Goal: Transaction & Acquisition: Purchase product/service

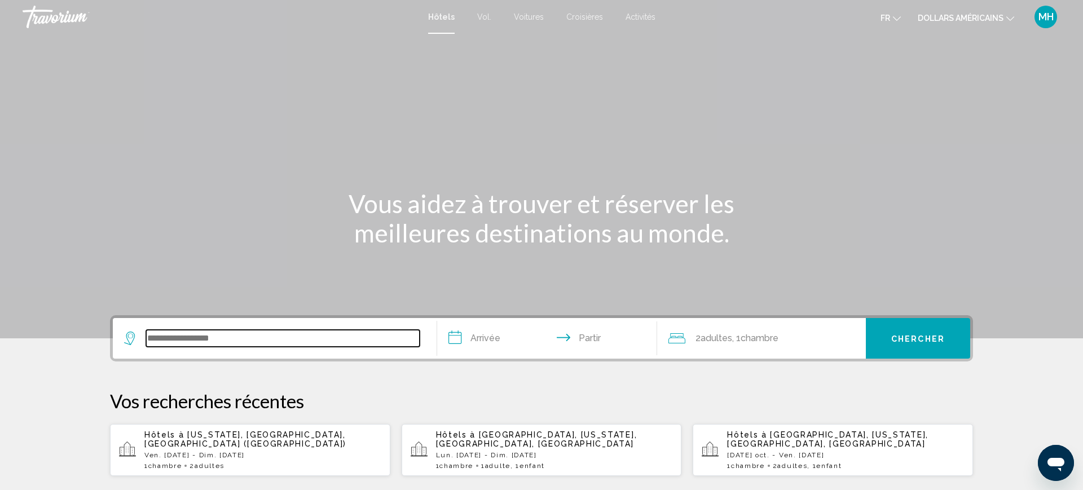
click at [207, 341] on input "Widget de recherche" at bounding box center [283, 338] width 274 height 17
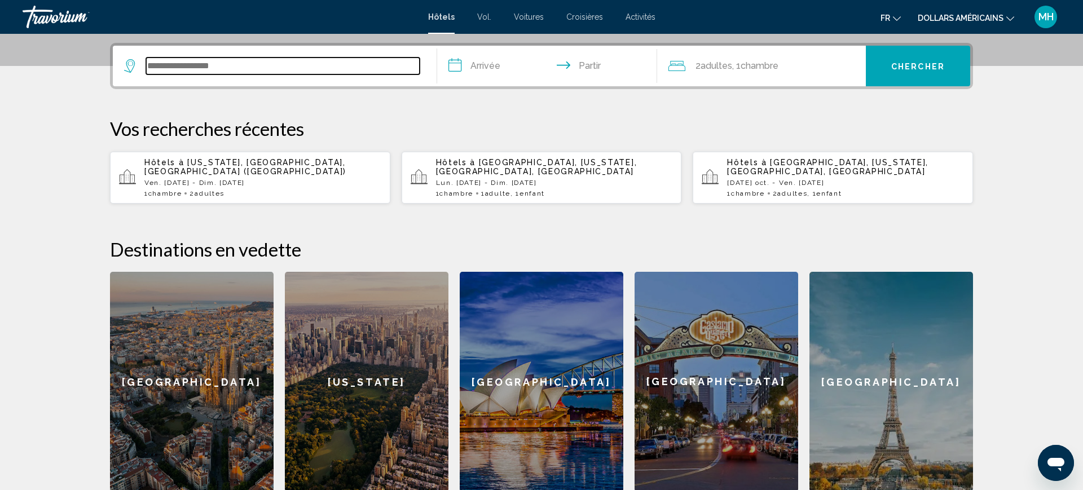
scroll to position [279, 0]
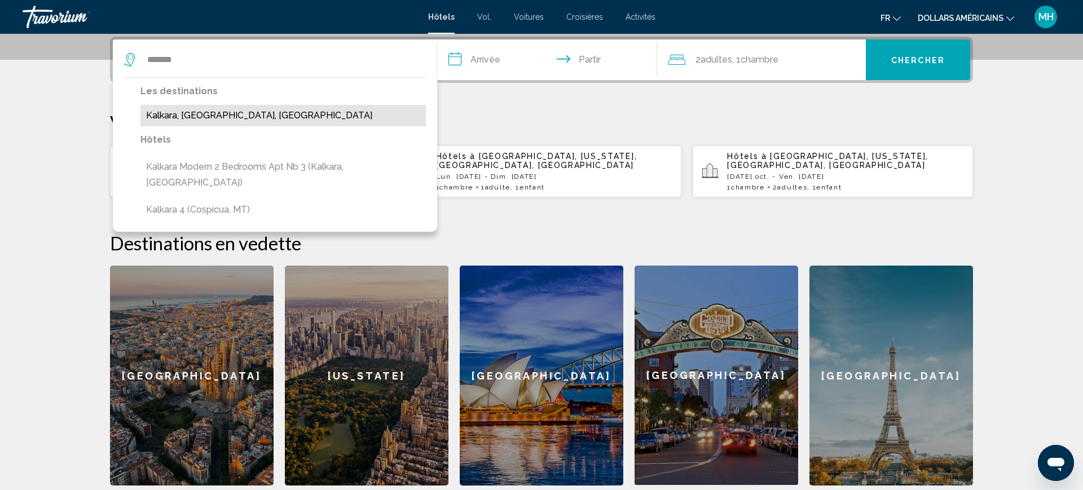
click at [216, 122] on button "Kalkara, Malta, Malta" at bounding box center [284, 115] width 286 height 21
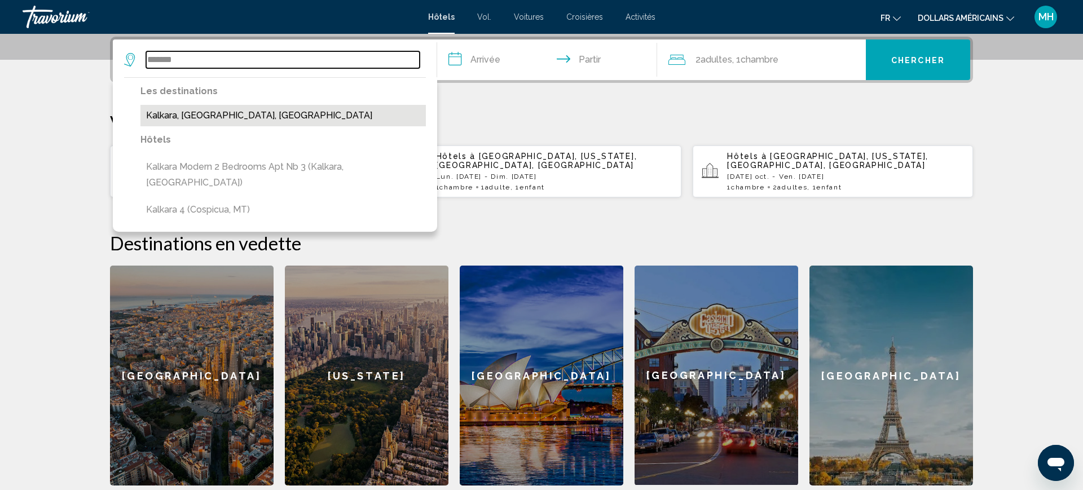
type input "**********"
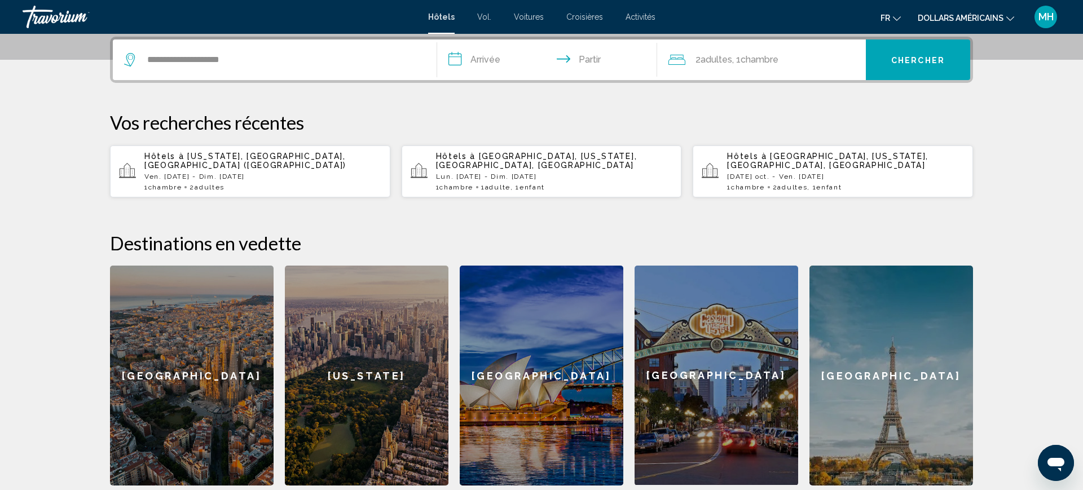
click at [500, 54] on input "**********" at bounding box center [549, 62] width 225 height 44
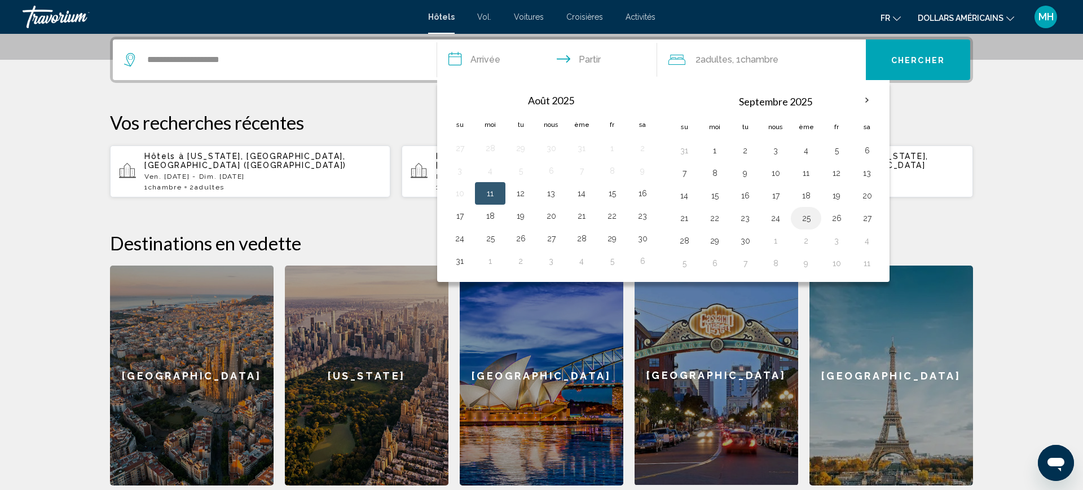
click at [809, 221] on button "25" at bounding box center [806, 218] width 18 height 16
click at [684, 244] on button "28" at bounding box center [684, 241] width 18 height 16
type input "**********"
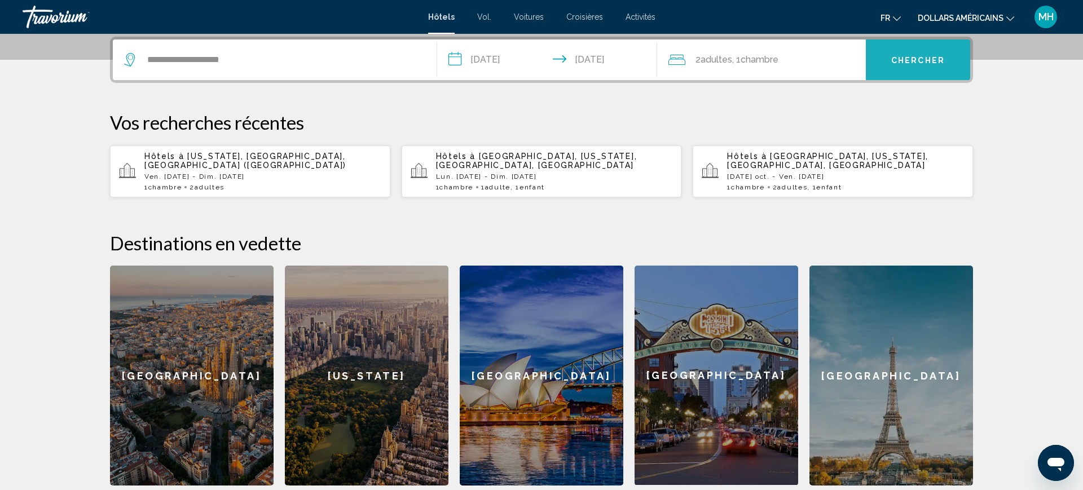
click at [911, 56] on font "Chercher" at bounding box center [919, 60] width 54 height 9
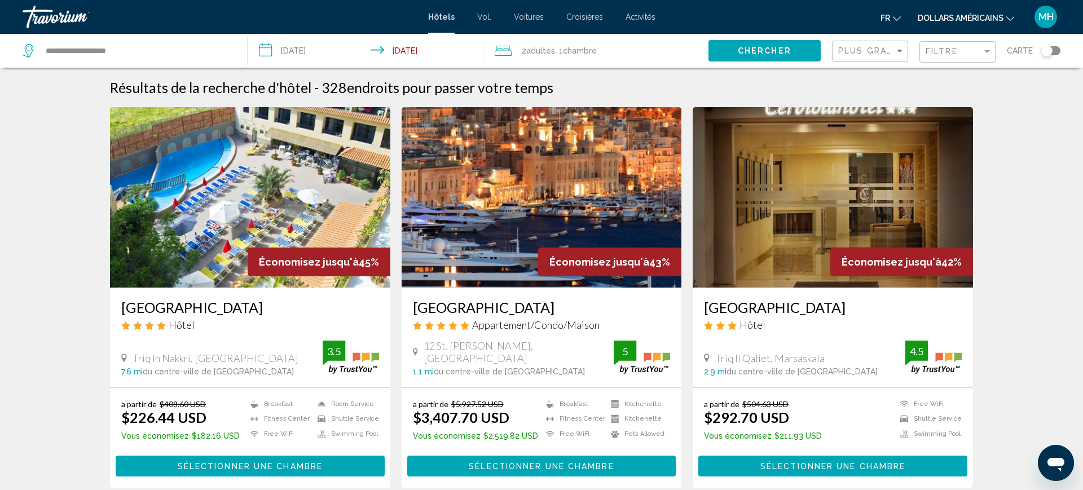
click at [966, 17] on font "dollars américains" at bounding box center [961, 18] width 86 height 9
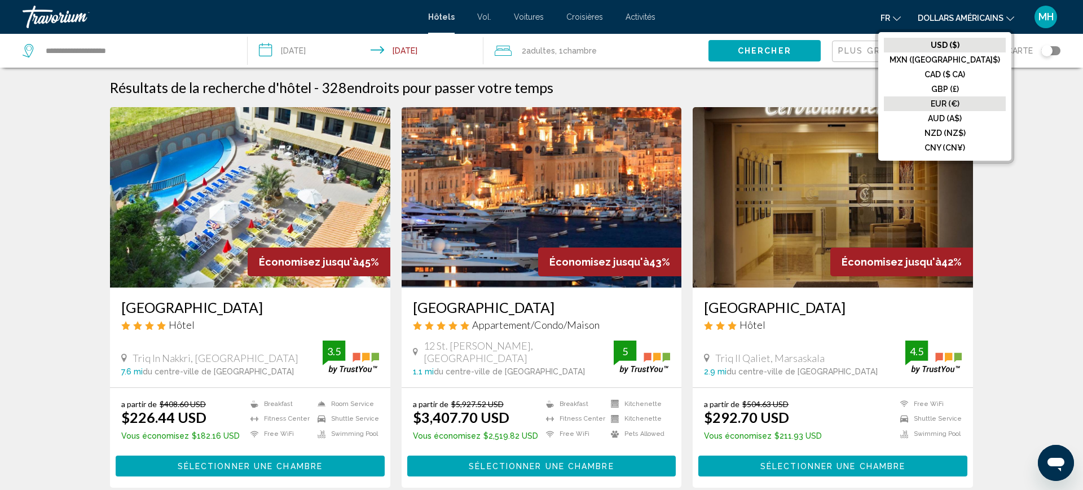
click at [960, 101] on font "EUR (€)" at bounding box center [945, 103] width 29 height 9
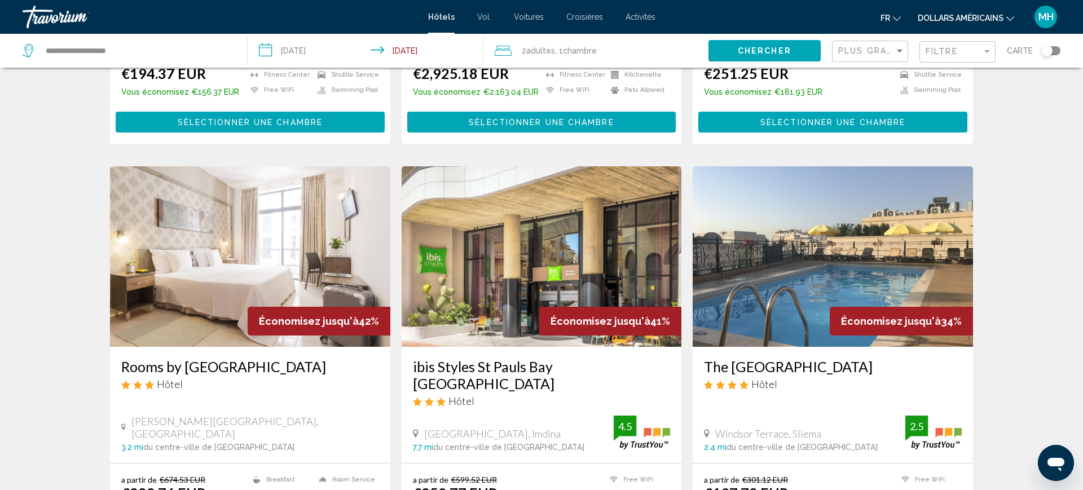
scroll to position [345, 0]
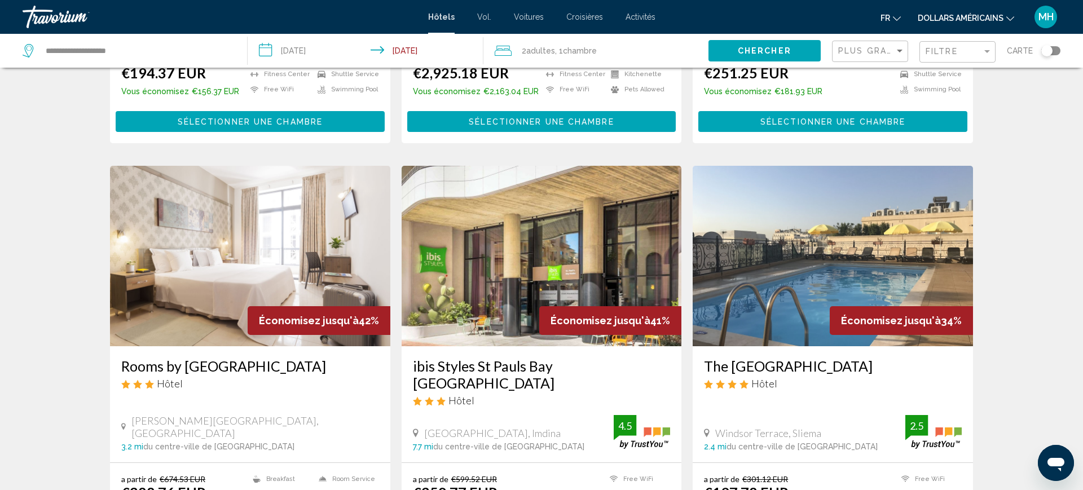
click at [644, 332] on div "Économisez jusqu'à 41%" at bounding box center [610, 320] width 142 height 29
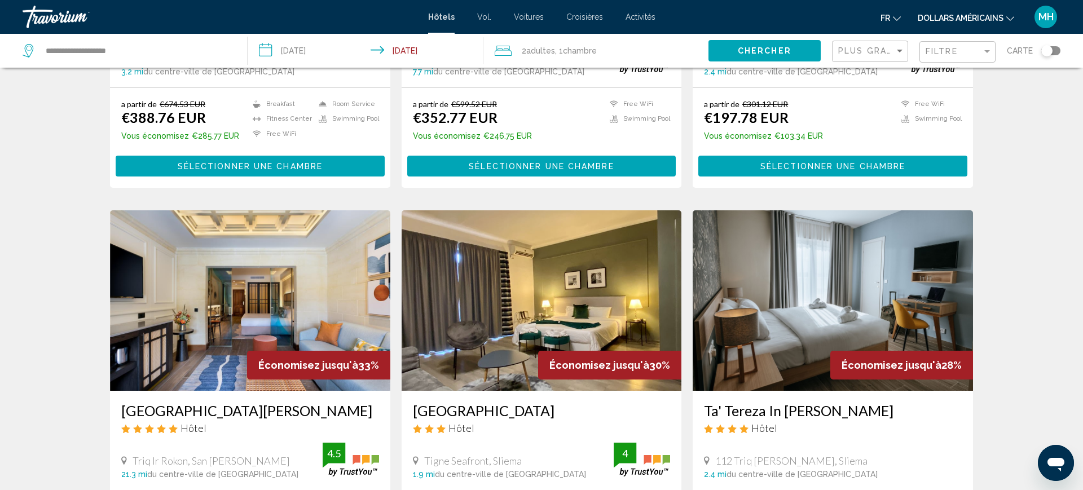
scroll to position [0, 0]
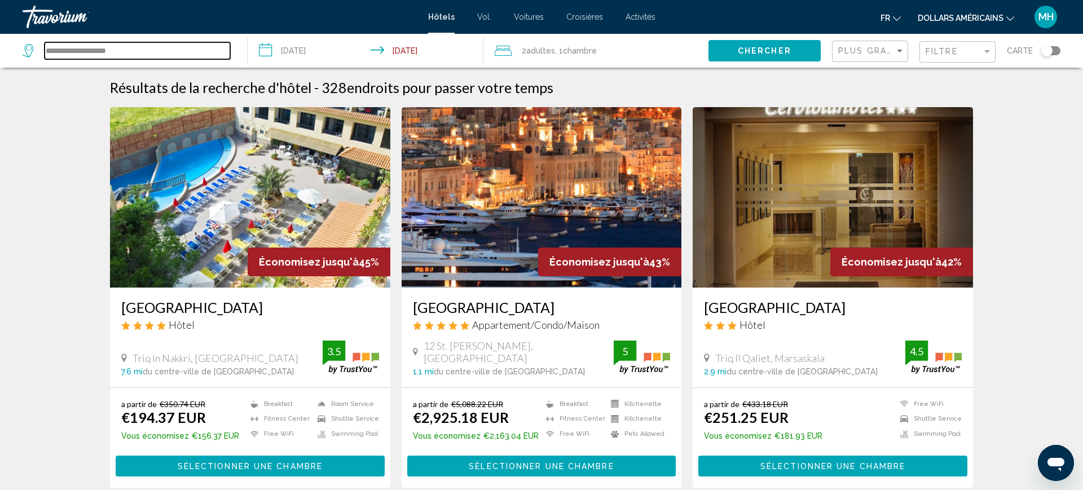
click at [152, 58] on input "**********" at bounding box center [138, 50] width 186 height 17
type input "*"
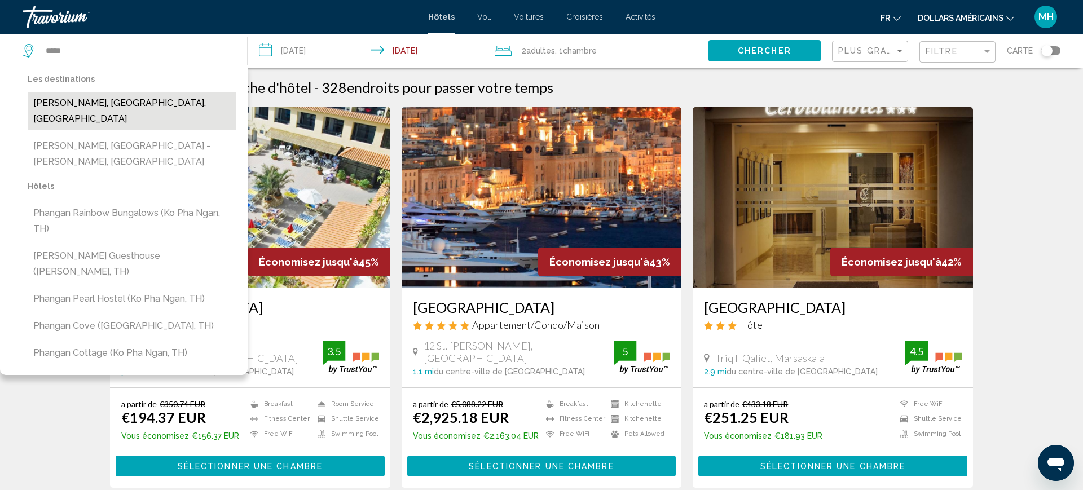
click at [102, 103] on button "Phang Nga, Phuket, Thailand" at bounding box center [132, 111] width 209 height 37
type input "**********"
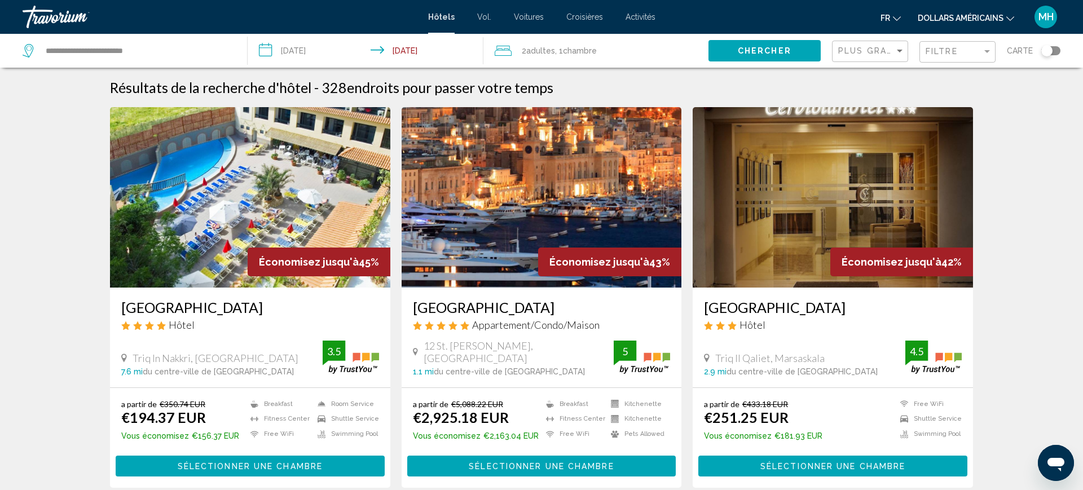
click at [310, 50] on input "**********" at bounding box center [368, 52] width 241 height 37
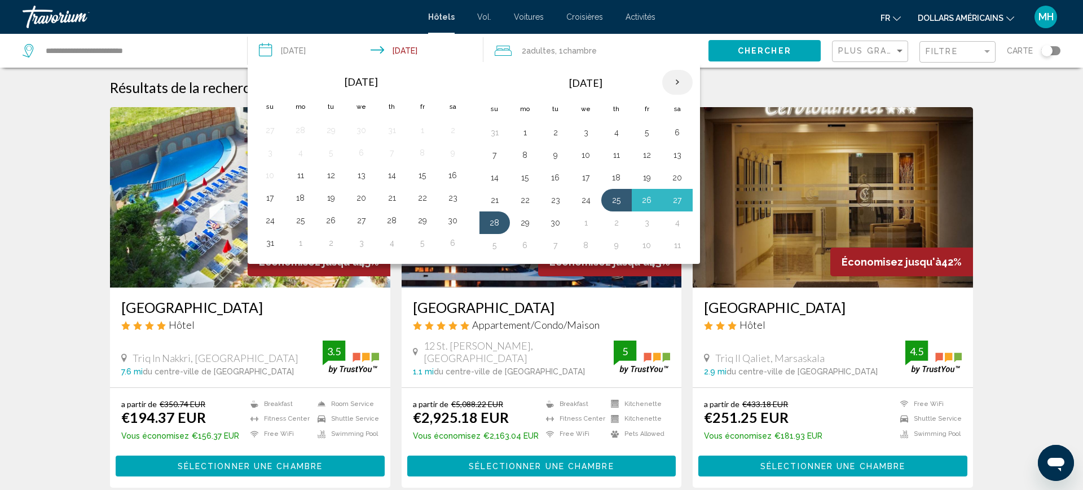
click at [678, 81] on th "Next month" at bounding box center [677, 82] width 30 height 25
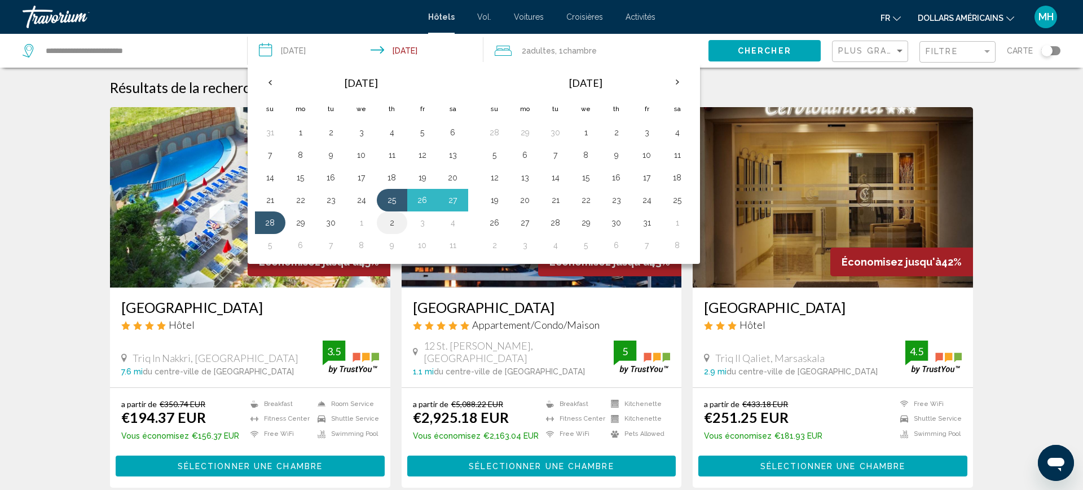
click at [390, 227] on button "2" at bounding box center [392, 223] width 18 height 16
click at [389, 205] on button "25" at bounding box center [392, 200] width 18 height 16
type input "**********"
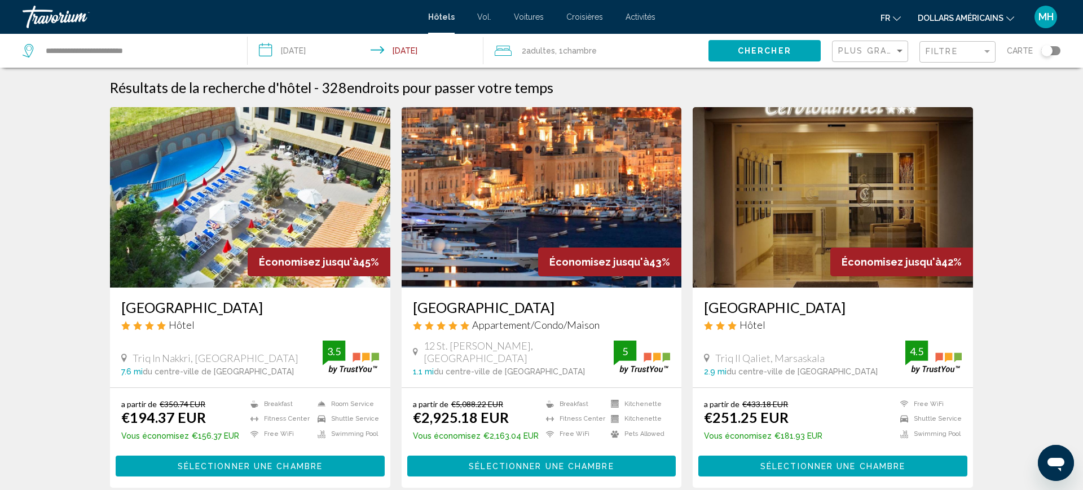
click at [750, 52] on span "Chercher" at bounding box center [765, 51] width 54 height 9
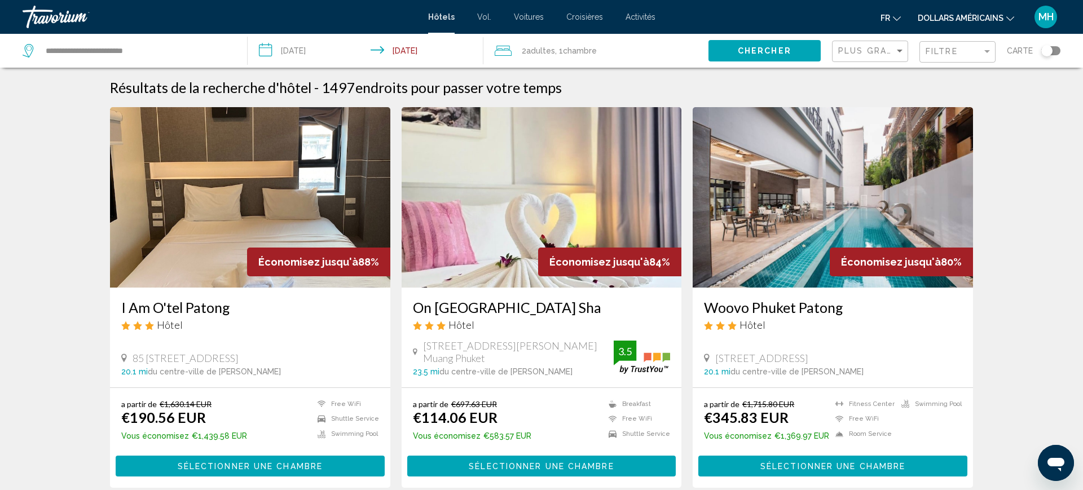
click at [974, 16] on font "dollars américains" at bounding box center [961, 18] width 86 height 9
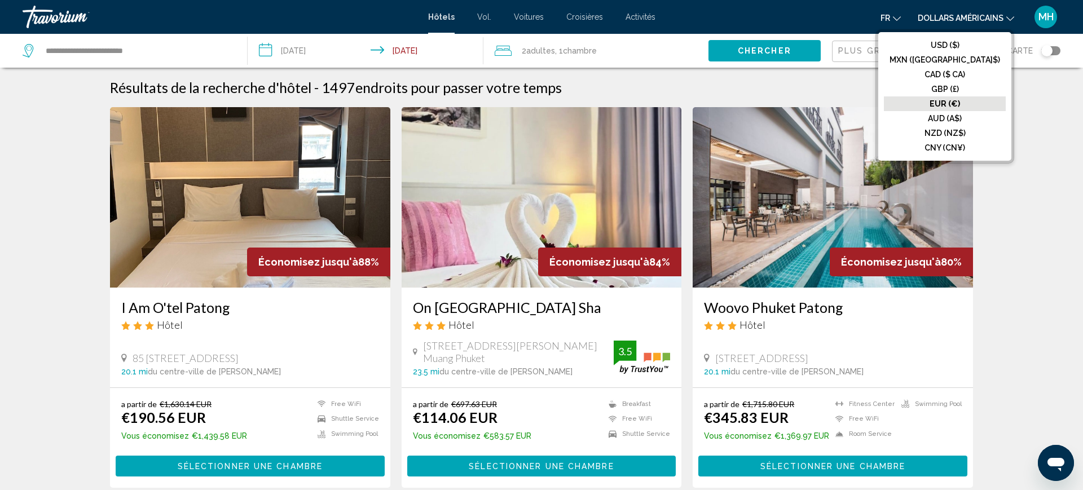
click at [960, 100] on font "EUR (€)" at bounding box center [945, 103] width 30 height 9
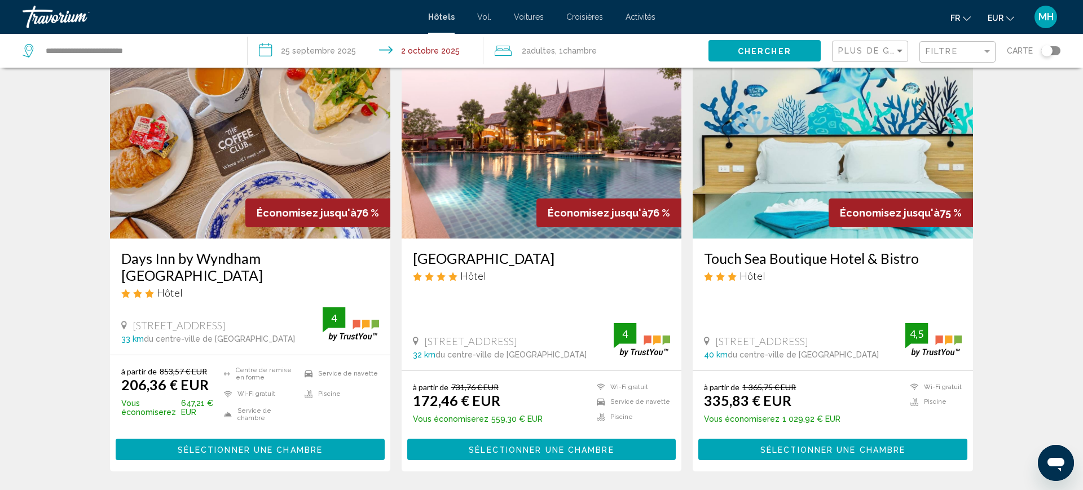
scroll to position [456, 0]
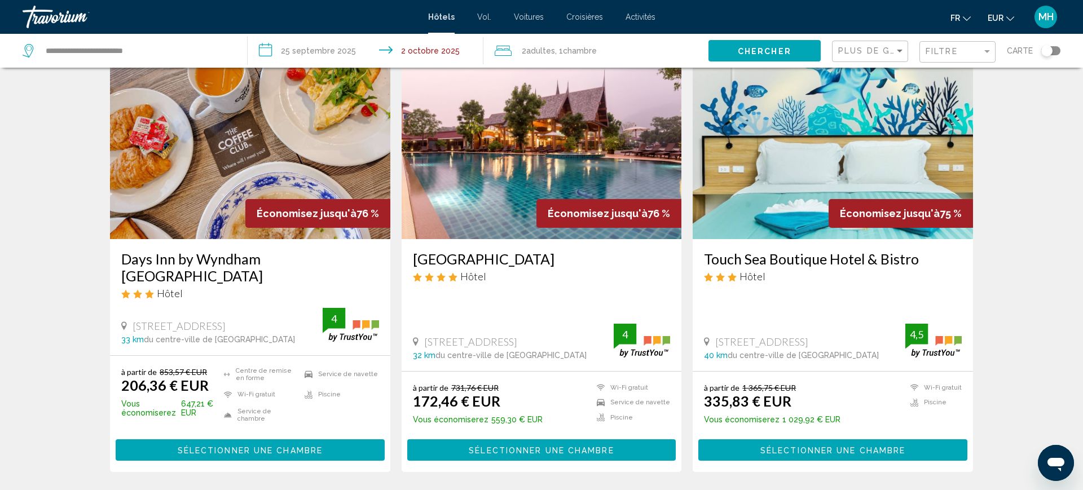
click at [524, 235] on img "Contenu principal" at bounding box center [542, 149] width 280 height 181
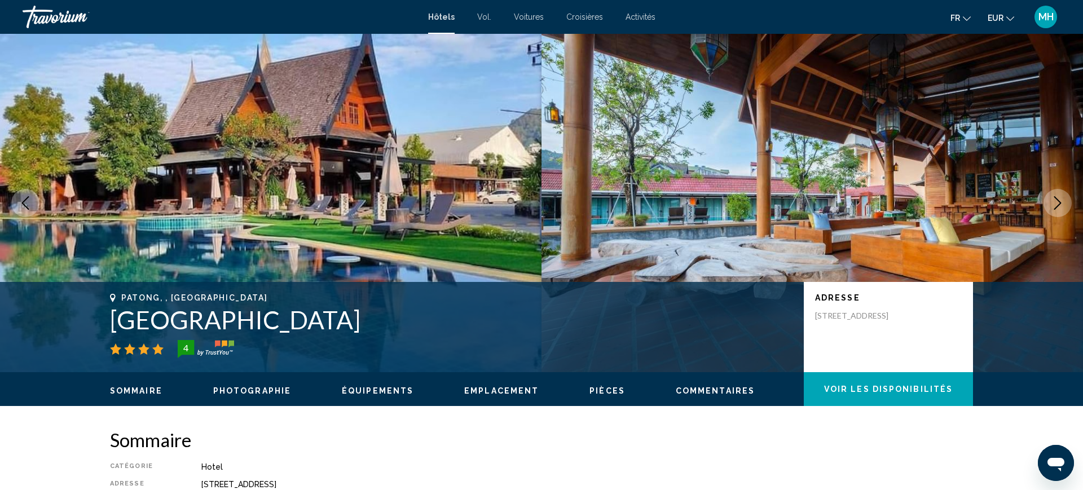
click at [1064, 203] on icon "Next image" at bounding box center [1058, 203] width 14 height 14
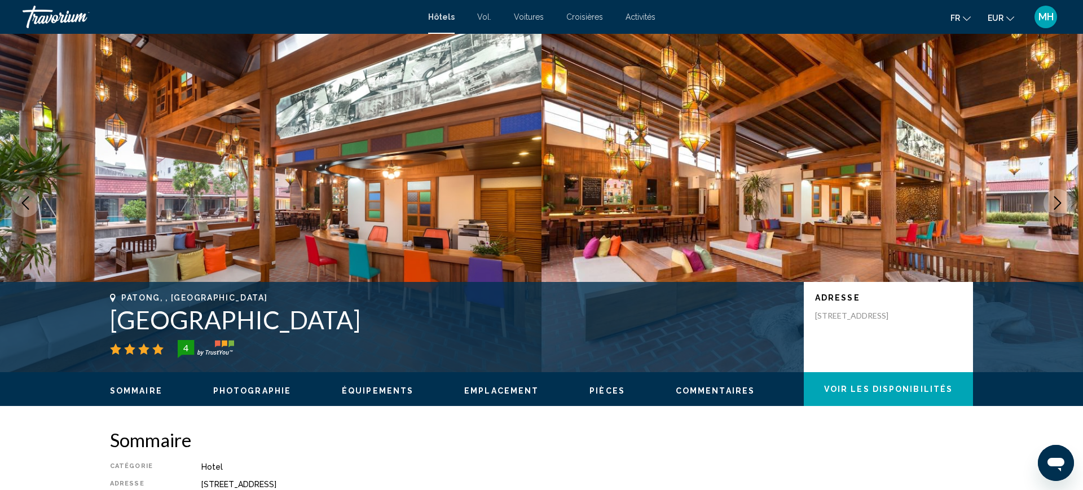
click at [1064, 203] on icon "Next image" at bounding box center [1058, 203] width 14 height 14
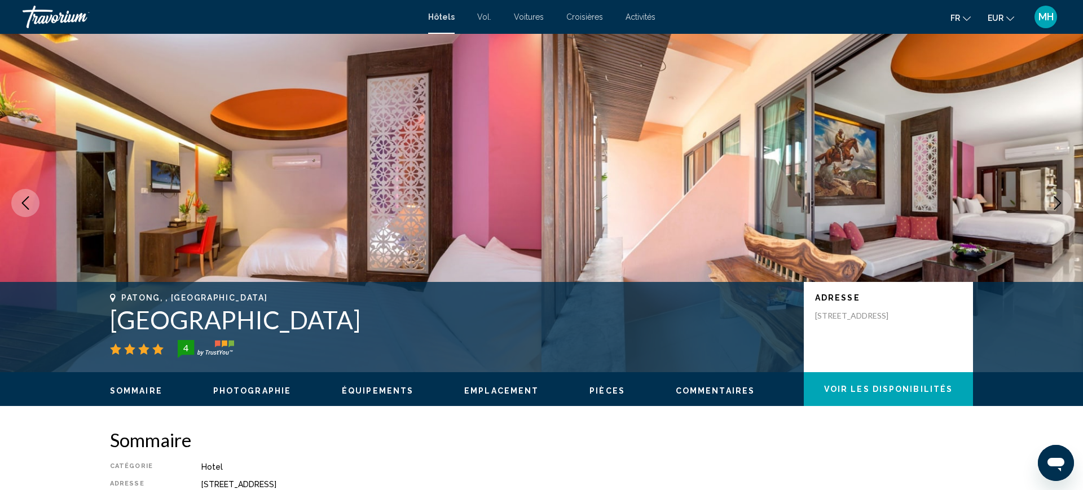
click at [1064, 203] on icon "Next image" at bounding box center [1058, 203] width 14 height 14
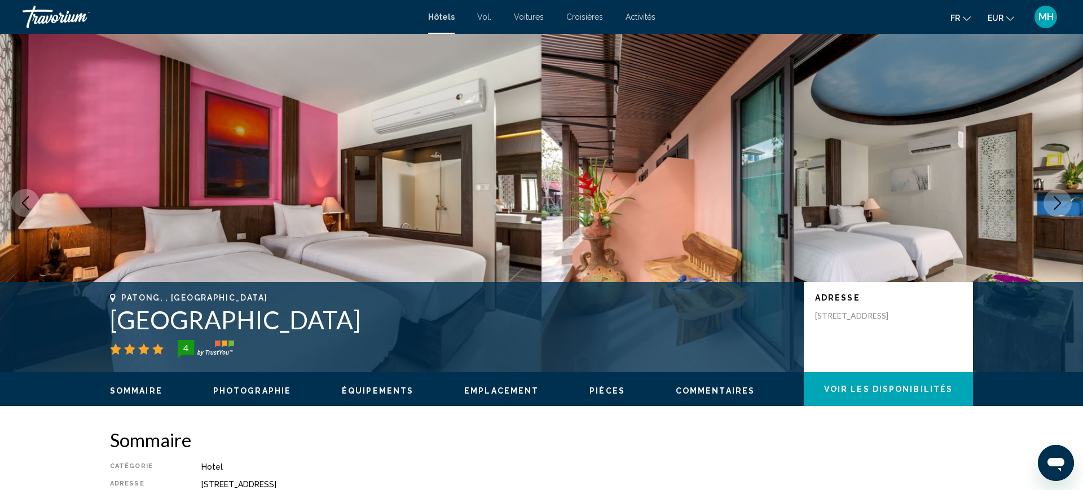
click at [1064, 203] on icon "Next image" at bounding box center [1058, 203] width 14 height 14
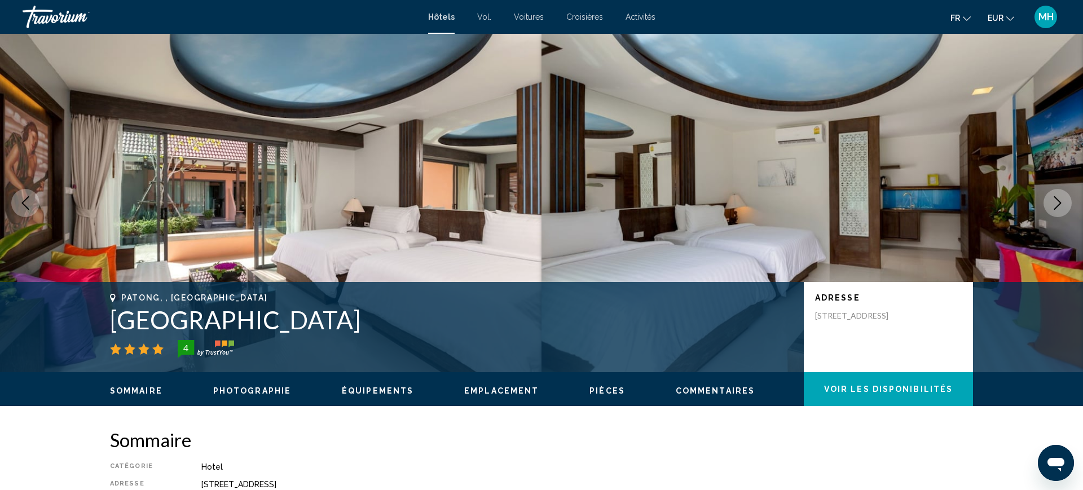
click at [1064, 203] on icon "Next image" at bounding box center [1058, 203] width 14 height 14
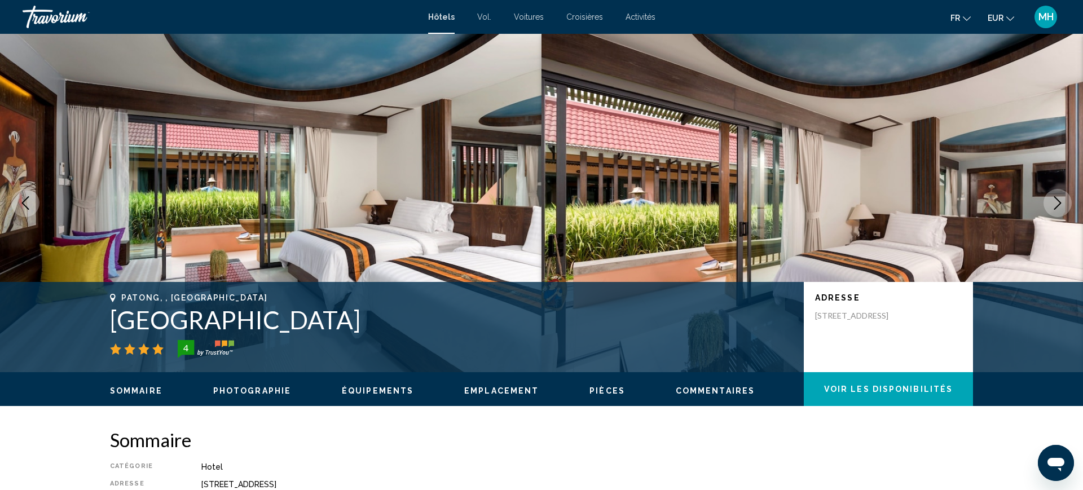
click at [1064, 203] on icon "Next image" at bounding box center [1058, 203] width 14 height 14
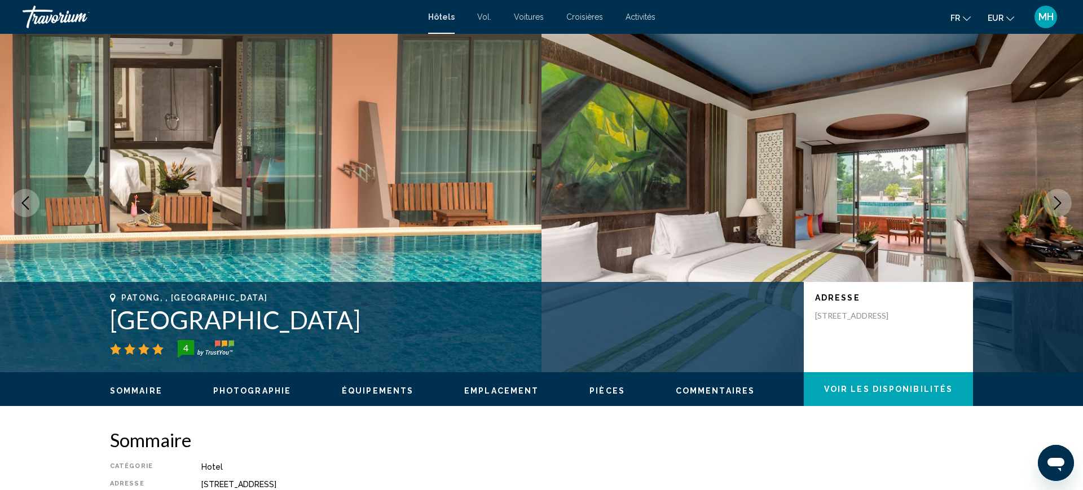
click at [1064, 203] on icon "Next image" at bounding box center [1058, 203] width 14 height 14
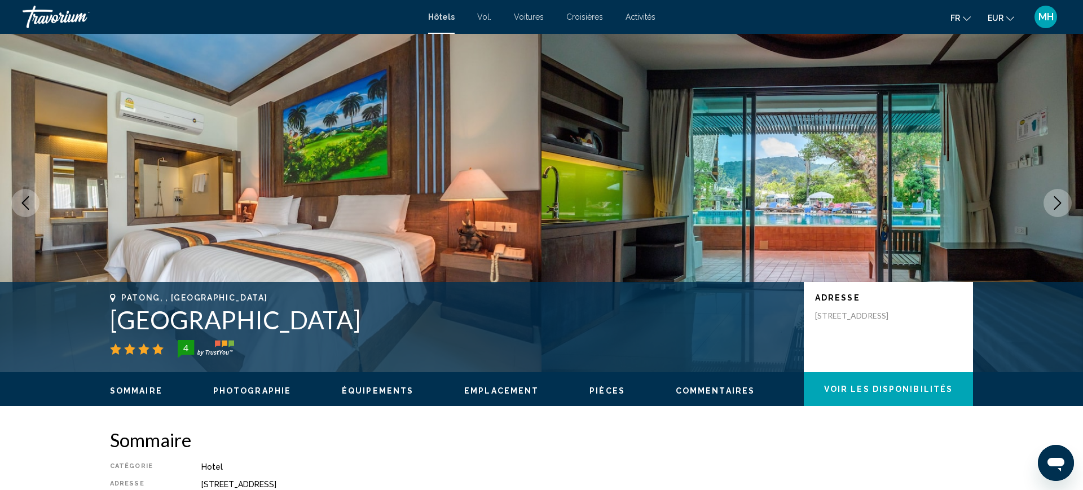
click at [1064, 203] on icon "Next image" at bounding box center [1058, 203] width 14 height 14
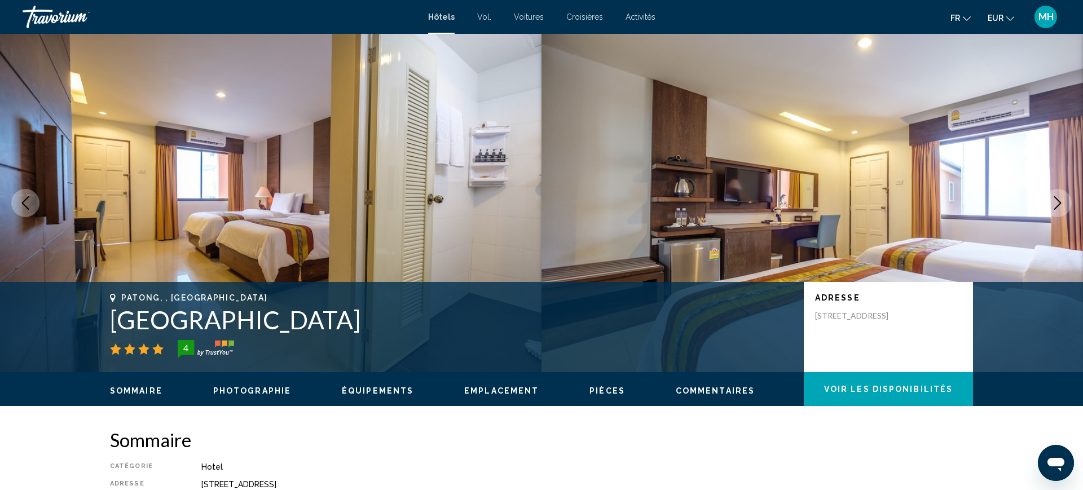
click at [1064, 203] on icon "Next image" at bounding box center [1058, 203] width 14 height 14
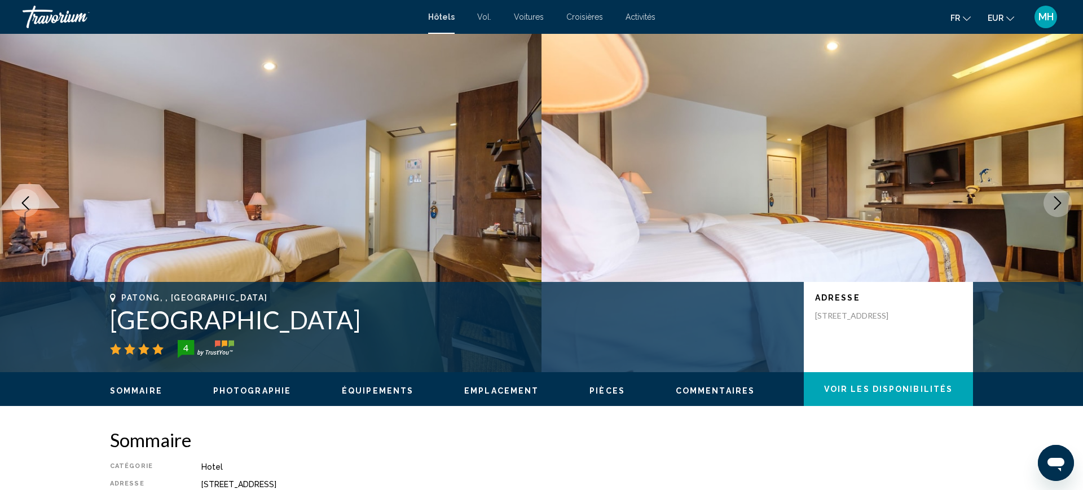
click at [1064, 203] on icon "Next image" at bounding box center [1058, 203] width 14 height 14
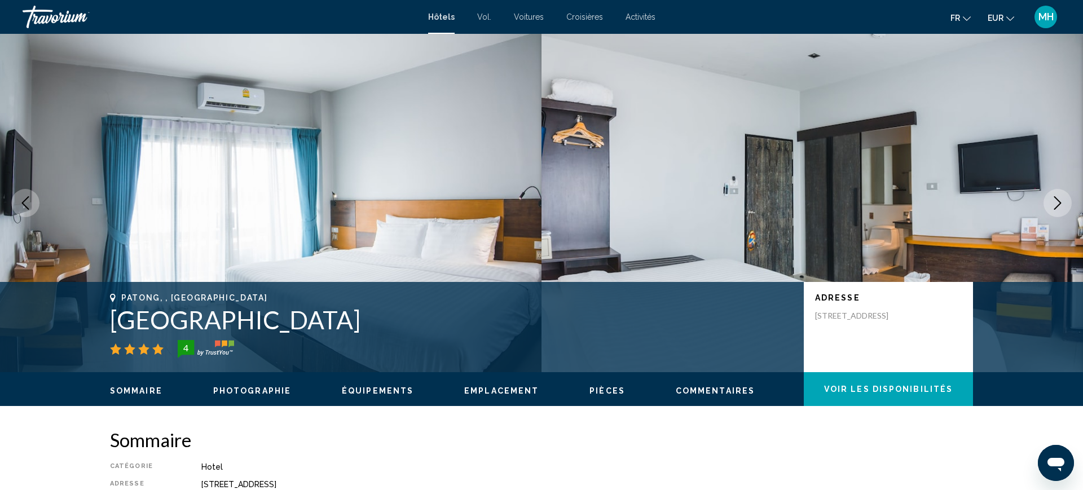
click at [1064, 203] on icon "Next image" at bounding box center [1058, 203] width 14 height 14
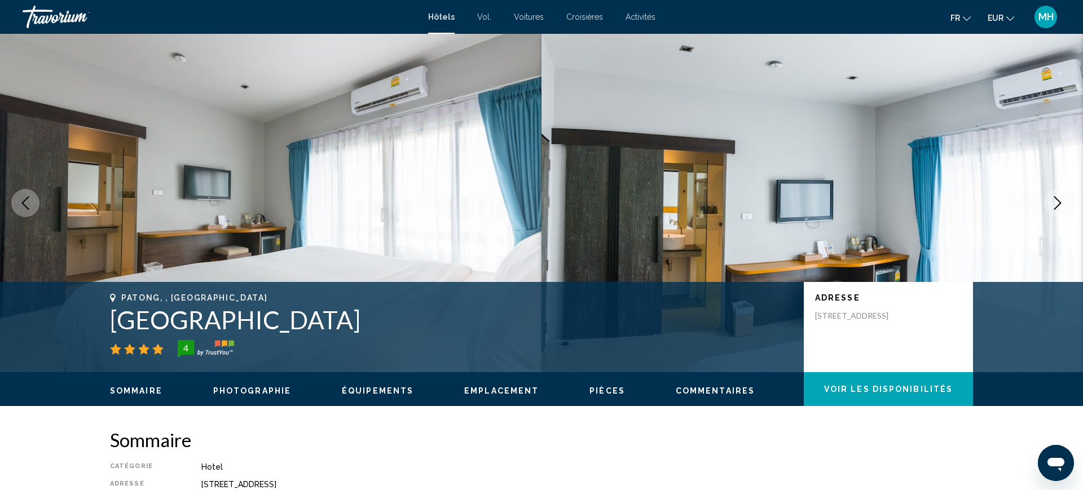
click at [1064, 203] on icon "Next image" at bounding box center [1058, 203] width 14 height 14
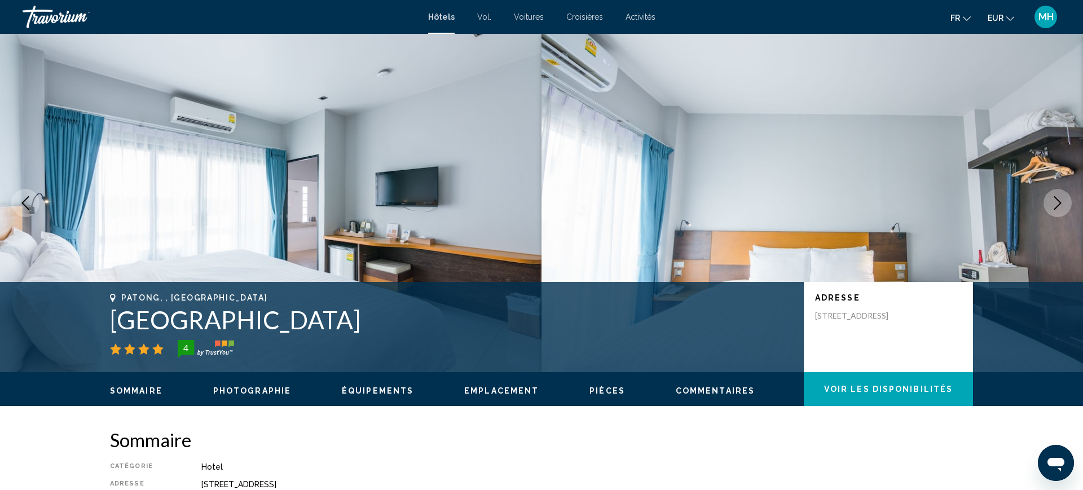
click at [1064, 203] on icon "Next image" at bounding box center [1058, 203] width 14 height 14
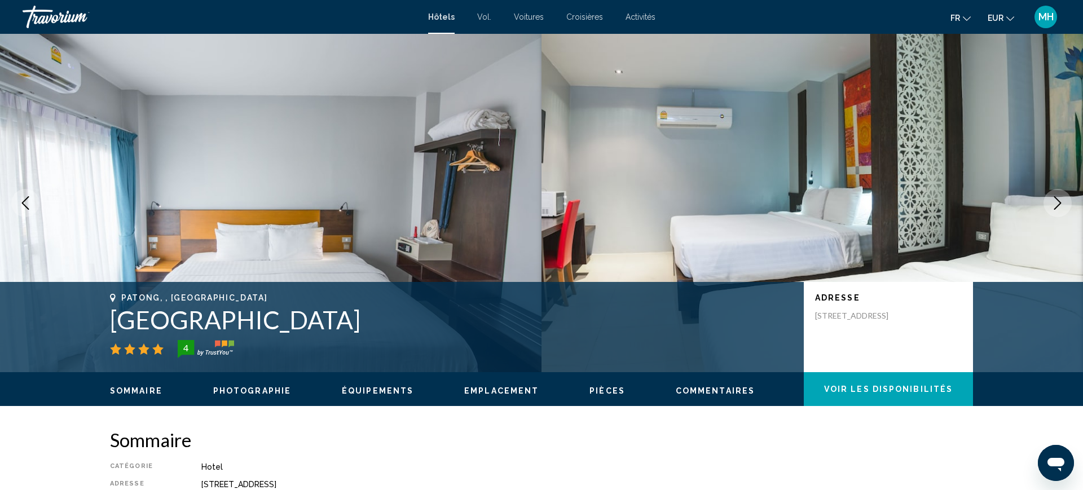
click at [1064, 203] on icon "Next image" at bounding box center [1058, 203] width 14 height 14
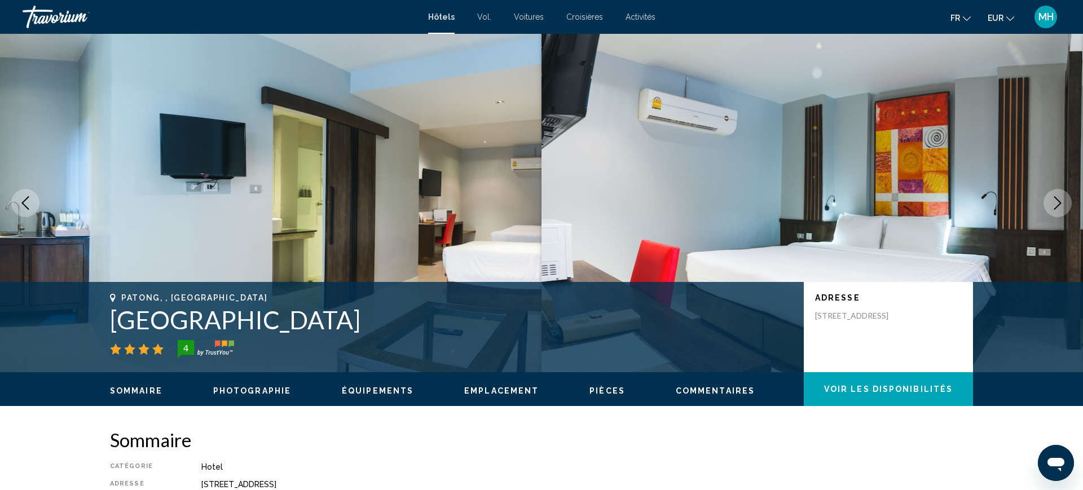
click at [1064, 203] on icon "Next image" at bounding box center [1058, 203] width 14 height 14
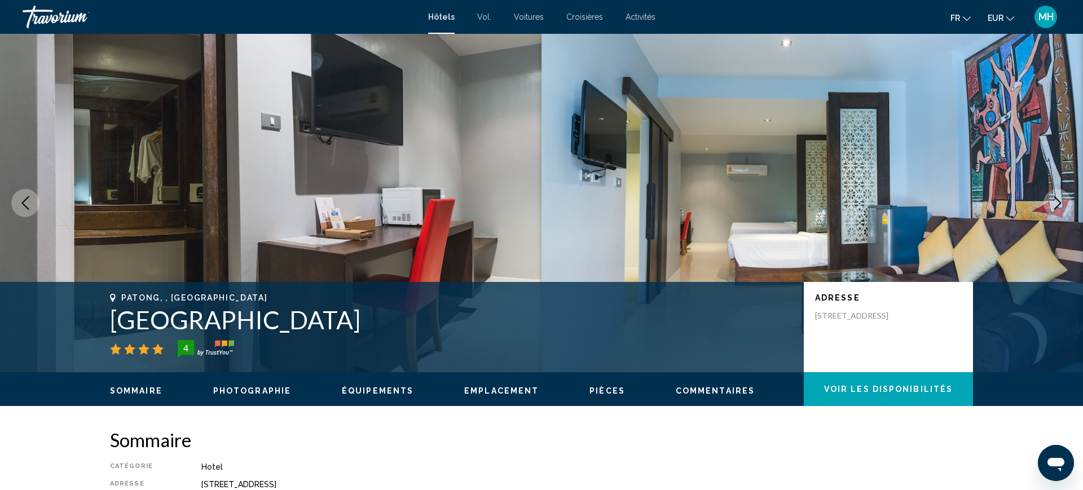
click at [1064, 203] on icon "Next image" at bounding box center [1058, 203] width 14 height 14
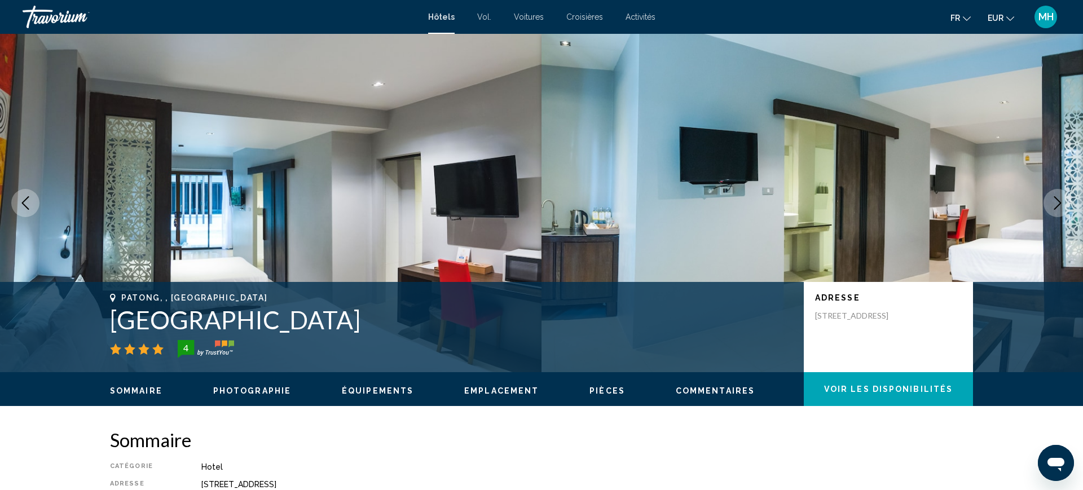
click at [1064, 203] on icon "Next image" at bounding box center [1058, 203] width 14 height 14
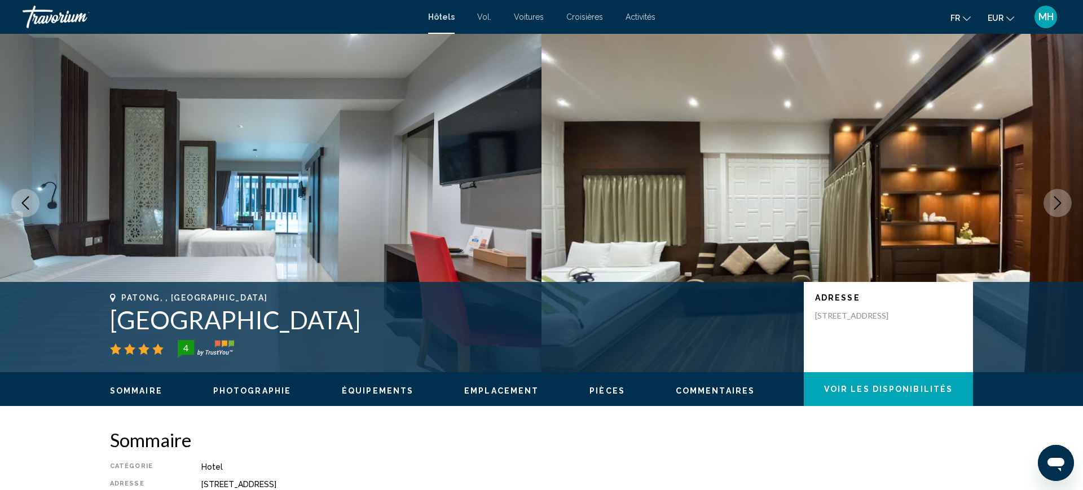
click at [1064, 203] on icon "Next image" at bounding box center [1058, 203] width 14 height 14
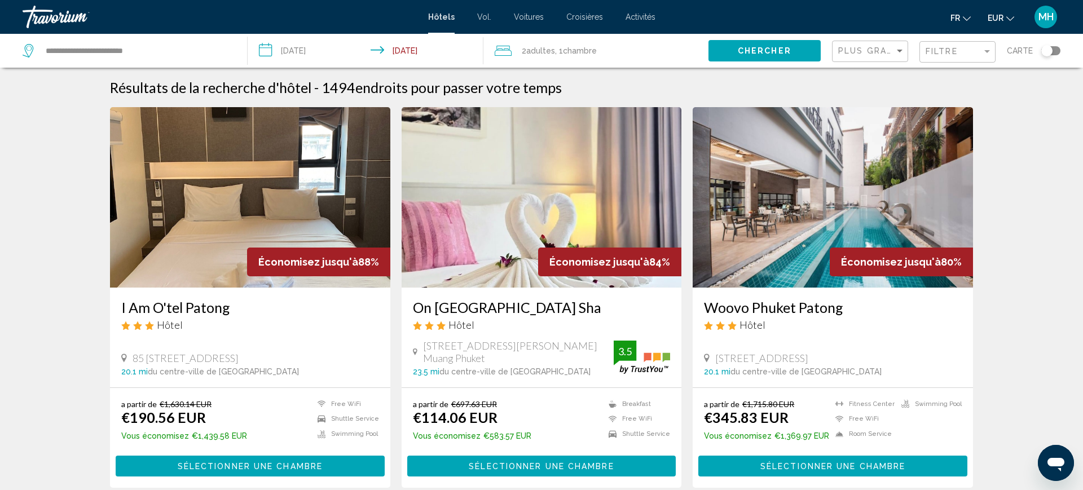
click at [321, 47] on input "**********" at bounding box center [368, 52] width 241 height 37
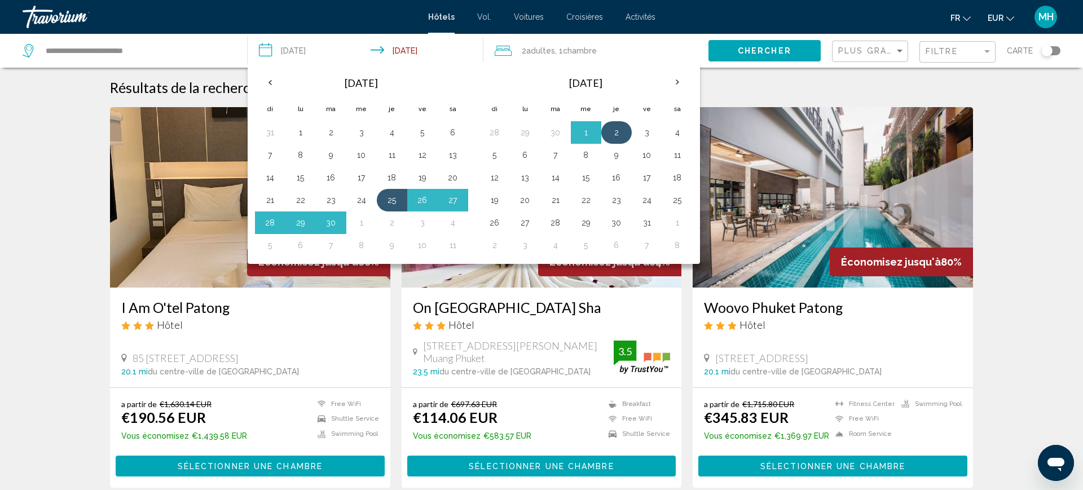
click at [618, 137] on button "2" at bounding box center [617, 133] width 18 height 16
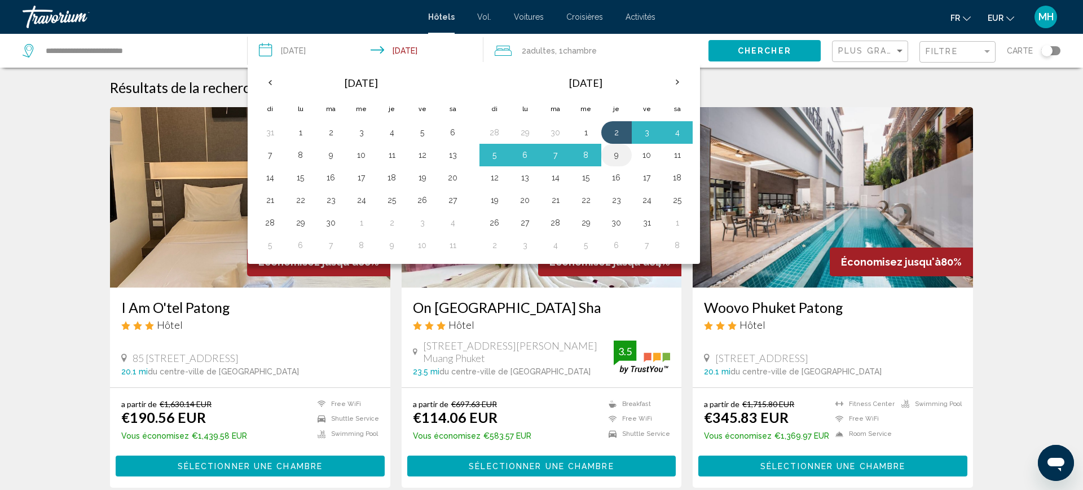
click at [616, 155] on button "9" at bounding box center [617, 155] width 18 height 16
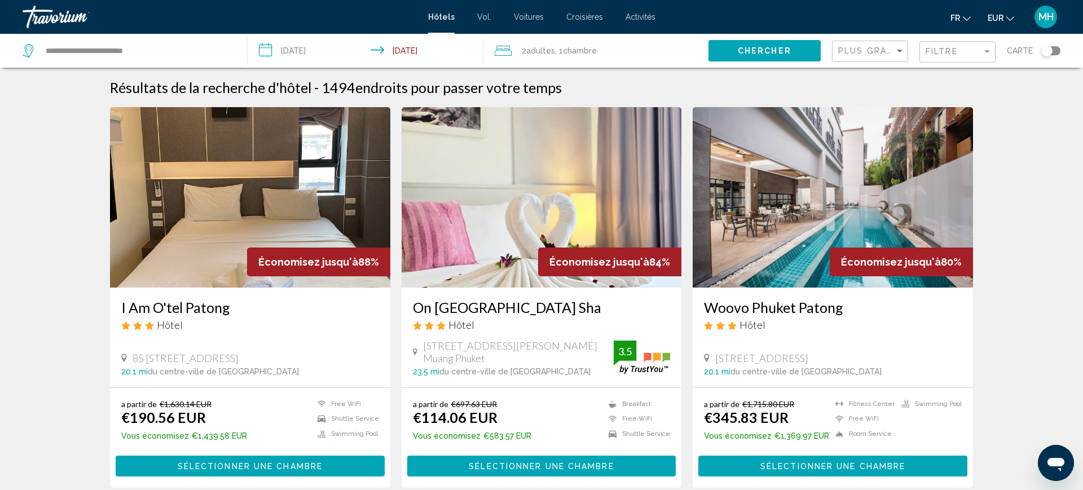
type input "**********"
click at [761, 45] on button "Chercher" at bounding box center [765, 50] width 112 height 21
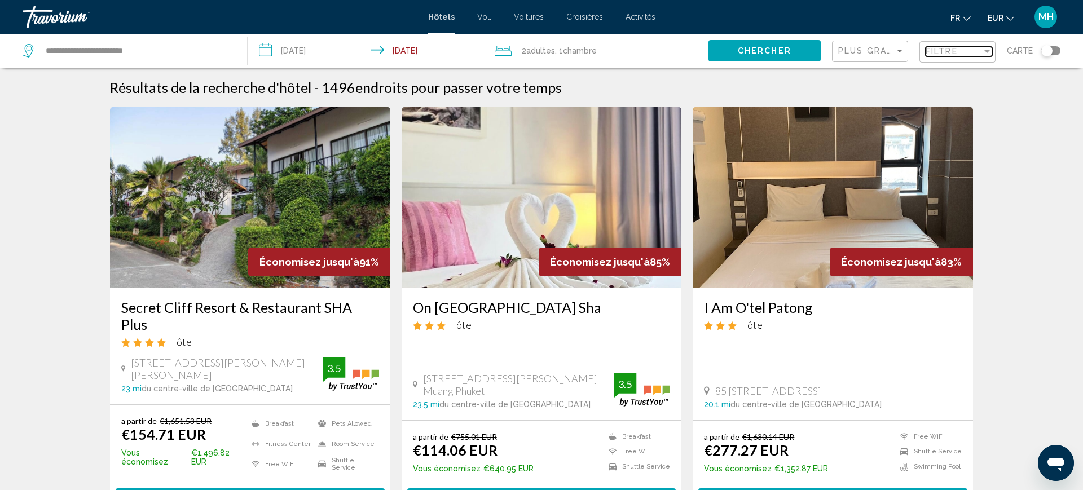
click at [964, 55] on div "Filtre" at bounding box center [954, 51] width 56 height 9
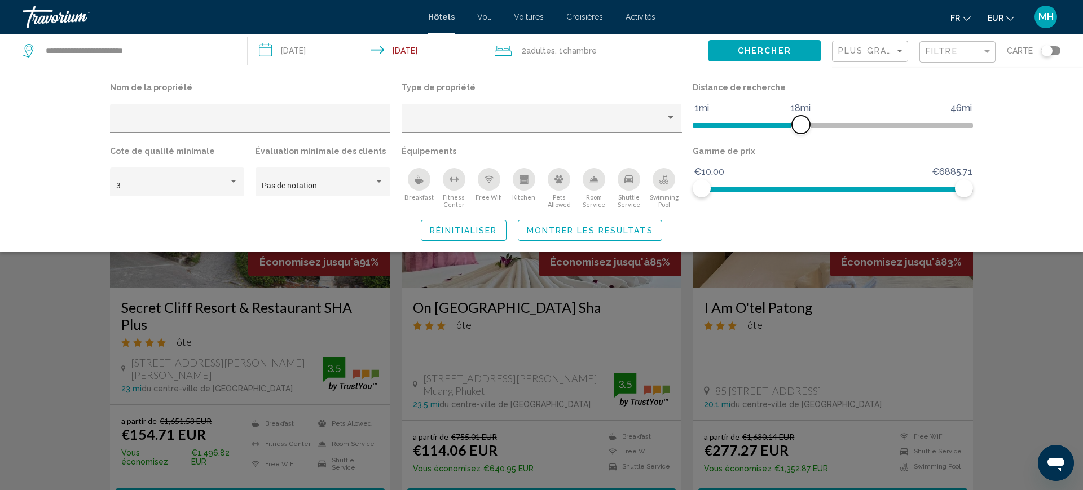
drag, startPoint x: 876, startPoint y: 127, endPoint x: 804, endPoint y: 133, distance: 73.0
click at [804, 133] on span "Hotel Filters" at bounding box center [801, 125] width 18 height 18
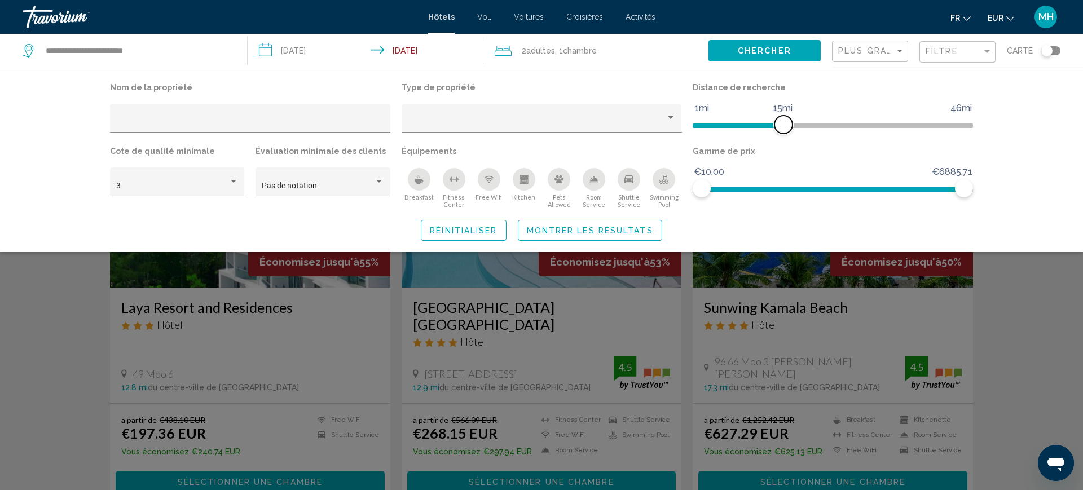
drag, startPoint x: 802, startPoint y: 131, endPoint x: 785, endPoint y: 131, distance: 17.5
click at [785, 131] on span "Hotel Filters" at bounding box center [784, 125] width 18 height 18
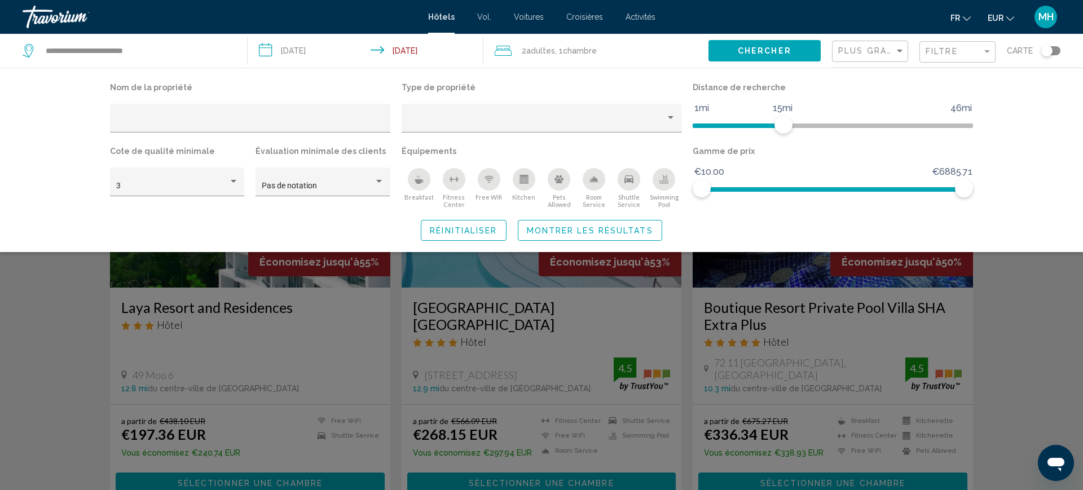
click at [567, 226] on span "Montrer les résultats" at bounding box center [590, 230] width 126 height 9
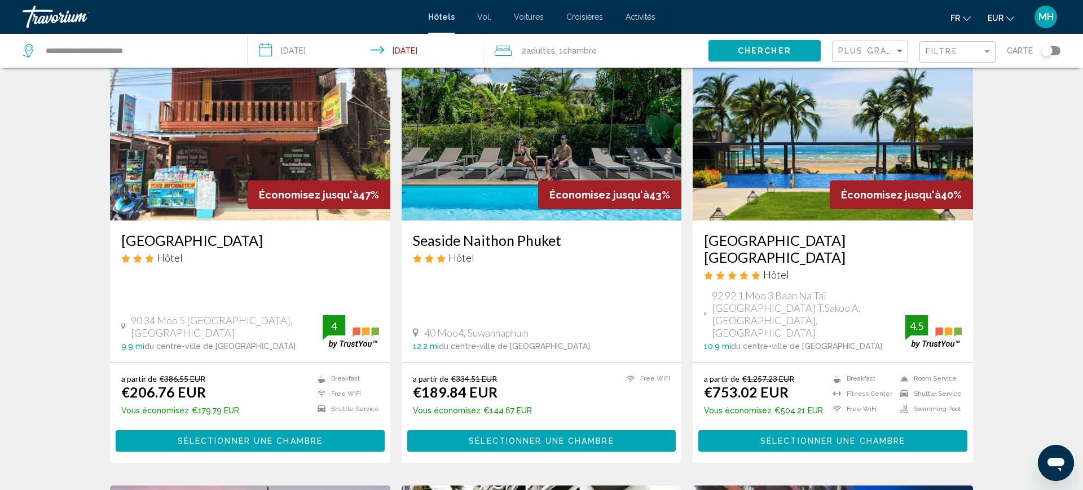
scroll to position [410, 0]
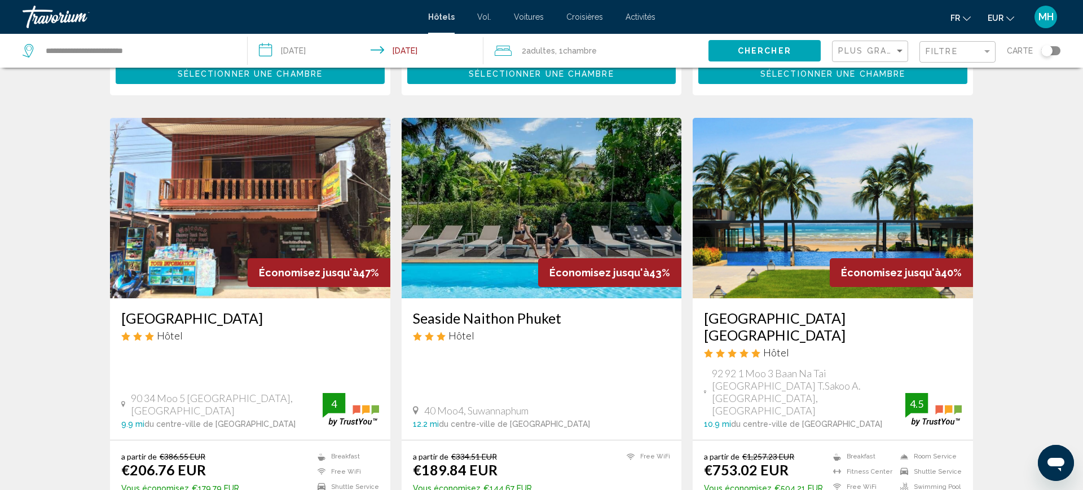
click at [826, 319] on h3 "Phuket Marriott Resort and Spa Nai Yang Beach" at bounding box center [833, 327] width 258 height 34
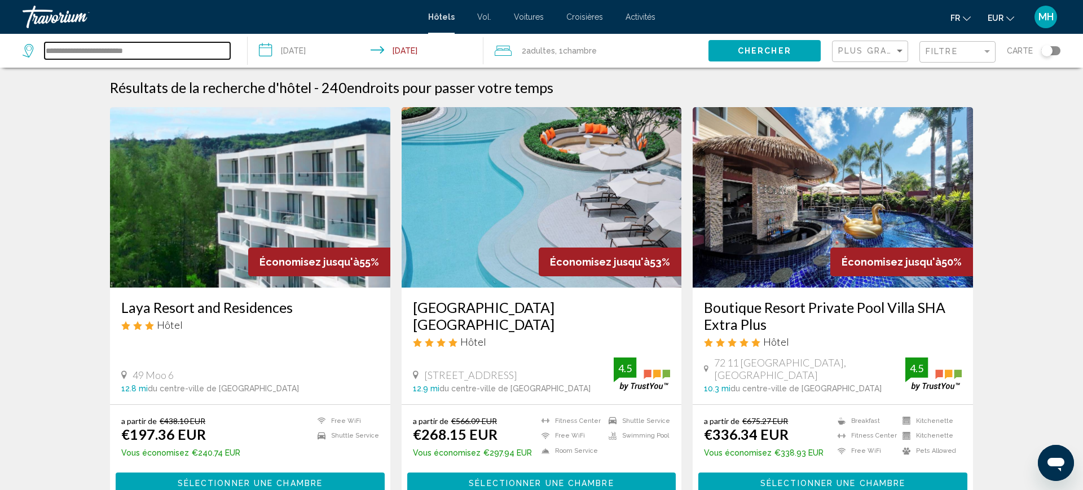
click at [174, 46] on input "**********" at bounding box center [138, 50] width 186 height 17
click at [346, 47] on input "**********" at bounding box center [368, 52] width 241 height 37
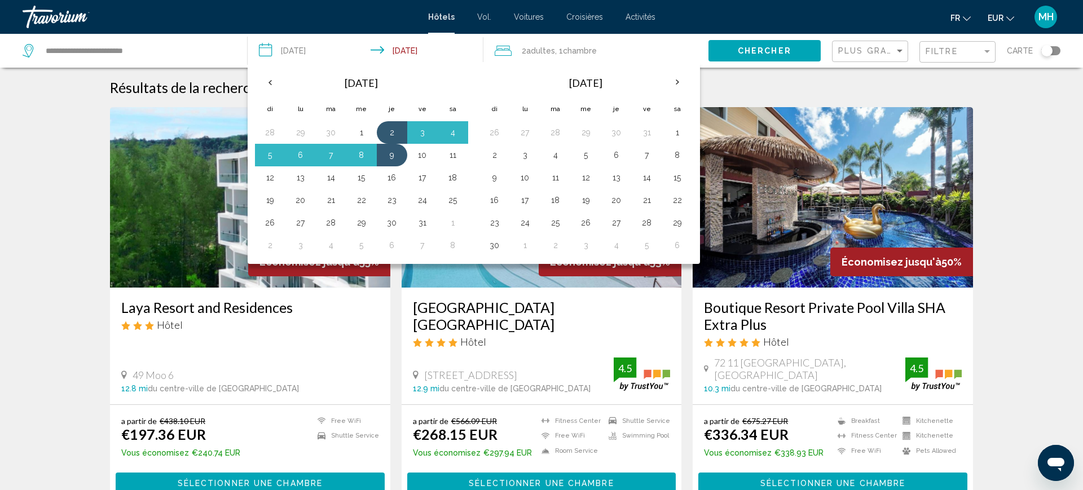
click at [887, 214] on img "Contenu principal" at bounding box center [833, 197] width 280 height 181
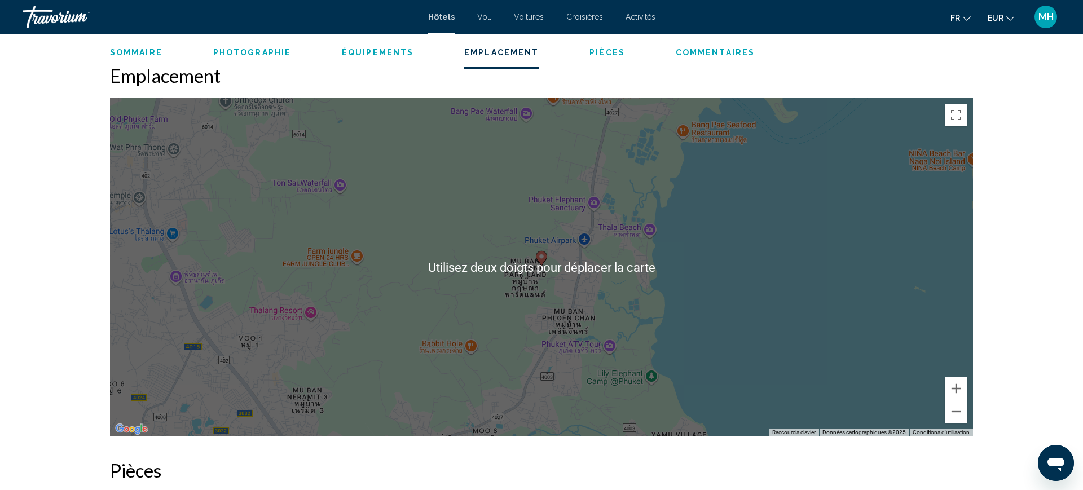
scroll to position [1043, 0]
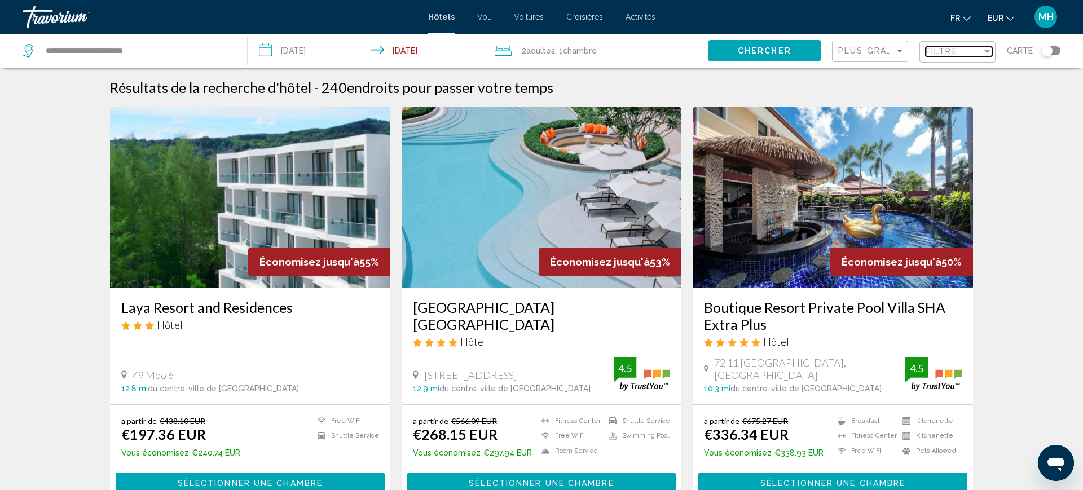
click at [963, 52] on div "Filtre" at bounding box center [954, 51] width 56 height 9
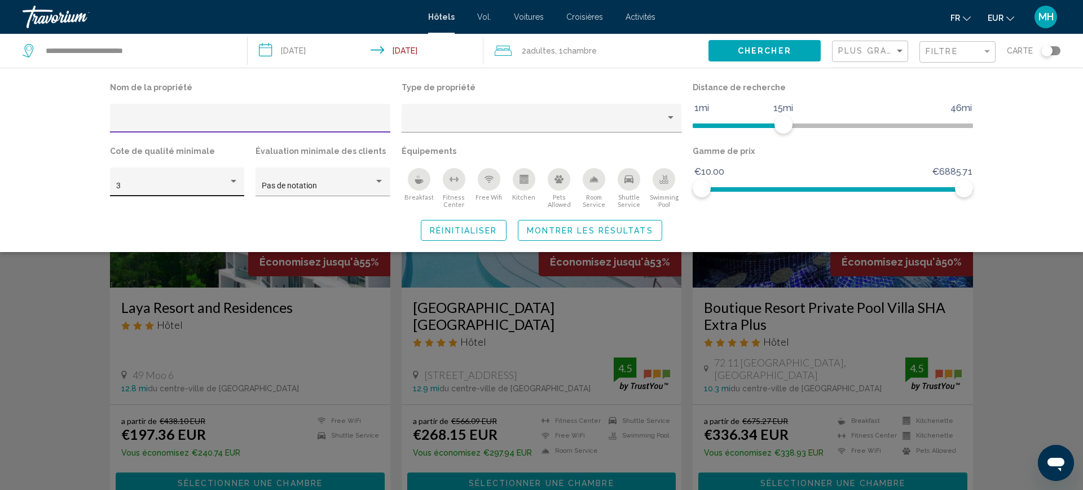
click at [216, 187] on div "3" at bounding box center [172, 186] width 112 height 9
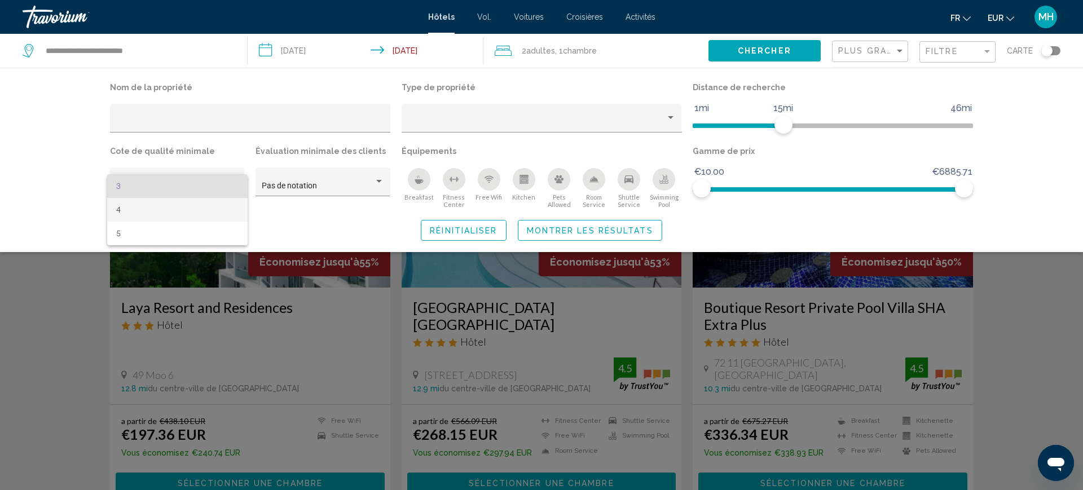
click at [194, 212] on span "4" at bounding box center [177, 210] width 122 height 24
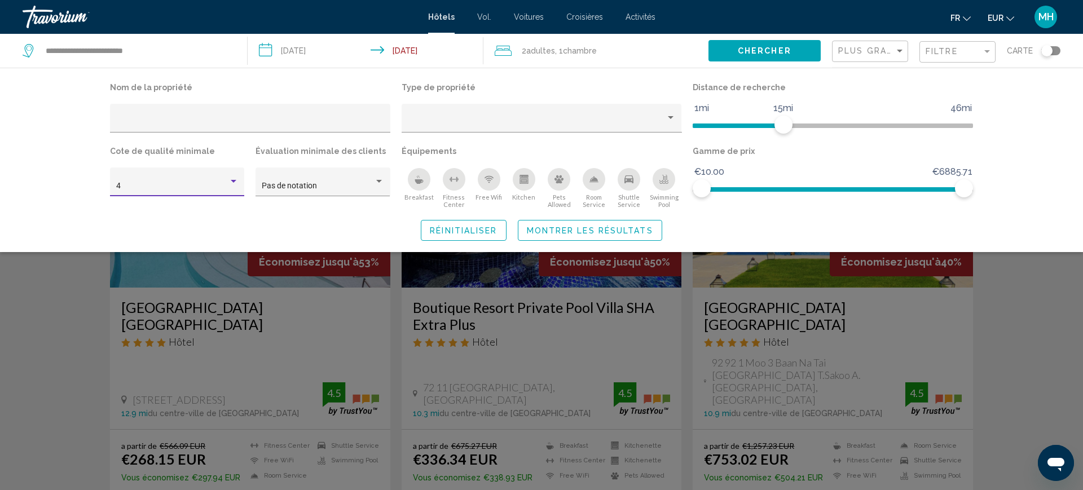
click at [419, 177] on icon "Breakfast" at bounding box center [419, 179] width 9 height 9
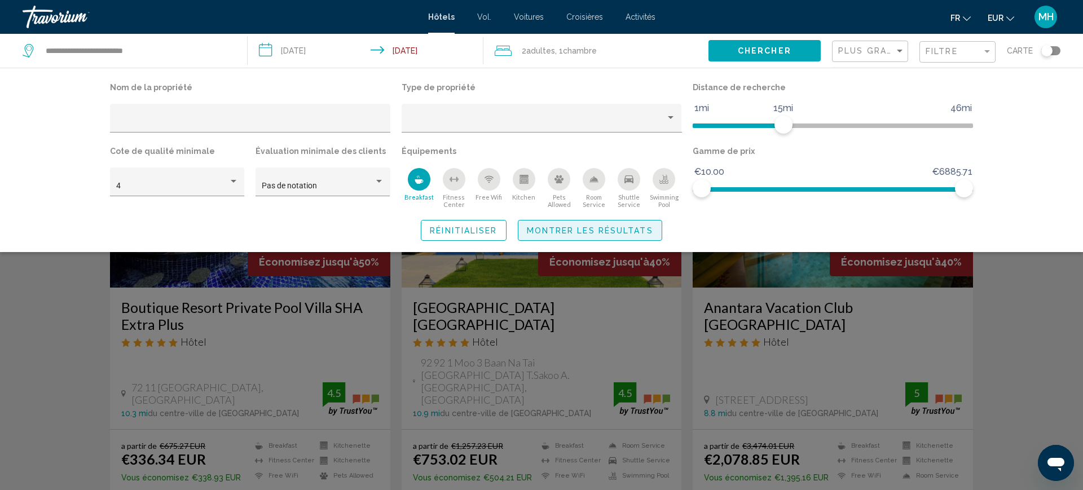
click at [615, 222] on button "Montrer les résultats" at bounding box center [590, 230] width 144 height 21
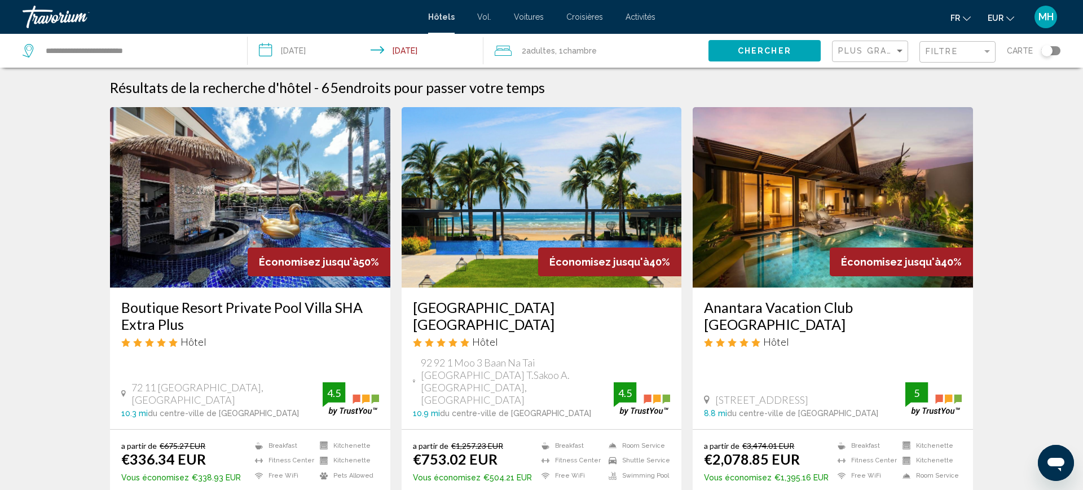
click at [328, 249] on div "Économisez jusqu'à 50%" at bounding box center [319, 262] width 143 height 29
click at [309, 310] on h3 "Boutique Resort Private Pool Villa SHA Extra Plus" at bounding box center [250, 316] width 258 height 34
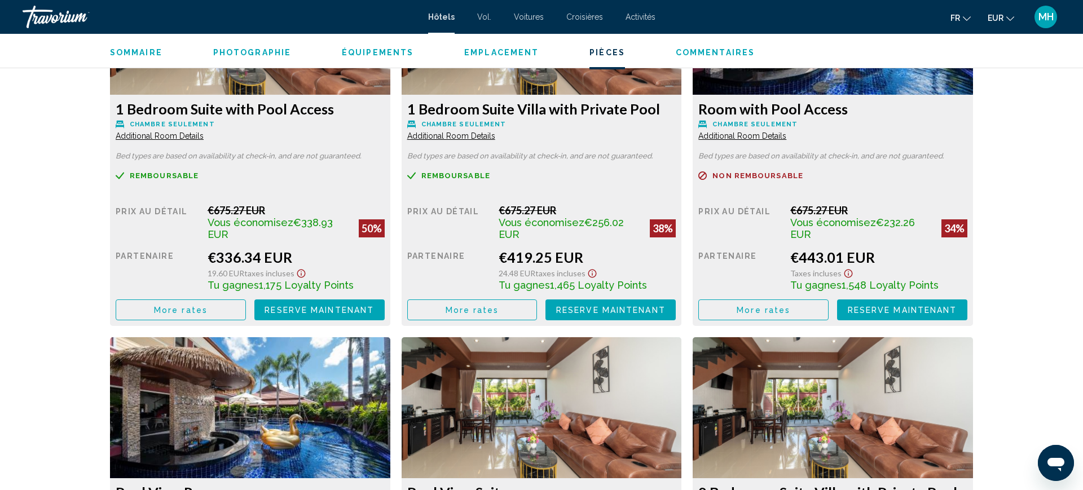
scroll to position [1645, 0]
click at [185, 313] on button "More rates" at bounding box center [181, 309] width 130 height 21
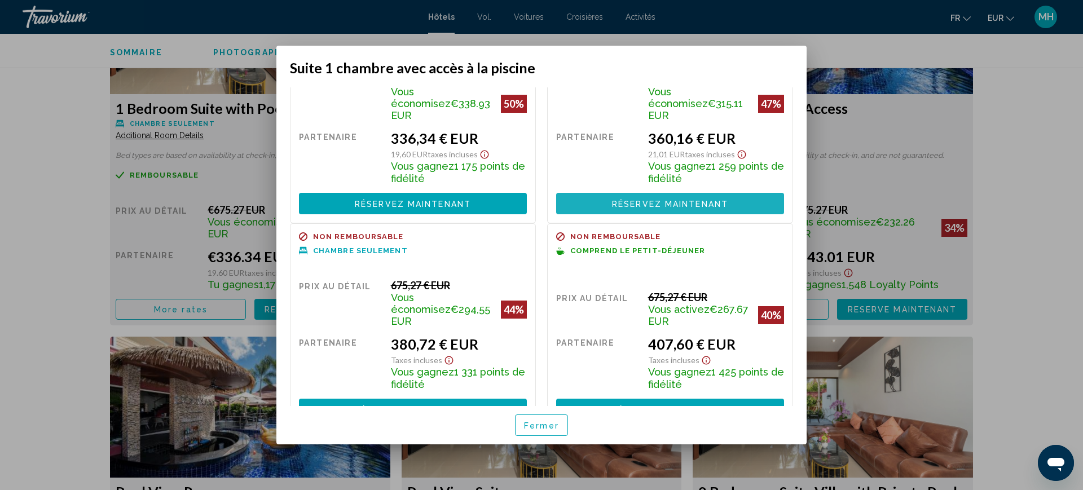
scroll to position [0, 0]
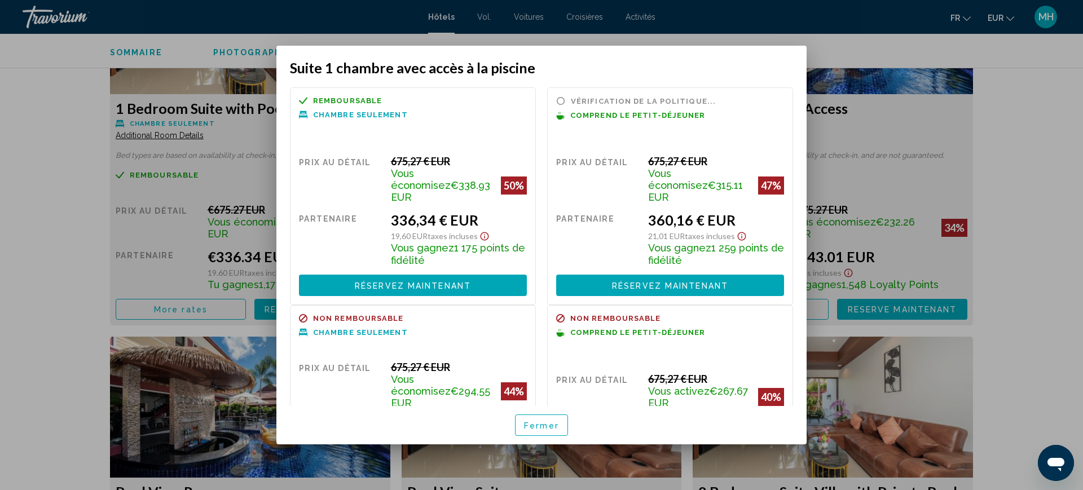
click at [64, 291] on div at bounding box center [541, 245] width 1083 height 490
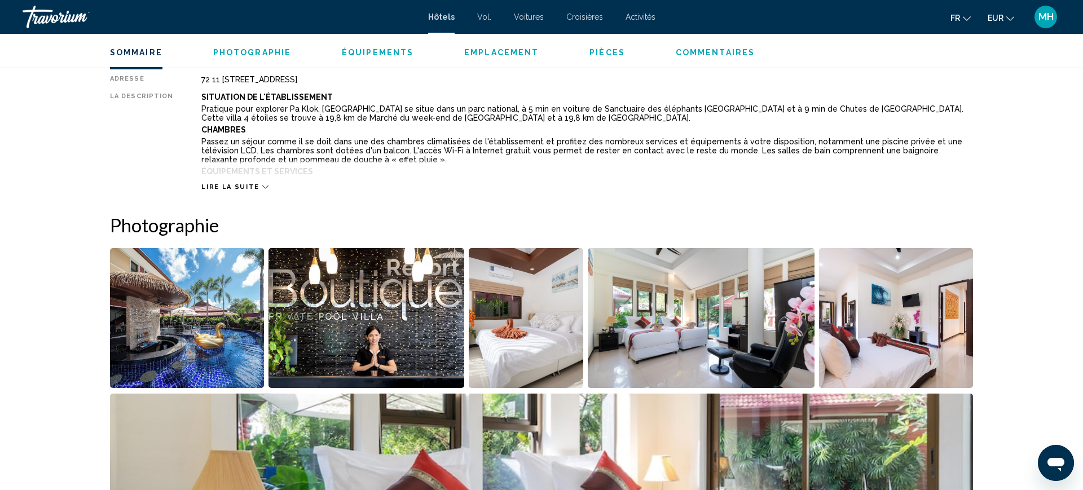
scroll to position [339, 0]
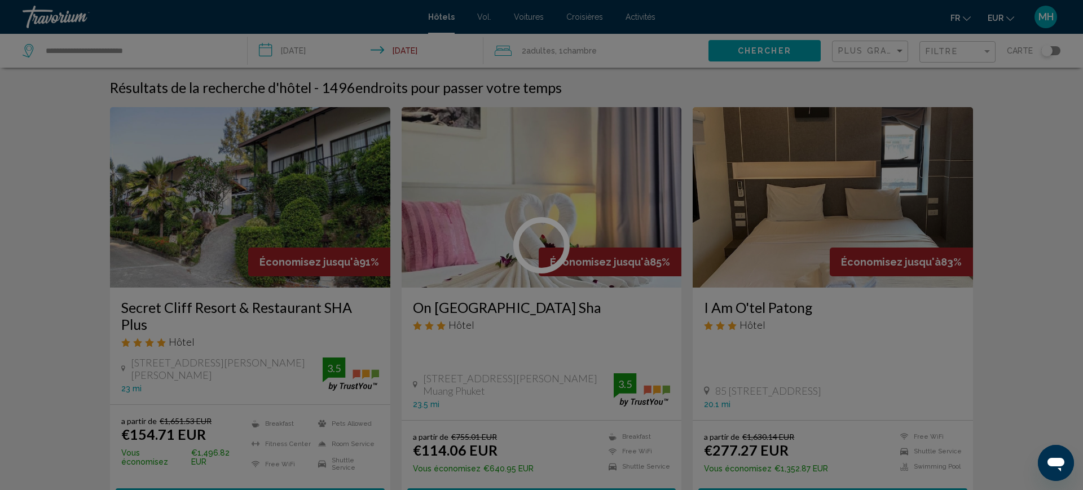
scroll to position [5, 0]
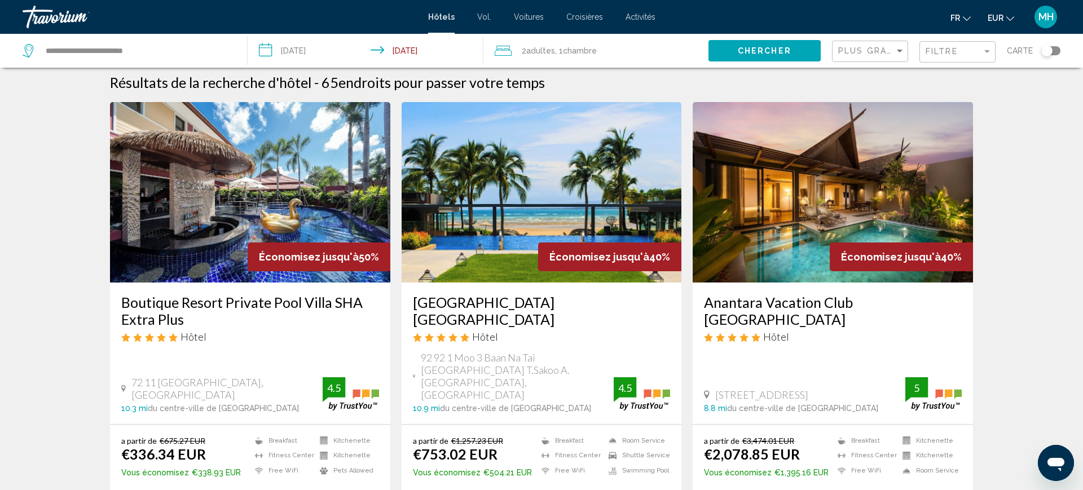
click at [323, 46] on input "**********" at bounding box center [368, 52] width 241 height 37
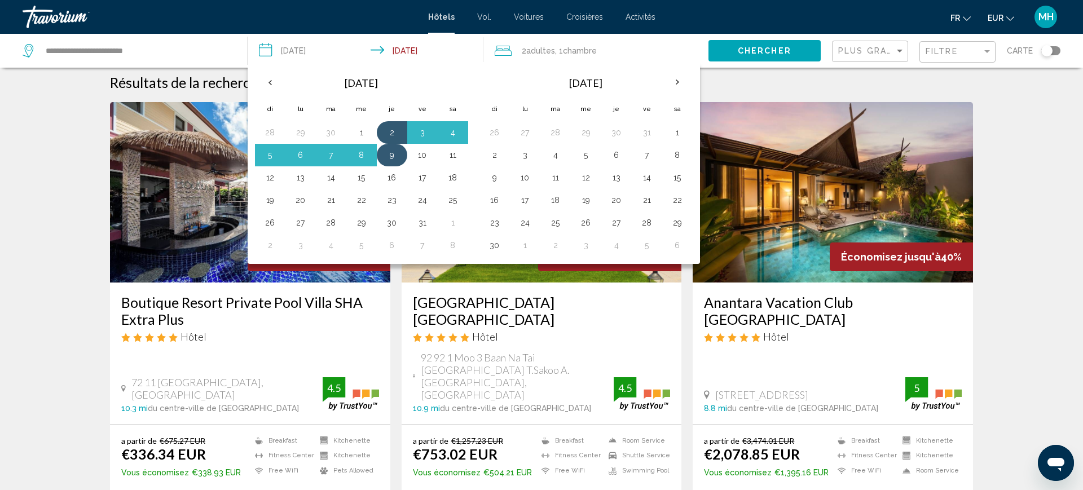
click at [392, 163] on button "9" at bounding box center [392, 155] width 18 height 16
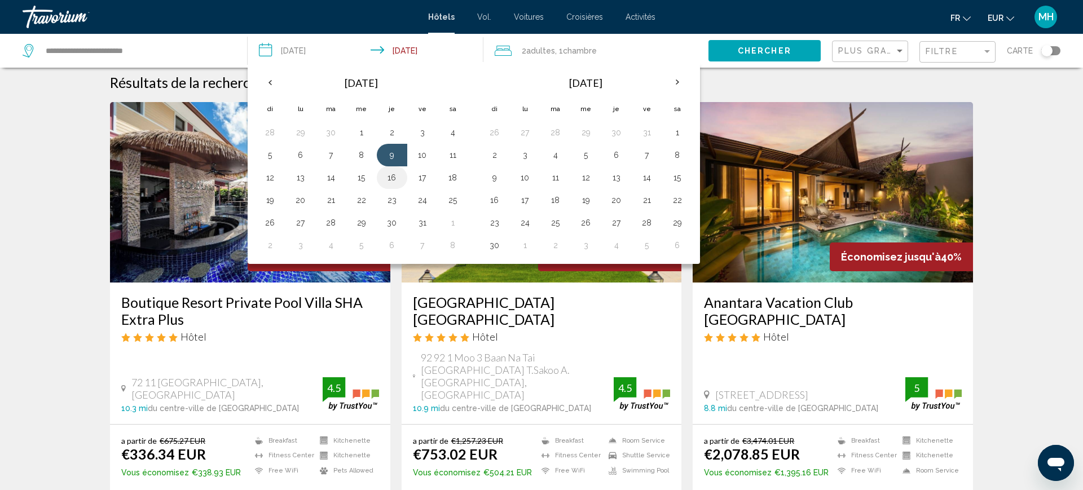
click at [394, 175] on button "16" at bounding box center [392, 178] width 18 height 16
type input "**********"
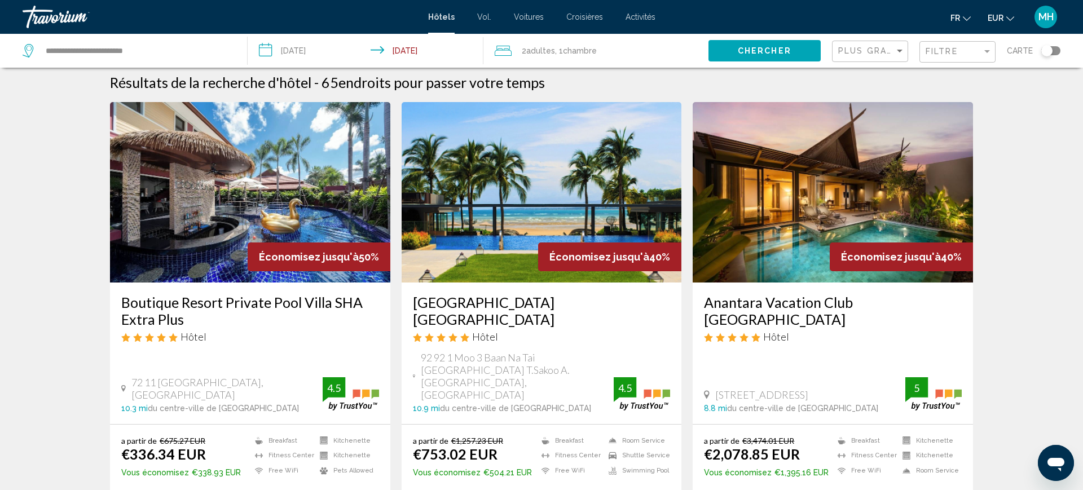
click at [767, 50] on span "Chercher" at bounding box center [765, 51] width 54 height 9
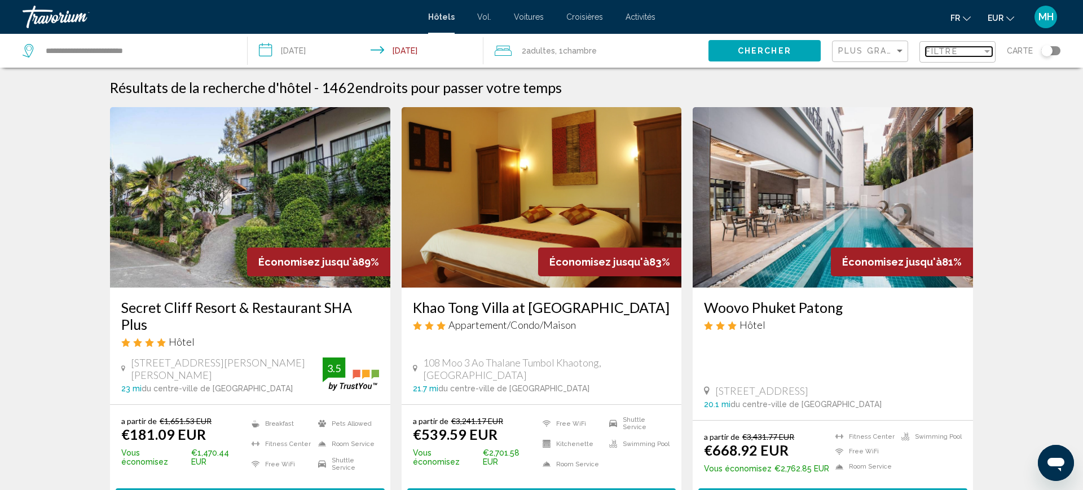
click at [962, 55] on div "Filtre" at bounding box center [954, 51] width 56 height 9
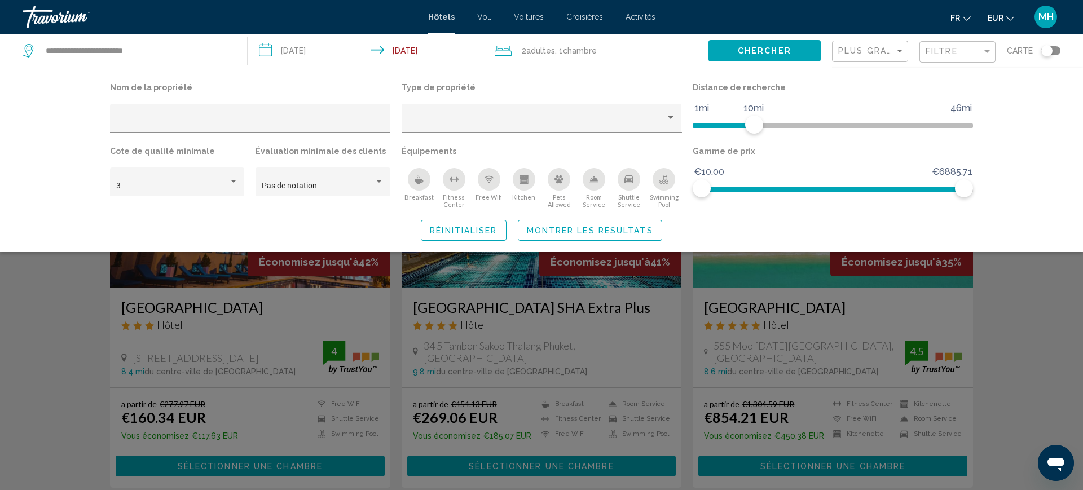
click at [419, 178] on icon "Breakfast" at bounding box center [419, 179] width 9 height 9
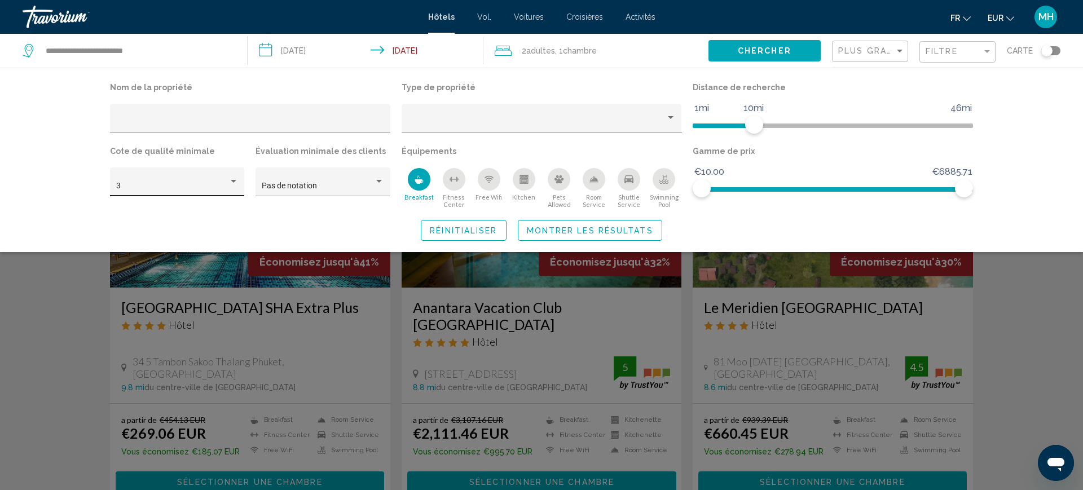
click at [237, 186] on div "3" at bounding box center [177, 186] width 122 height 9
click at [195, 217] on span "4" at bounding box center [177, 210] width 122 height 24
click at [587, 238] on button "Montrer les résultats" at bounding box center [590, 230] width 144 height 21
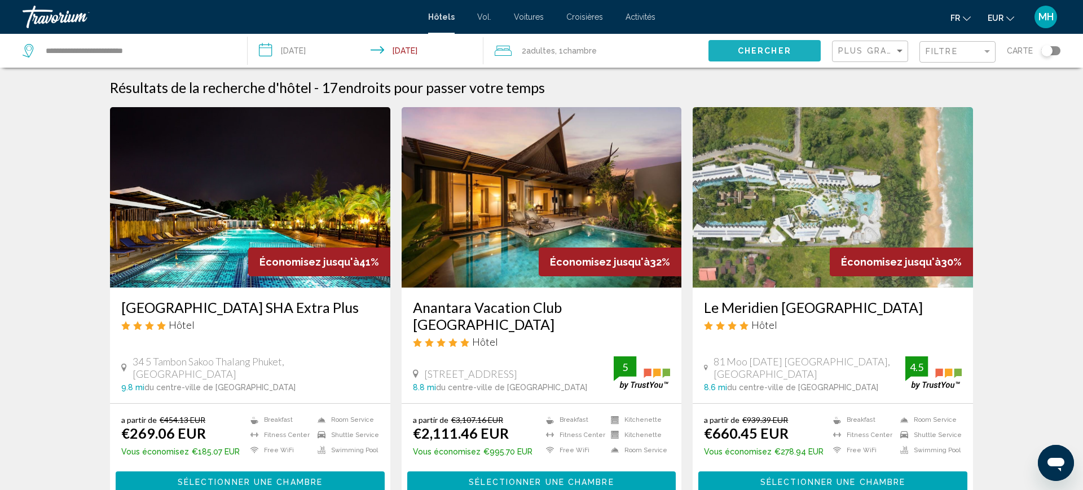
click at [785, 47] on span "Chercher" at bounding box center [765, 51] width 54 height 9
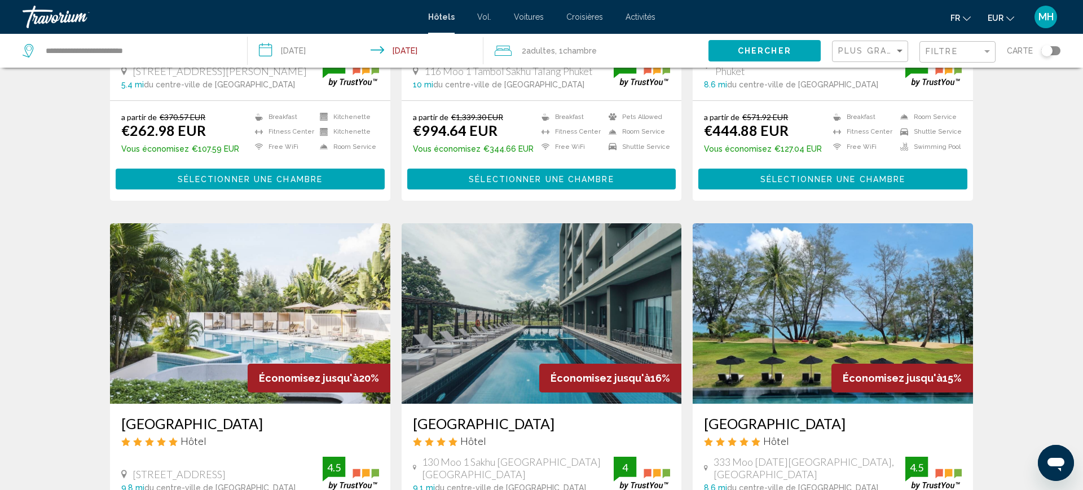
scroll to position [760, 0]
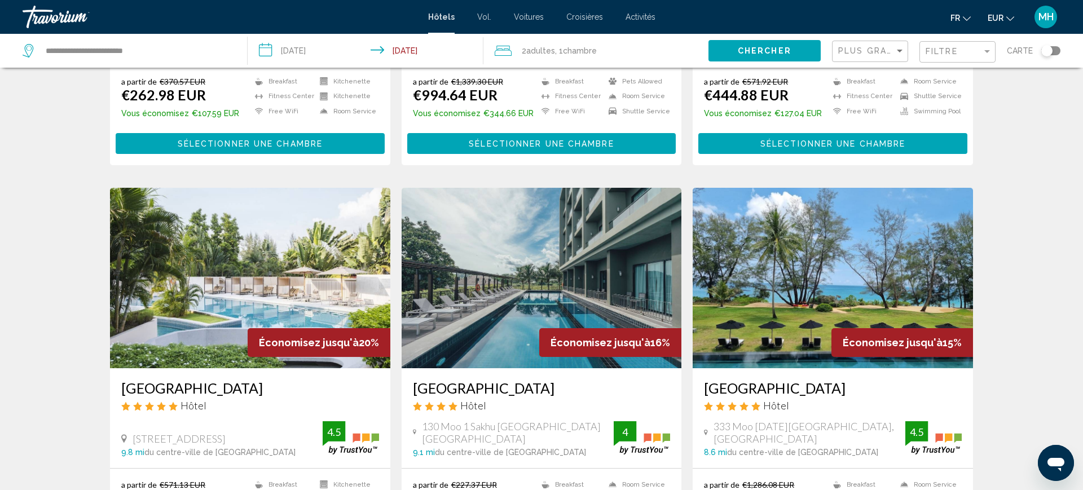
click at [800, 271] on img "Contenu principal" at bounding box center [833, 278] width 280 height 181
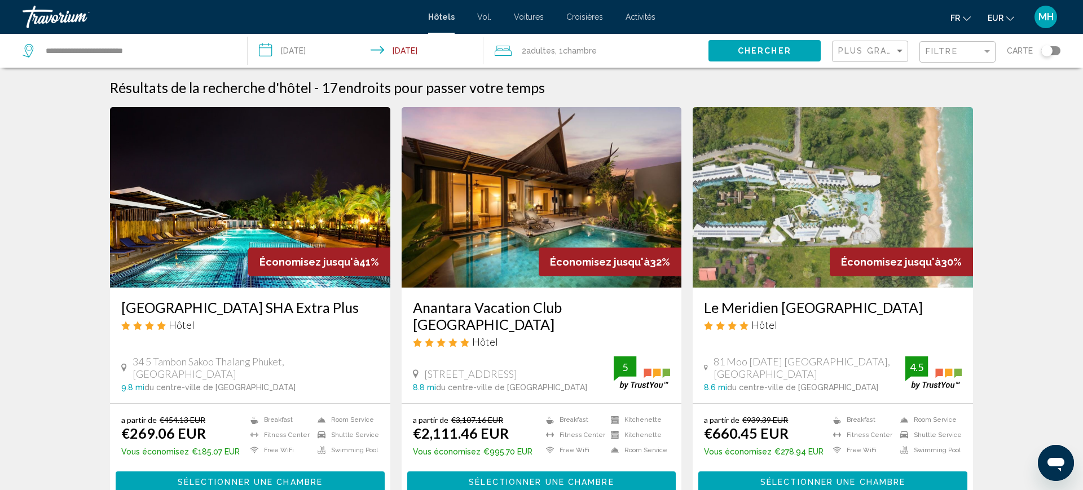
click at [324, 50] on input "**********" at bounding box center [368, 52] width 241 height 37
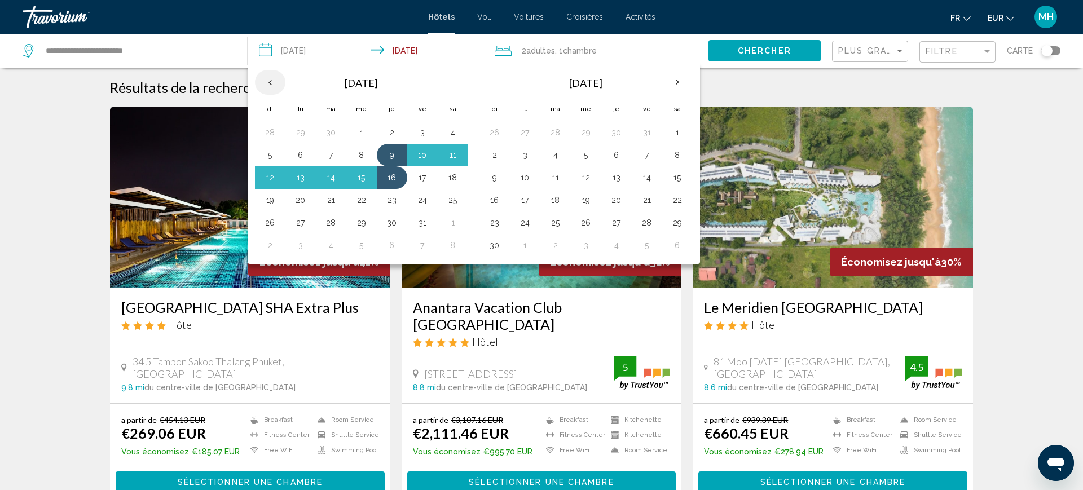
click at [263, 84] on th "Previous month" at bounding box center [270, 82] width 30 height 25
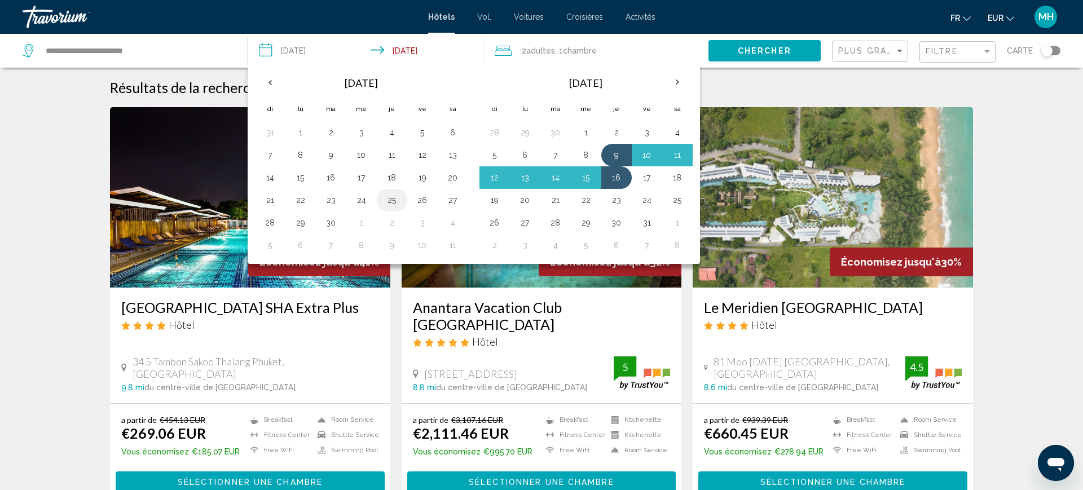
click at [389, 206] on button "25" at bounding box center [392, 200] width 18 height 16
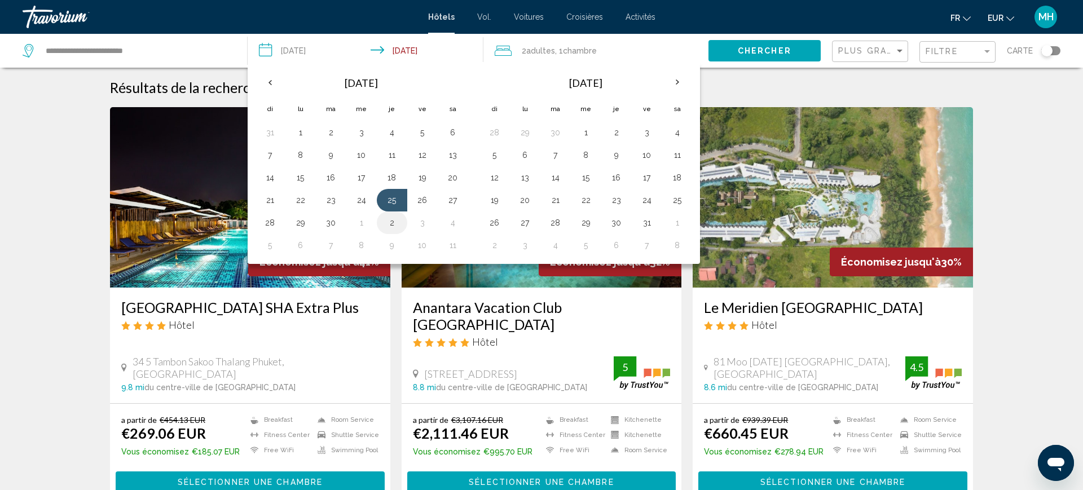
click at [395, 223] on button "2" at bounding box center [392, 223] width 18 height 16
type input "**********"
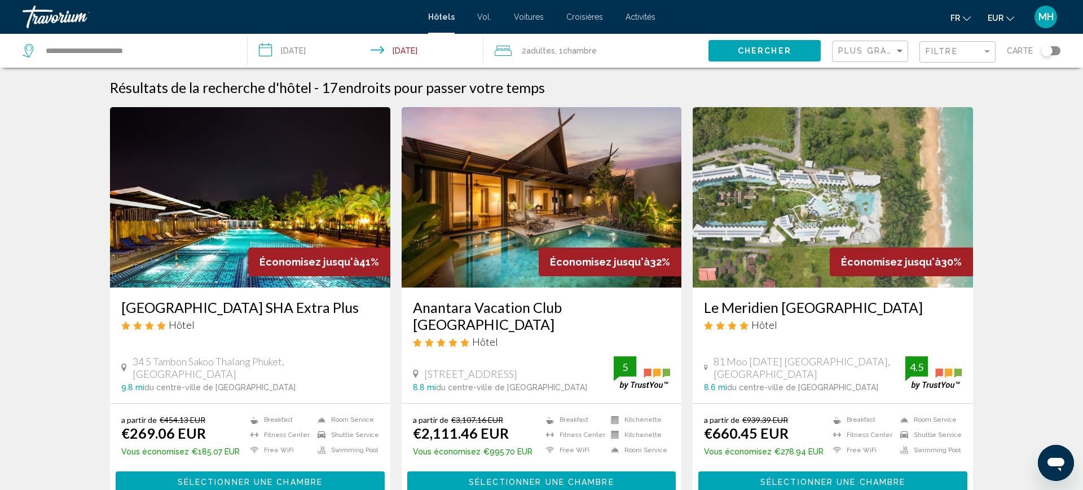
click at [785, 47] on span "Chercher" at bounding box center [765, 51] width 54 height 9
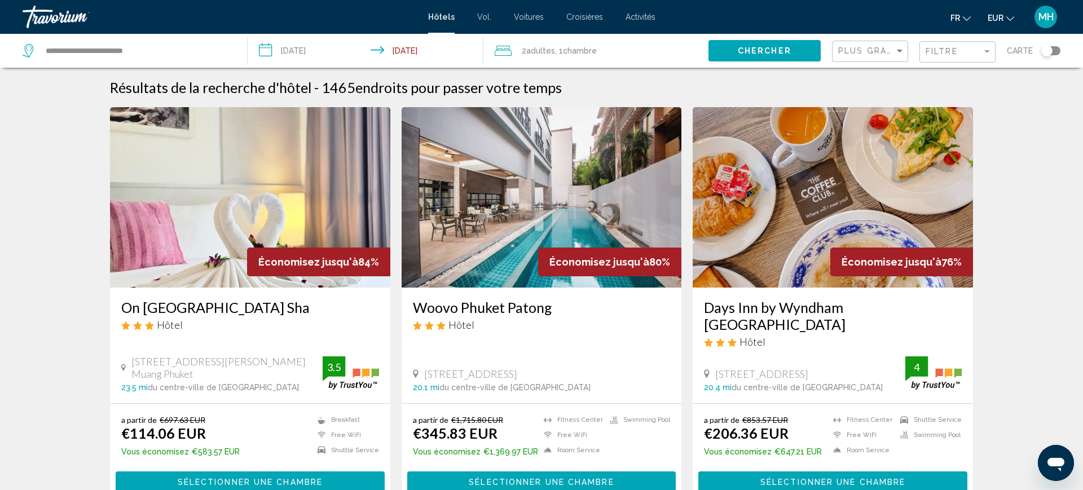
click at [940, 45] on div "Filtre" at bounding box center [959, 52] width 67 height 21
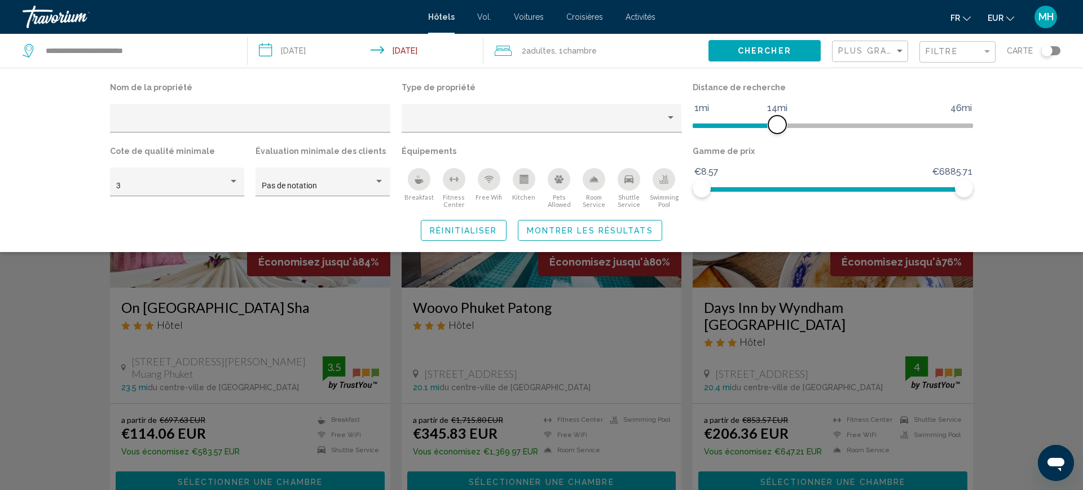
drag, startPoint x: 867, startPoint y: 128, endPoint x: 780, endPoint y: 133, distance: 86.5
click at [780, 133] on div "Distance de recherche 1mi 46mi 14mi" at bounding box center [833, 112] width 292 height 64
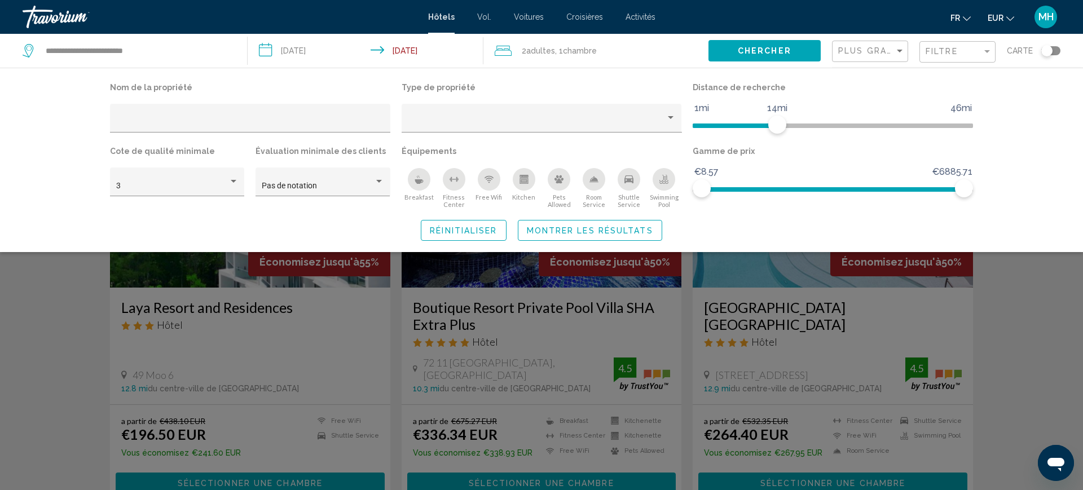
click at [412, 179] on div "Breakfast" at bounding box center [419, 179] width 23 height 23
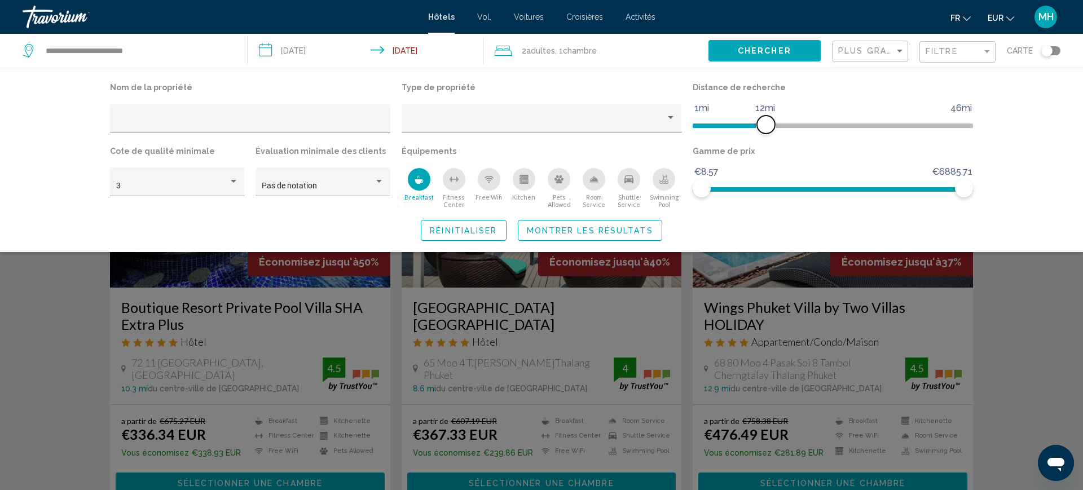
drag, startPoint x: 775, startPoint y: 123, endPoint x: 769, endPoint y: 124, distance: 6.2
click at [769, 124] on span "Hotel Filters" at bounding box center [766, 125] width 18 height 18
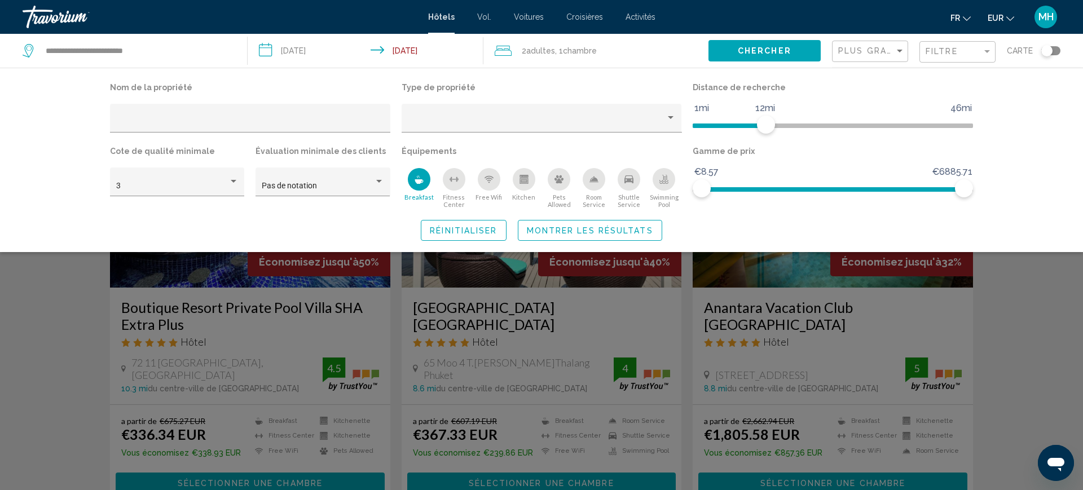
click at [606, 228] on span "Montrer les résultats" at bounding box center [590, 230] width 126 height 9
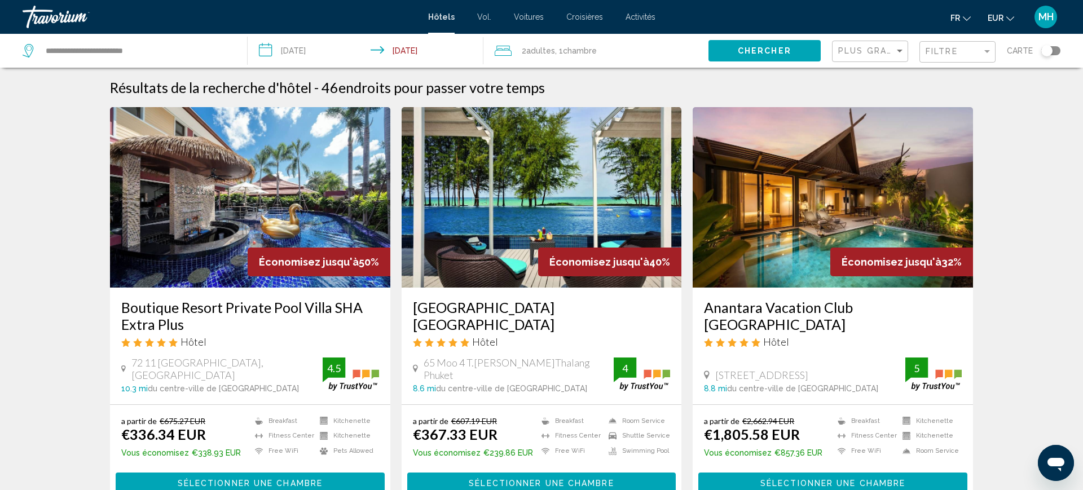
click at [958, 58] on div "Filtre" at bounding box center [959, 52] width 67 height 21
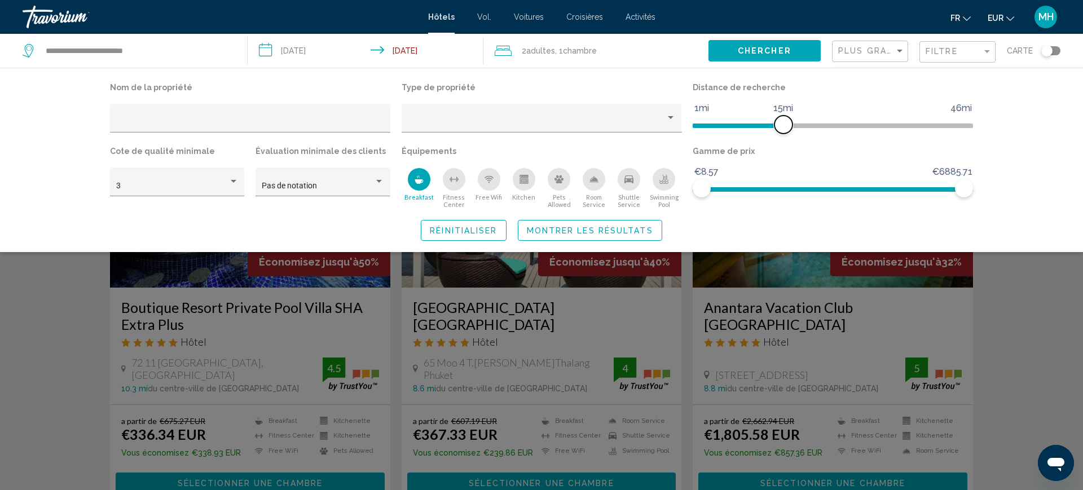
drag, startPoint x: 767, startPoint y: 119, endPoint x: 780, endPoint y: 122, distance: 13.4
click at [780, 122] on span "Hotel Filters" at bounding box center [784, 125] width 18 height 18
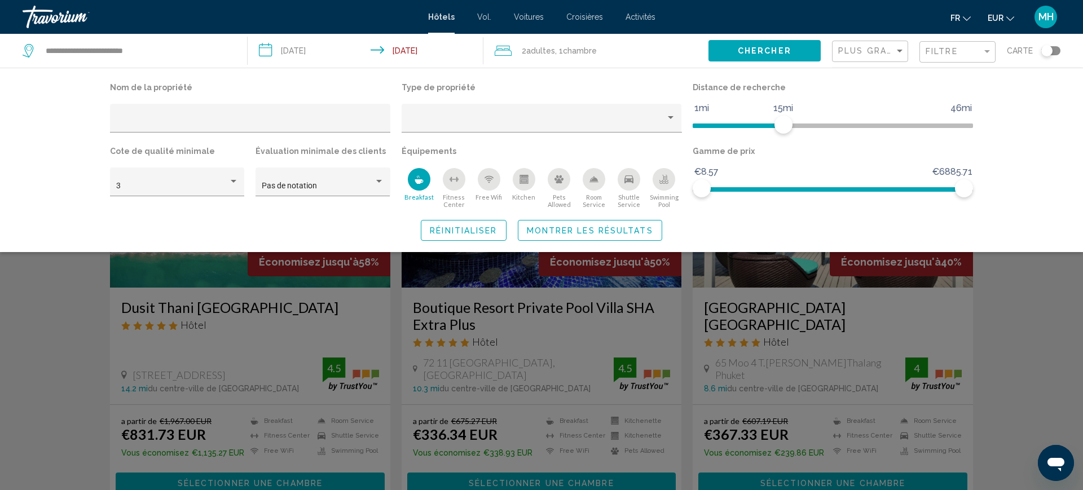
click at [546, 230] on span "Montrer les résultats" at bounding box center [590, 230] width 126 height 9
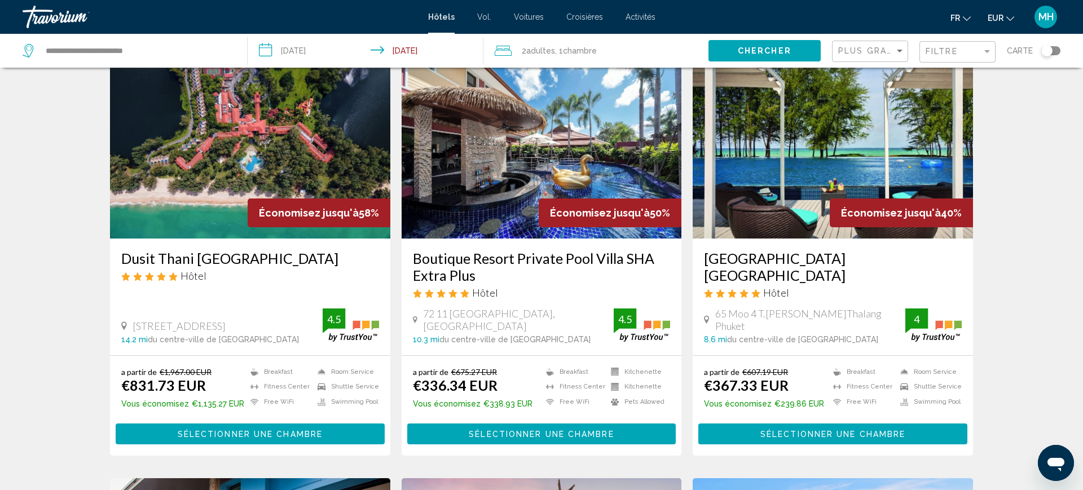
scroll to position [51, 0]
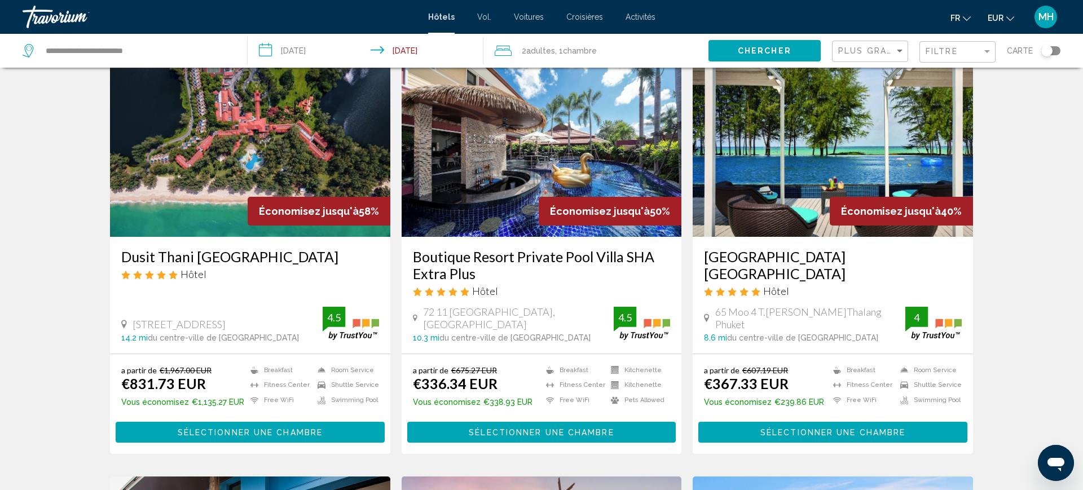
click at [242, 178] on img "Contenu principal" at bounding box center [250, 146] width 280 height 181
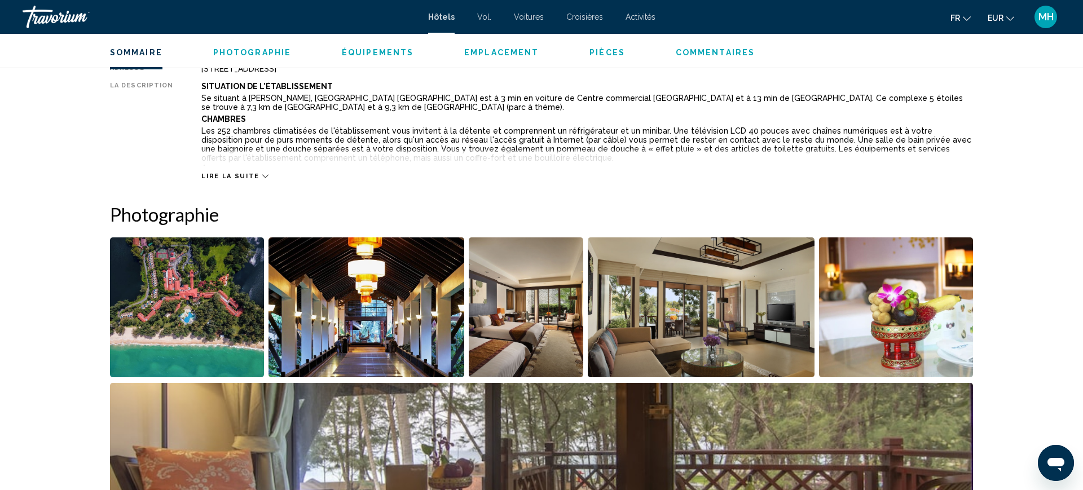
scroll to position [425, 0]
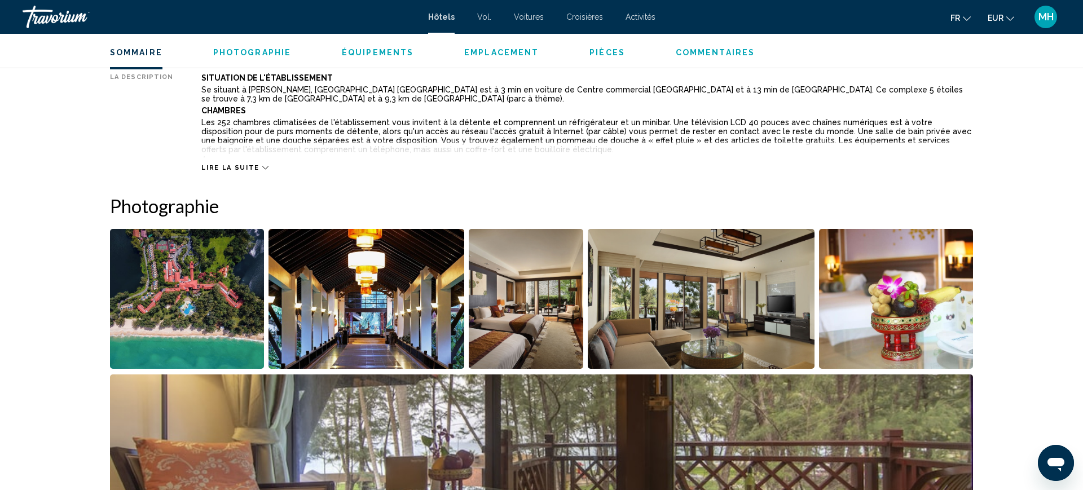
click at [209, 297] on img "Open full-screen image slider" at bounding box center [187, 299] width 154 height 140
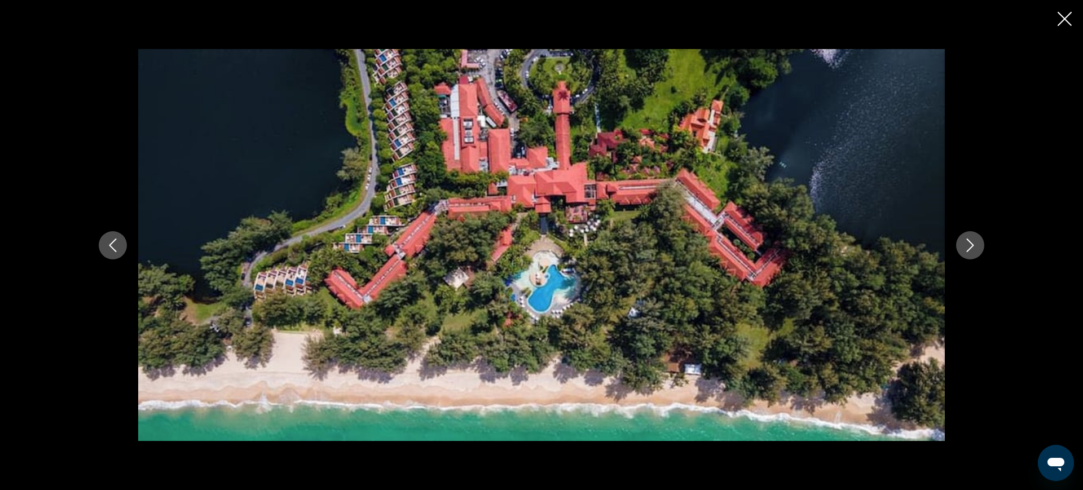
click at [979, 242] on button "Next image" at bounding box center [971, 245] width 28 height 28
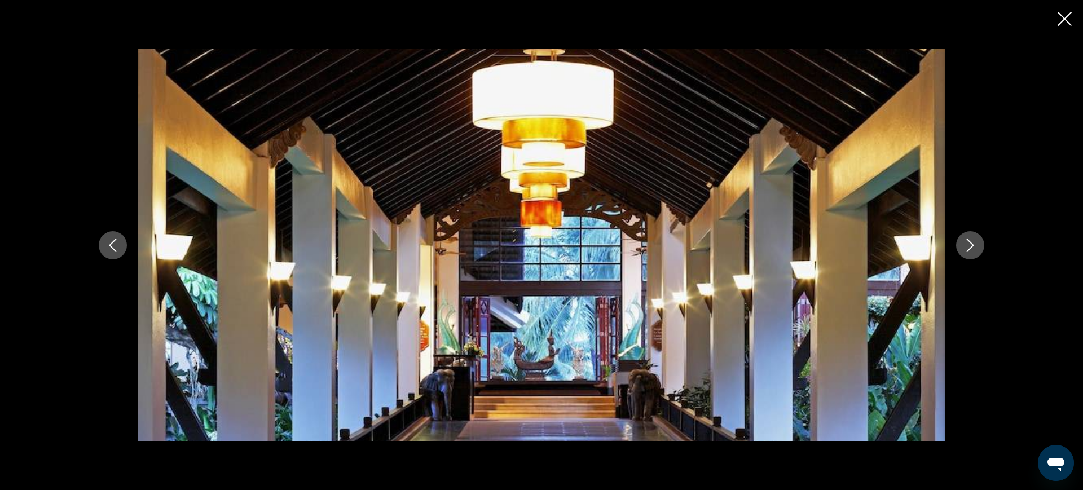
click at [979, 242] on button "Next image" at bounding box center [971, 245] width 28 height 28
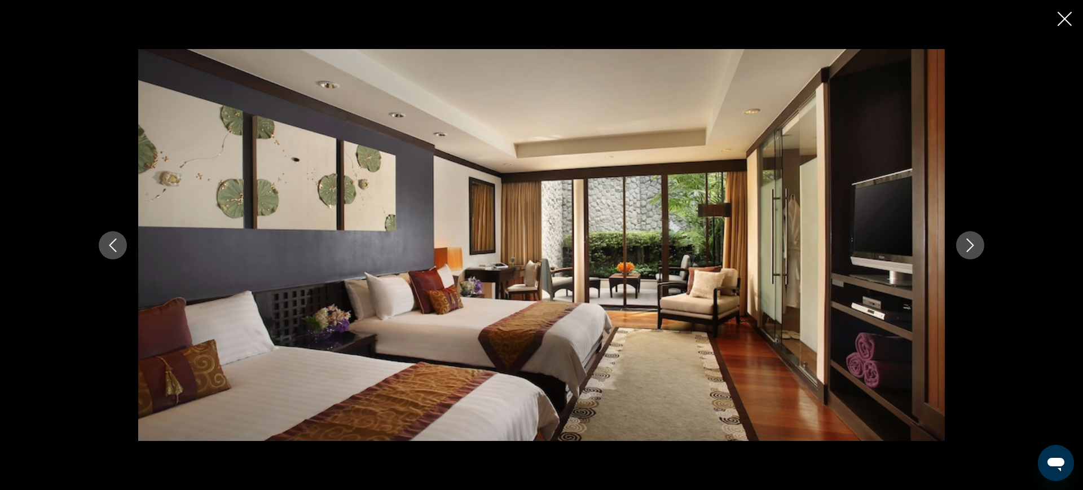
click at [979, 242] on button "Next image" at bounding box center [971, 245] width 28 height 28
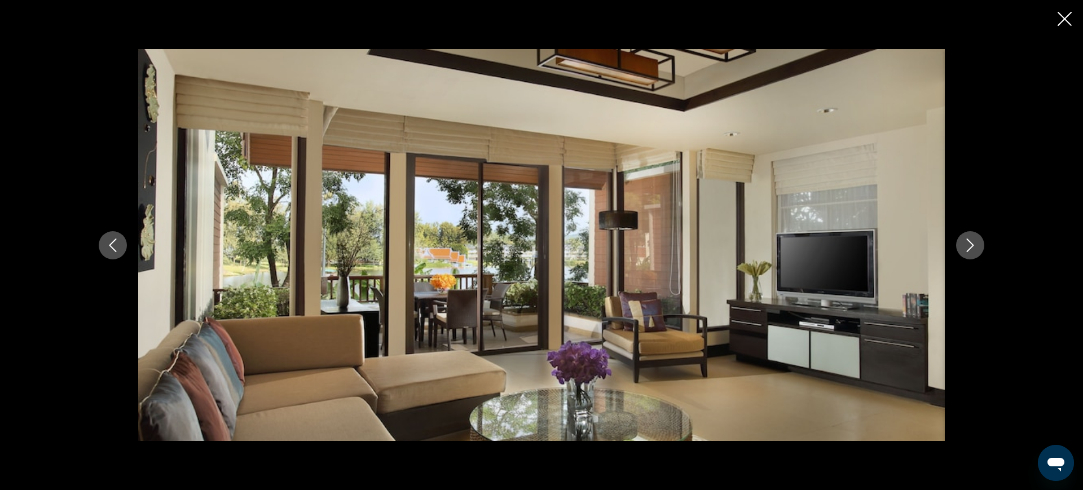
click at [979, 242] on button "Next image" at bounding box center [971, 245] width 28 height 28
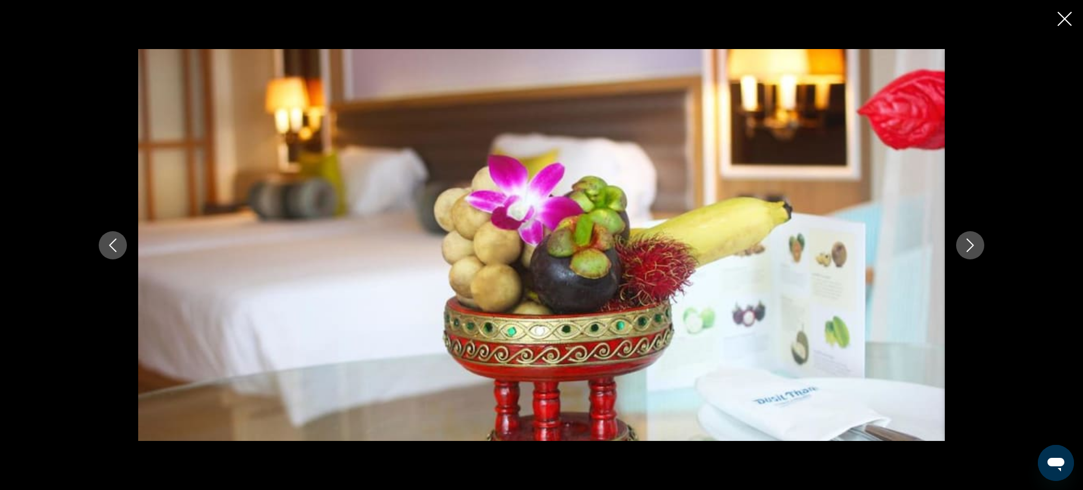
click at [979, 242] on button "Next image" at bounding box center [971, 245] width 28 height 28
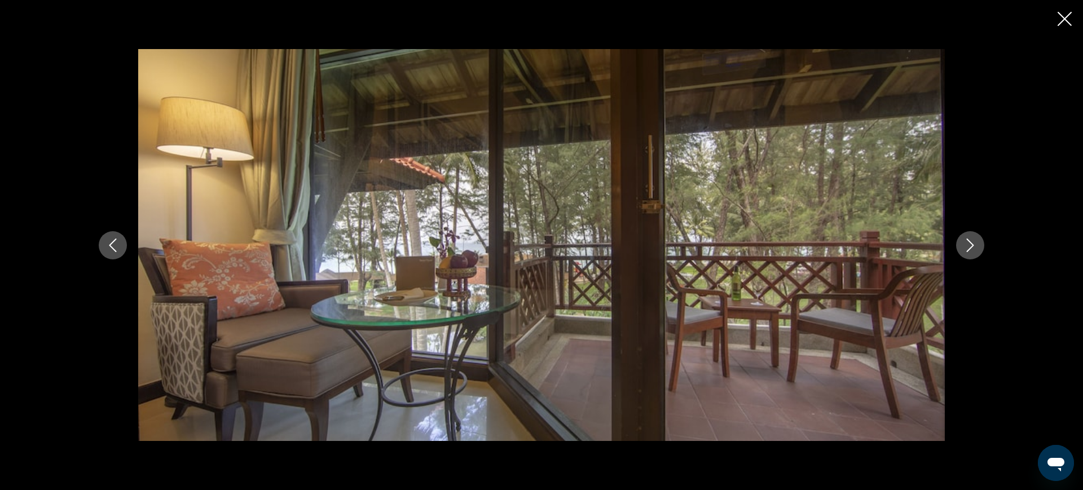
click at [979, 242] on button "Next image" at bounding box center [971, 245] width 28 height 28
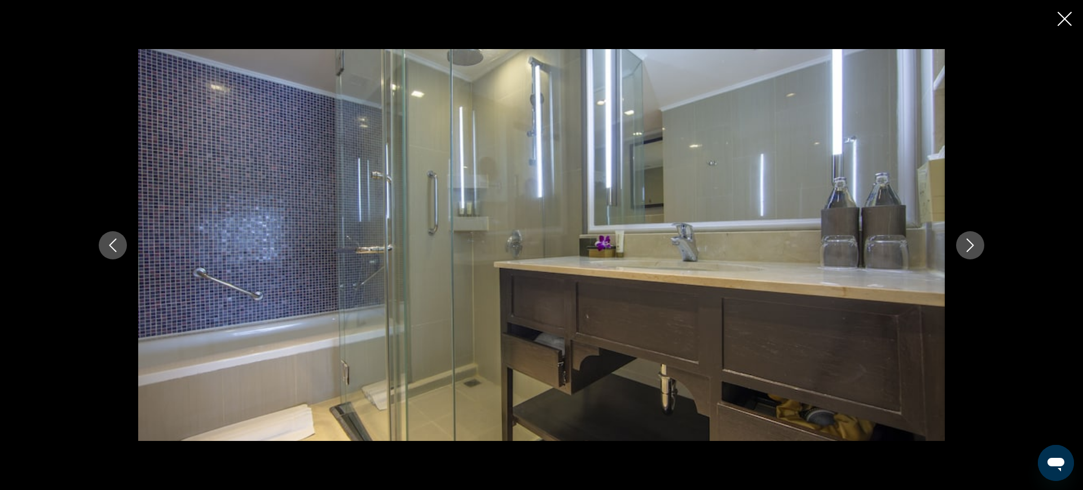
click at [979, 242] on button "Next image" at bounding box center [971, 245] width 28 height 28
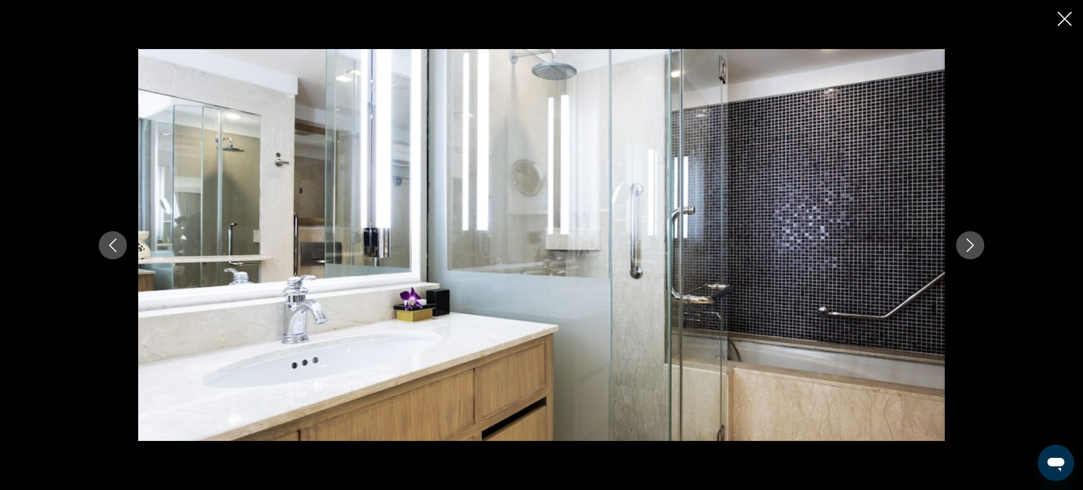
click at [979, 242] on button "Next image" at bounding box center [971, 245] width 28 height 28
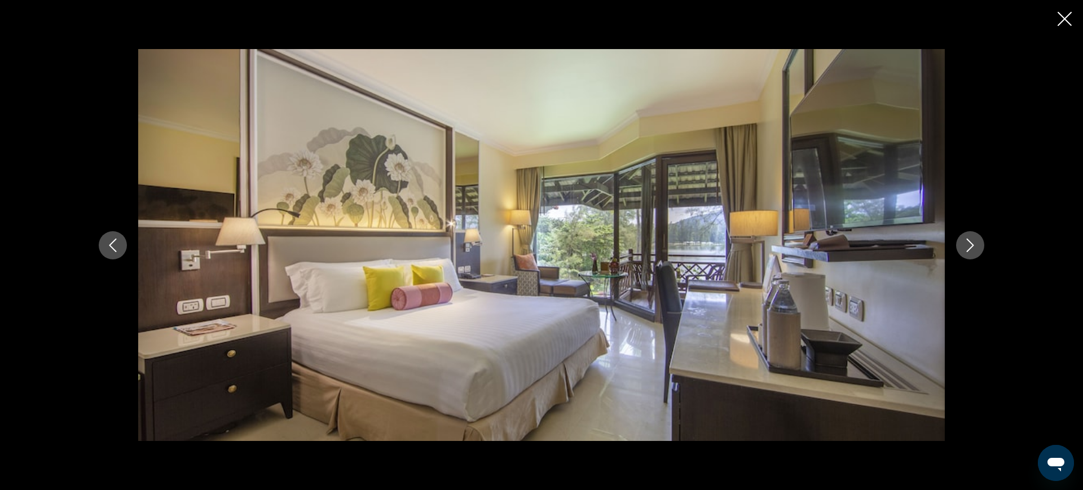
click at [979, 242] on button "Next image" at bounding box center [971, 245] width 28 height 28
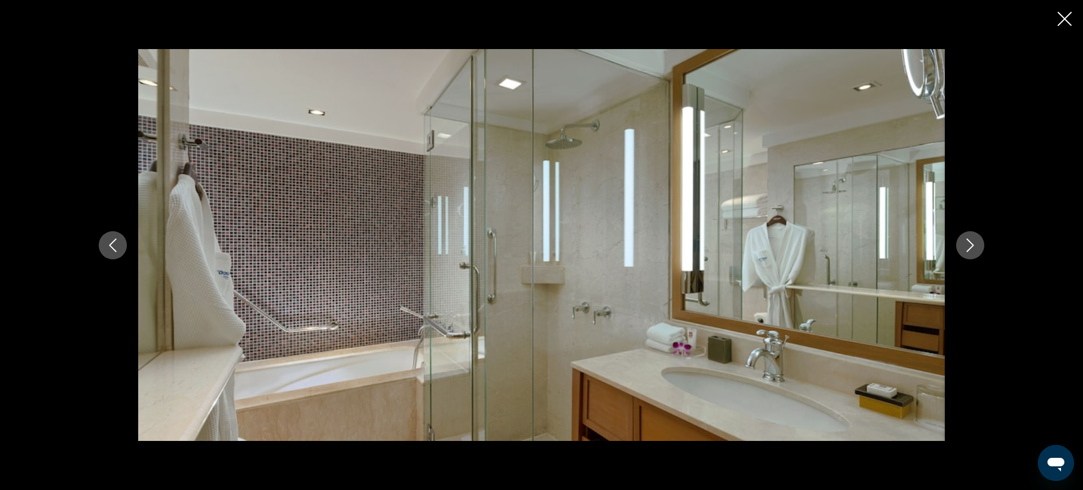
click at [979, 242] on button "Next image" at bounding box center [971, 245] width 28 height 28
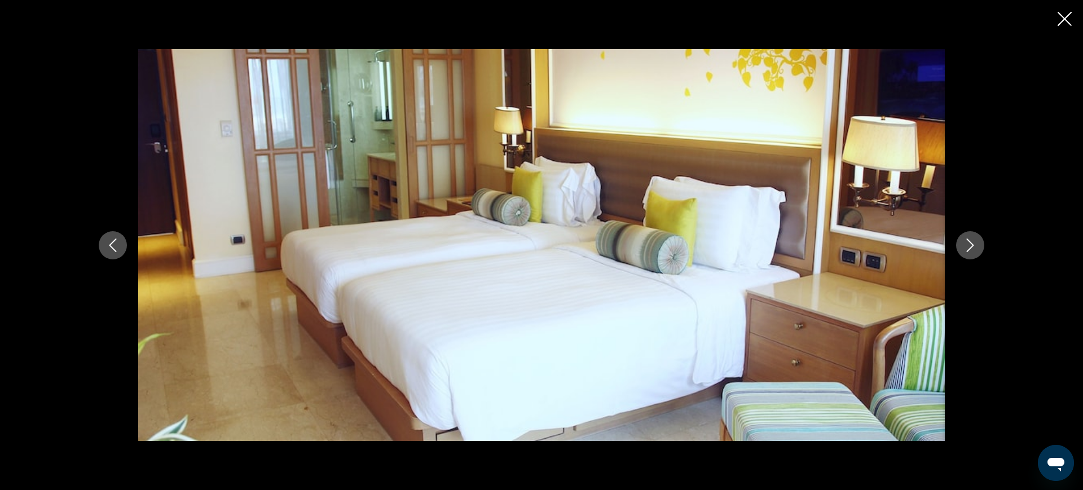
click at [979, 242] on button "Next image" at bounding box center [971, 245] width 28 height 28
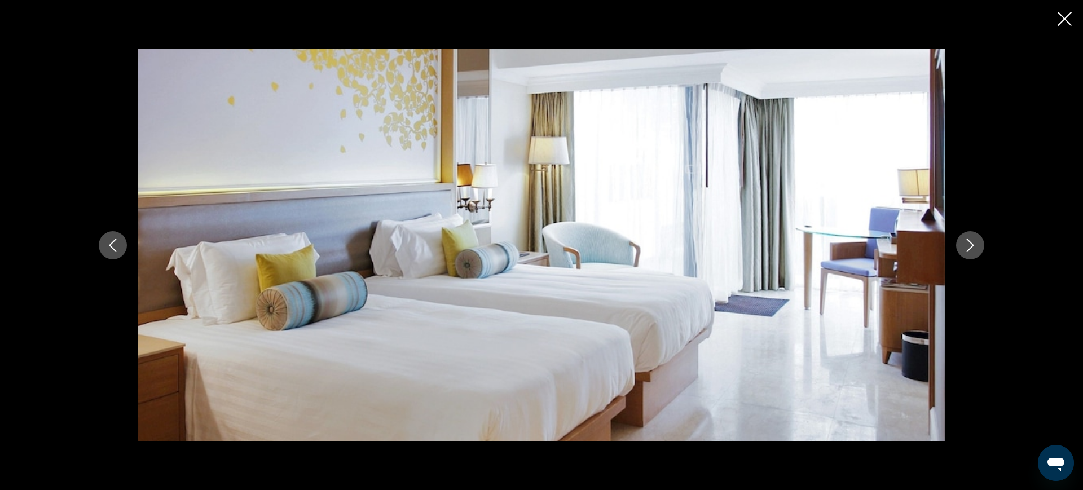
click at [979, 242] on button "Next image" at bounding box center [971, 245] width 28 height 28
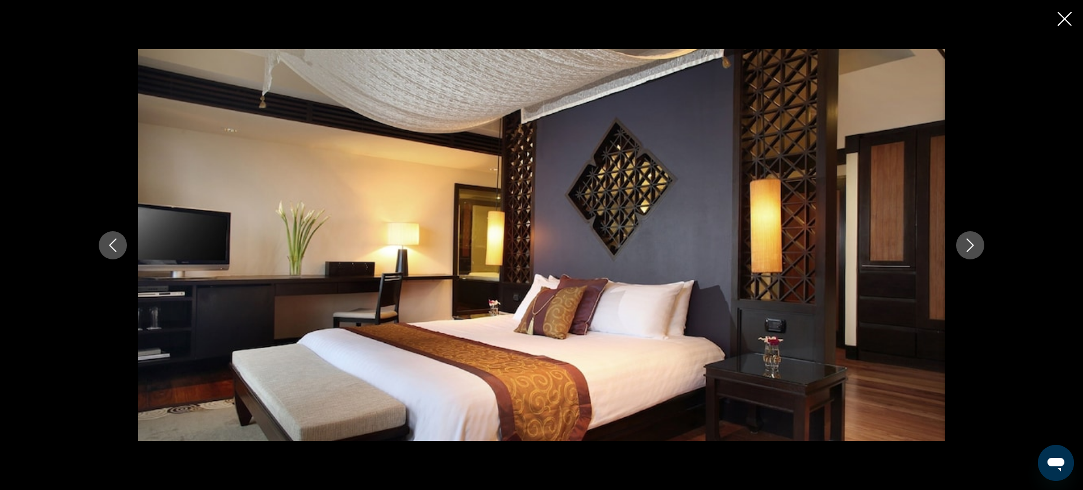
click at [979, 242] on button "Next image" at bounding box center [971, 245] width 28 height 28
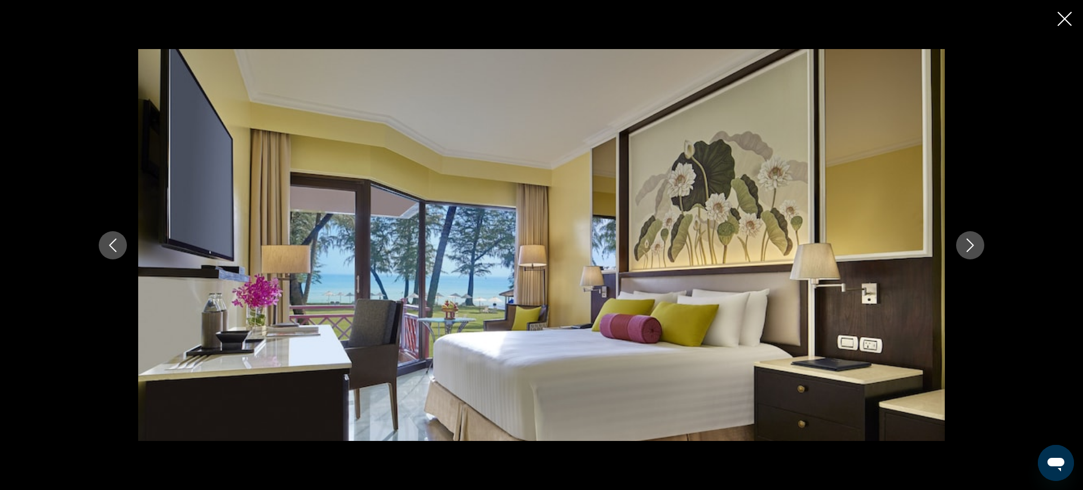
click at [1059, 15] on icon "Close slideshow" at bounding box center [1065, 19] width 14 height 14
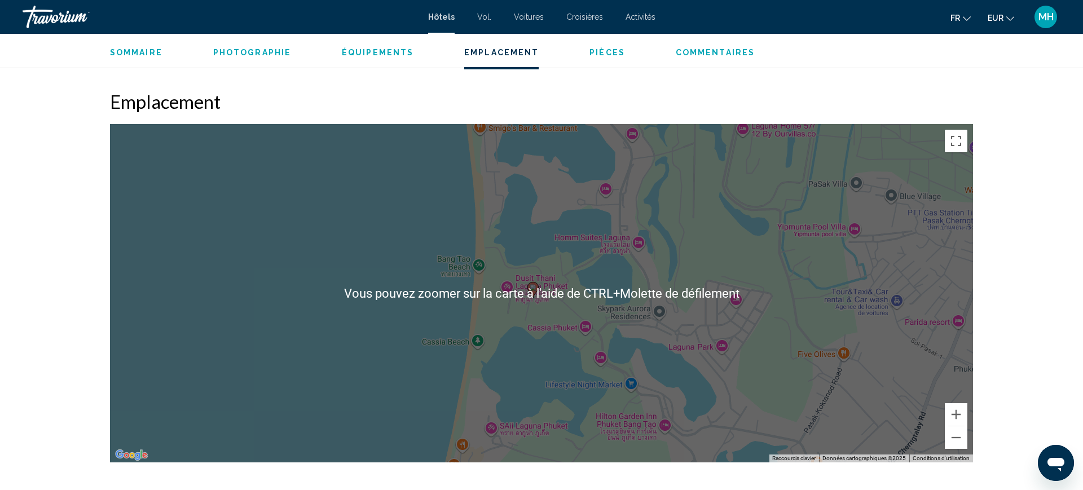
scroll to position [1010, 0]
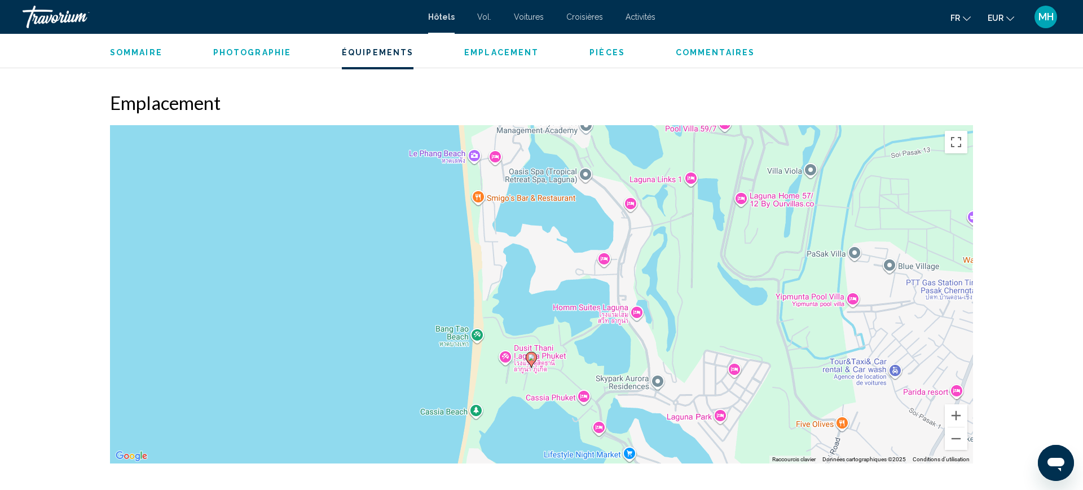
drag, startPoint x: 538, startPoint y: 232, endPoint x: 535, endPoint y: 303, distance: 70.6
click at [535, 303] on div "Pour activer le glissement avec le clavier, appuyez sur Alt+Entrée. Une fois ce…" at bounding box center [541, 294] width 863 height 339
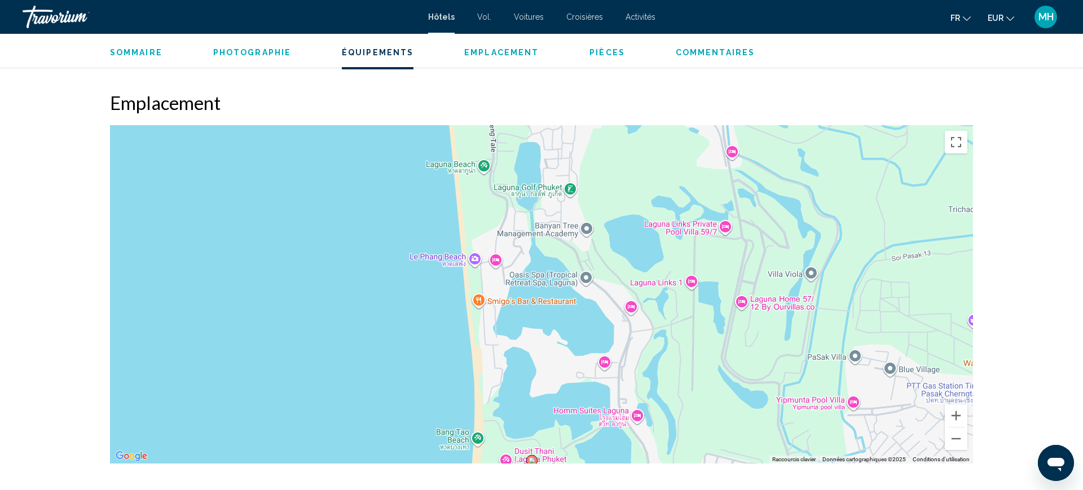
drag, startPoint x: 541, startPoint y: 222, endPoint x: 541, endPoint y: 339, distance: 116.2
click at [541, 339] on div "Pour activer le glissement avec le clavier, appuyez sur Alt+Entrée. Une fois ce…" at bounding box center [541, 294] width 863 height 339
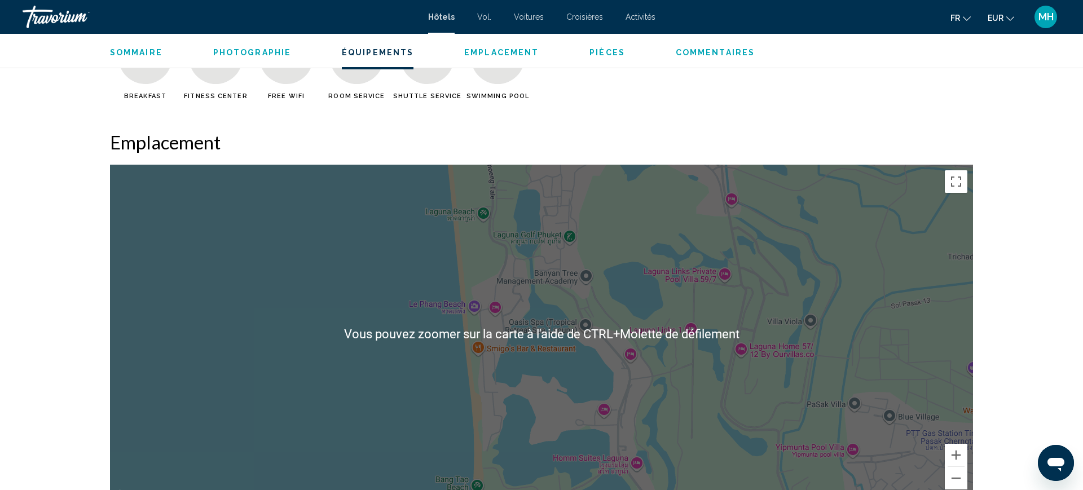
scroll to position [967, 0]
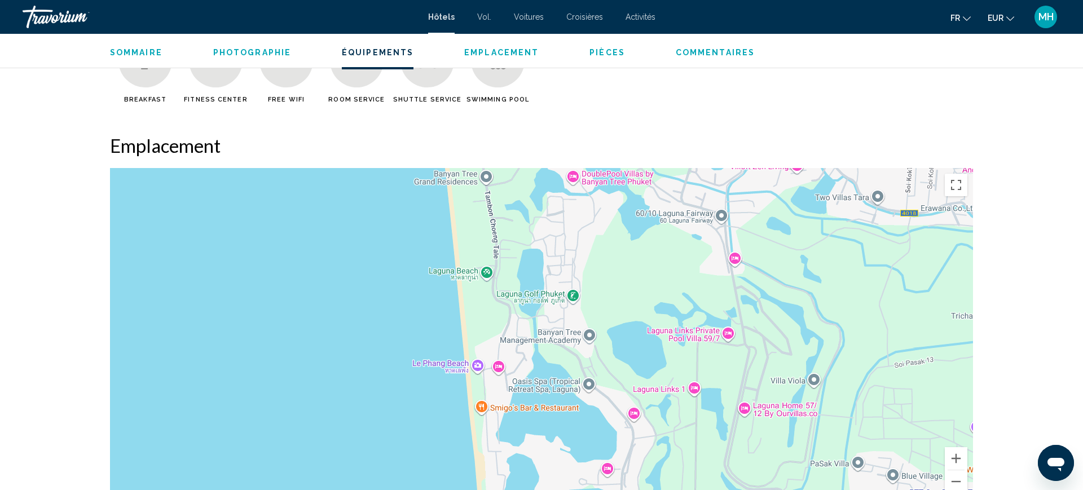
drag, startPoint x: 495, startPoint y: 259, endPoint x: 498, endPoint y: 344, distance: 84.7
click at [498, 344] on div "Pour activer le glissement avec le clavier, appuyez sur Alt+Entrée. Une fois ce…" at bounding box center [541, 337] width 863 height 339
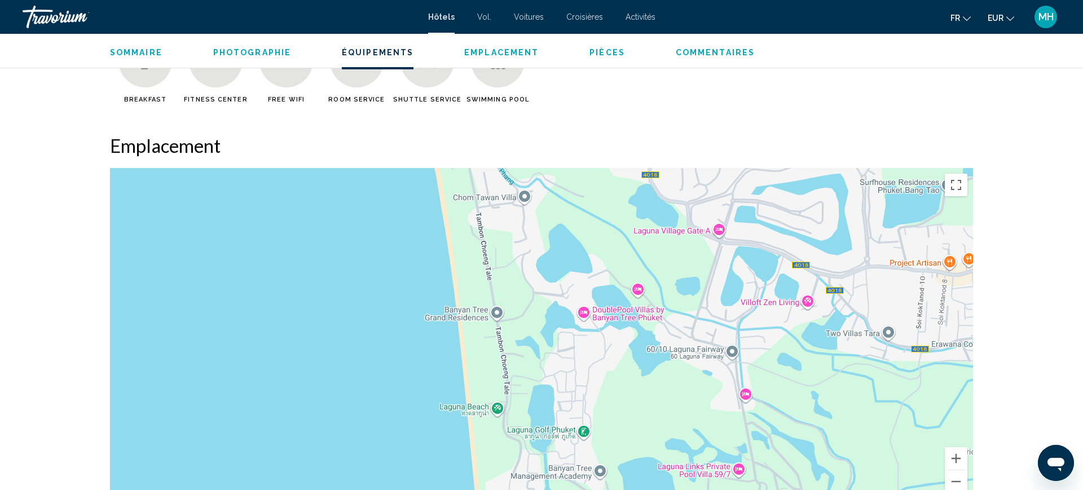
drag, startPoint x: 515, startPoint y: 265, endPoint x: 525, endPoint y: 384, distance: 118.9
click at [525, 384] on div "Contenu principal" at bounding box center [541, 337] width 863 height 339
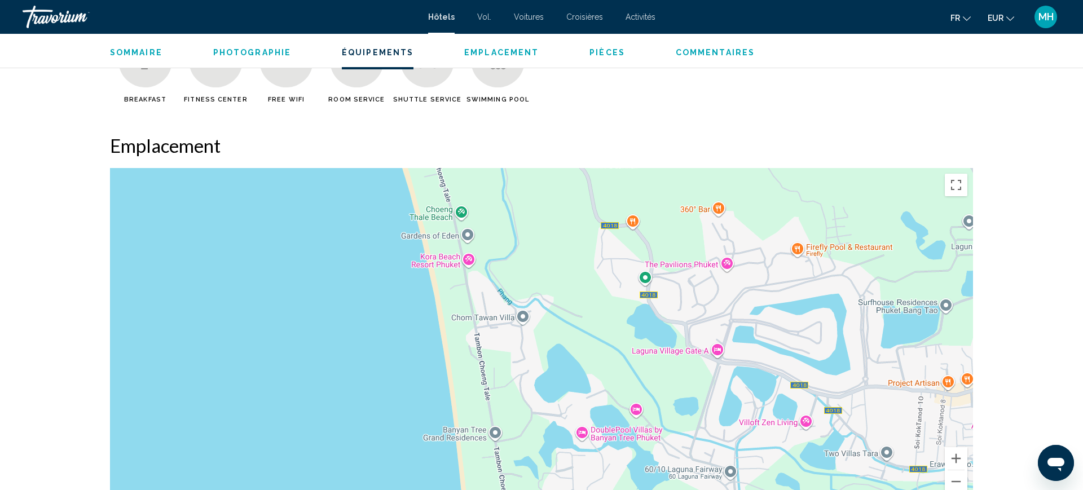
drag, startPoint x: 532, startPoint y: 260, endPoint x: 535, endPoint y: 437, distance: 177.8
click at [535, 437] on div "Contenu principal" at bounding box center [541, 337] width 863 height 339
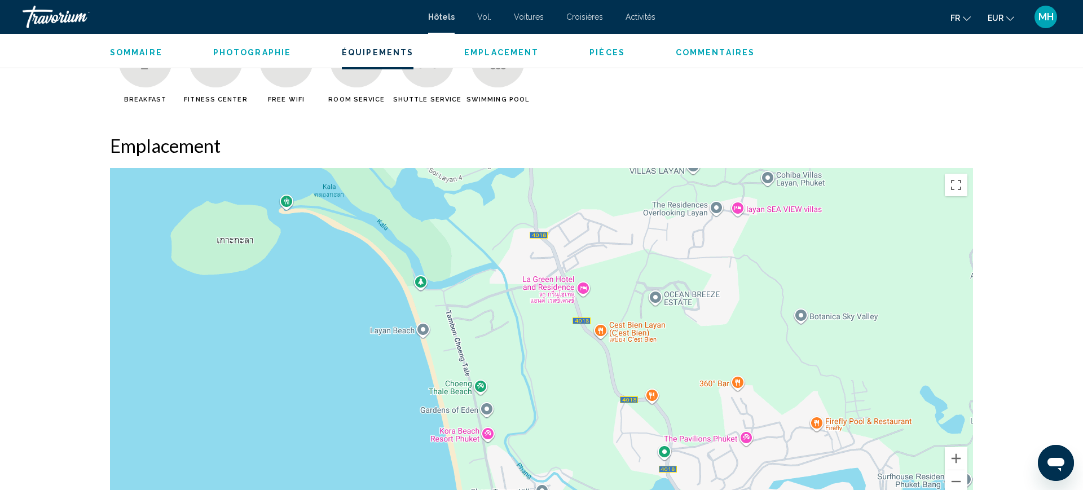
drag, startPoint x: 523, startPoint y: 243, endPoint x: 528, endPoint y: 254, distance: 12.6
click at [528, 254] on div "Contenu principal" at bounding box center [541, 337] width 863 height 339
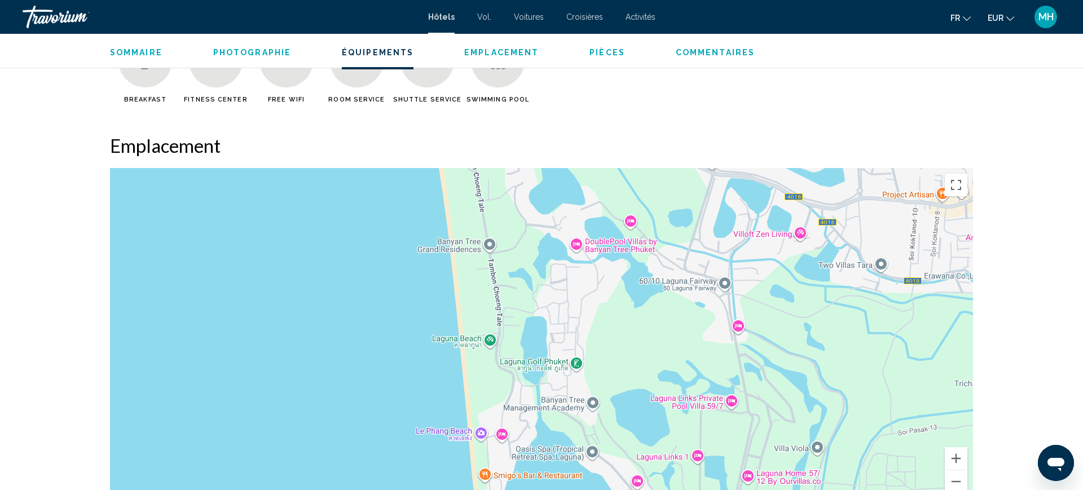
drag, startPoint x: 512, startPoint y: 422, endPoint x: 505, endPoint y: 249, distance: 172.8
click at [505, 249] on div "Contenu principal" at bounding box center [541, 337] width 863 height 339
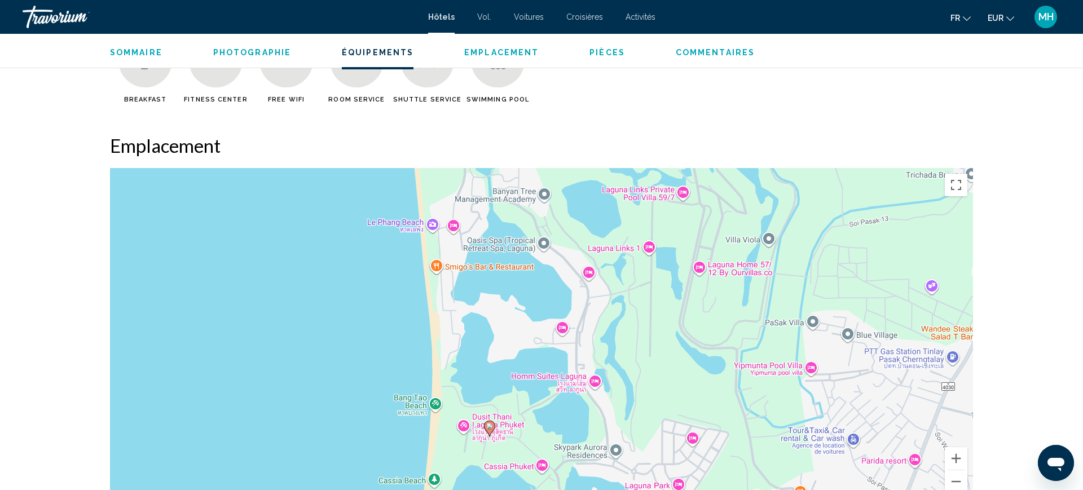
drag, startPoint x: 557, startPoint y: 428, endPoint x: 486, endPoint y: 210, distance: 229.5
click at [486, 210] on div "Pour activer le glissement avec le clavier, appuyez sur Alt+Entrée. Une fois ce…" at bounding box center [541, 337] width 863 height 339
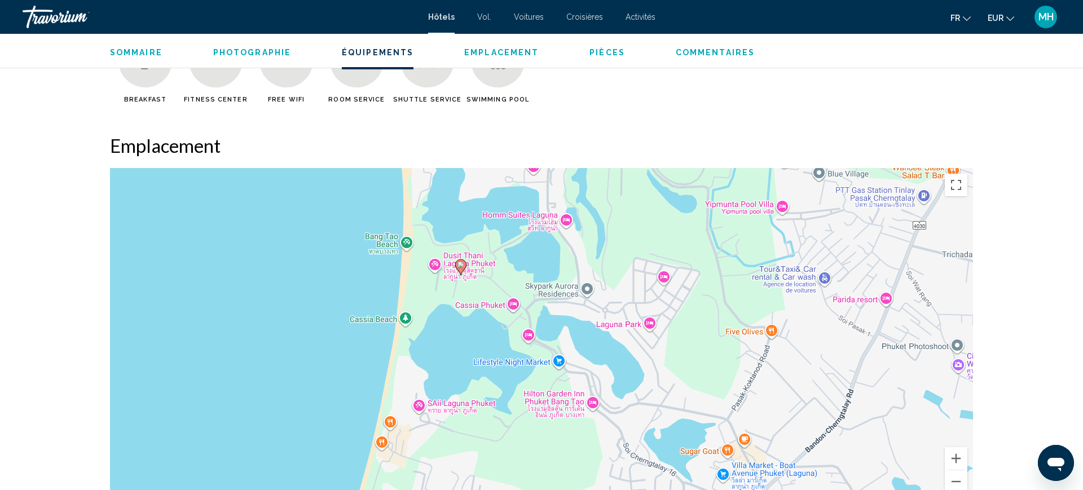
drag, startPoint x: 542, startPoint y: 393, endPoint x: 508, endPoint y: 196, distance: 199.4
click at [508, 196] on div "Pour activer le glissement avec le clavier, appuyez sur Alt+Entrée. Une fois ce…" at bounding box center [541, 337] width 863 height 339
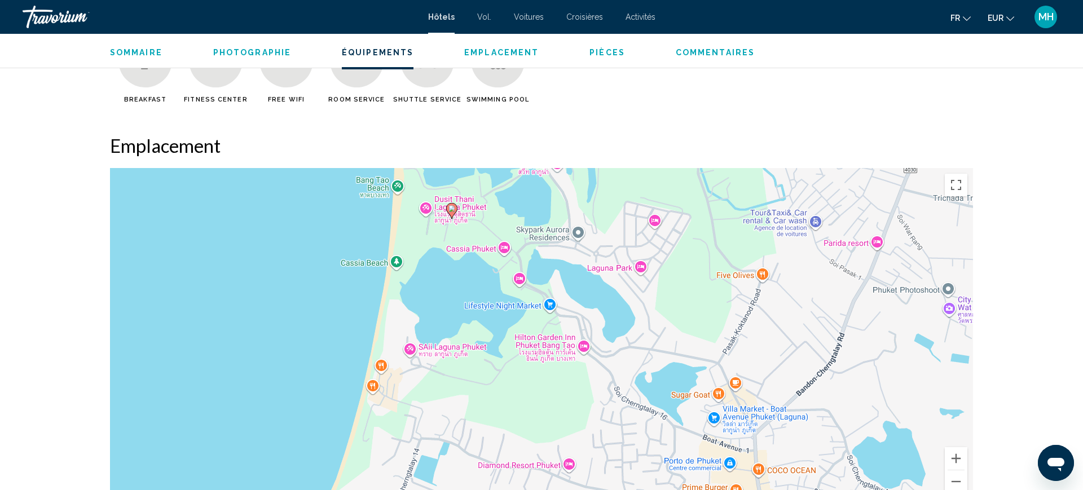
drag, startPoint x: 498, startPoint y: 430, endPoint x: 493, endPoint y: 227, distance: 202.6
click at [493, 227] on div "Pour activer le glissement avec le clavier, appuyez sur Alt+Entrée. Une fois ce…" at bounding box center [541, 337] width 863 height 339
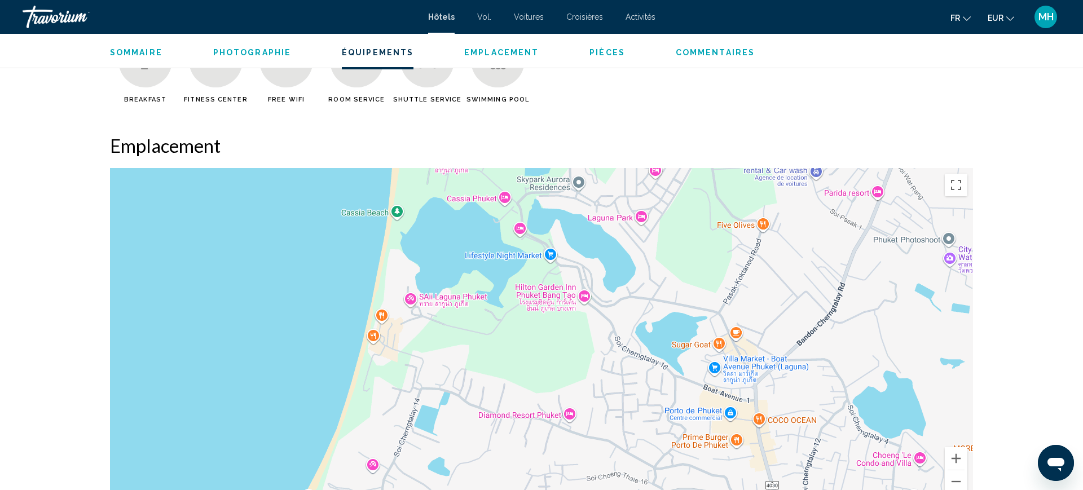
drag, startPoint x: 447, startPoint y: 370, endPoint x: 435, endPoint y: 523, distance: 154.0
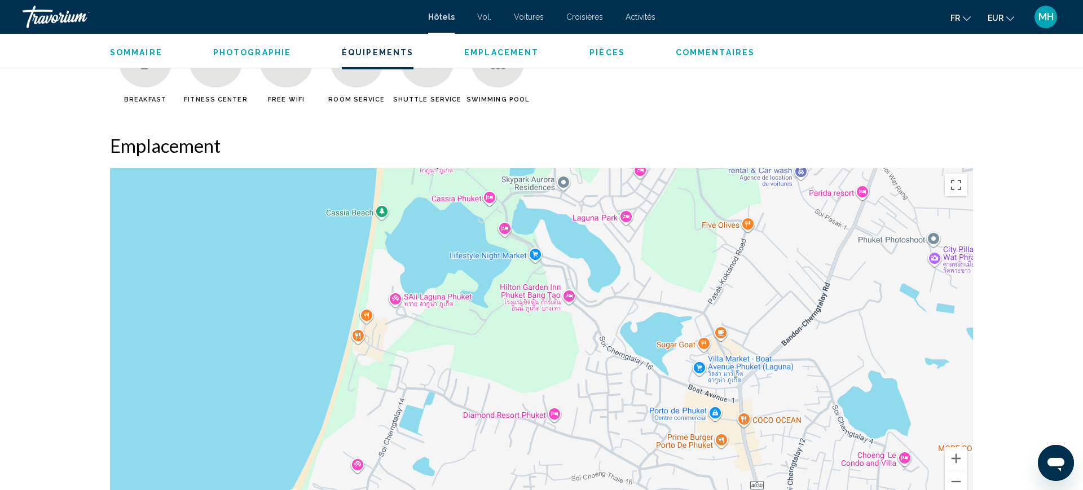
click at [500, 238] on div "Pour activer le glissement avec le clavier, appuyez sur Alt+Entrée. Une fois ce…" at bounding box center [541, 337] width 863 height 339
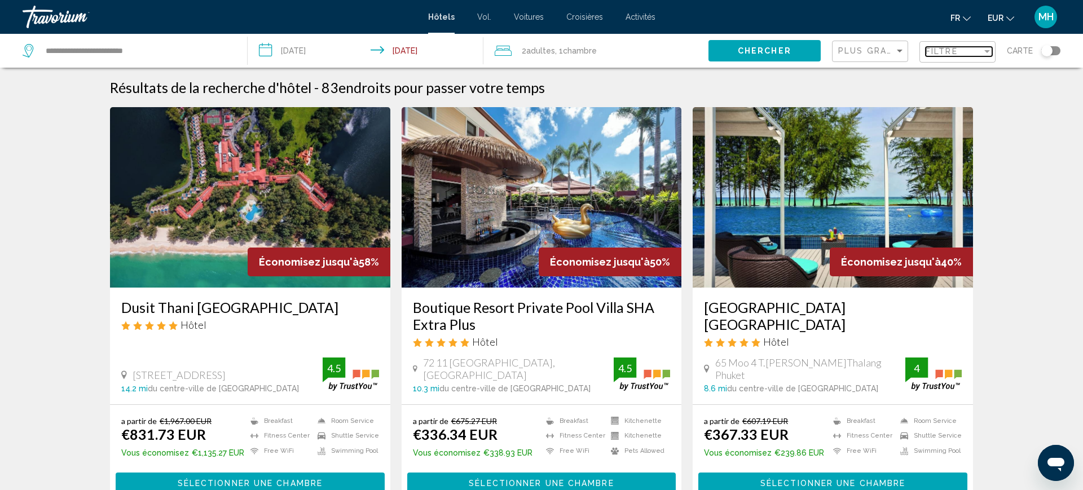
click at [932, 52] on span "Filtre" at bounding box center [942, 51] width 32 height 9
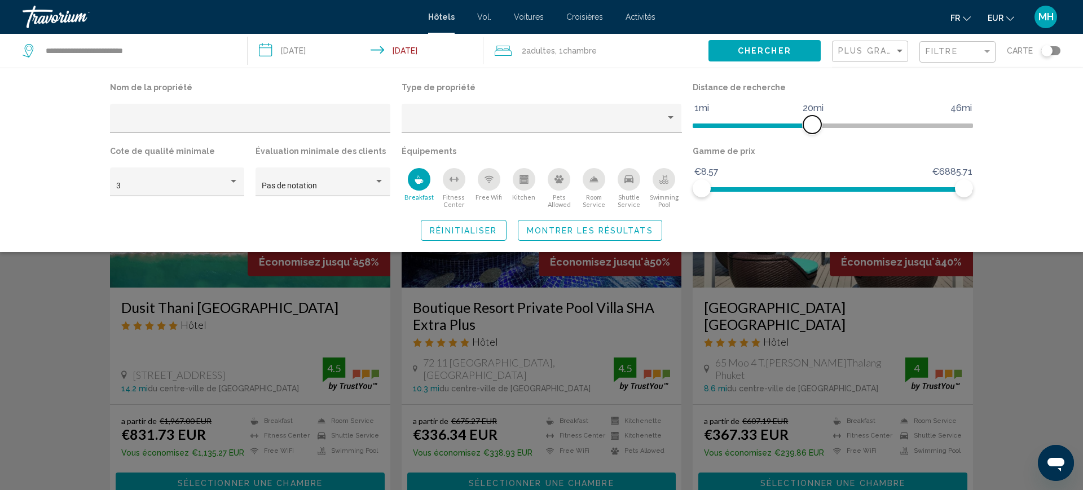
drag, startPoint x: 786, startPoint y: 126, endPoint x: 812, endPoint y: 134, distance: 27.1
click at [812, 134] on div "Distance de recherche 1mi 46mi 20mi" at bounding box center [833, 112] width 292 height 64
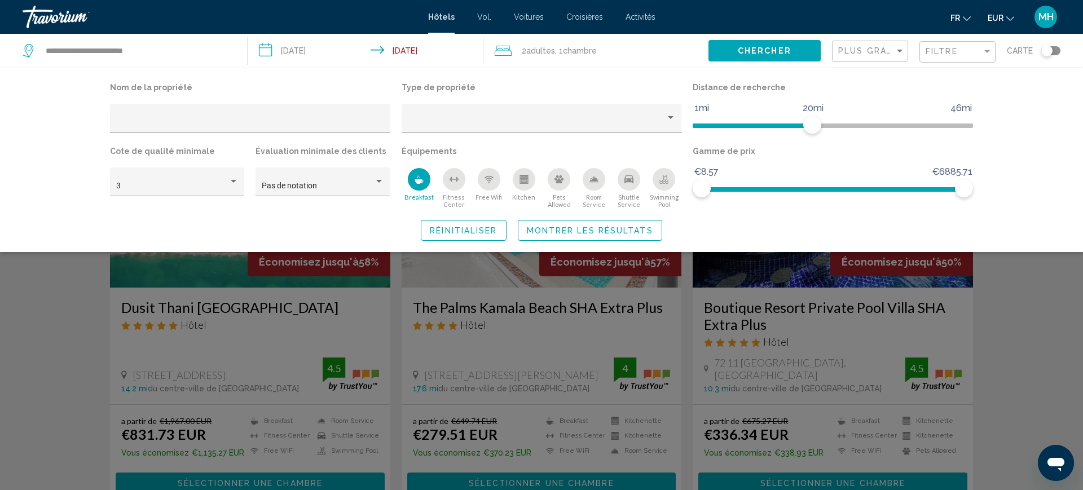
click at [582, 229] on span "Montrer les résultats" at bounding box center [590, 230] width 126 height 9
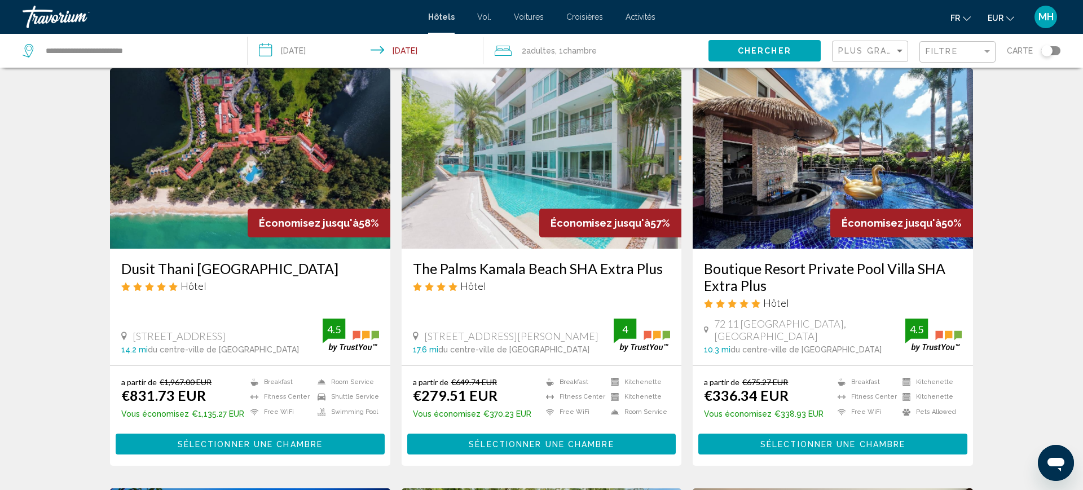
scroll to position [40, 0]
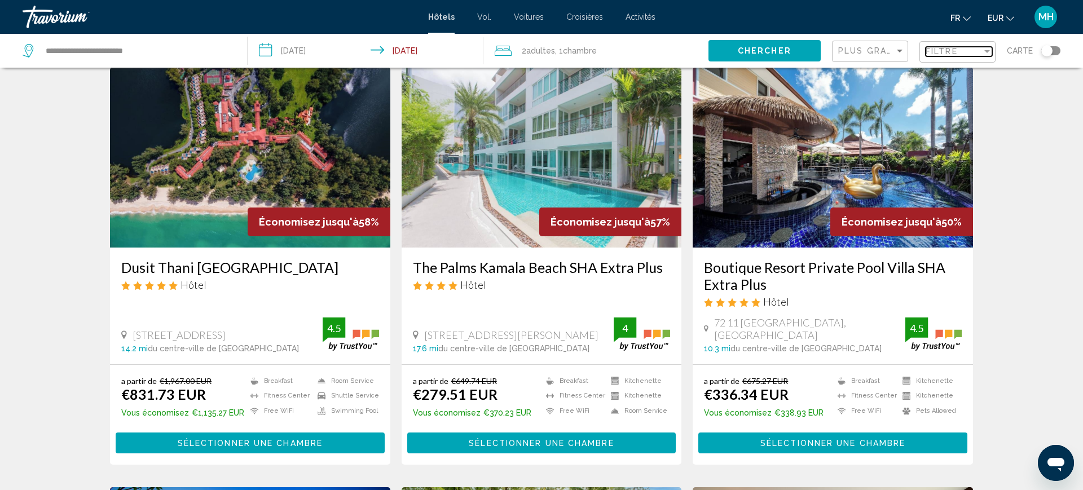
click at [938, 53] on span "Filtre" at bounding box center [942, 51] width 32 height 9
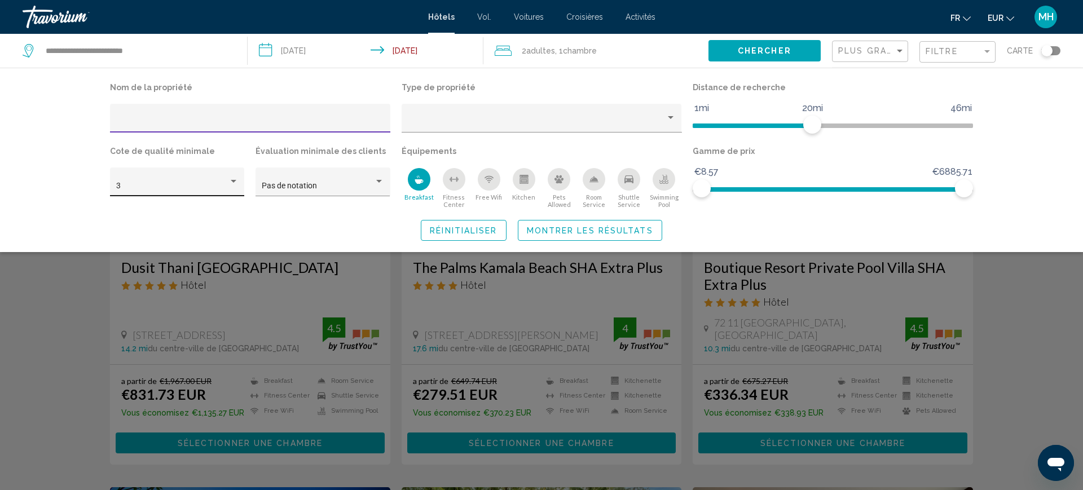
click at [194, 179] on div "3" at bounding box center [177, 185] width 122 height 23
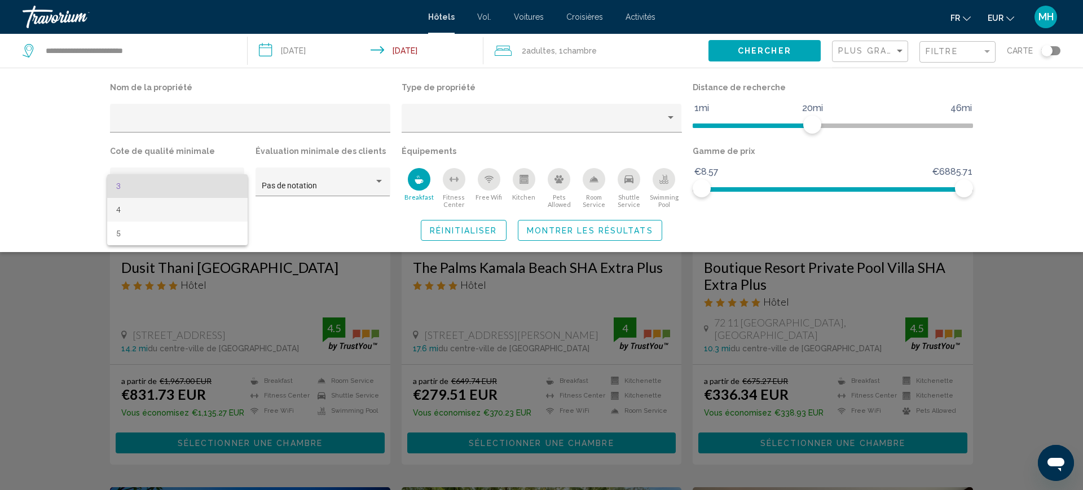
click at [161, 214] on span "4" at bounding box center [177, 210] width 122 height 24
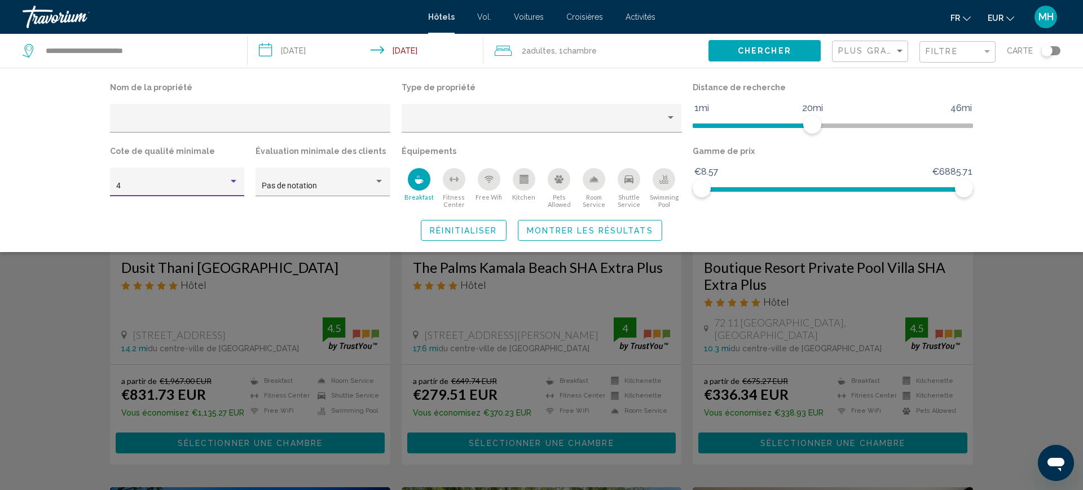
click at [561, 230] on span "Montrer les résultats" at bounding box center [590, 230] width 126 height 9
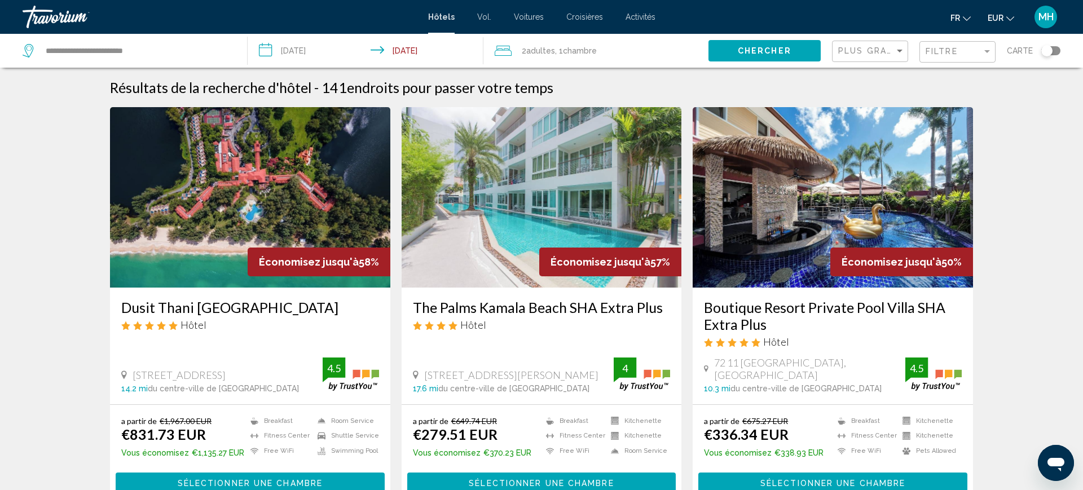
click at [319, 45] on input "**********" at bounding box center [368, 52] width 241 height 37
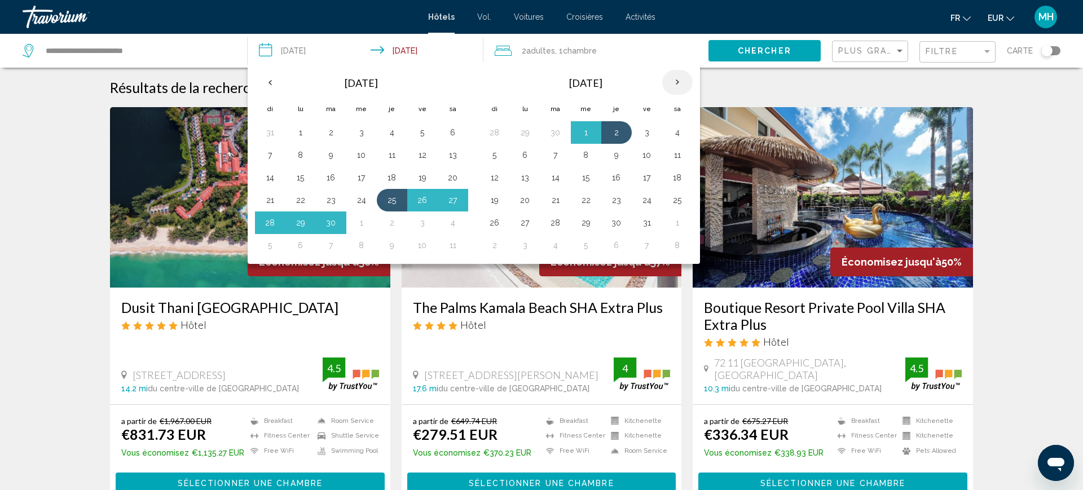
click at [681, 85] on th "Next month" at bounding box center [677, 82] width 30 height 25
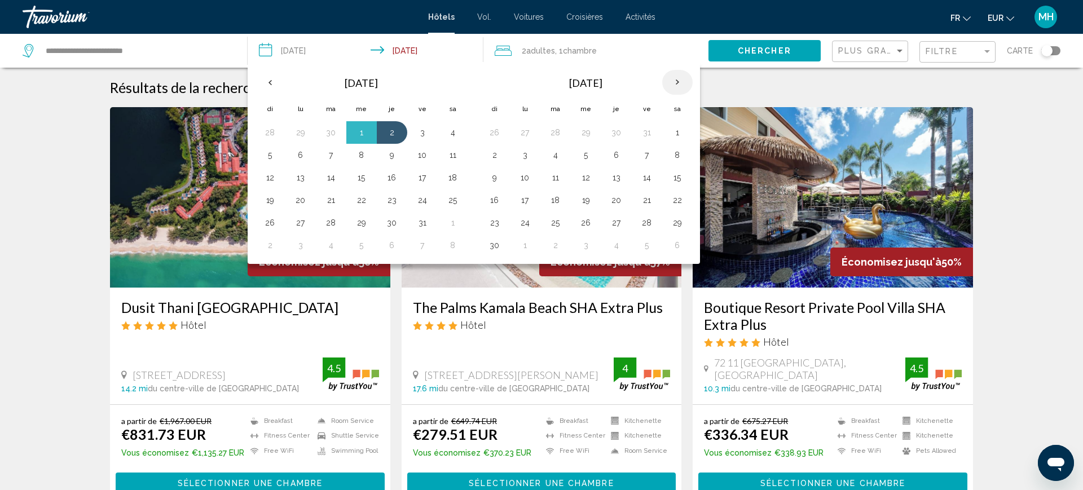
click at [681, 85] on th "Next month" at bounding box center [677, 82] width 30 height 25
click at [615, 177] on button "12" at bounding box center [617, 178] width 18 height 16
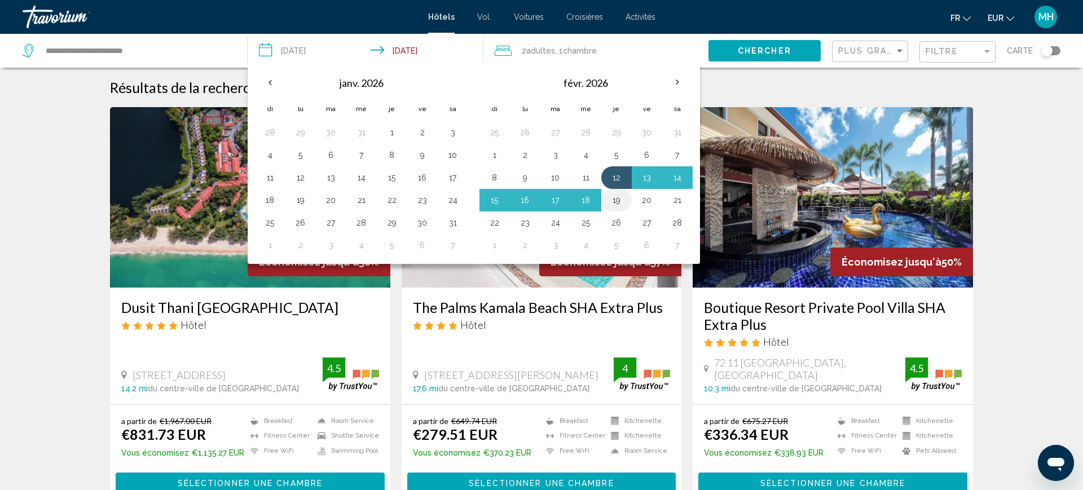
click at [615, 203] on button "19" at bounding box center [617, 200] width 18 height 16
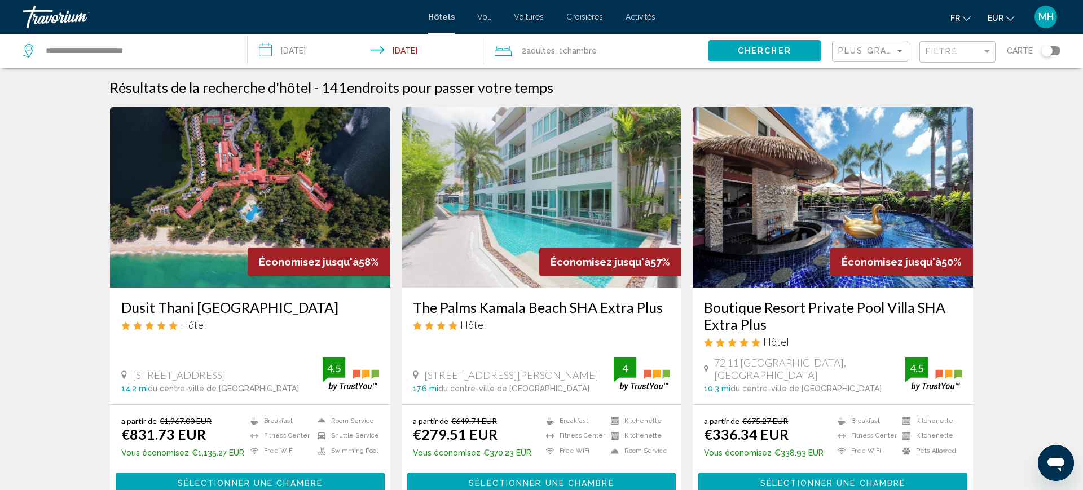
click at [324, 51] on input "**********" at bounding box center [368, 52] width 241 height 37
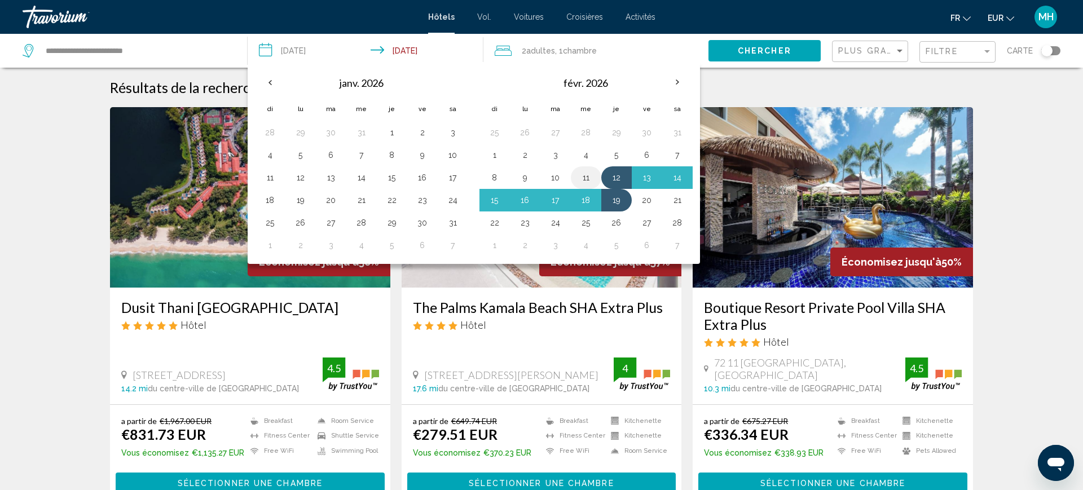
click at [583, 173] on button "11" at bounding box center [586, 178] width 18 height 16
click at [595, 201] on td "18" at bounding box center [586, 200] width 30 height 23
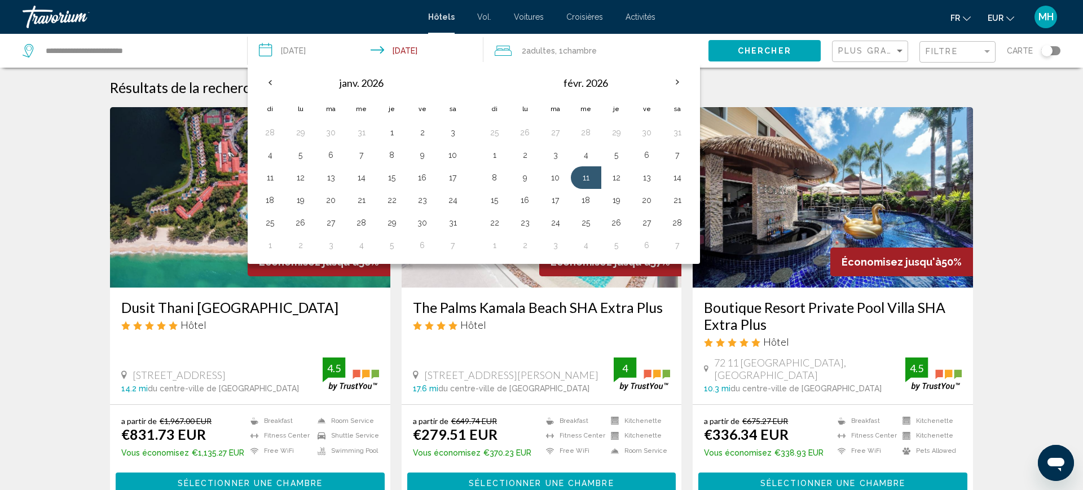
click at [739, 49] on span "Chercher" at bounding box center [765, 51] width 54 height 9
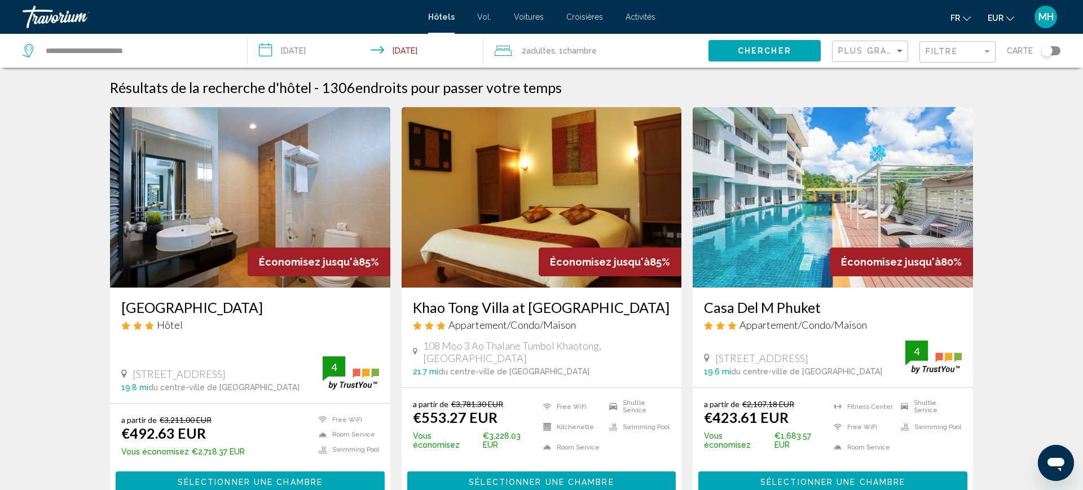
click at [314, 69] on input "**********" at bounding box center [368, 52] width 241 height 37
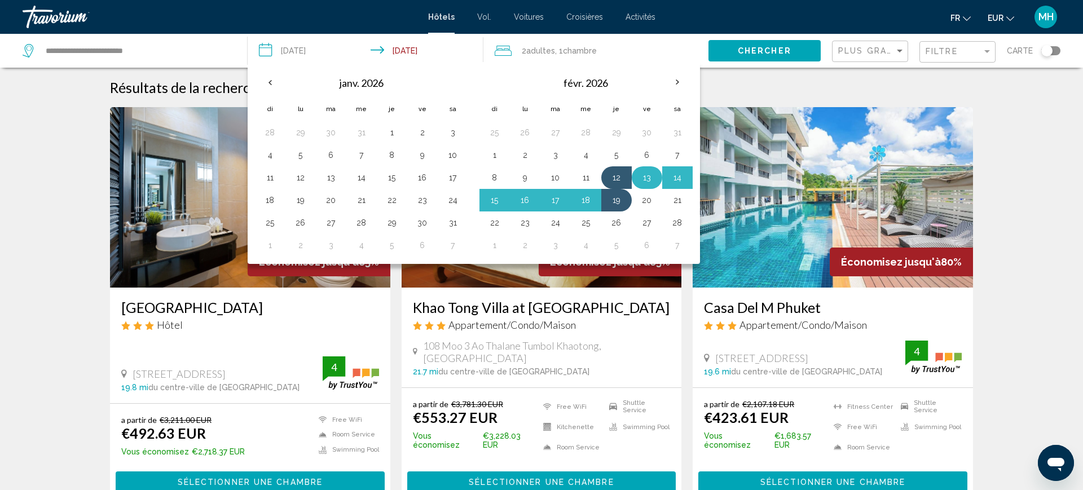
click at [645, 181] on button "13" at bounding box center [647, 178] width 18 height 16
click at [651, 204] on button "20" at bounding box center [647, 200] width 18 height 16
type input "**********"
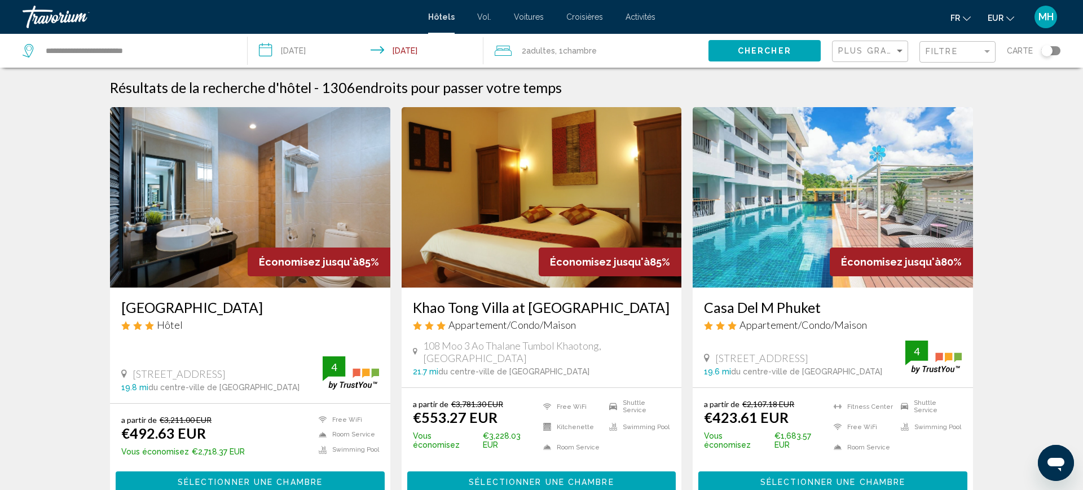
click at [595, 52] on span "Chambre" at bounding box center [580, 50] width 34 height 9
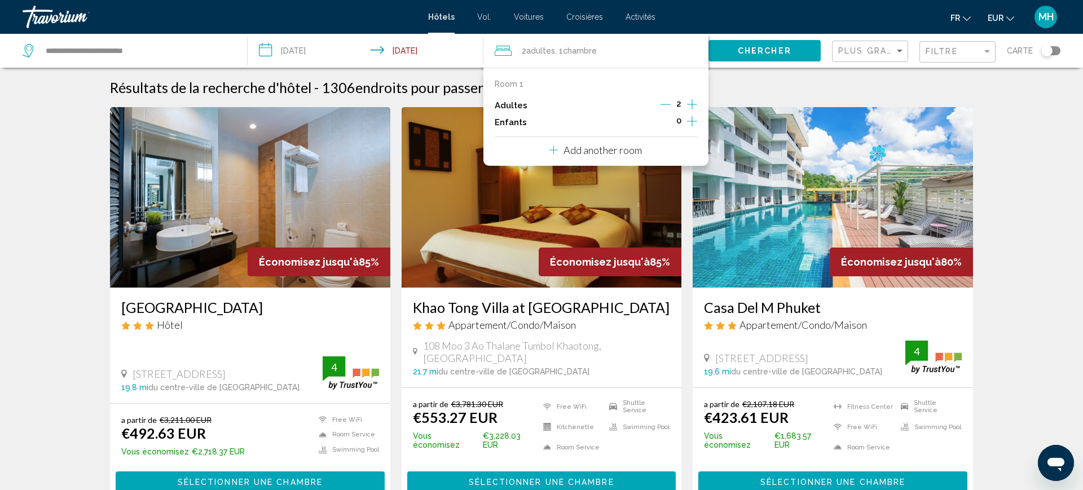
click at [693, 120] on icon "Increment children" at bounding box center [692, 122] width 10 height 14
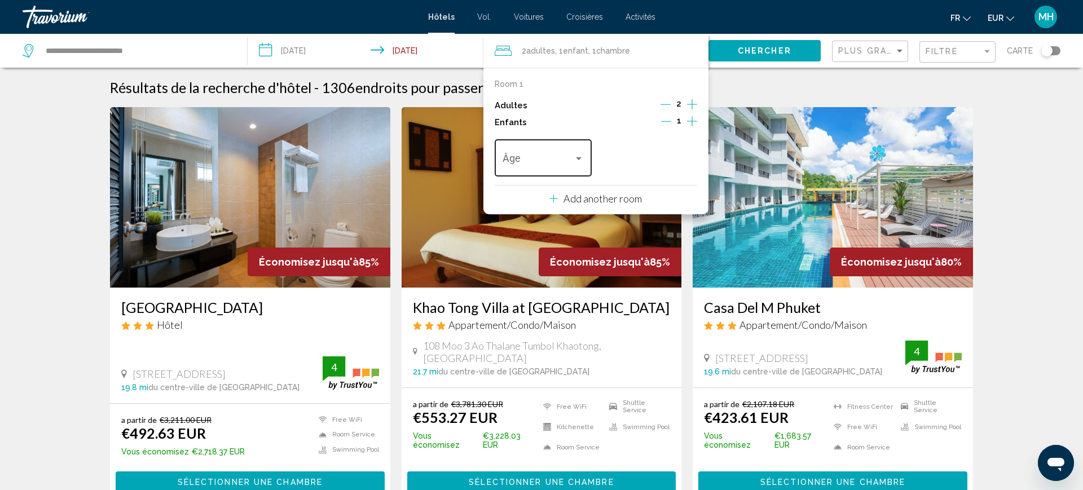
click at [586, 159] on div "Âge" at bounding box center [543, 157] width 97 height 40
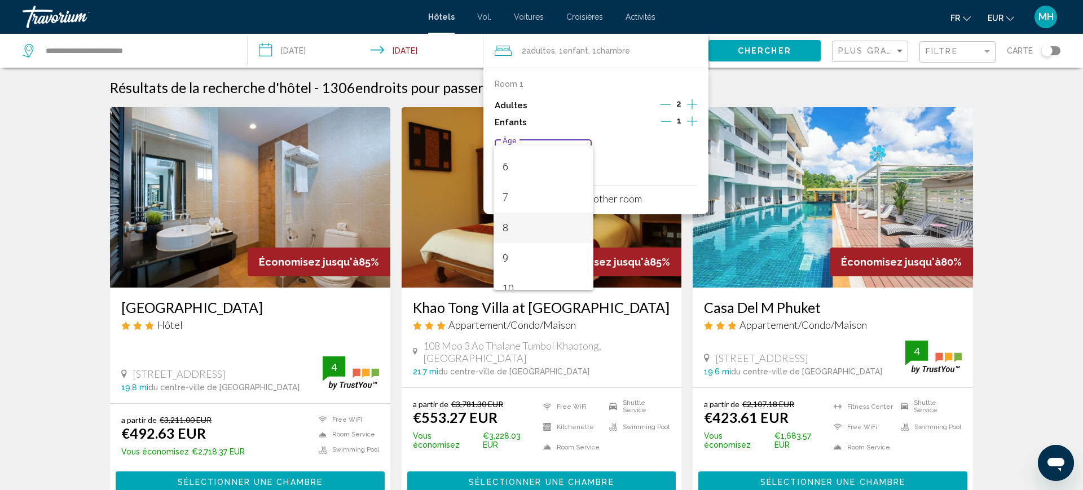
scroll to position [177, 0]
click at [530, 265] on span "9" at bounding box center [544, 258] width 82 height 30
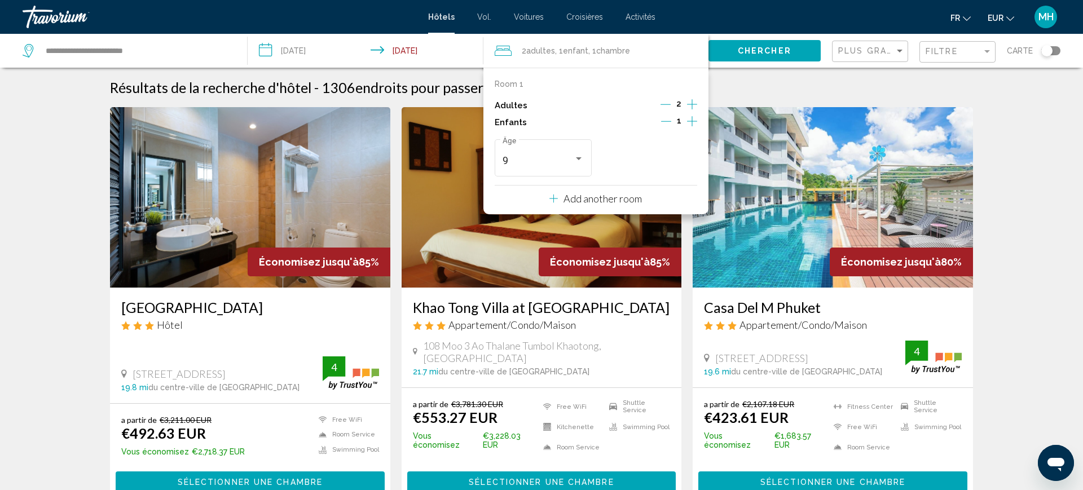
click at [792, 52] on button "Chercher" at bounding box center [765, 50] width 112 height 21
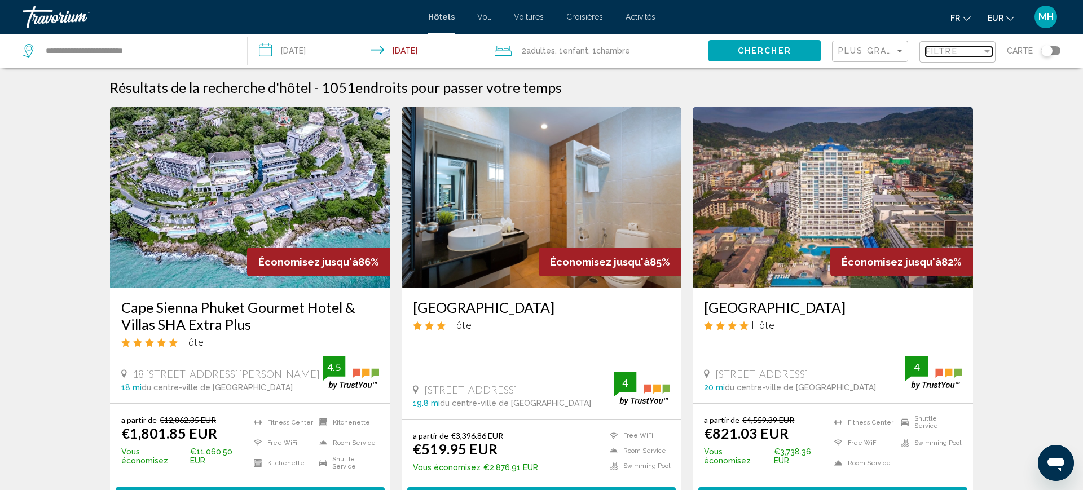
click at [937, 52] on span "Filtre" at bounding box center [942, 51] width 32 height 9
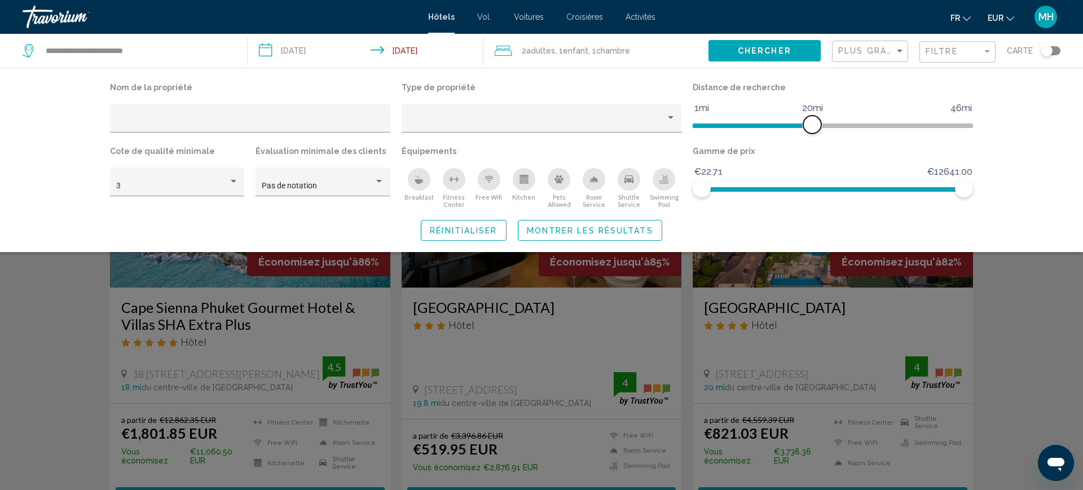
drag, startPoint x: 875, startPoint y: 129, endPoint x: 814, endPoint y: 134, distance: 61.2
click at [814, 134] on div "Distance de recherche 1mi 46mi 20mi" at bounding box center [833, 112] width 292 height 64
click at [420, 181] on icon "Breakfast" at bounding box center [419, 181] width 8 height 5
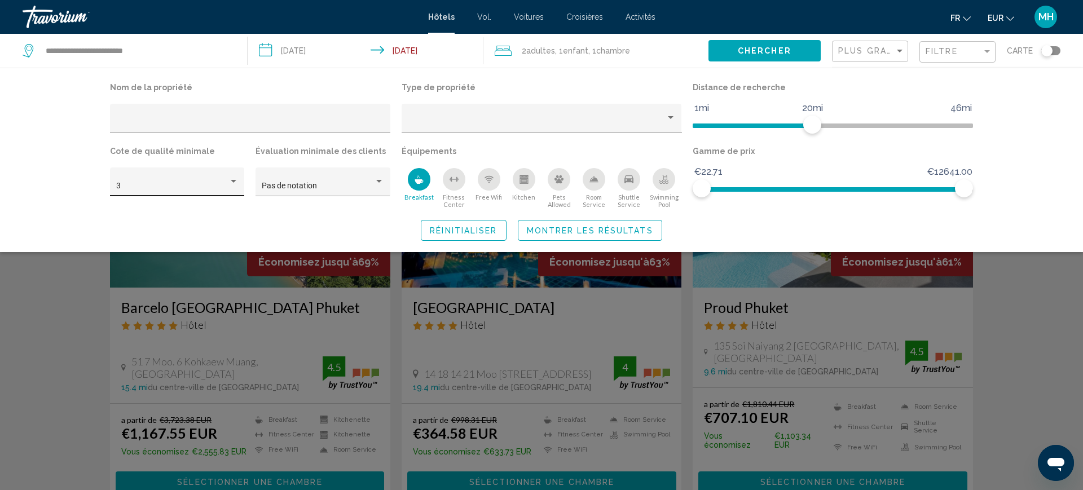
click at [236, 191] on div "3" at bounding box center [177, 185] width 122 height 23
click at [200, 212] on span "4" at bounding box center [177, 210] width 122 height 24
click at [583, 229] on span "Montrer les résultats" at bounding box center [590, 230] width 126 height 9
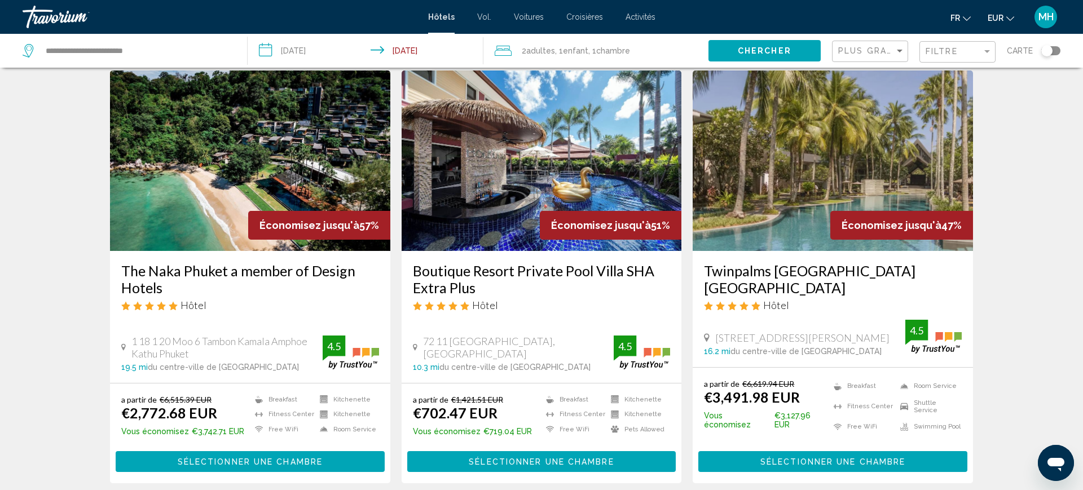
scroll to position [458, 0]
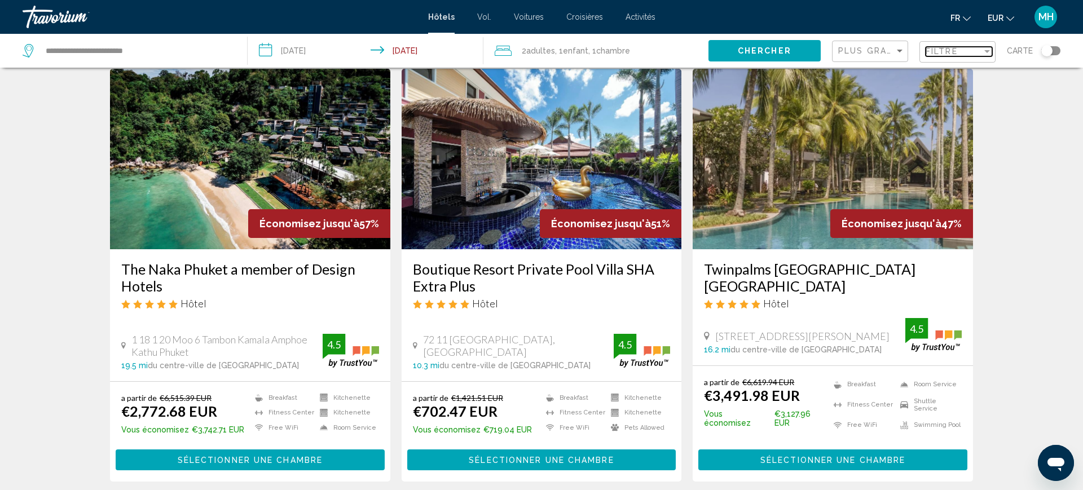
click at [985, 49] on div "Filter" at bounding box center [987, 51] width 10 height 9
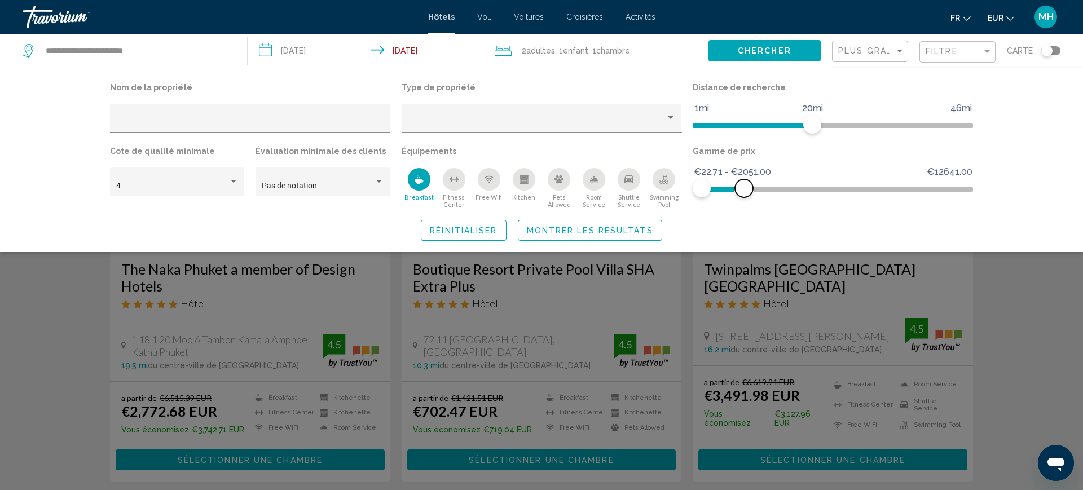
drag, startPoint x: 965, startPoint y: 187, endPoint x: 744, endPoint y: 207, distance: 221.5
click at [744, 207] on div "Gamme de prix €22.71 €12641.00 €22.71 €2051.00 €22.71 - €2051.00" at bounding box center [833, 175] width 292 height 65
click at [633, 230] on span "Montrer les résultats" at bounding box center [590, 230] width 126 height 9
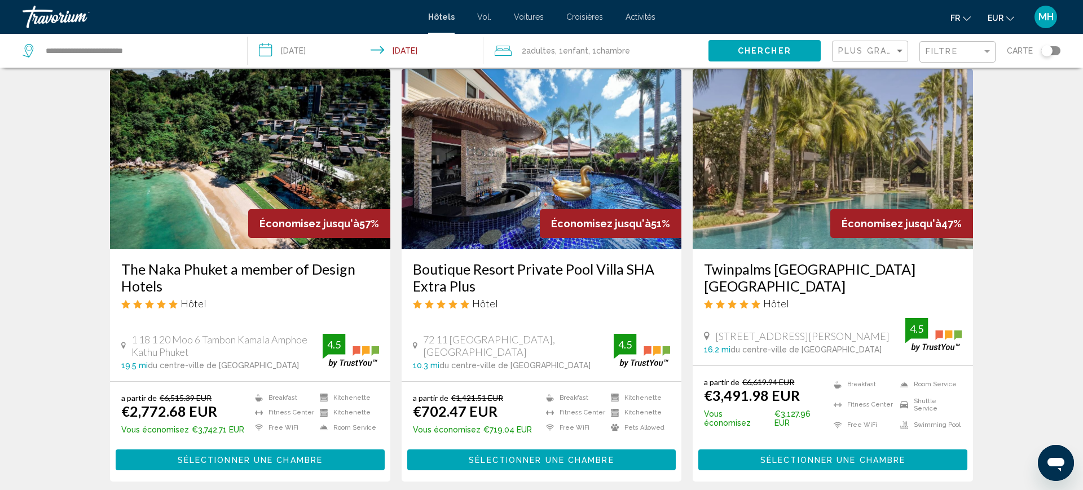
click at [975, 43] on div "Filtre" at bounding box center [959, 52] width 67 height 21
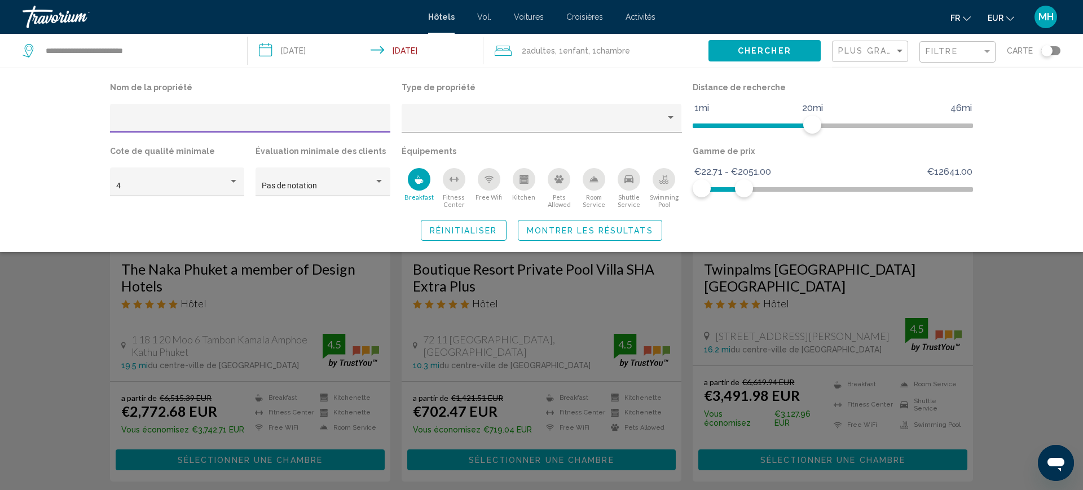
click at [444, 199] on span "Fitness Center" at bounding box center [454, 201] width 35 height 15
click at [450, 191] on button "Fitness Center" at bounding box center [454, 188] width 35 height 41
click at [498, 185] on div "Free Wifi" at bounding box center [489, 179] width 23 height 23
click at [550, 227] on span "Montrer les résultats" at bounding box center [590, 230] width 126 height 9
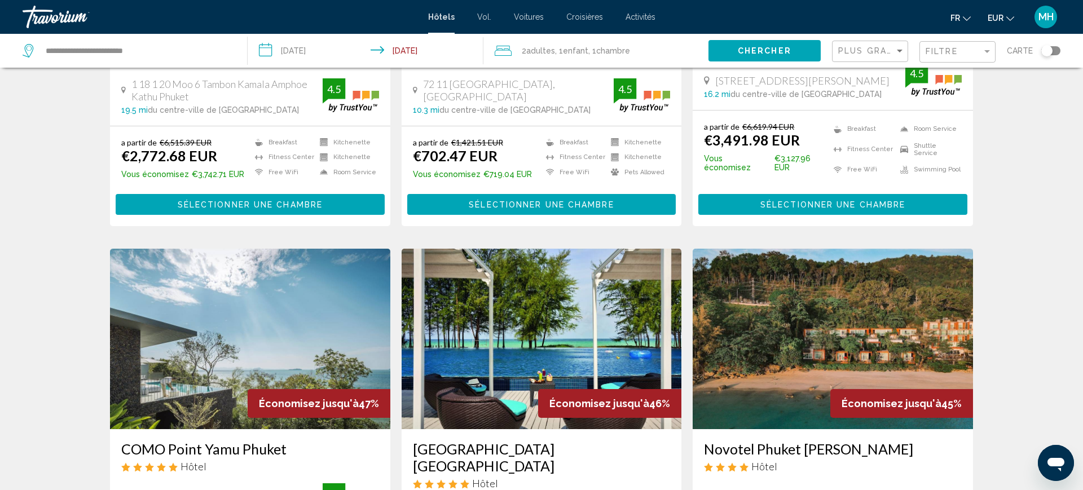
scroll to position [740, 0]
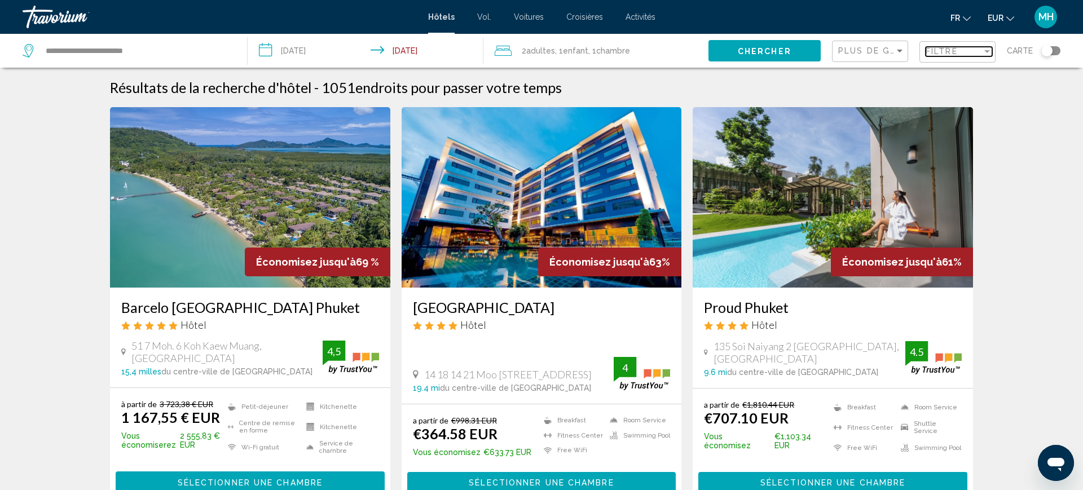
click at [951, 51] on font "Filtre" at bounding box center [942, 51] width 32 height 9
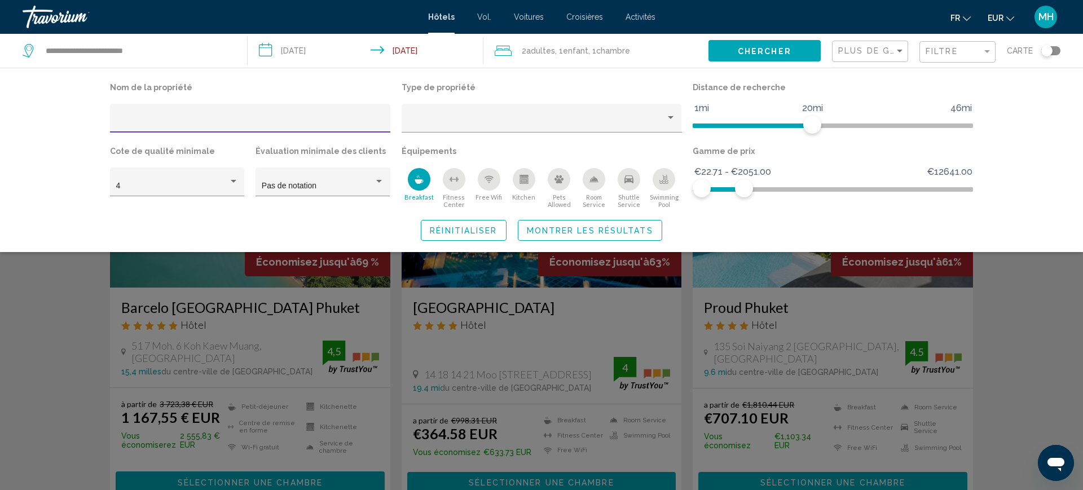
click at [651, 227] on span "Montrer les résultats" at bounding box center [590, 230] width 126 height 9
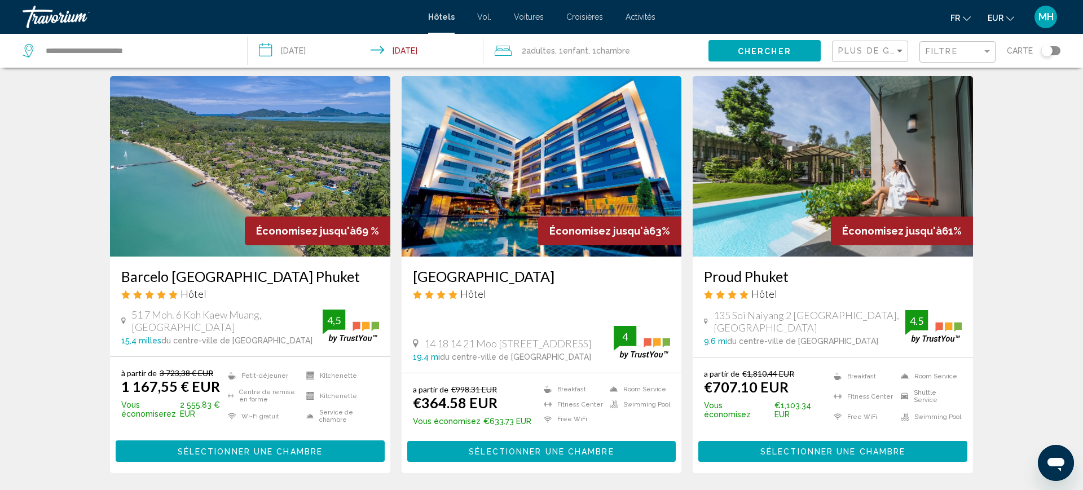
scroll to position [32, 0]
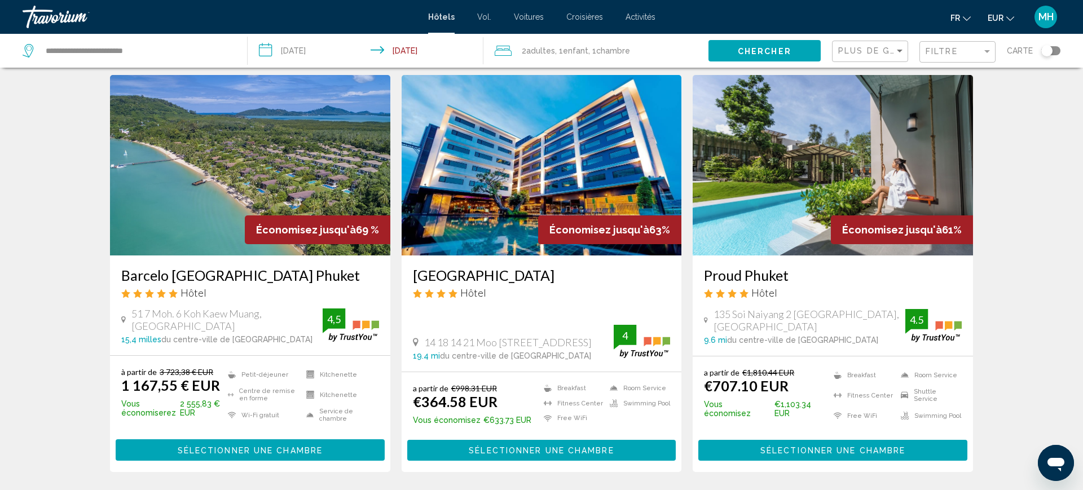
click at [220, 224] on img "Contenu principal" at bounding box center [250, 165] width 280 height 181
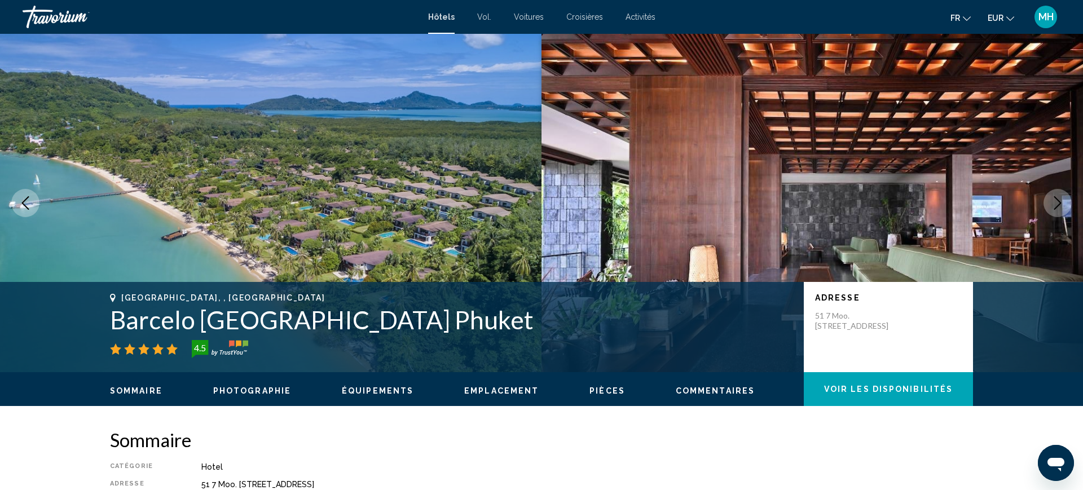
click at [1064, 200] on icon "Next image" at bounding box center [1058, 203] width 14 height 14
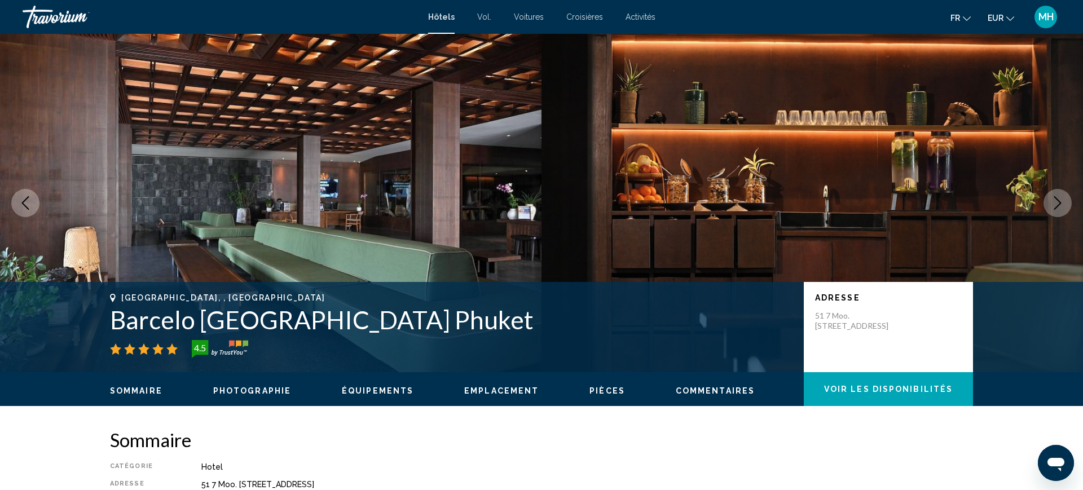
click at [1064, 200] on icon "Next image" at bounding box center [1058, 203] width 14 height 14
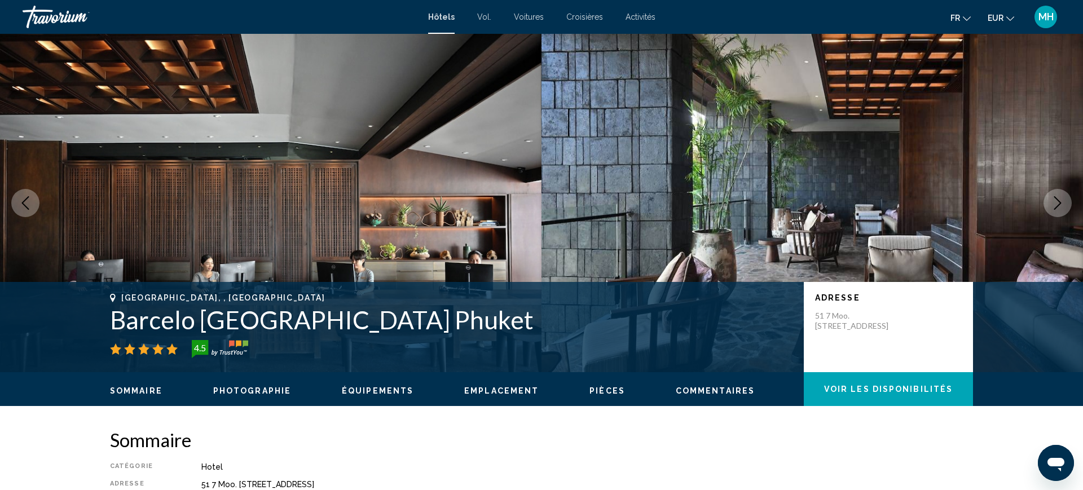
click at [1064, 200] on icon "Next image" at bounding box center [1058, 203] width 14 height 14
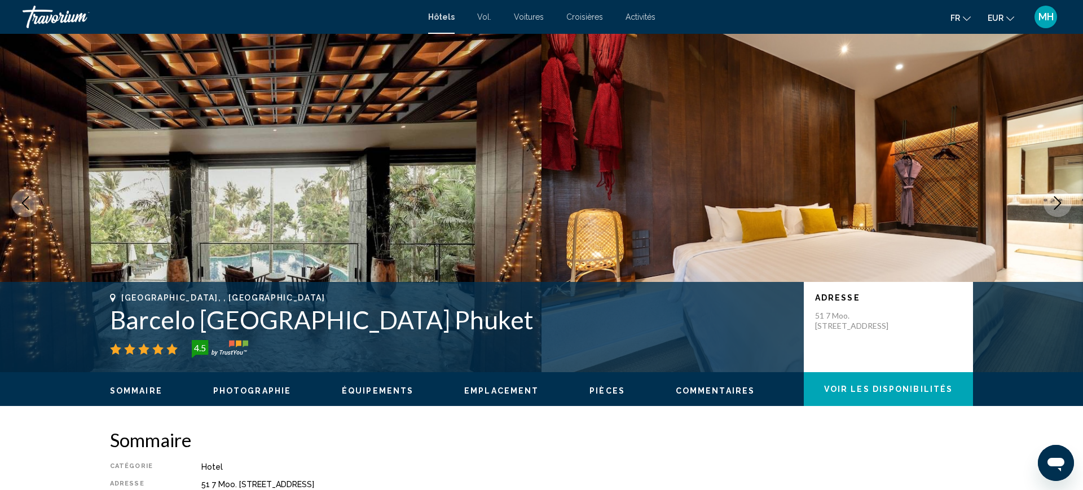
click at [1064, 200] on icon "Next image" at bounding box center [1058, 203] width 14 height 14
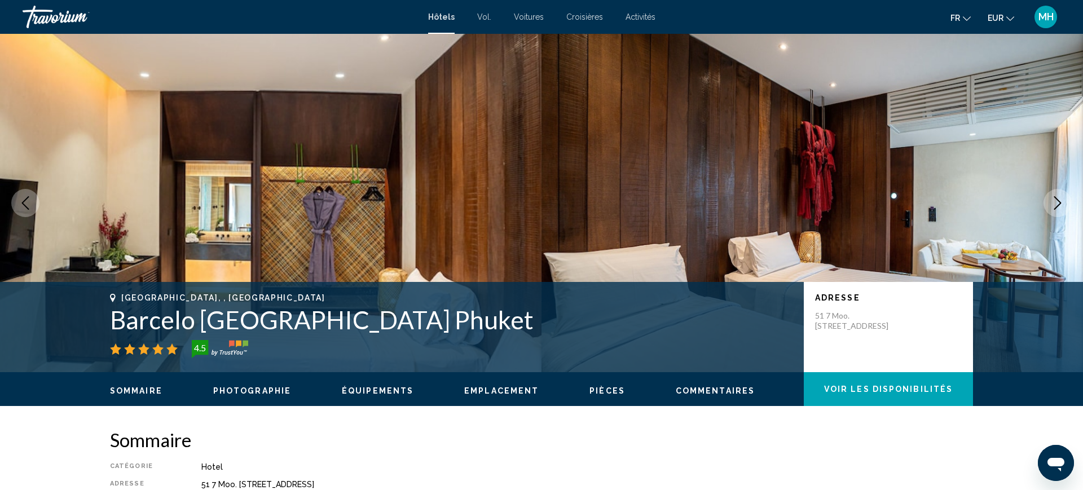
click at [1064, 200] on icon "Next image" at bounding box center [1058, 203] width 14 height 14
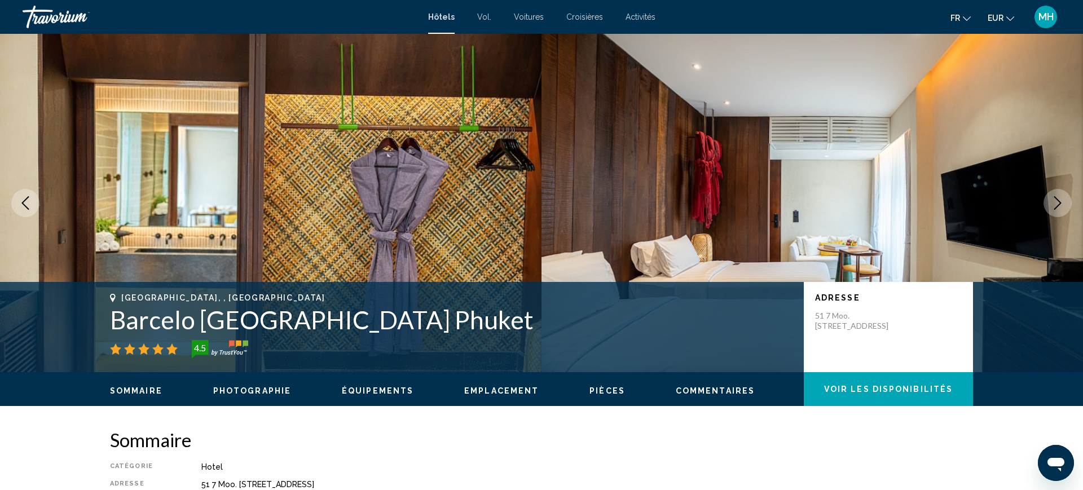
click at [1064, 200] on icon "Next image" at bounding box center [1058, 203] width 14 height 14
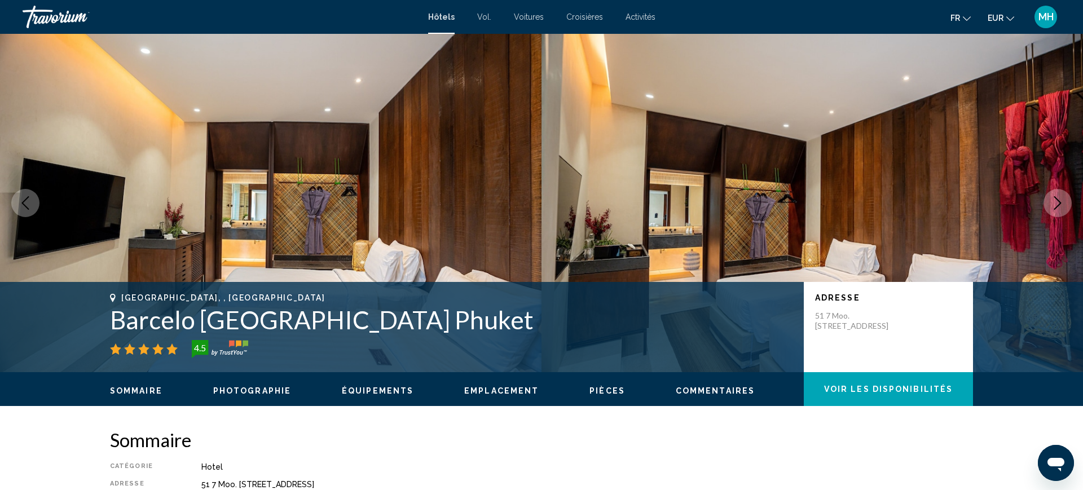
click at [1064, 200] on icon "Next image" at bounding box center [1058, 203] width 14 height 14
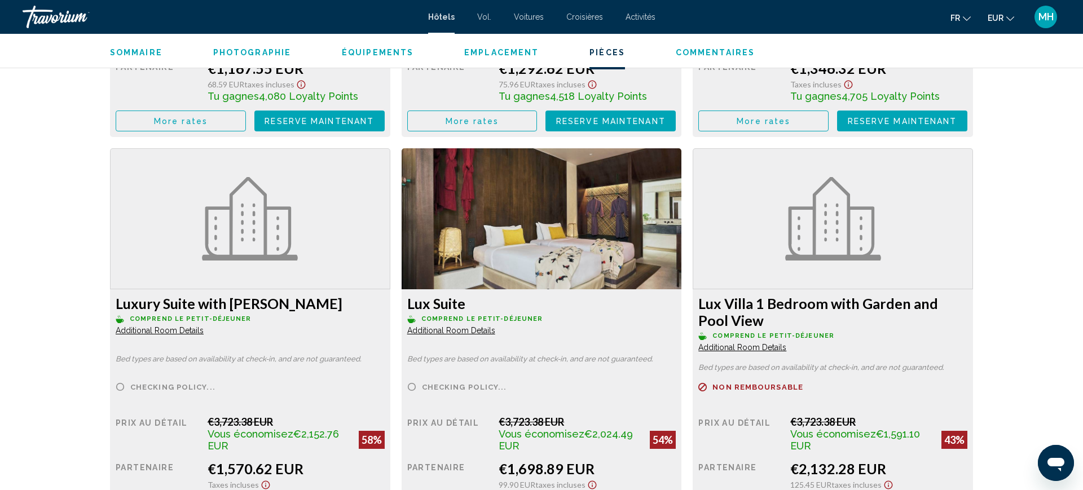
scroll to position [1541, 0]
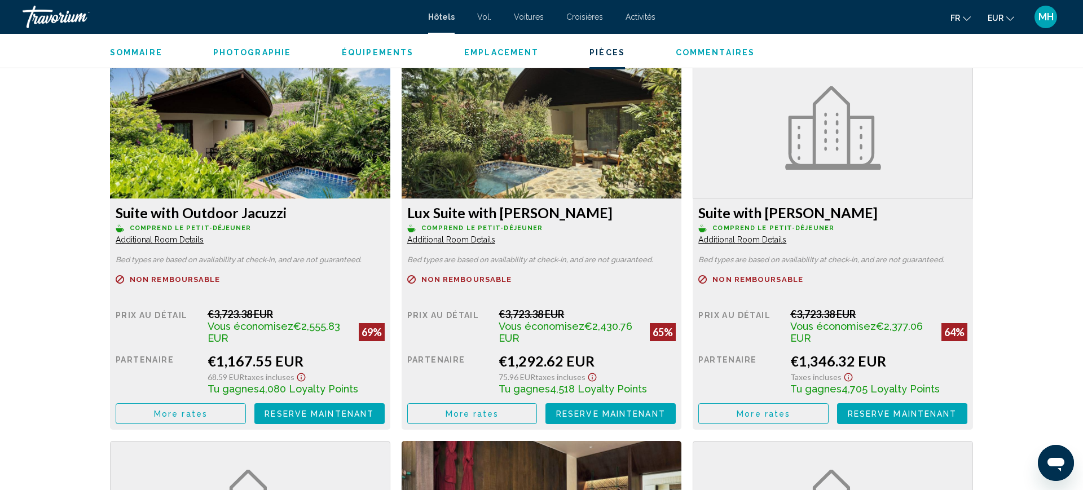
click at [167, 425] on div "Suite with Outdoor Jacuzzi Comprend le petit-déjeuner Additional Room Details B…" at bounding box center [250, 314] width 280 height 231
click at [167, 422] on button "More rates" at bounding box center [181, 413] width 130 height 21
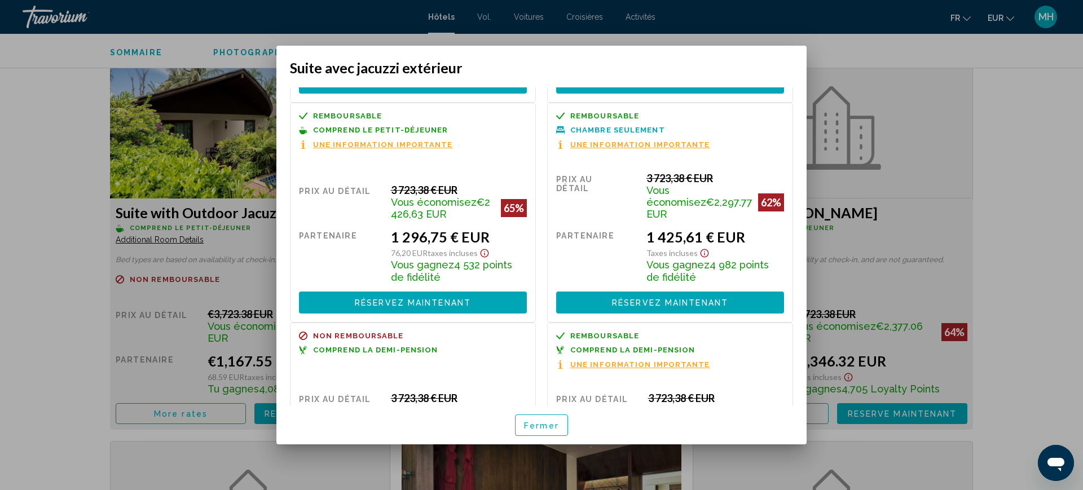
scroll to position [194, 0]
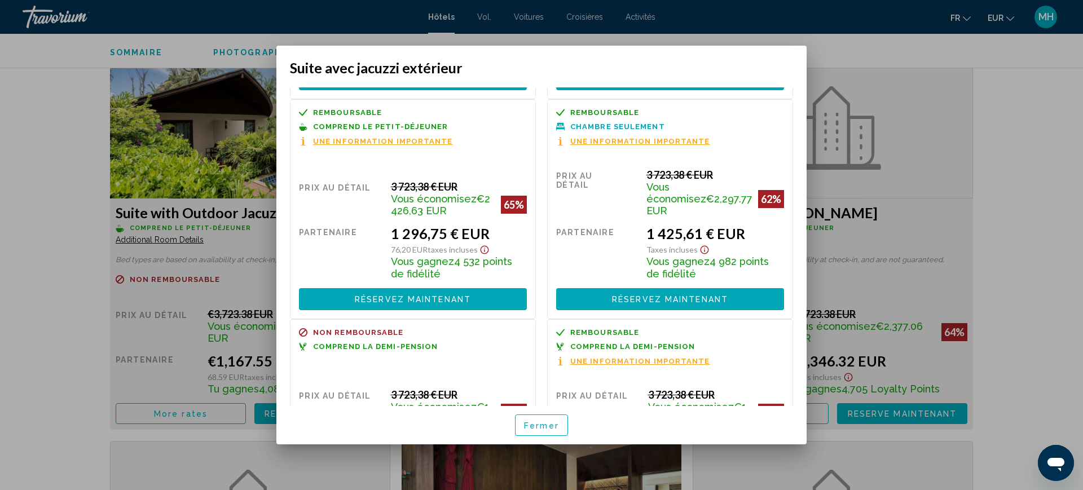
click at [425, 296] on font "Réservez maintenant" at bounding box center [413, 300] width 116 height 9
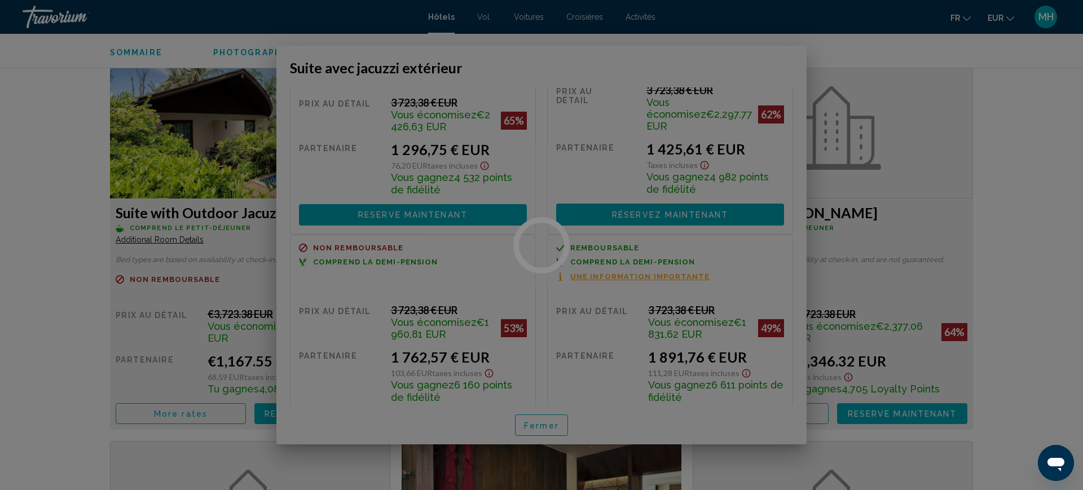
scroll to position [1541, 0]
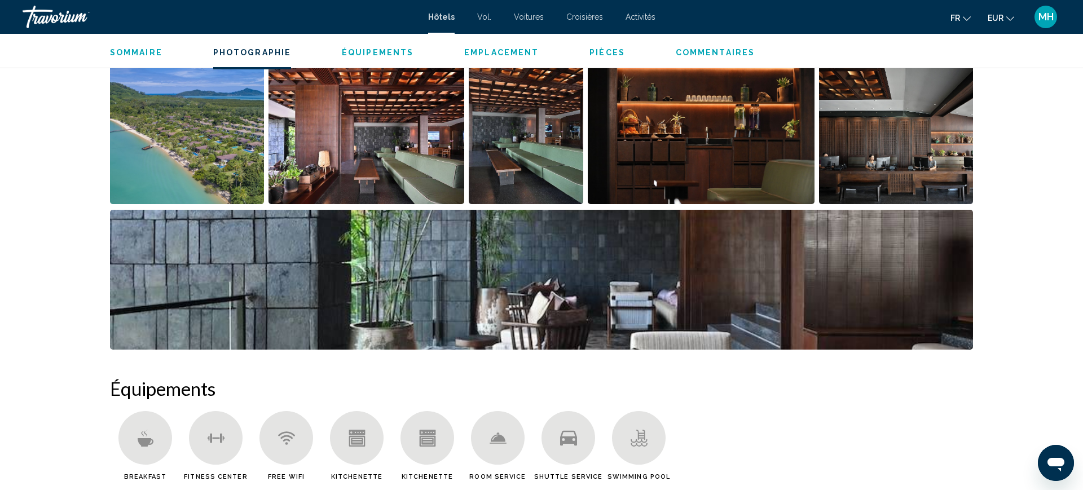
scroll to position [590, 0]
click at [202, 117] on img "Open full-screen image slider" at bounding box center [187, 134] width 154 height 140
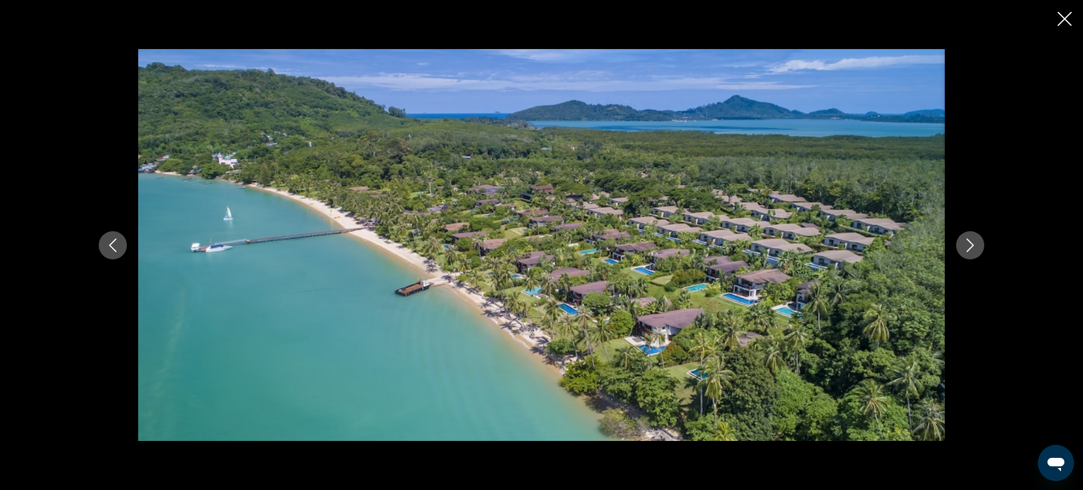
scroll to position [662, 0]
click at [1062, 20] on icon "Close slideshow" at bounding box center [1065, 19] width 14 height 14
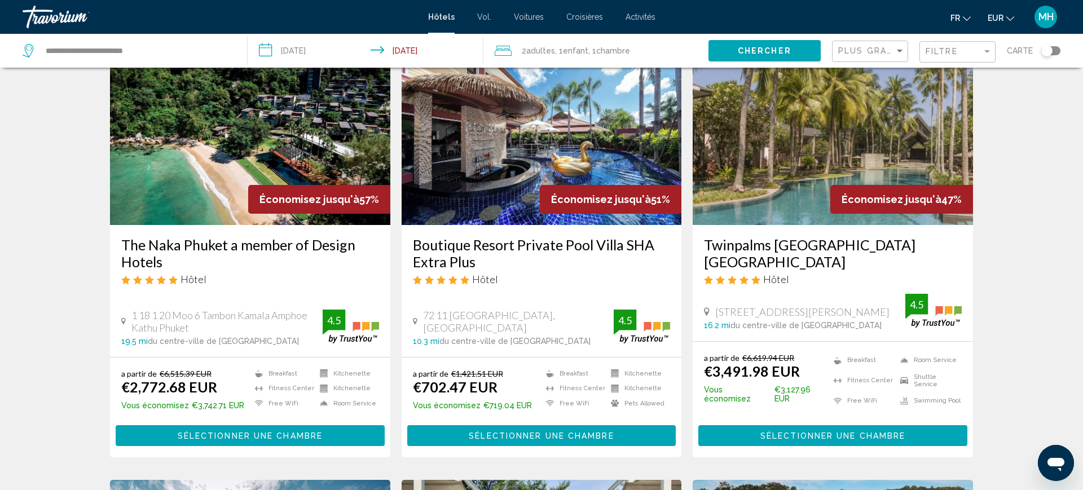
scroll to position [488, 0]
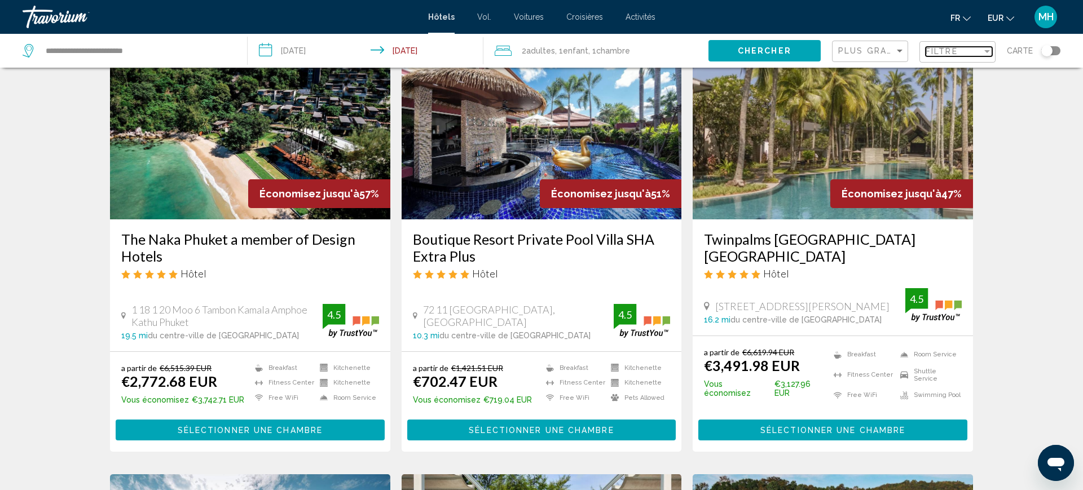
click at [949, 55] on span "Filtre" at bounding box center [942, 51] width 32 height 9
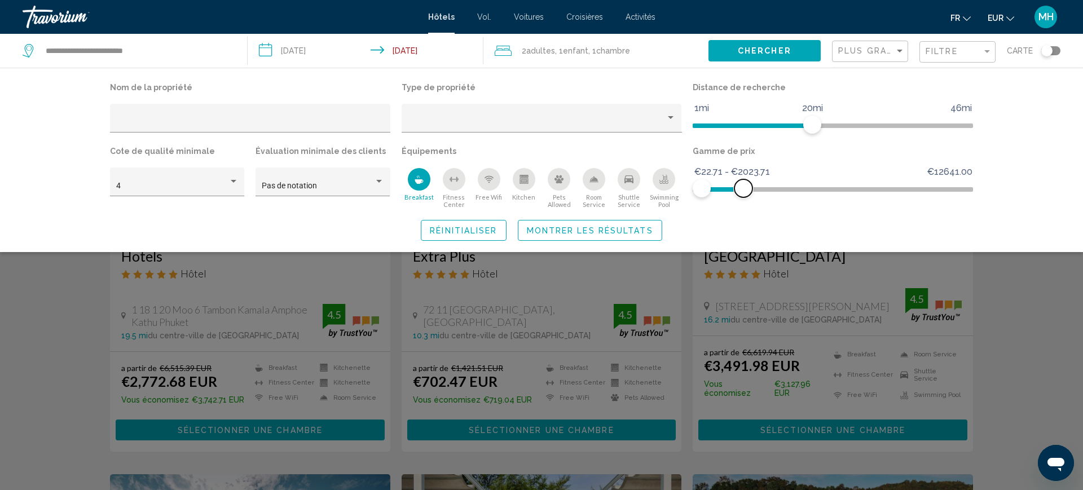
click at [744, 193] on span "Hotel Filters" at bounding box center [744, 188] width 18 height 18
drag, startPoint x: 816, startPoint y: 128, endPoint x: 810, endPoint y: 130, distance: 6.1
click at [810, 130] on span "Hotel Filters" at bounding box center [813, 125] width 18 height 18
drag, startPoint x: 810, startPoint y: 130, endPoint x: 784, endPoint y: 134, distance: 26.3
click at [784, 134] on div "Distance de recherche 1mi 46mi 15mi" at bounding box center [833, 112] width 292 height 64
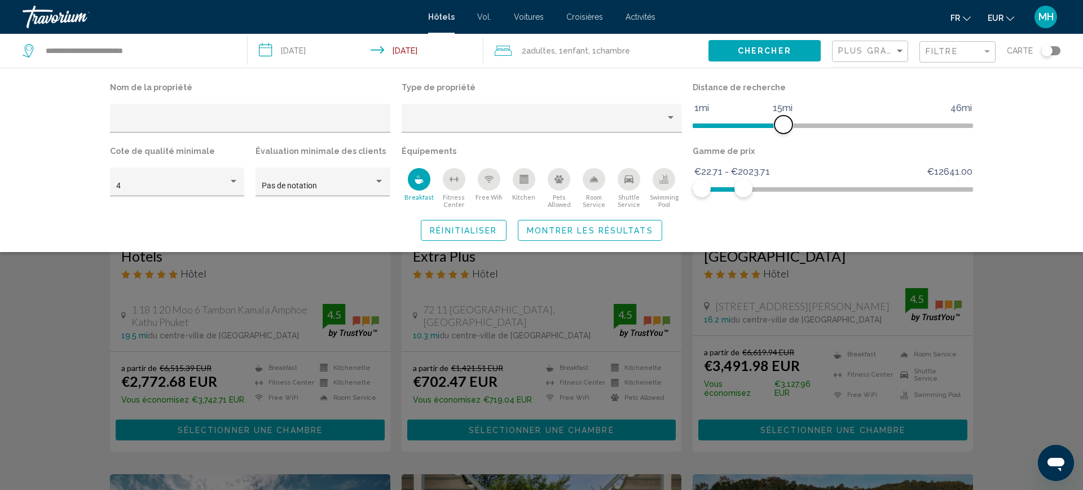
scroll to position [504, 0]
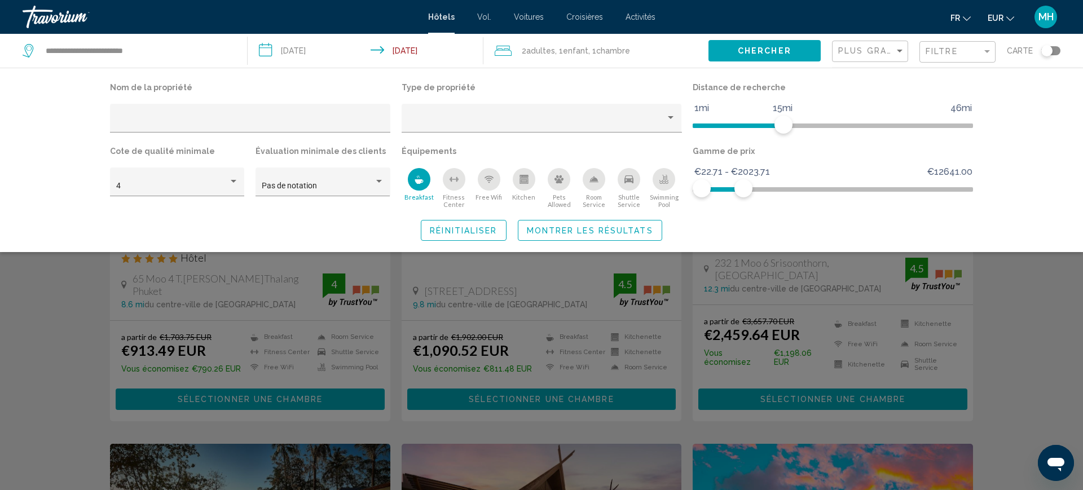
click at [587, 229] on span "Montrer les résultats" at bounding box center [590, 230] width 126 height 9
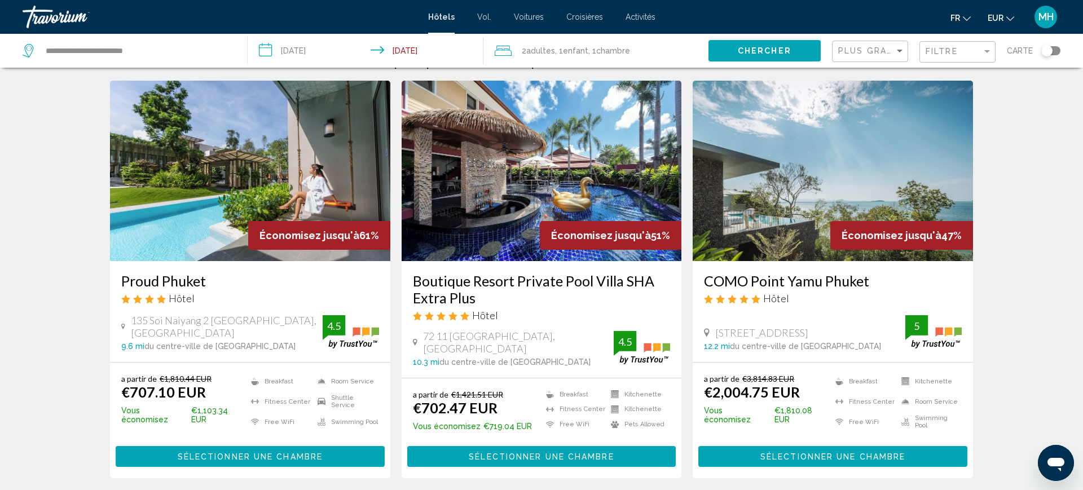
scroll to position [0, 0]
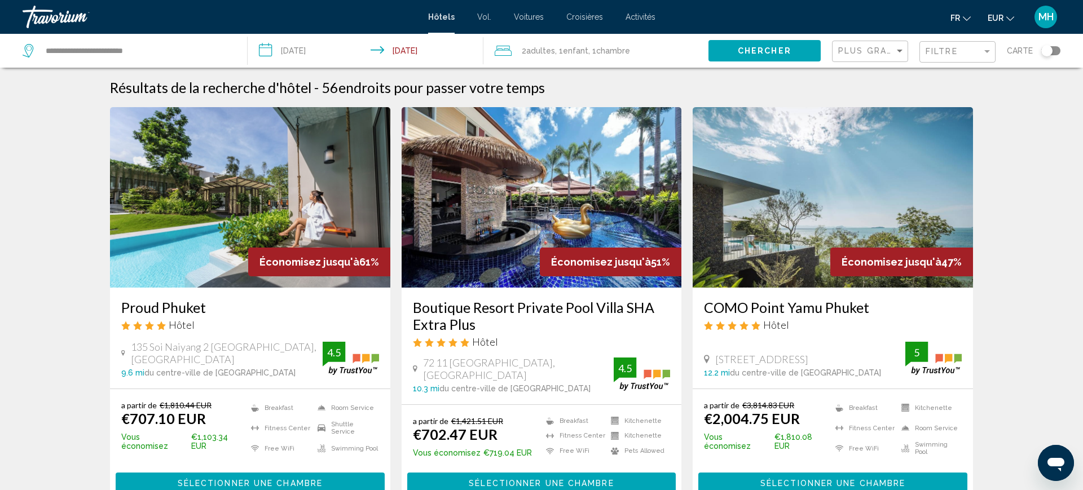
click at [302, 58] on input "**********" at bounding box center [368, 52] width 241 height 37
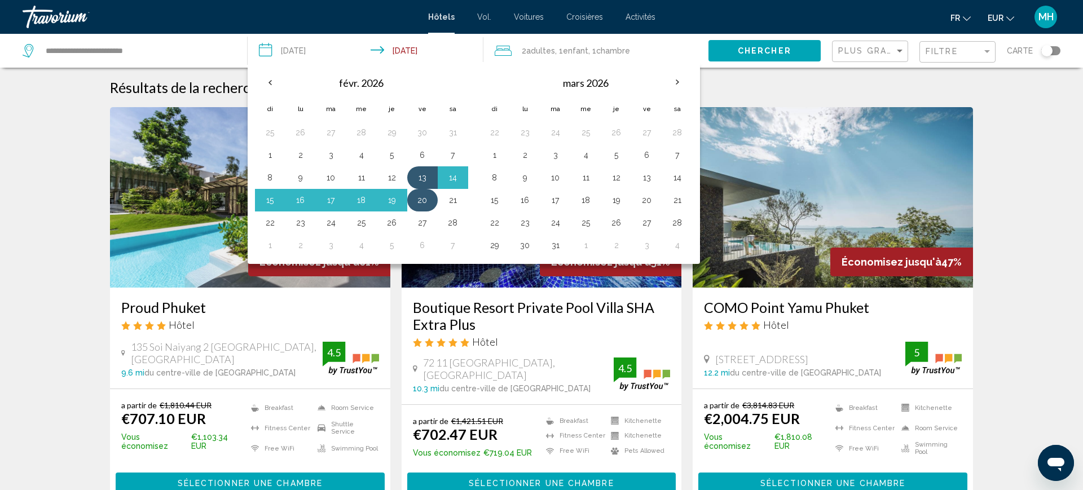
click at [427, 201] on button "20" at bounding box center [423, 200] width 18 height 16
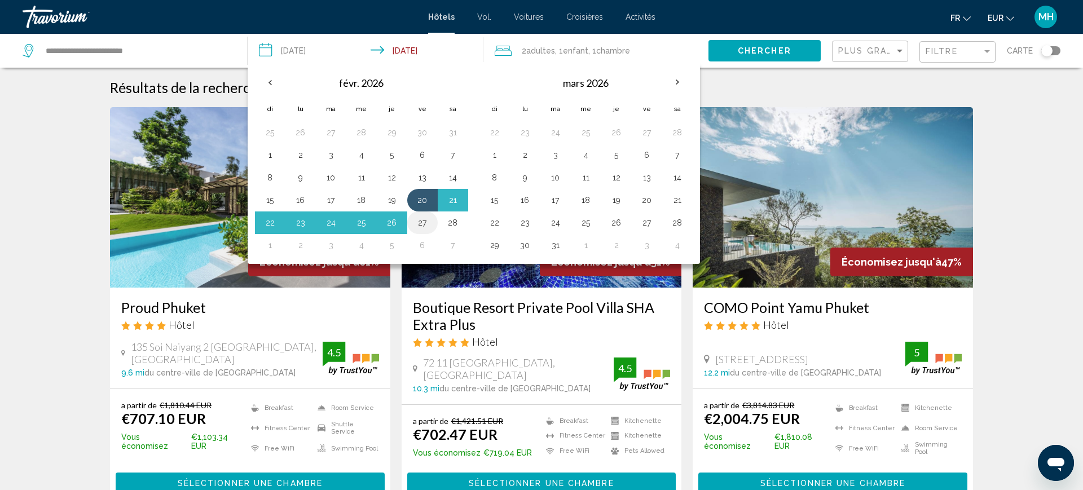
click at [422, 220] on button "27" at bounding box center [423, 223] width 18 height 16
type input "**********"
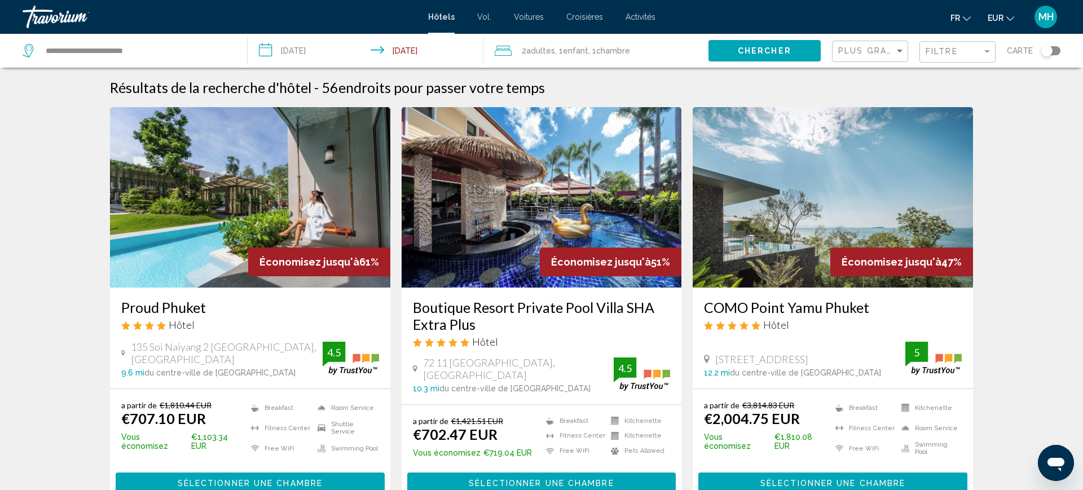
click at [721, 49] on button "Chercher" at bounding box center [765, 50] width 112 height 21
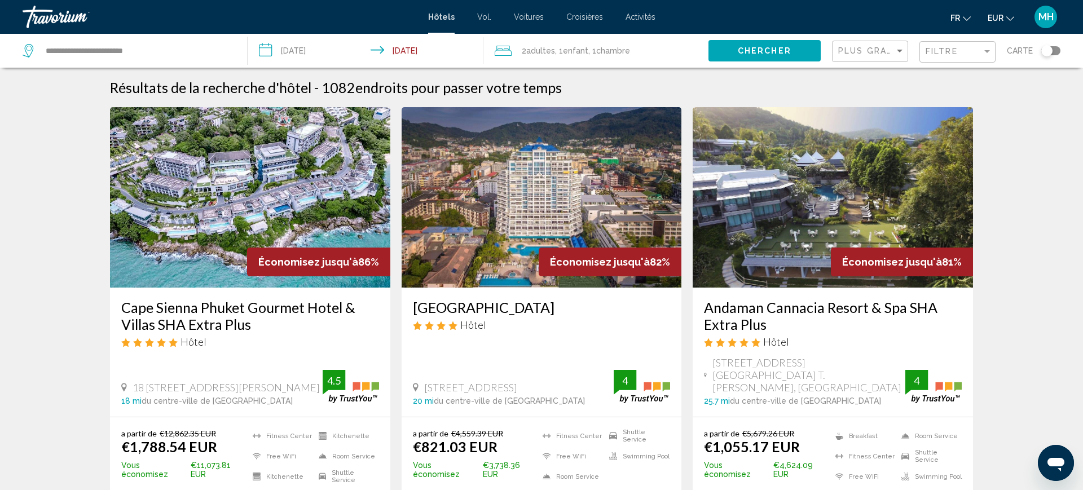
drag, startPoint x: 620, startPoint y: 28, endPoint x: 616, endPoint y: 46, distance: 17.9
click at [616, 46] on div "**********" at bounding box center [541, 245] width 1083 height 490
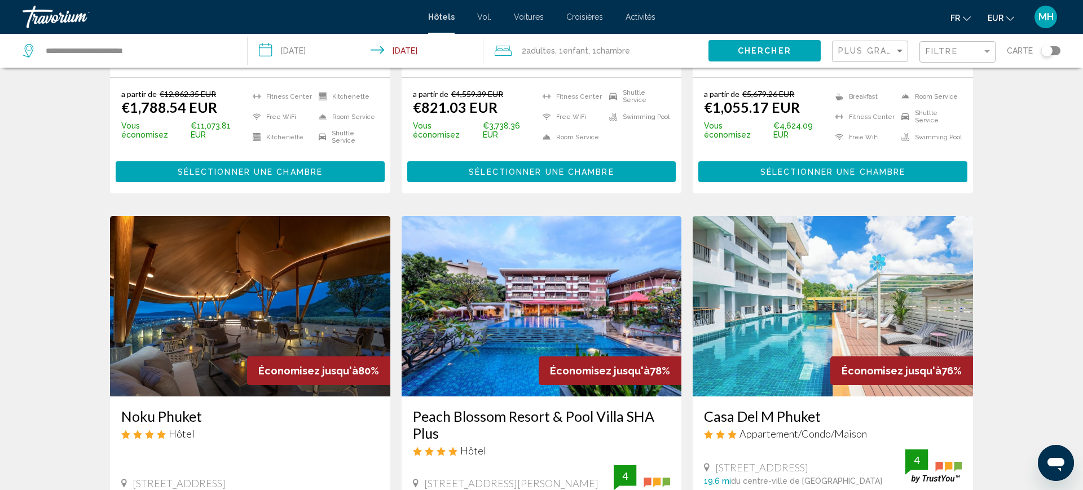
scroll to position [344, 0]
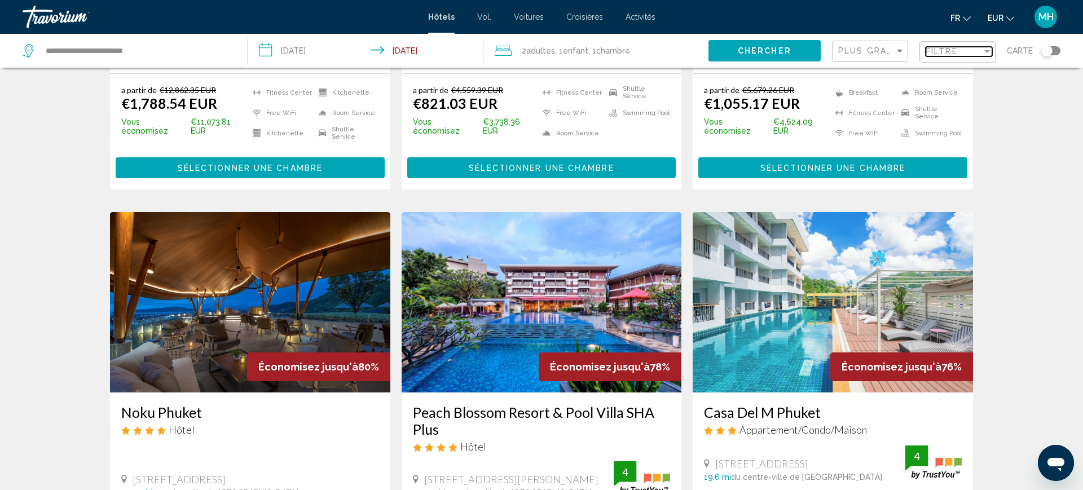
click at [955, 52] on span "Filtre" at bounding box center [942, 51] width 32 height 9
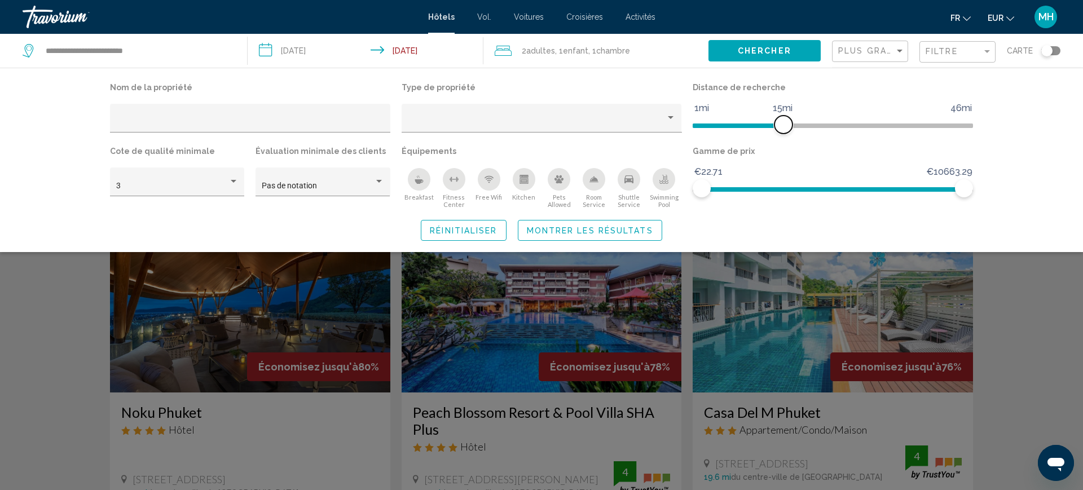
drag, startPoint x: 871, startPoint y: 131, endPoint x: 784, endPoint y: 130, distance: 86.9
click at [784, 130] on span "Hotel Filters" at bounding box center [784, 125] width 18 height 18
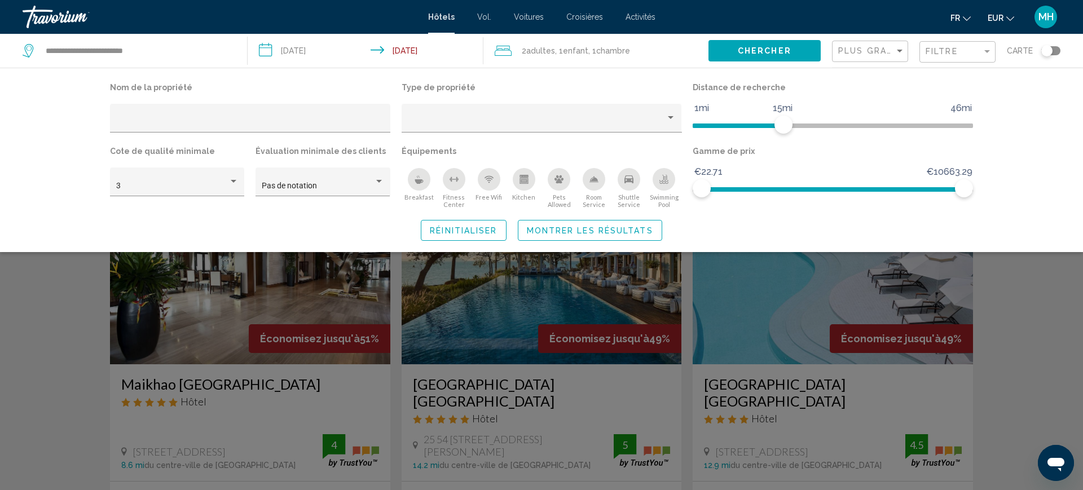
click at [414, 180] on div "Breakfast" at bounding box center [419, 179] width 23 height 23
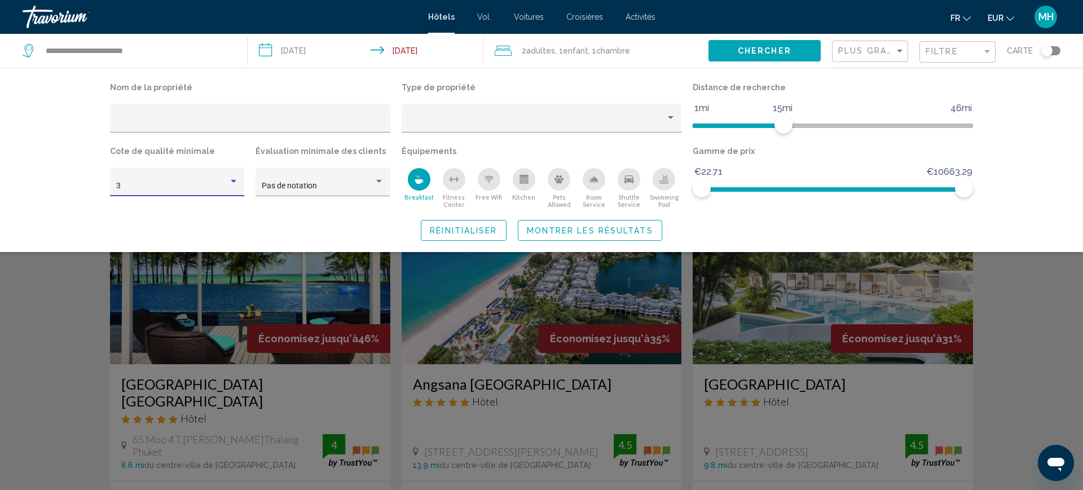
click at [155, 183] on div "3" at bounding box center [172, 186] width 112 height 9
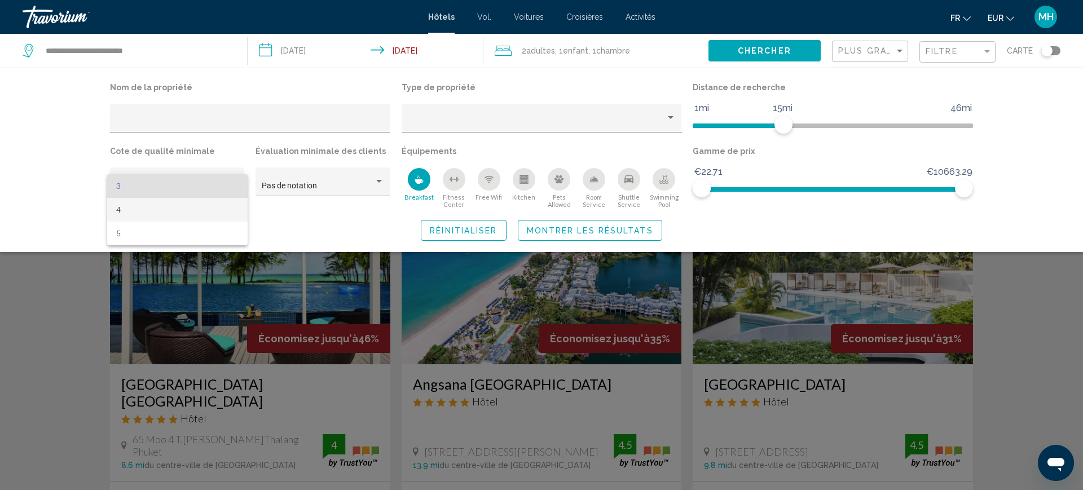
click at [151, 213] on span "4" at bounding box center [177, 210] width 122 height 24
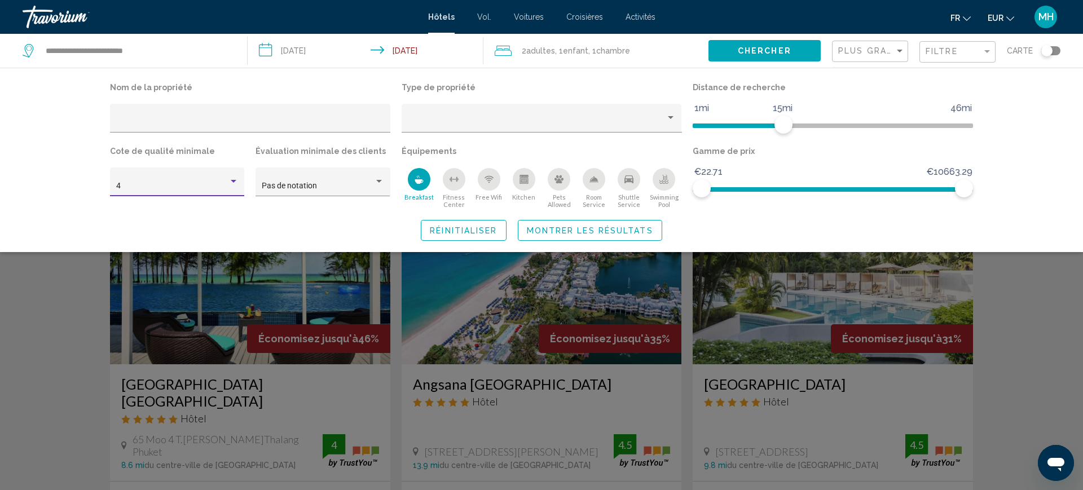
click at [572, 233] on span "Montrer les résultats" at bounding box center [590, 230] width 126 height 9
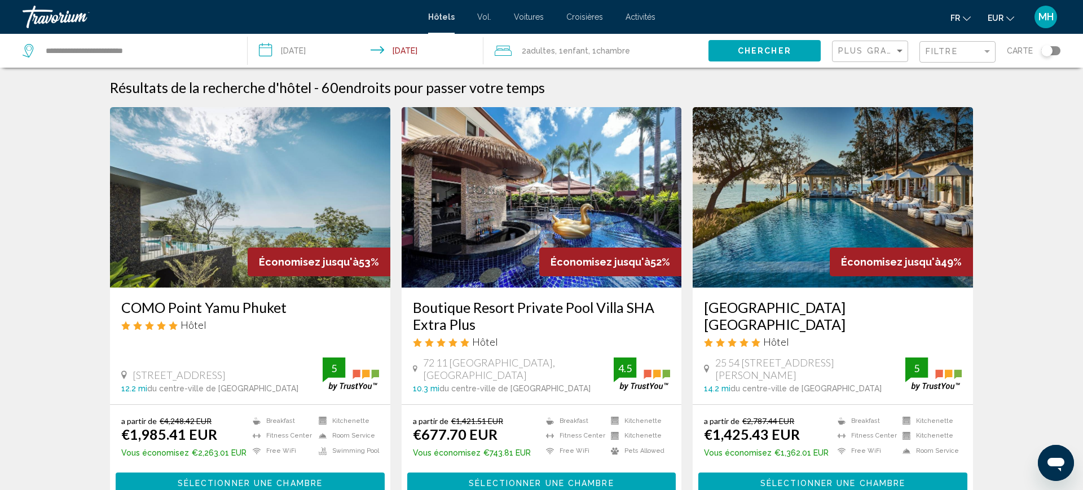
click at [270, 244] on img "Contenu principal" at bounding box center [250, 197] width 280 height 181
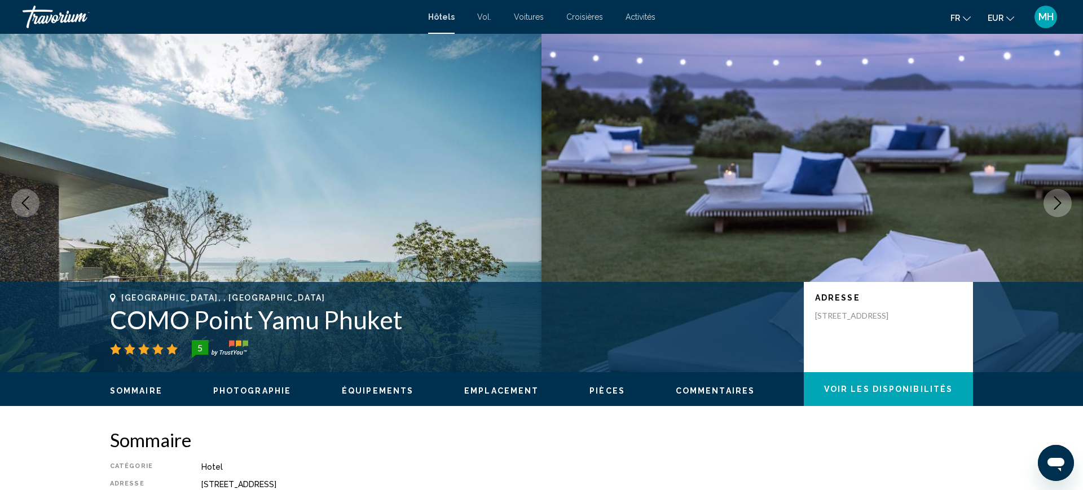
click at [1066, 207] on button "Next image" at bounding box center [1058, 203] width 28 height 28
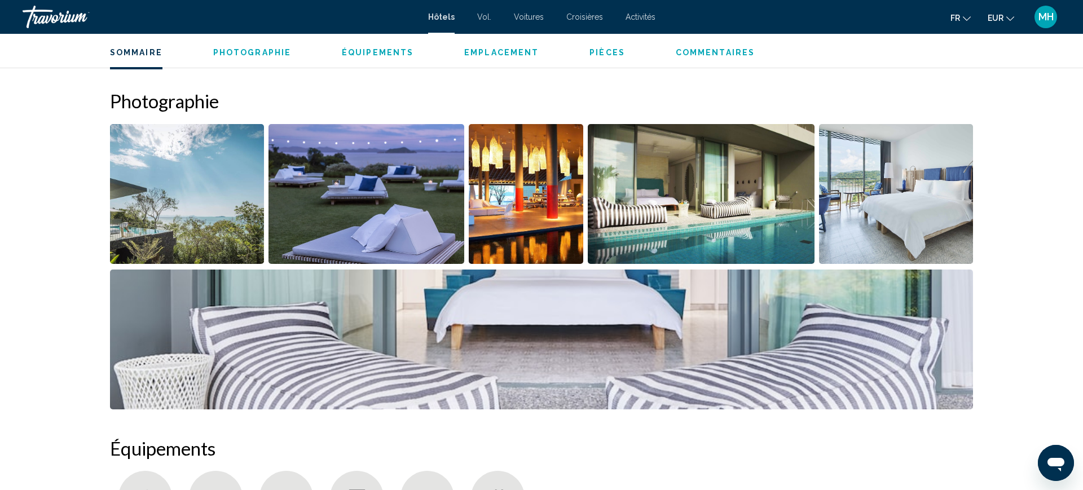
scroll to position [528, 0]
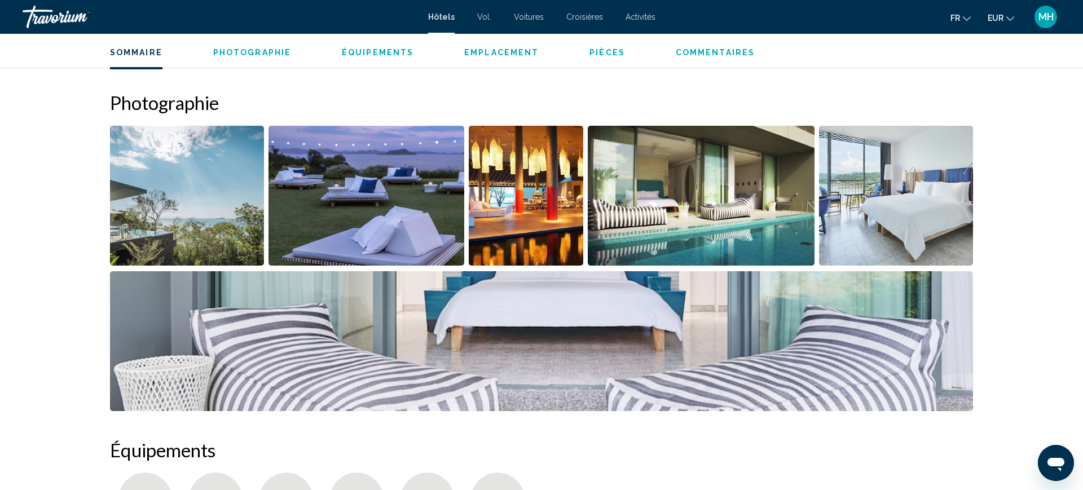
click at [152, 217] on img "Open full-screen image slider" at bounding box center [187, 196] width 154 height 140
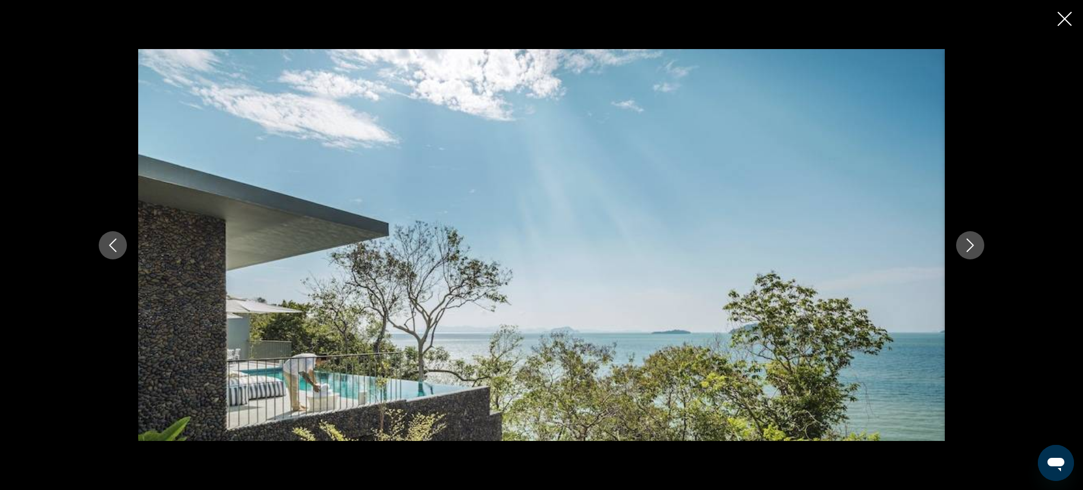
click at [964, 243] on icon "Next image" at bounding box center [971, 246] width 14 height 14
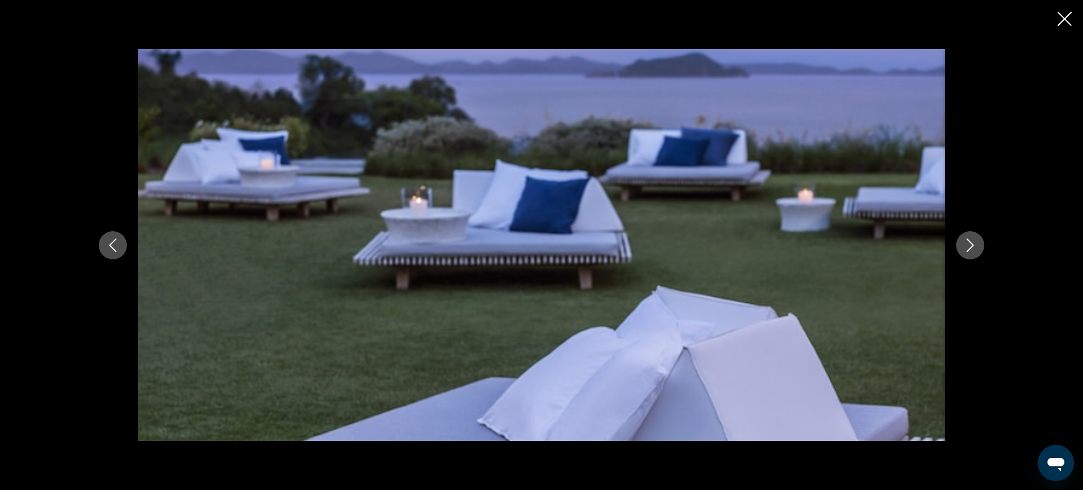
click at [964, 243] on icon "Next image" at bounding box center [971, 246] width 14 height 14
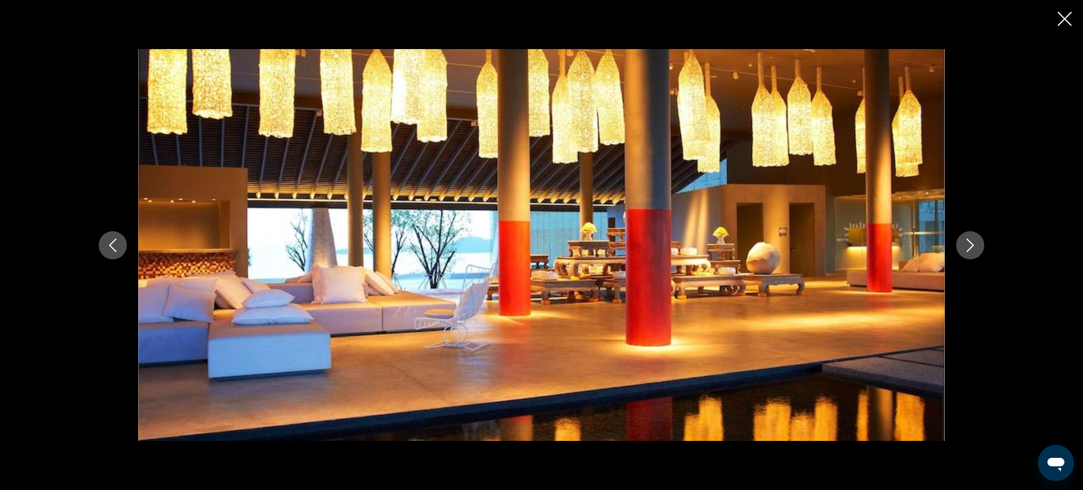
click at [964, 243] on icon "Next image" at bounding box center [971, 246] width 14 height 14
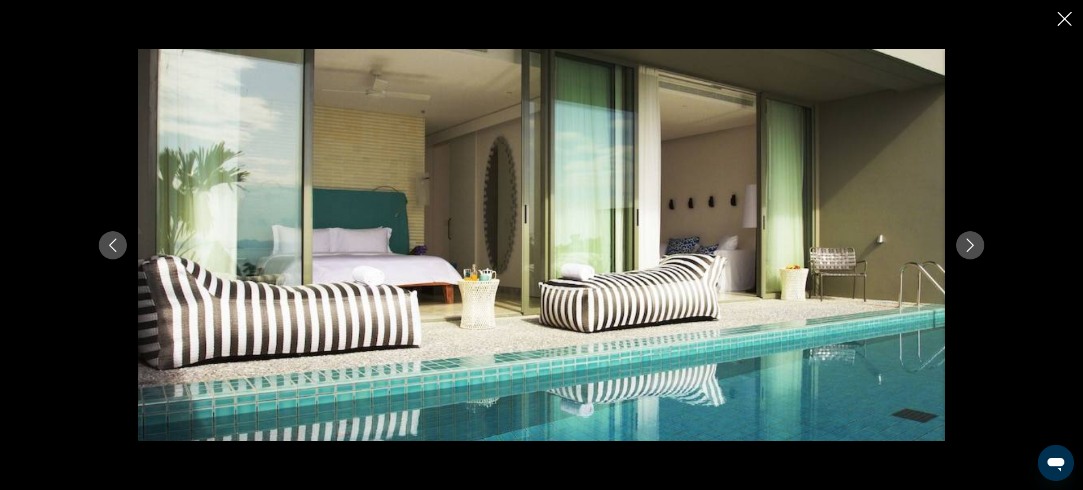
click at [964, 243] on icon "Next image" at bounding box center [971, 246] width 14 height 14
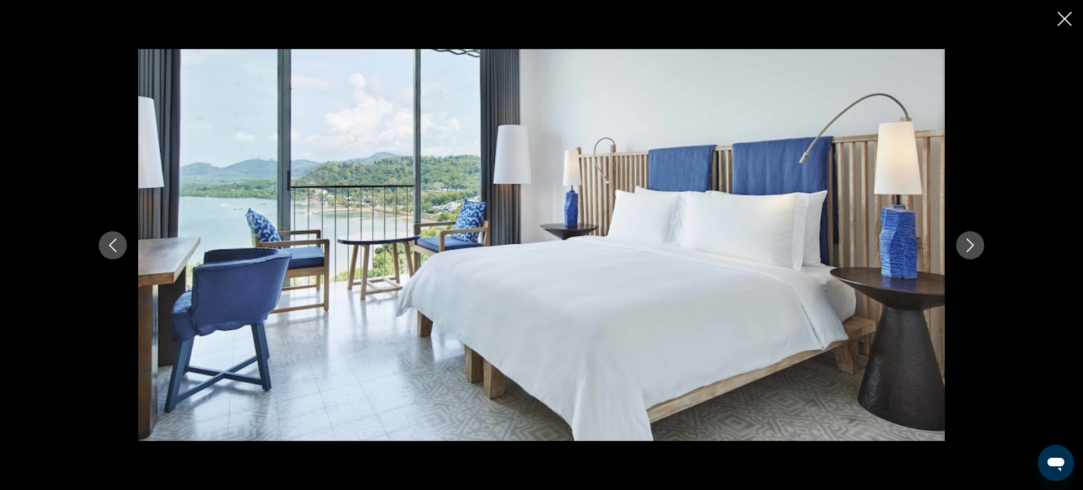
click at [964, 243] on icon "Next image" at bounding box center [971, 246] width 14 height 14
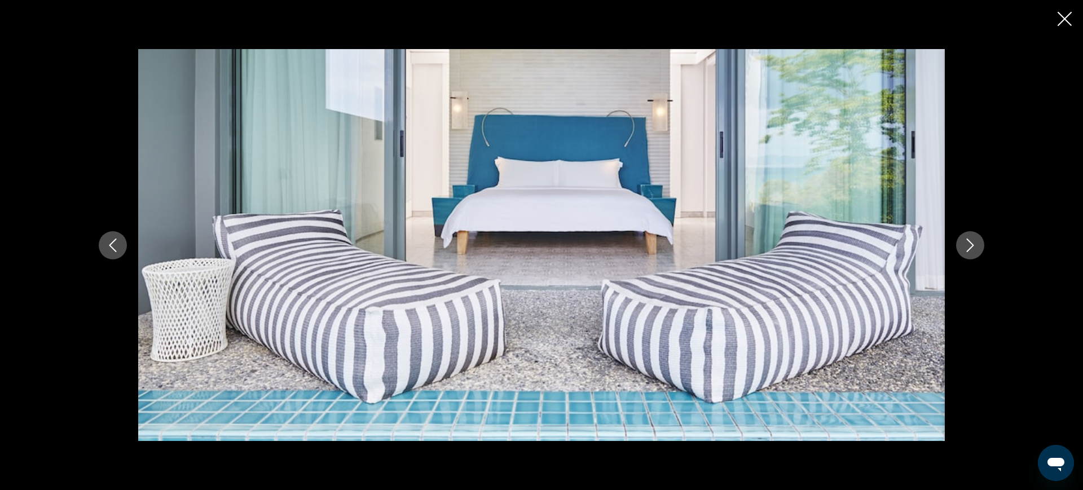
click at [964, 243] on icon "Next image" at bounding box center [971, 246] width 14 height 14
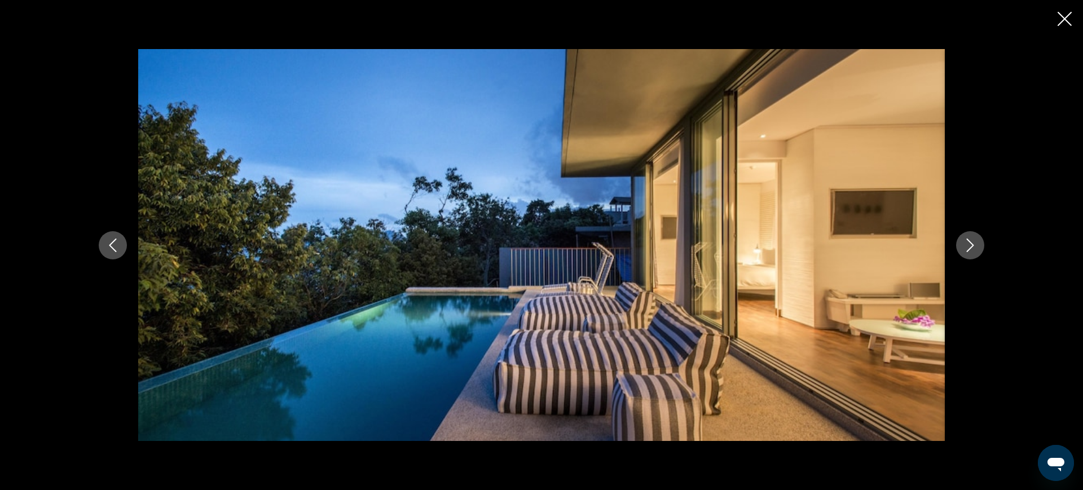
click at [964, 243] on icon "Next image" at bounding box center [971, 246] width 14 height 14
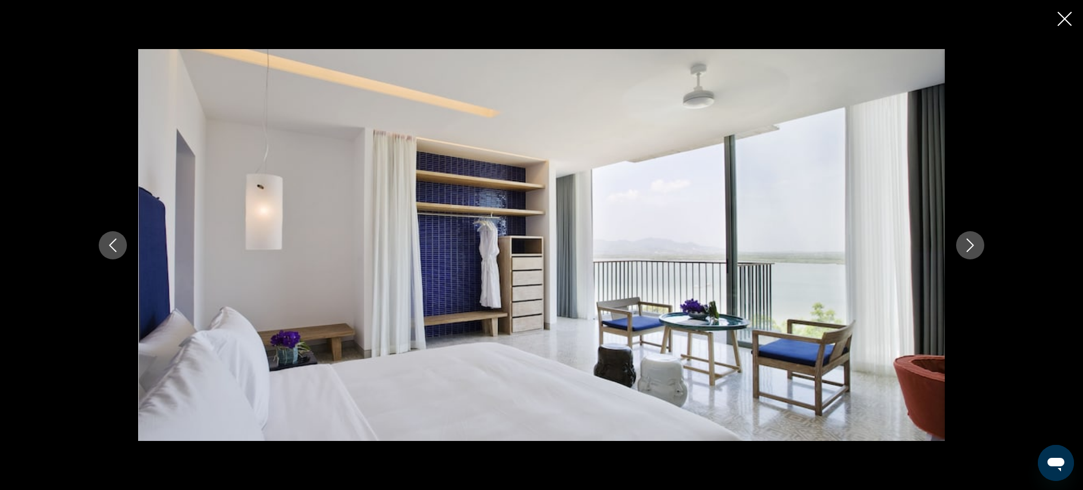
click at [1059, 27] on button "Close slideshow" at bounding box center [1065, 19] width 14 height 17
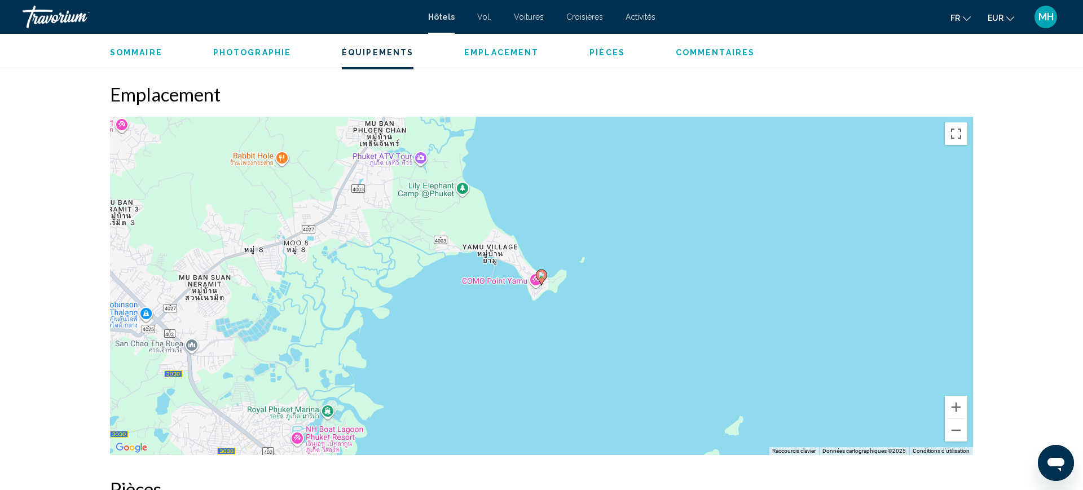
scroll to position [1004, 0]
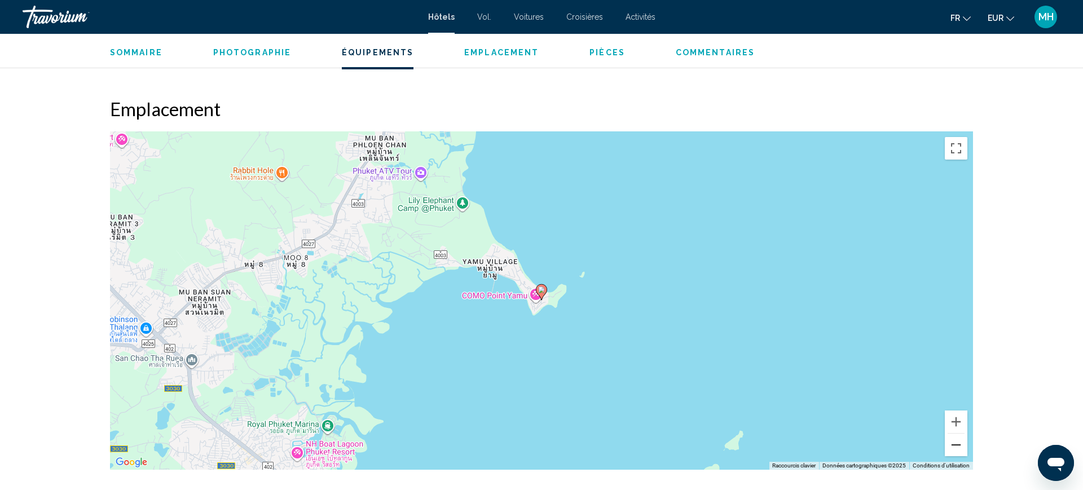
click at [955, 452] on button "Zoom arrière" at bounding box center [956, 445] width 23 height 23
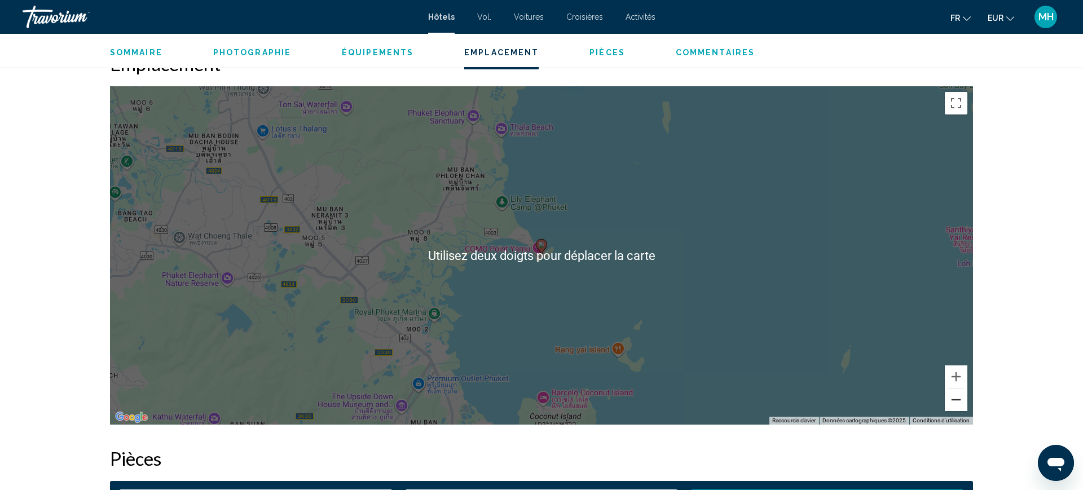
scroll to position [1023, 0]
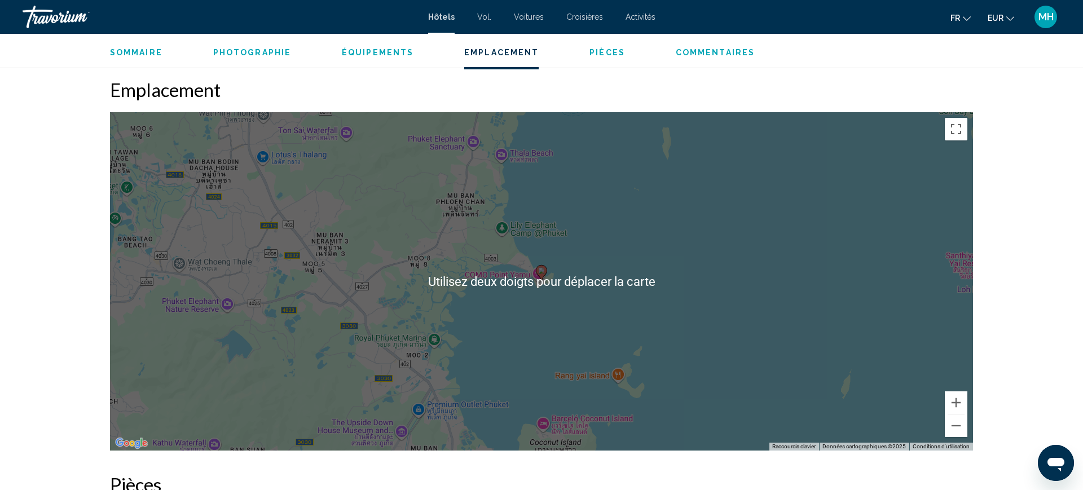
click at [829, 351] on div "Pour activer le glissement avec le clavier, appuyez sur Alt+Entrée. Une fois ce…" at bounding box center [541, 281] width 863 height 339
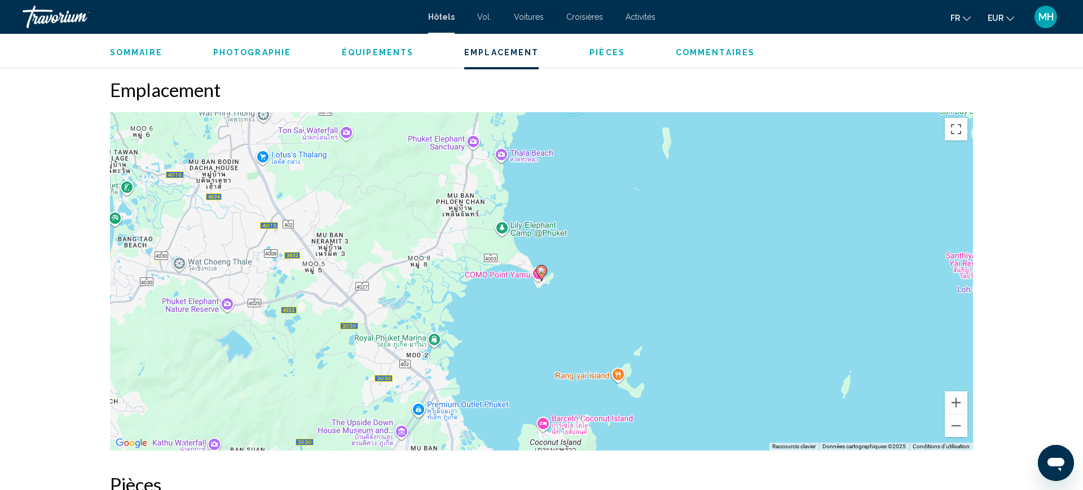
click at [219, 313] on div "Pour activer le glissement avec le clavier, appuyez sur Alt+Entrée. Une fois ce…" at bounding box center [541, 281] width 863 height 339
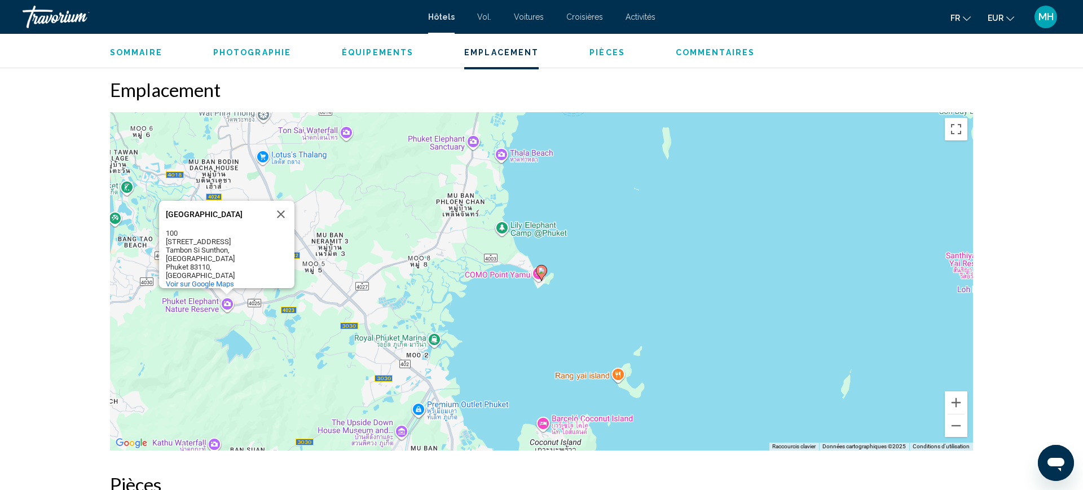
click at [225, 306] on div "Pour activer le glissement avec le clavier, appuyez sur Alt+Entrée. Une fois ce…" at bounding box center [541, 281] width 863 height 339
click at [222, 280] on span "Voir sur Google Maps" at bounding box center [200, 284] width 68 height 8
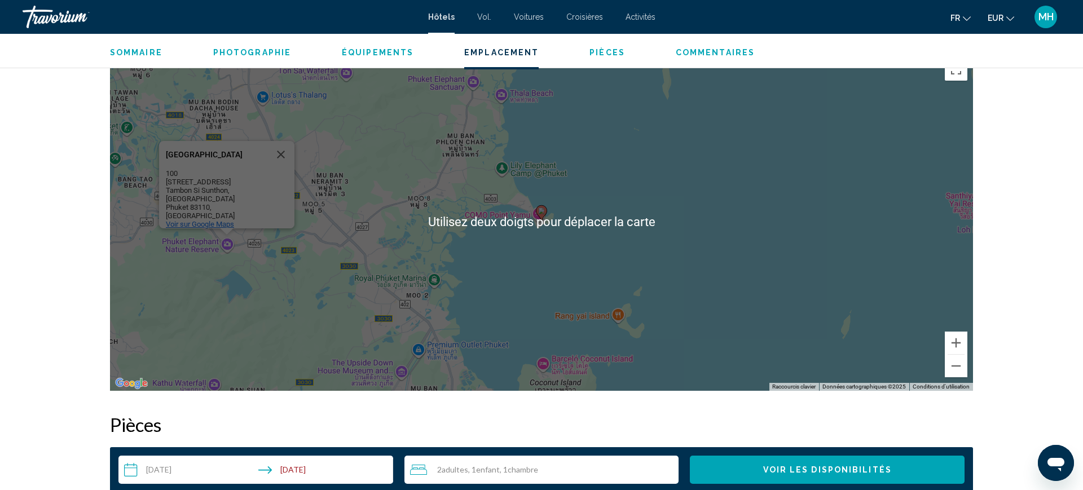
scroll to position [1083, 0]
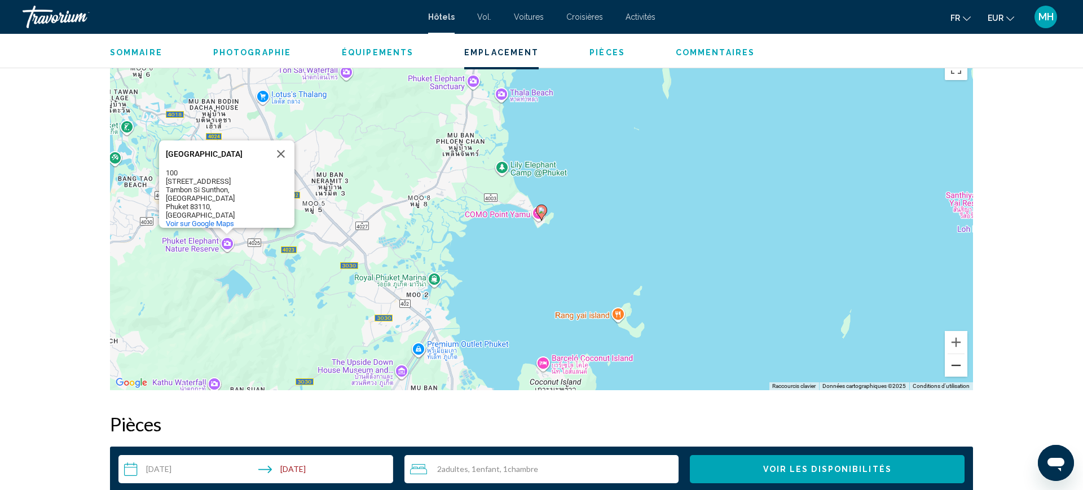
click at [957, 365] on button "Zoom arrière" at bounding box center [956, 365] width 23 height 23
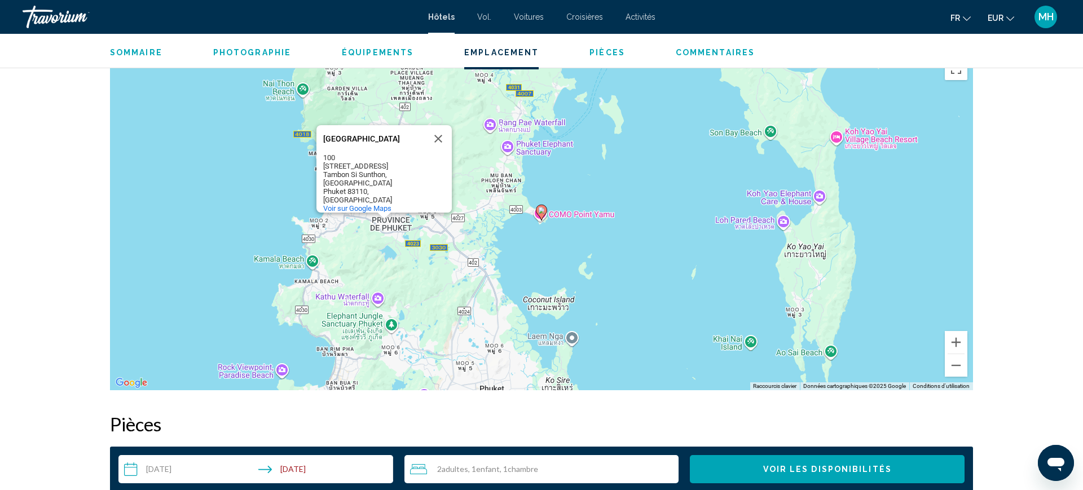
click at [630, 256] on div "Pour activer le glissement avec le clavier, appuyez sur Alt+Entrée. Une fois ce…" at bounding box center [541, 221] width 863 height 339
click at [437, 132] on button "Fermer" at bounding box center [438, 138] width 27 height 27
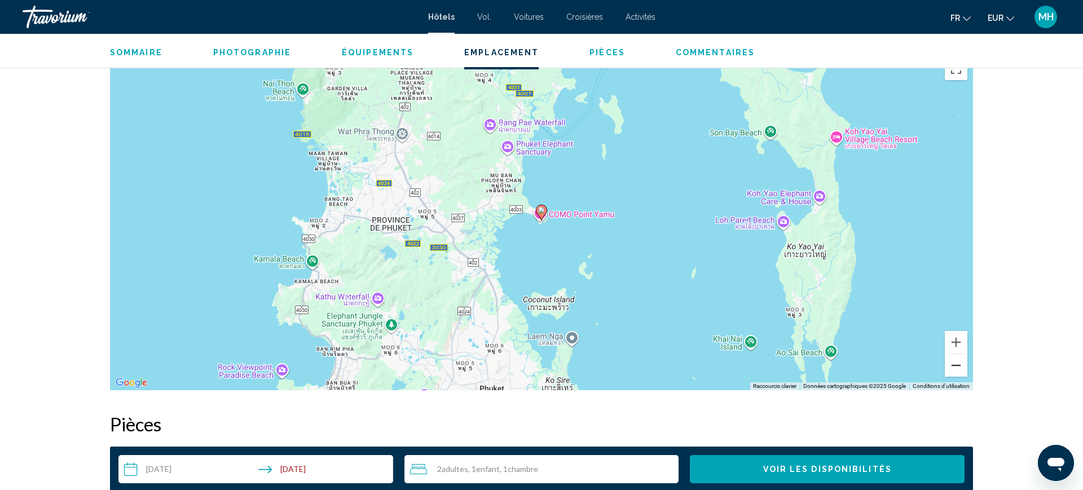
click at [955, 370] on button "Zoom arrière" at bounding box center [956, 365] width 23 height 23
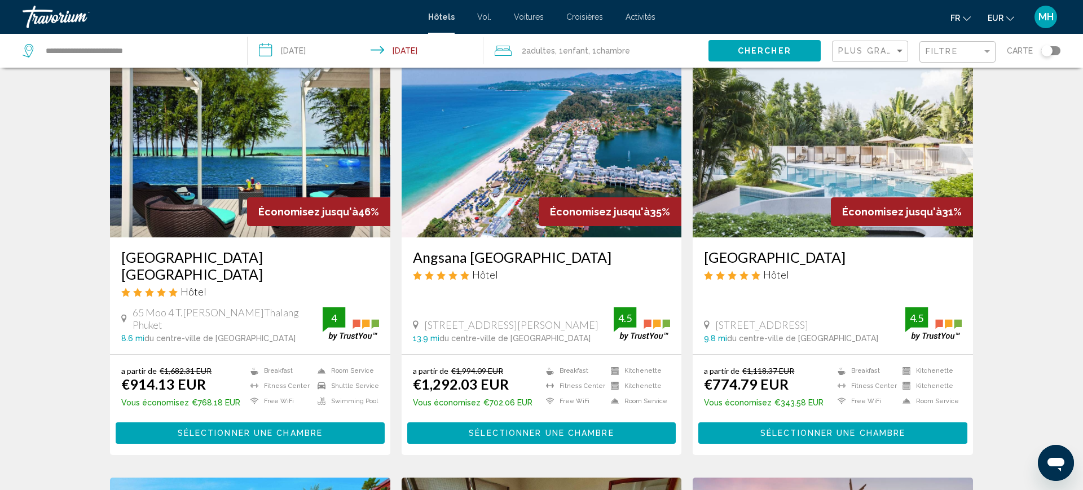
scroll to position [471, 0]
click at [259, 159] on img "Contenu principal" at bounding box center [250, 146] width 280 height 181
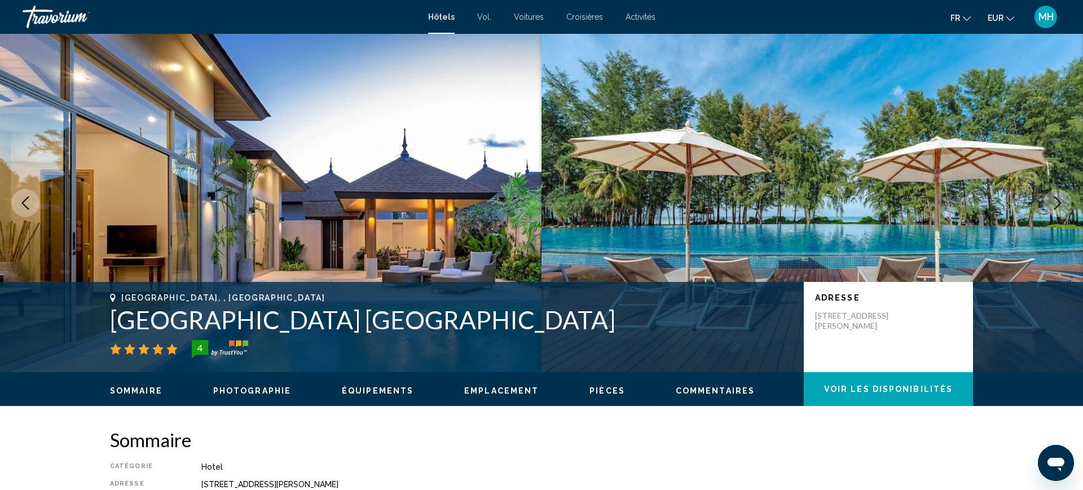
click at [1059, 204] on icon "Next image" at bounding box center [1058, 203] width 14 height 14
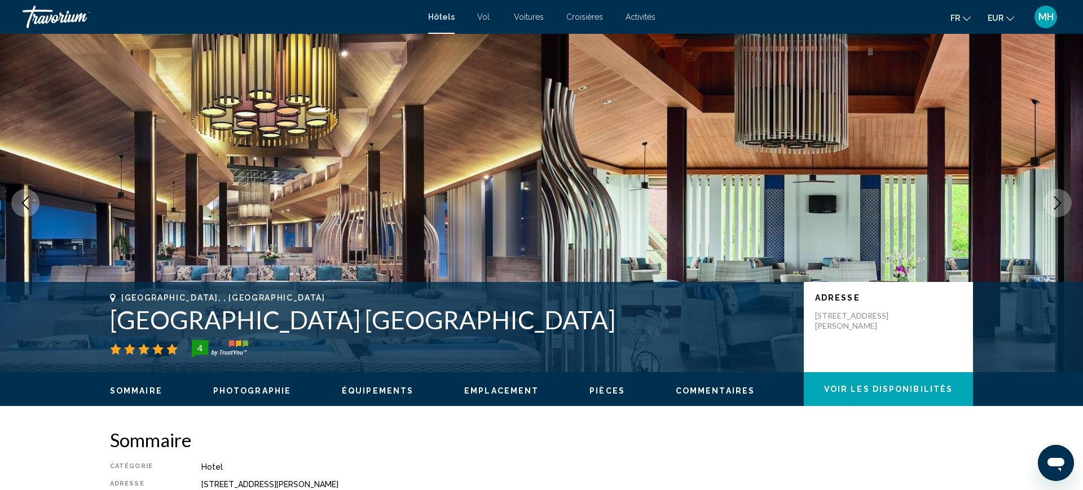
click at [1057, 209] on icon "Next image" at bounding box center [1058, 203] width 14 height 14
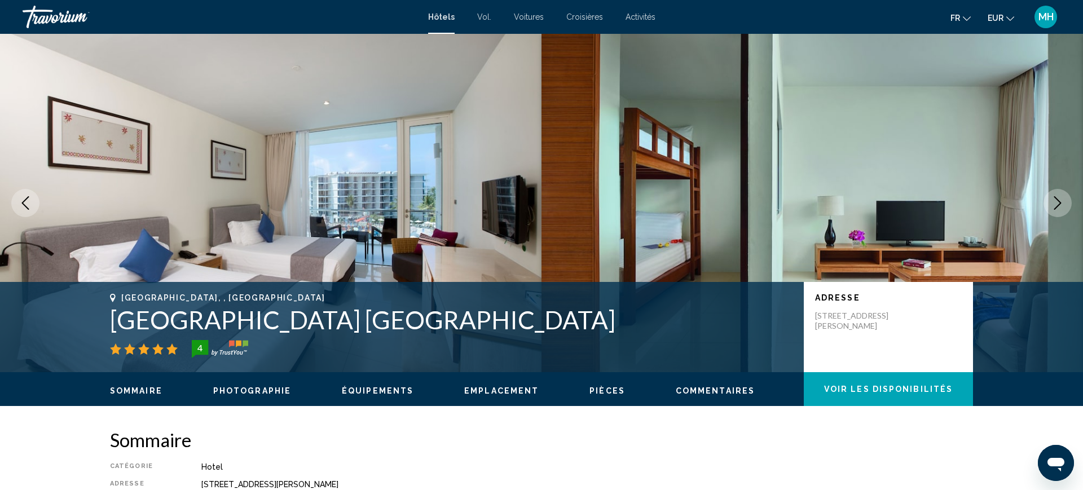
click at [1055, 206] on icon "Next image" at bounding box center [1058, 203] width 14 height 14
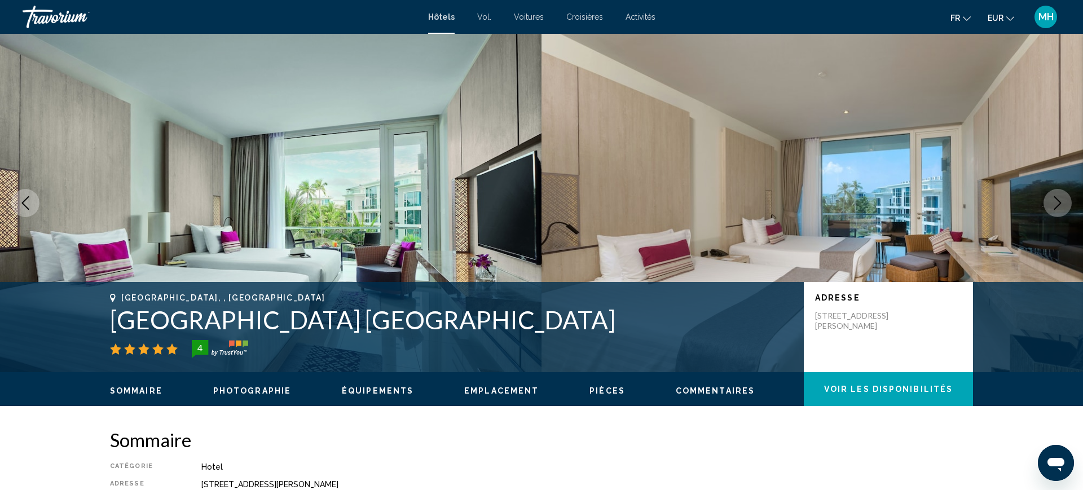
click at [1050, 206] on button "Next image" at bounding box center [1058, 203] width 28 height 28
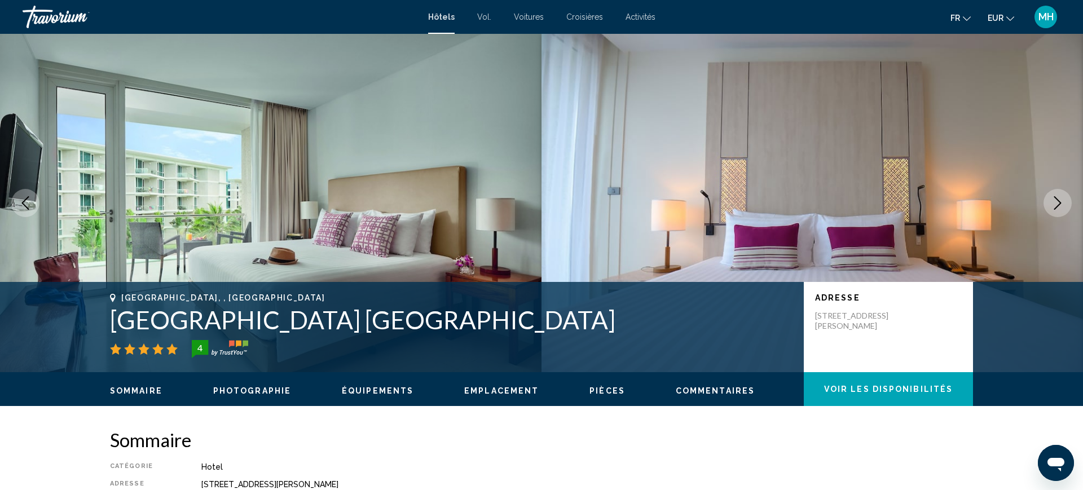
click at [1054, 212] on button "Next image" at bounding box center [1058, 203] width 28 height 28
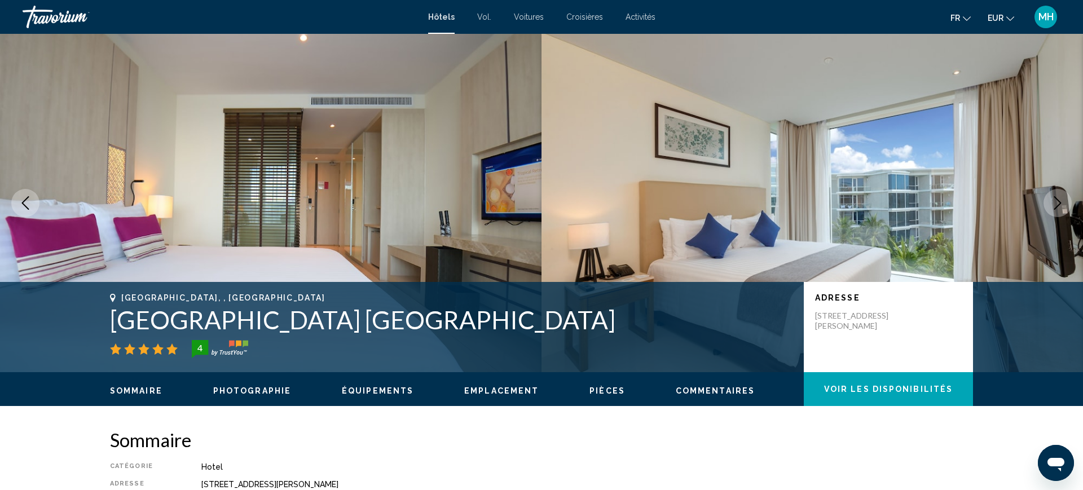
click at [1051, 208] on icon "Next image" at bounding box center [1058, 203] width 14 height 14
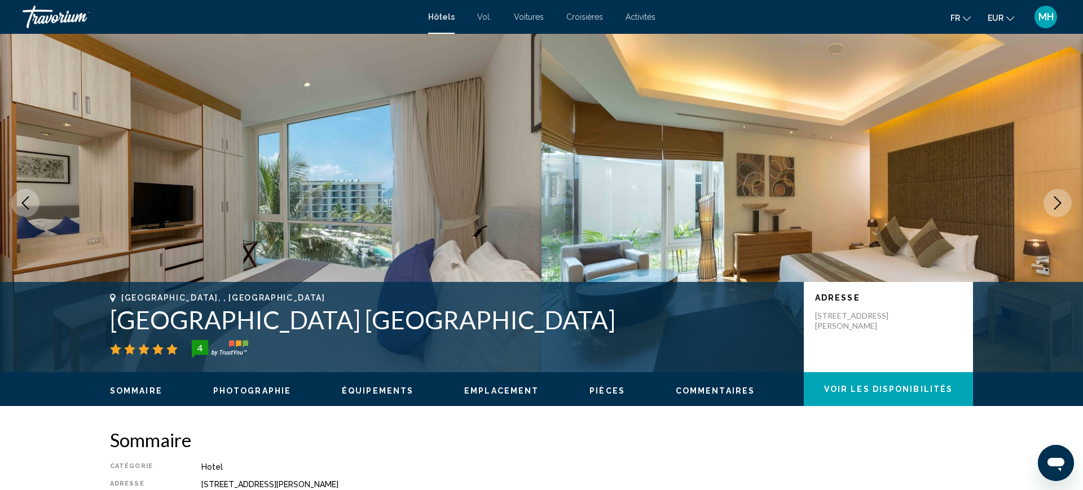
click at [1050, 213] on button "Next image" at bounding box center [1058, 203] width 28 height 28
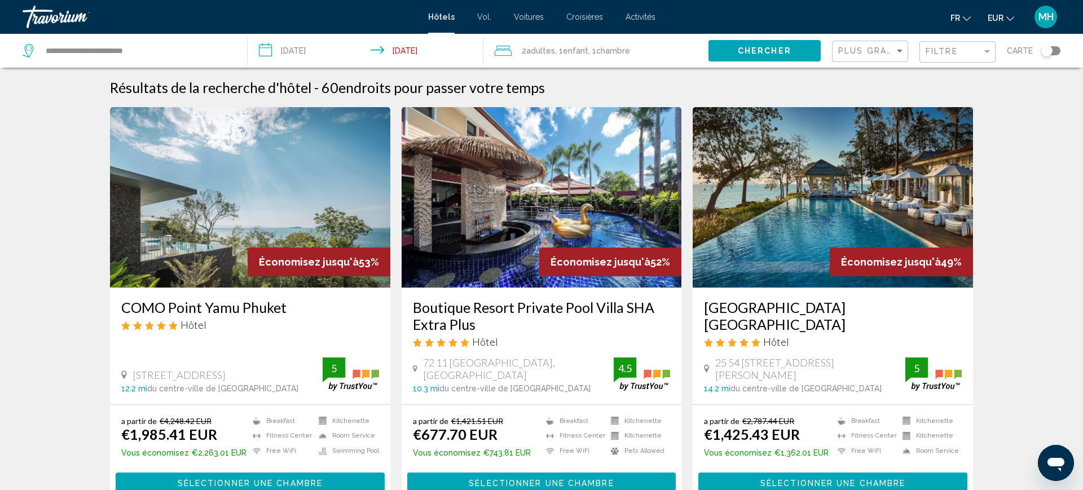
click at [571, 301] on h3 "Boutique Resort Private Pool Villa SHA Extra Plus" at bounding box center [542, 316] width 258 height 34
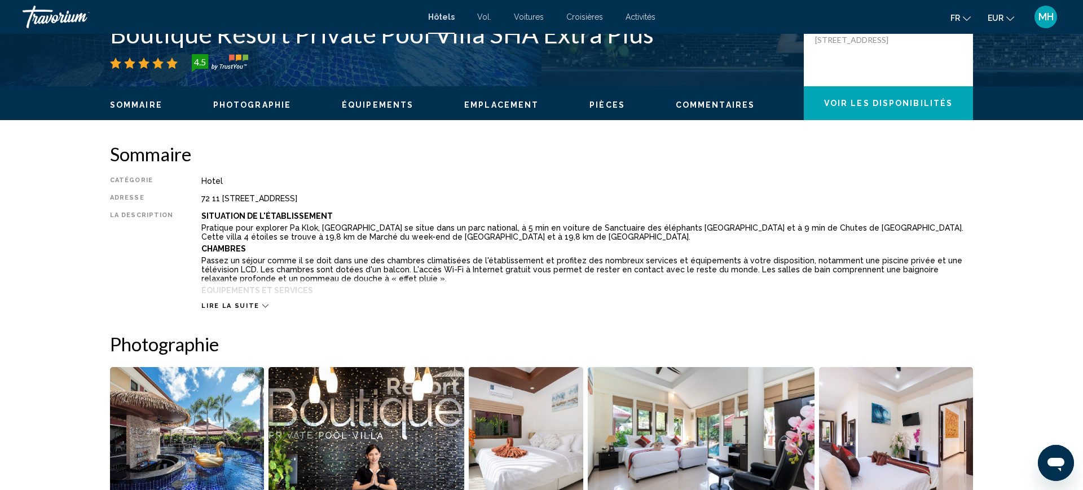
scroll to position [309, 0]
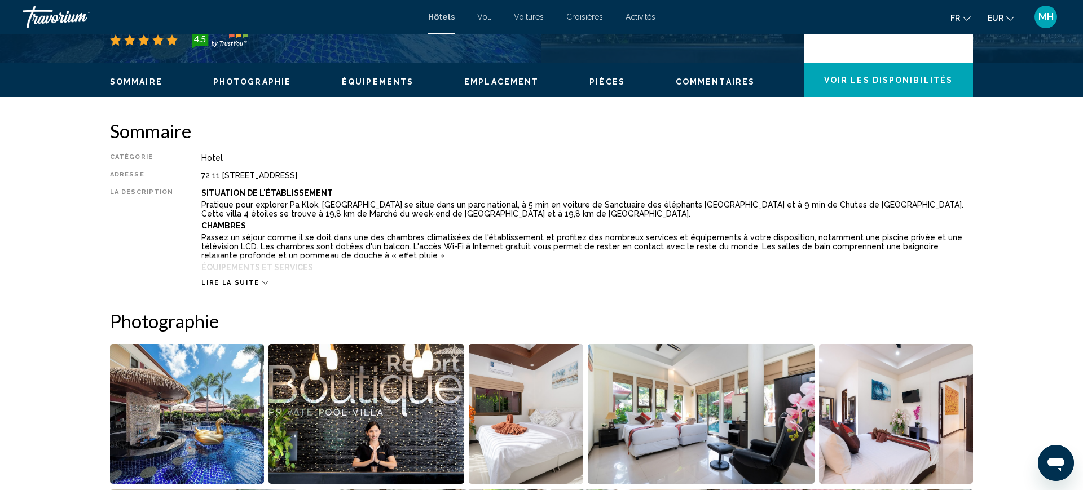
click at [262, 284] on icon "Contenu principal" at bounding box center [265, 283] width 6 height 6
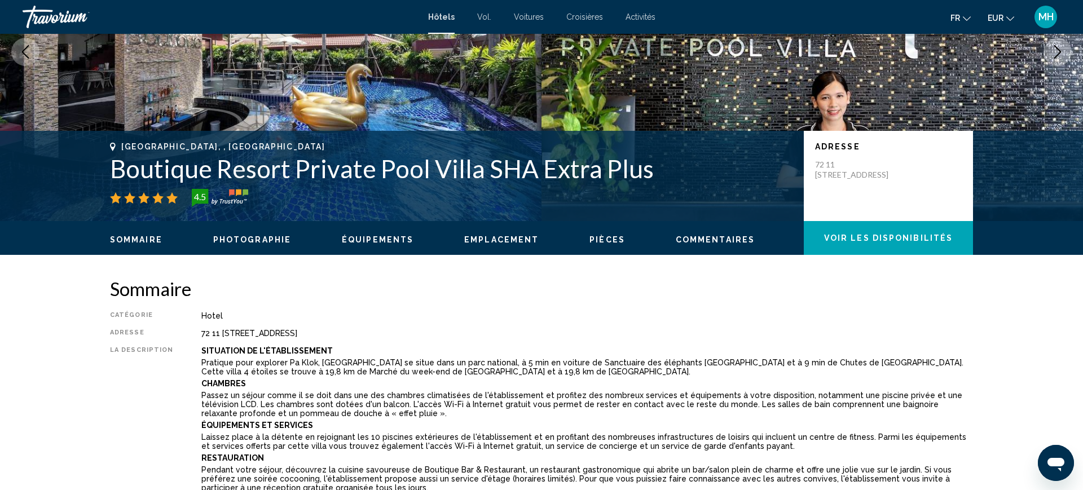
scroll to position [0, 0]
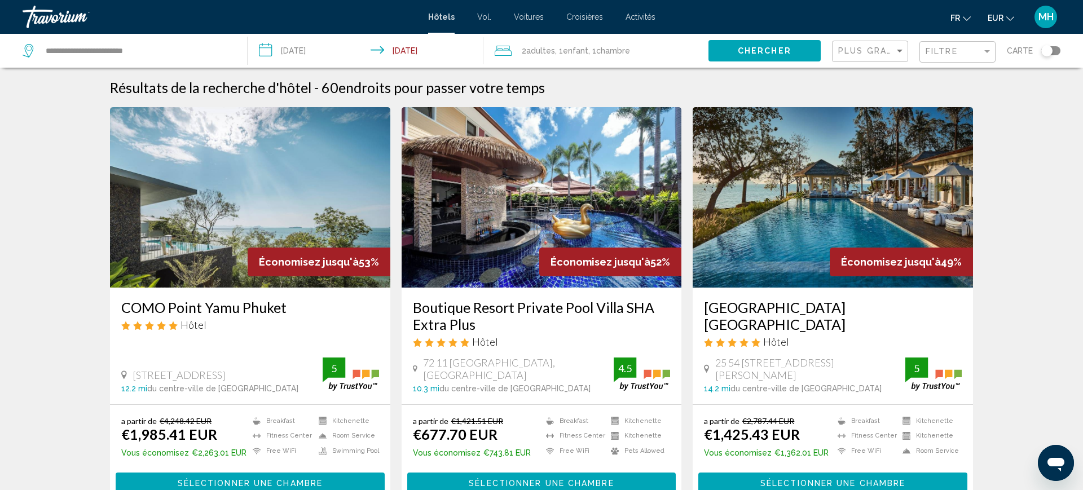
click at [314, 46] on input "**********" at bounding box center [368, 52] width 241 height 37
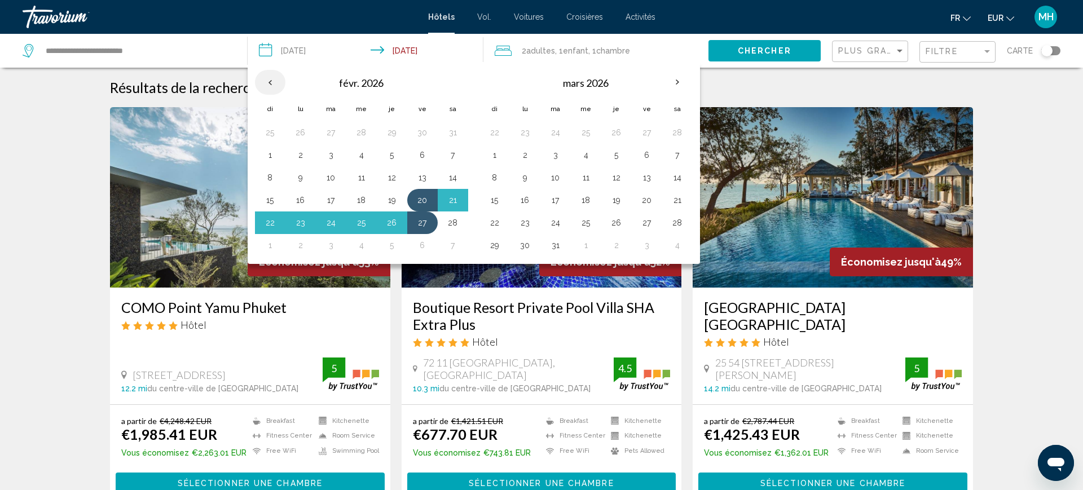
click at [274, 82] on th "Previous month" at bounding box center [270, 82] width 30 height 25
click at [274, 76] on th "Previous month" at bounding box center [270, 82] width 30 height 25
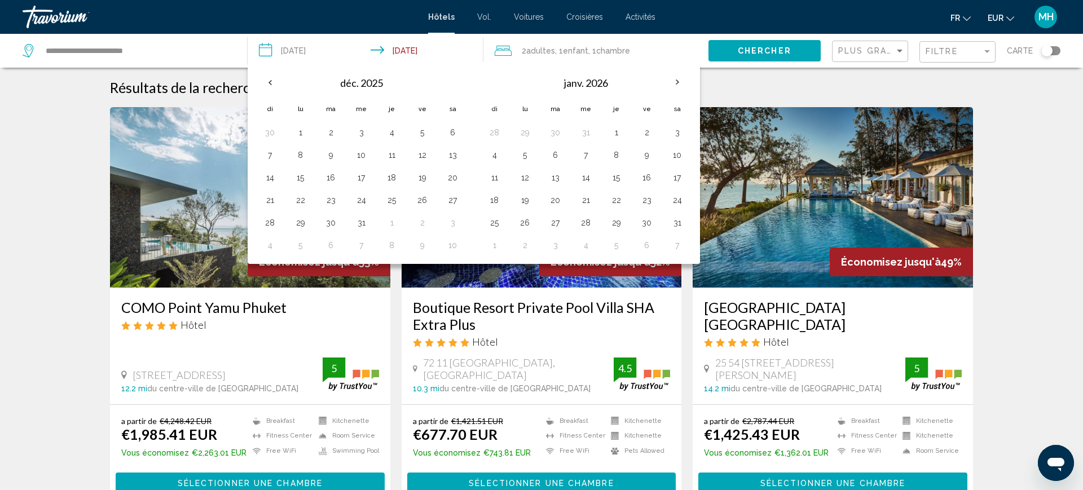
click at [311, 49] on input "**********" at bounding box center [368, 52] width 241 height 37
click at [682, 85] on th "Next month" at bounding box center [677, 82] width 30 height 25
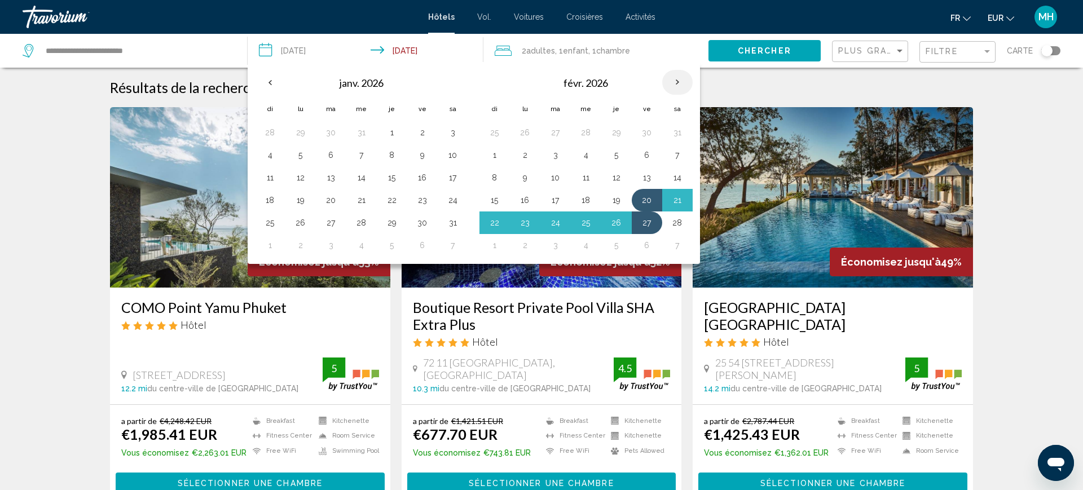
click at [682, 83] on th "Next month" at bounding box center [677, 82] width 30 height 25
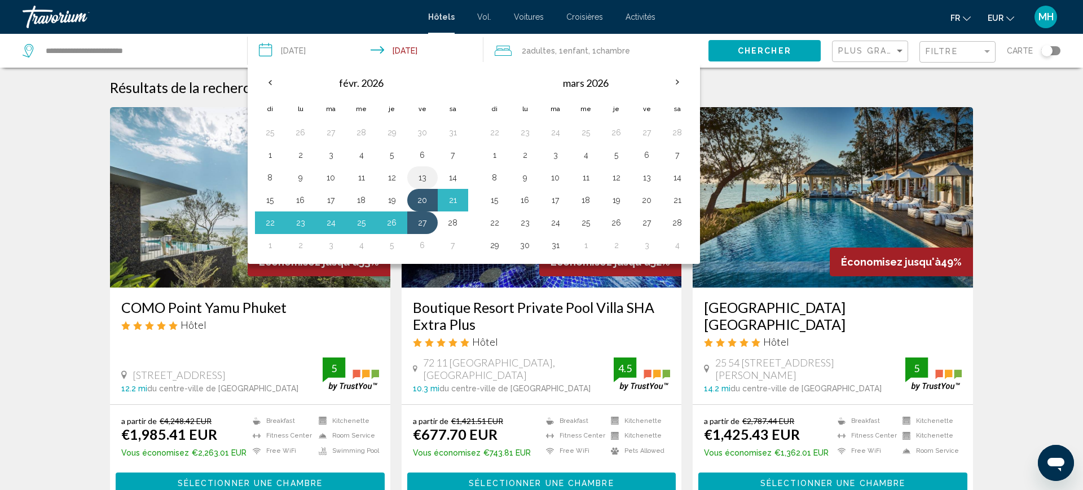
click at [418, 176] on button "13" at bounding box center [423, 178] width 18 height 16
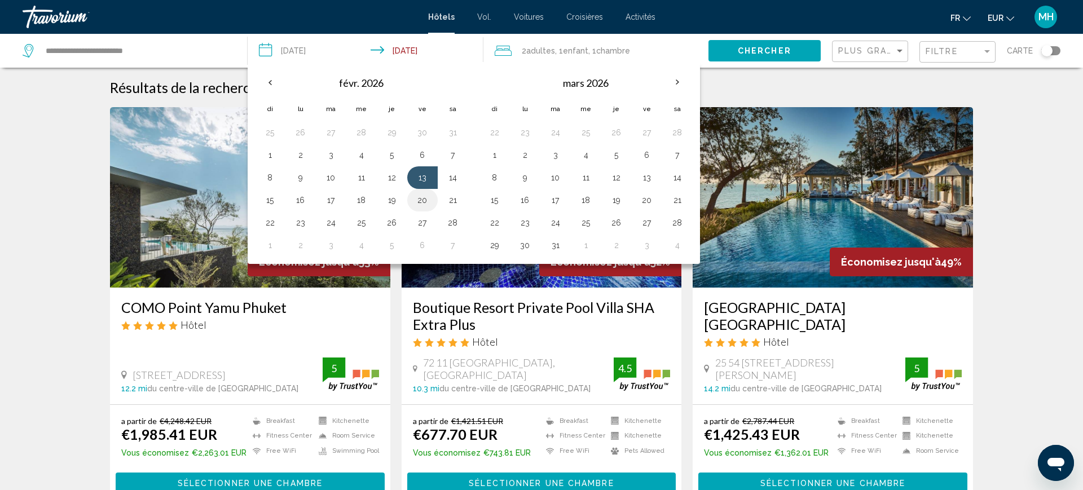
click at [422, 201] on button "20" at bounding box center [423, 200] width 18 height 16
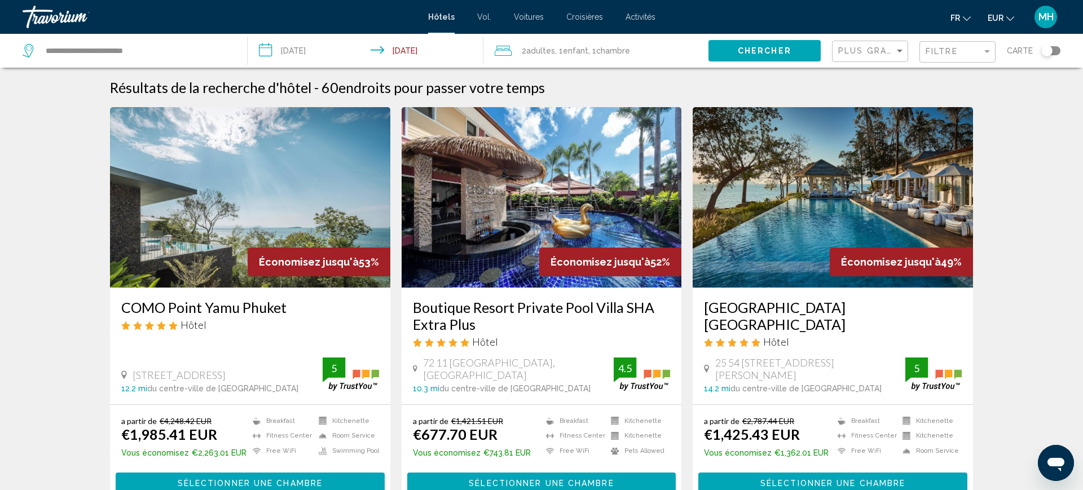
click at [323, 50] on input "**********" at bounding box center [368, 52] width 241 height 37
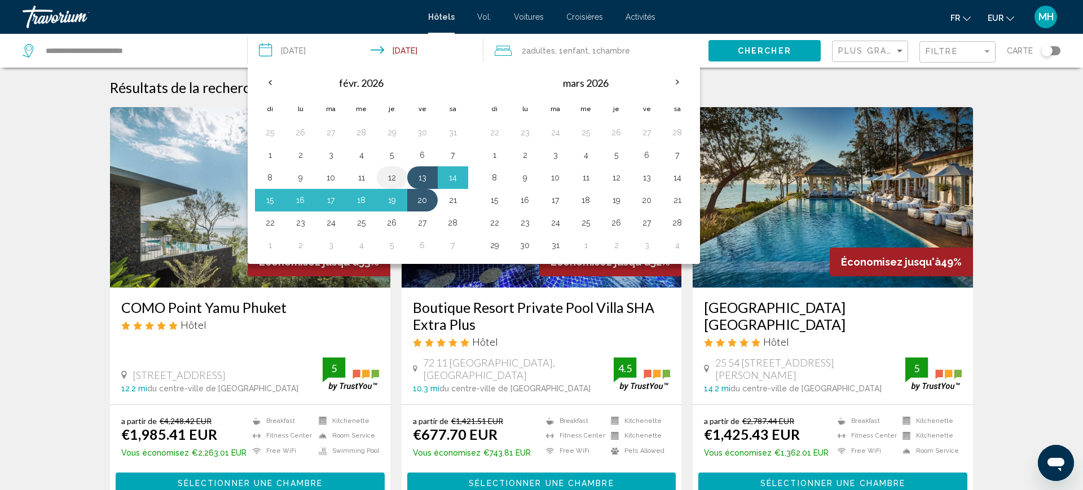
click at [392, 182] on button "12" at bounding box center [392, 178] width 18 height 16
click at [397, 195] on button "19" at bounding box center [392, 200] width 18 height 16
type input "**********"
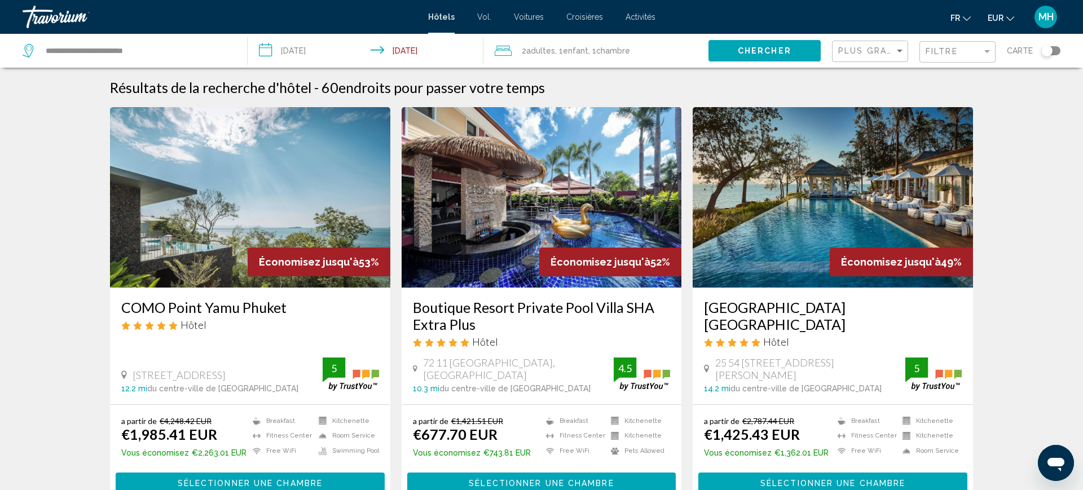
click at [773, 51] on span "Chercher" at bounding box center [765, 51] width 54 height 9
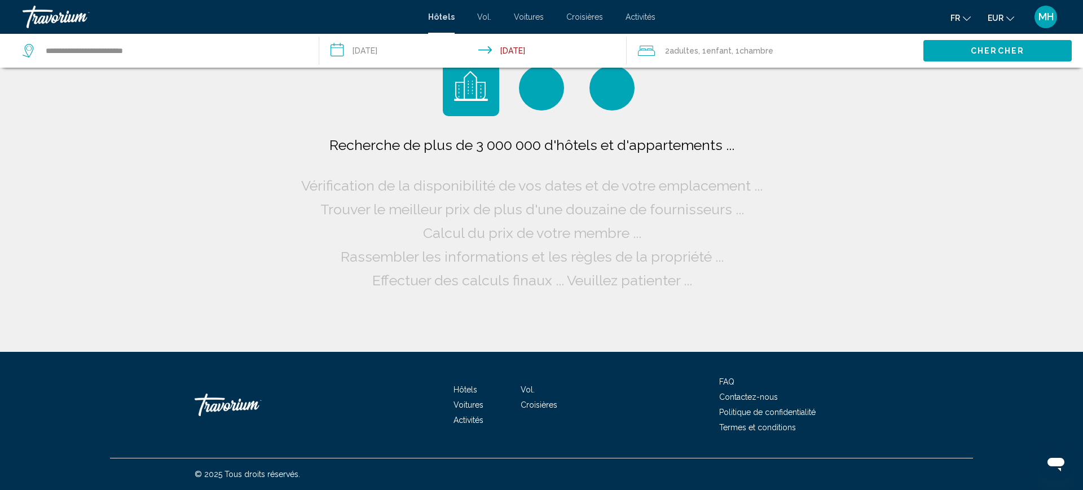
click at [700, 52] on span ", 1 Enfant Enfants" at bounding box center [715, 51] width 33 height 16
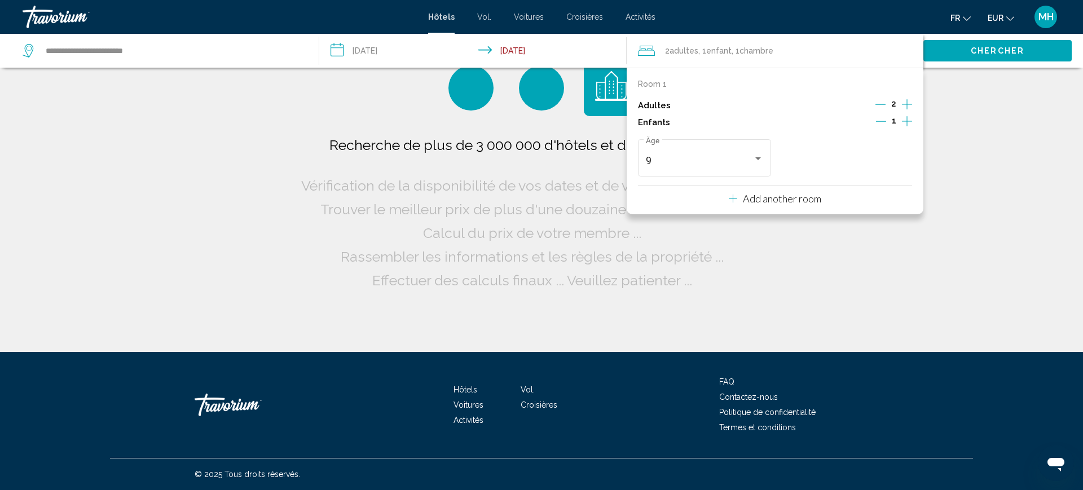
click at [911, 126] on icon "Increment children" at bounding box center [907, 122] width 10 height 14
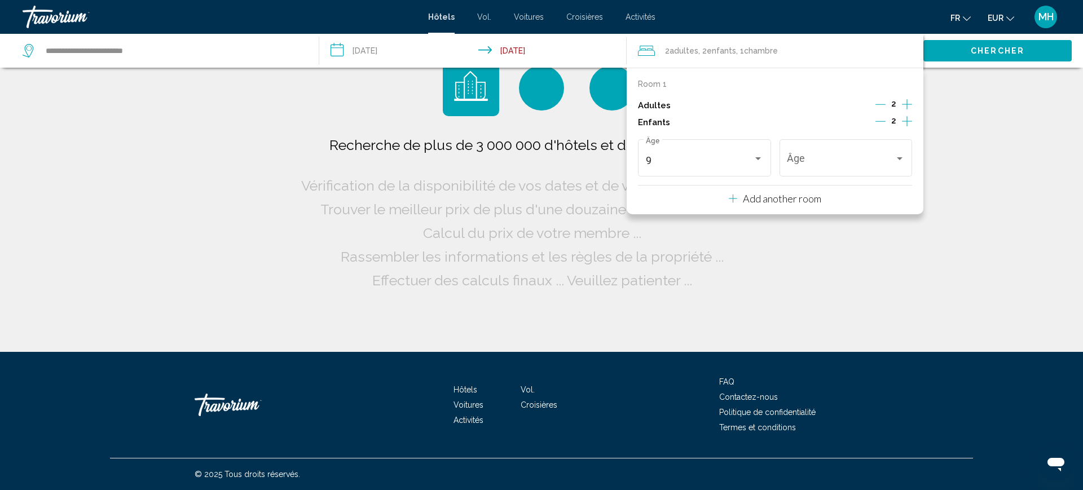
click at [883, 121] on icon "Decrement children" at bounding box center [881, 121] width 10 height 1
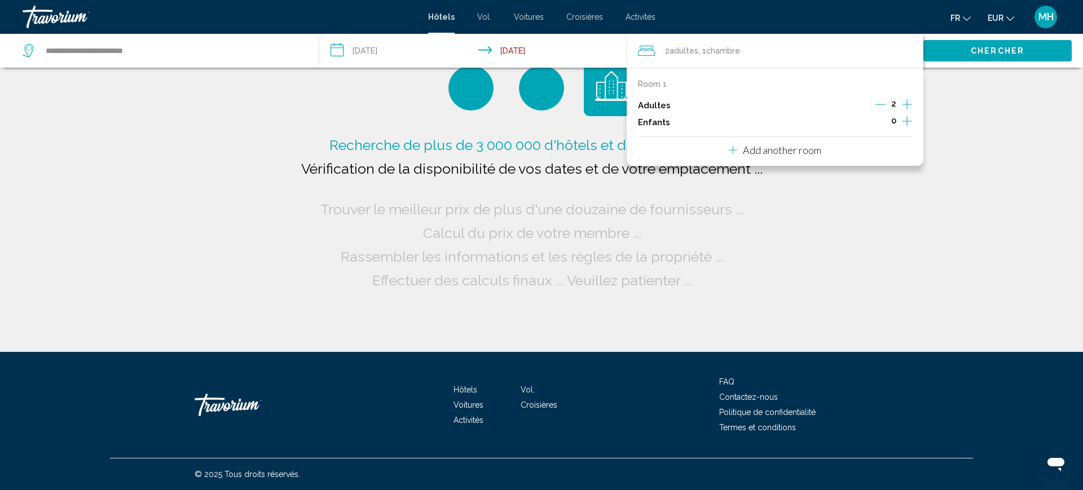
click at [982, 49] on span "Chercher" at bounding box center [998, 51] width 54 height 9
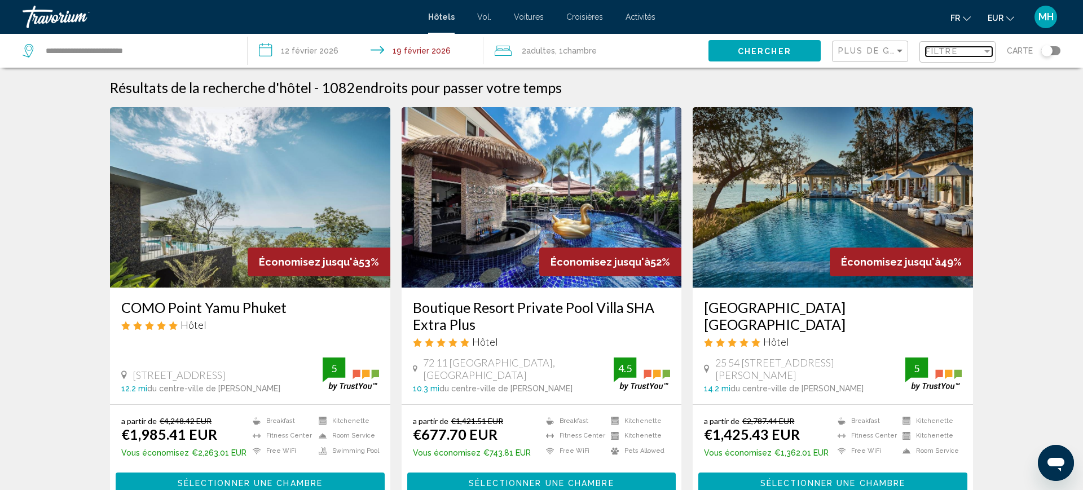
click at [958, 50] on font "Filtre" at bounding box center [942, 51] width 32 height 9
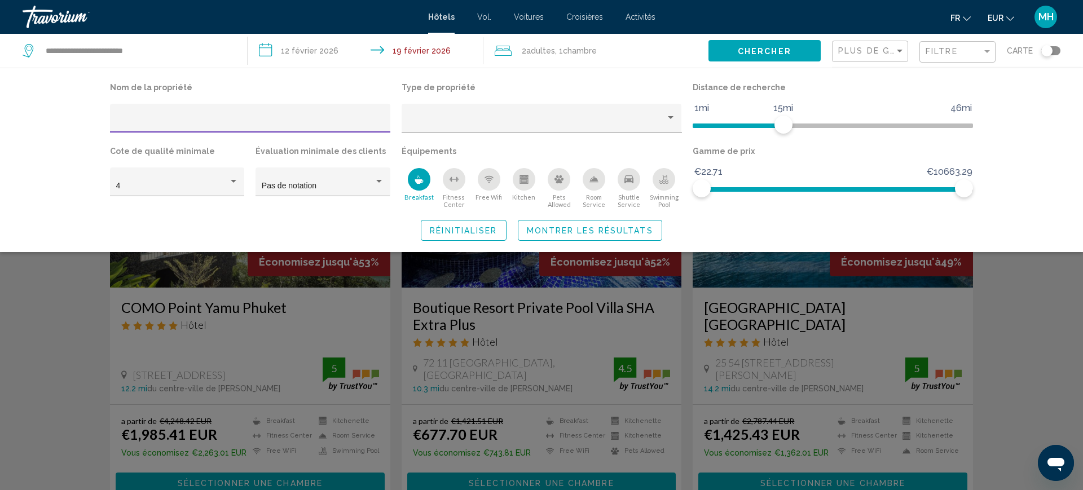
click at [573, 230] on span "Montrer les résultats" at bounding box center [590, 230] width 126 height 9
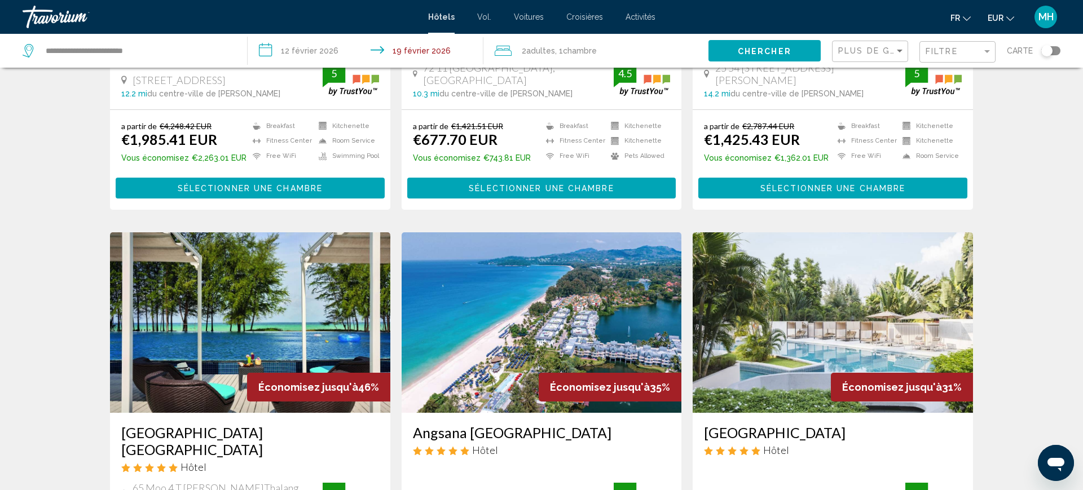
scroll to position [258, 0]
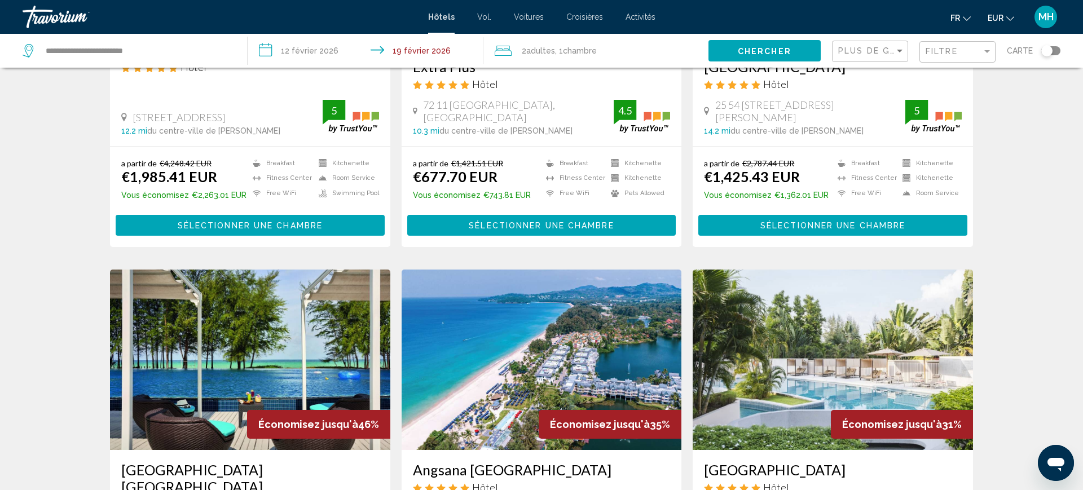
click at [321, 54] on input "**********" at bounding box center [368, 52] width 241 height 37
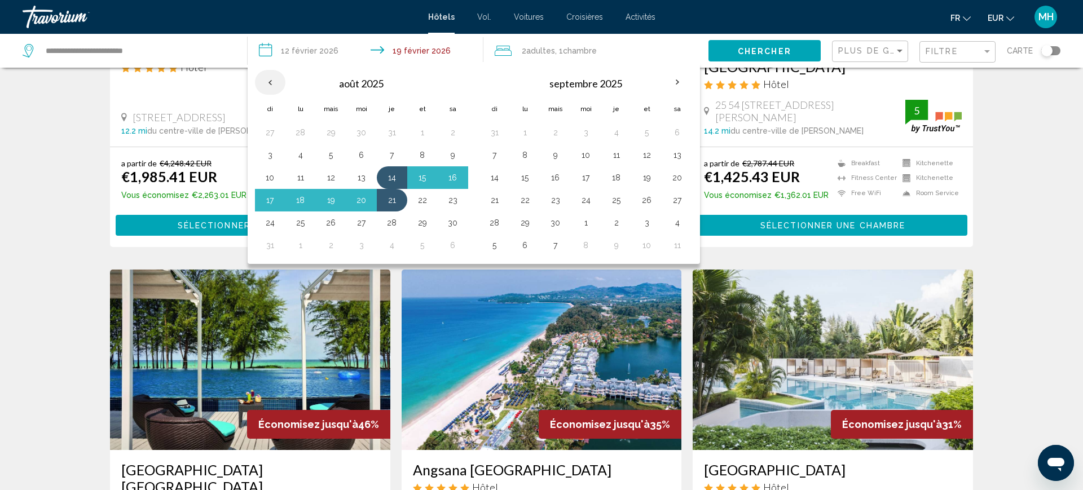
click at [270, 78] on th "Previous month" at bounding box center [270, 82] width 30 height 25
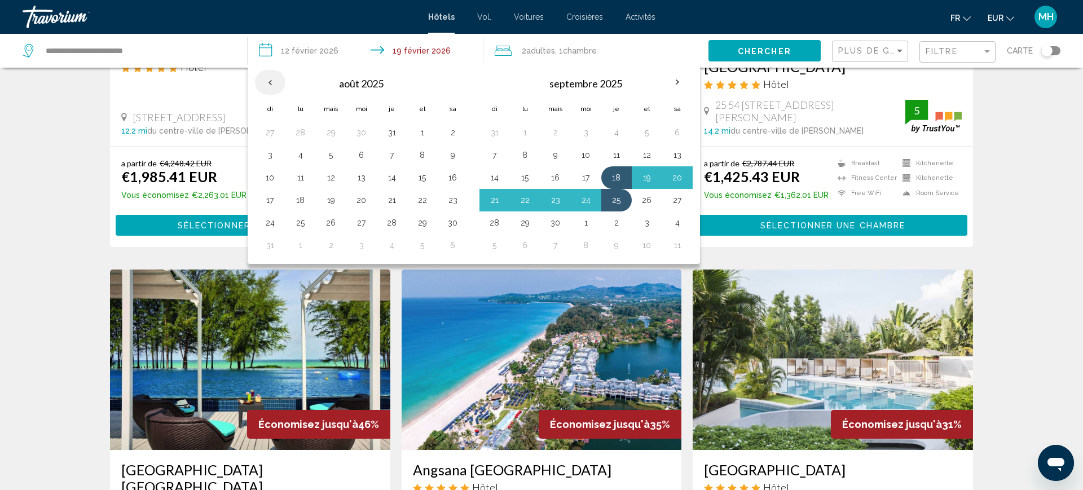
click at [270, 81] on th "Previous month" at bounding box center [270, 82] width 30 height 25
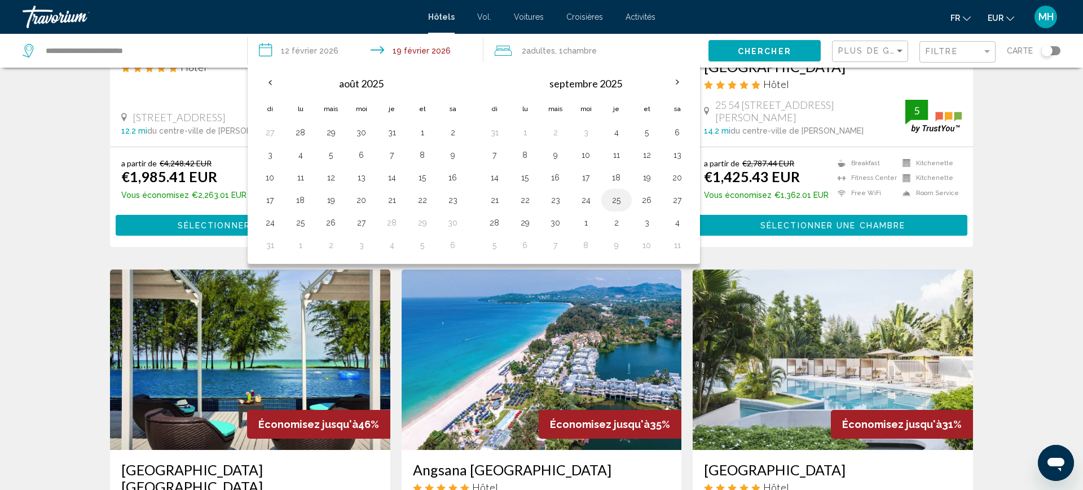
click at [614, 203] on button "25" at bounding box center [617, 200] width 18 height 16
click at [621, 221] on button "2" at bounding box center [617, 223] width 18 height 16
type input "**********"
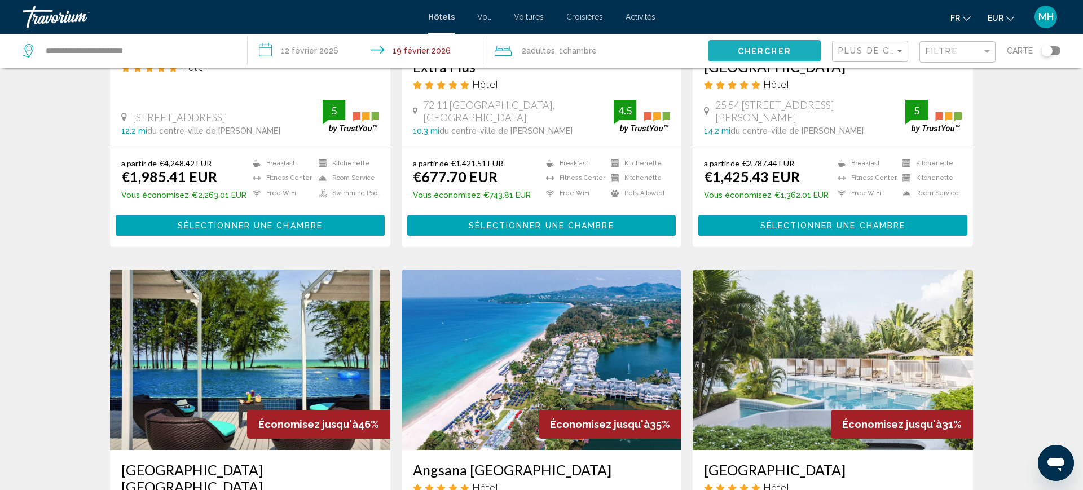
click at [756, 51] on font "Chercher" at bounding box center [765, 51] width 54 height 9
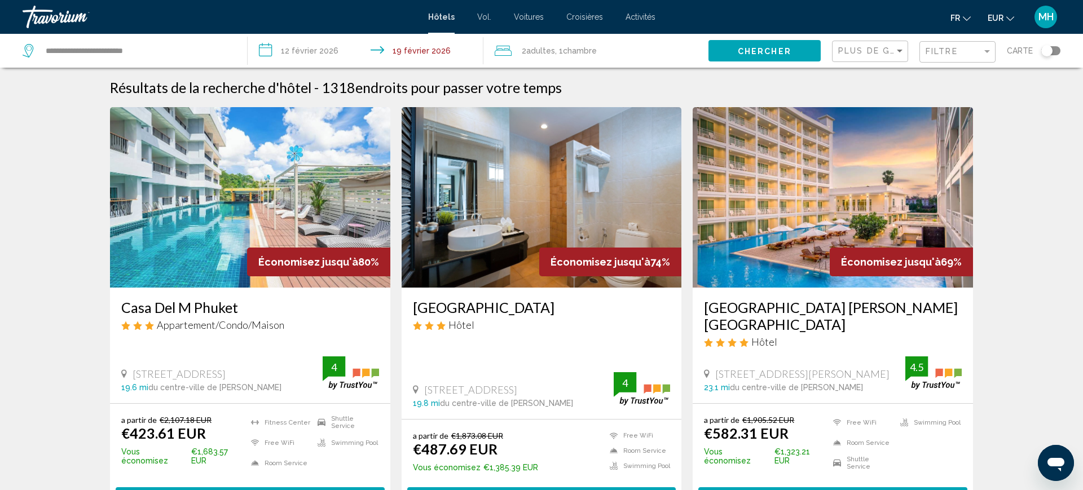
click at [316, 62] on input "**********" at bounding box center [368, 52] width 241 height 37
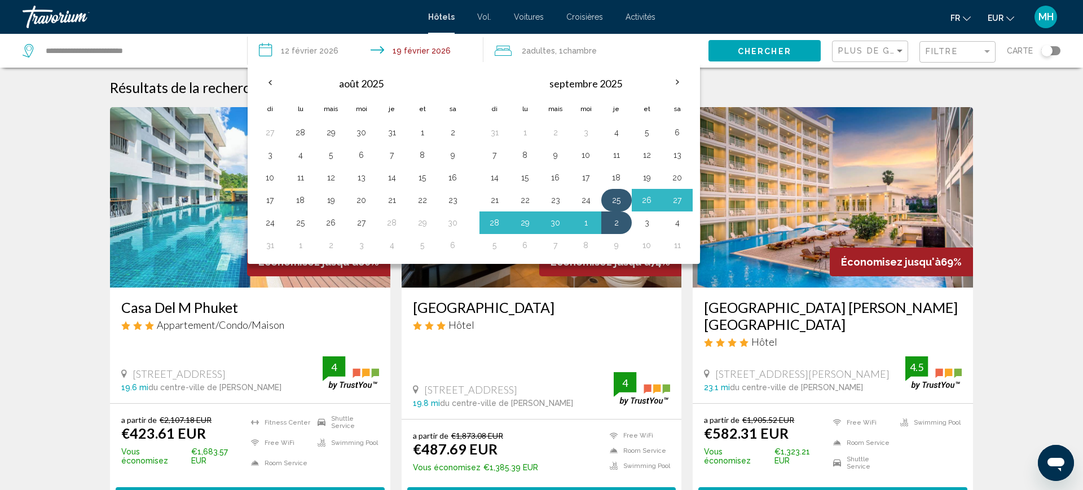
click at [613, 197] on button "25" at bounding box center [617, 200] width 18 height 16
click at [609, 223] on button "2" at bounding box center [617, 223] width 18 height 16
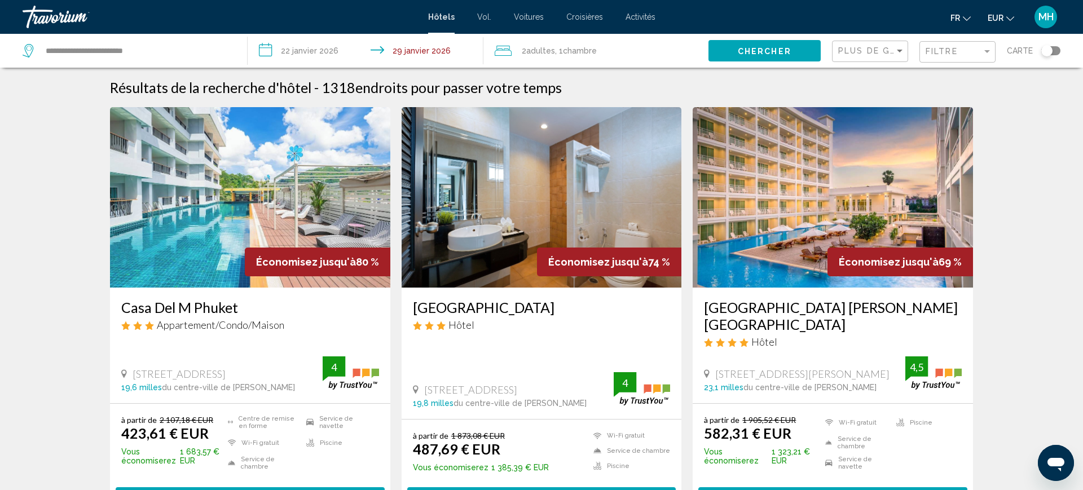
click at [322, 43] on input "**********" at bounding box center [368, 52] width 241 height 37
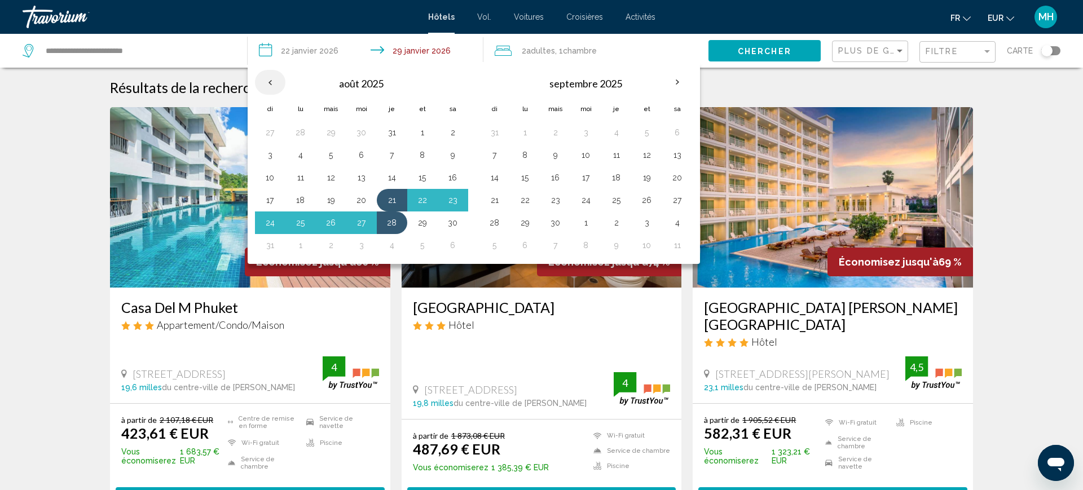
click at [265, 77] on th "Previous month" at bounding box center [270, 82] width 30 height 25
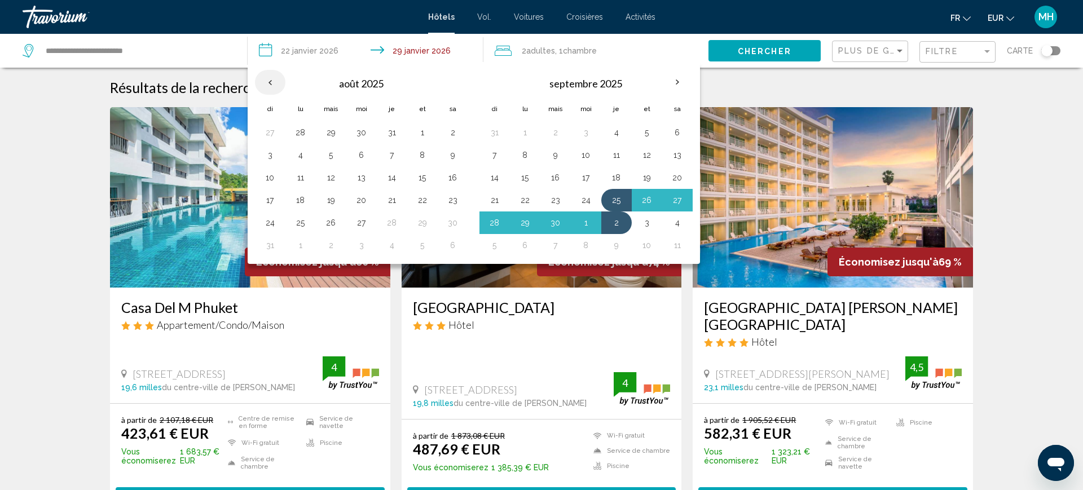
click at [261, 81] on th "Previous month" at bounding box center [270, 82] width 30 height 25
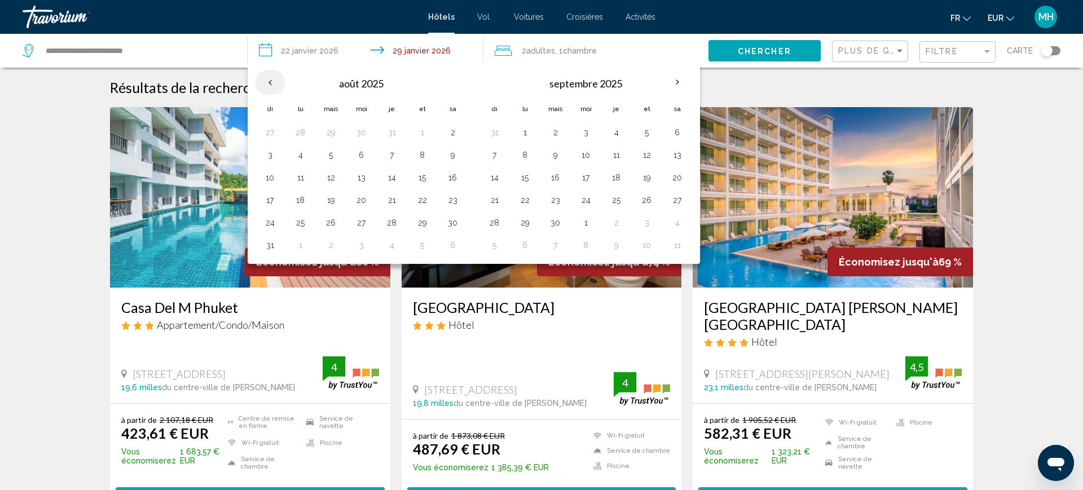
click at [270, 78] on th "Previous month" at bounding box center [270, 82] width 30 height 25
click at [272, 69] on div "août 2025 di lu mais moi je et sa 27 28 29 30 31 1 2 3 4 5 6 7 8 9 10 11 12 13 …" at bounding box center [363, 163] width 223 height 193
click at [274, 73] on th "Previous month" at bounding box center [270, 82] width 30 height 25
click at [278, 84] on th "Previous month" at bounding box center [270, 82] width 30 height 25
click at [618, 197] on button "25" at bounding box center [617, 200] width 18 height 16
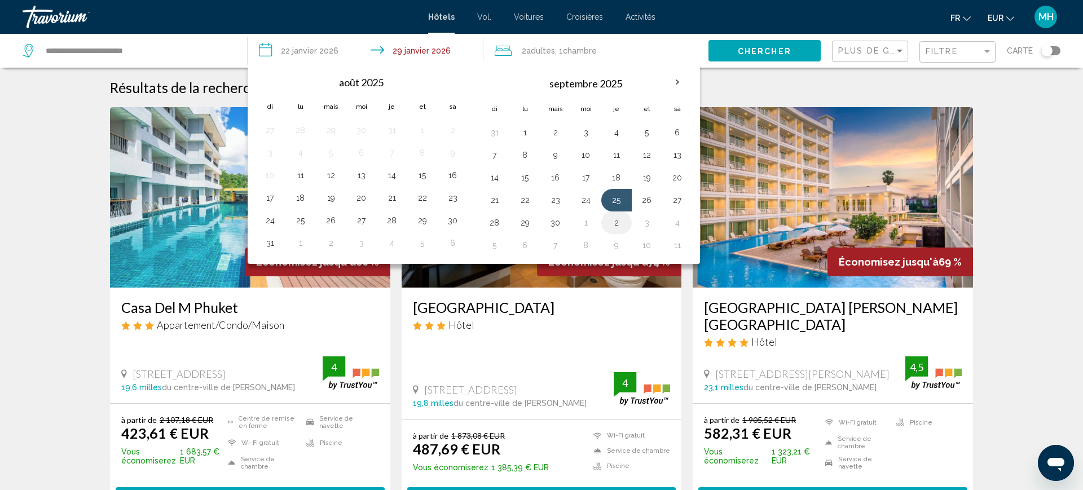
click at [617, 222] on button "2" at bounding box center [617, 223] width 18 height 16
type input "**********"
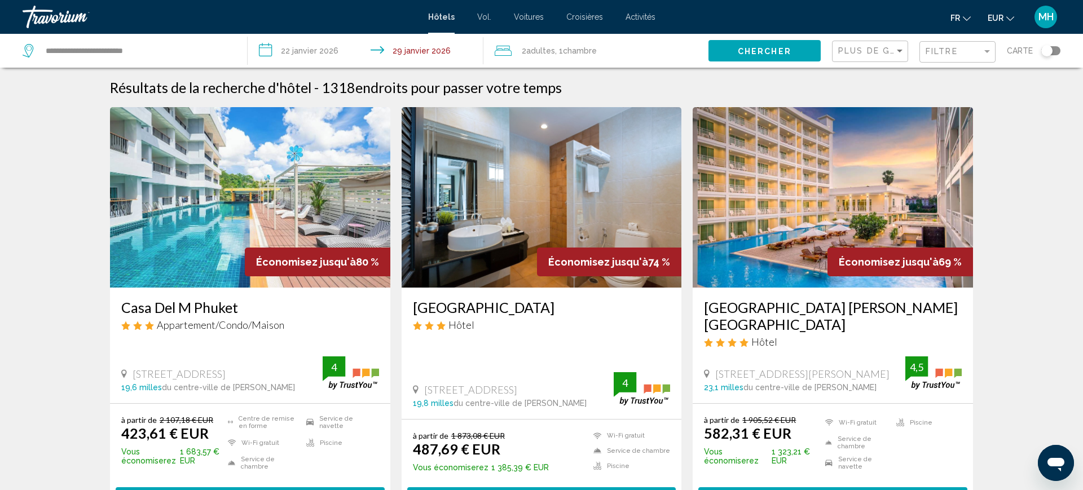
click at [763, 55] on font "Chercher" at bounding box center [765, 51] width 54 height 9
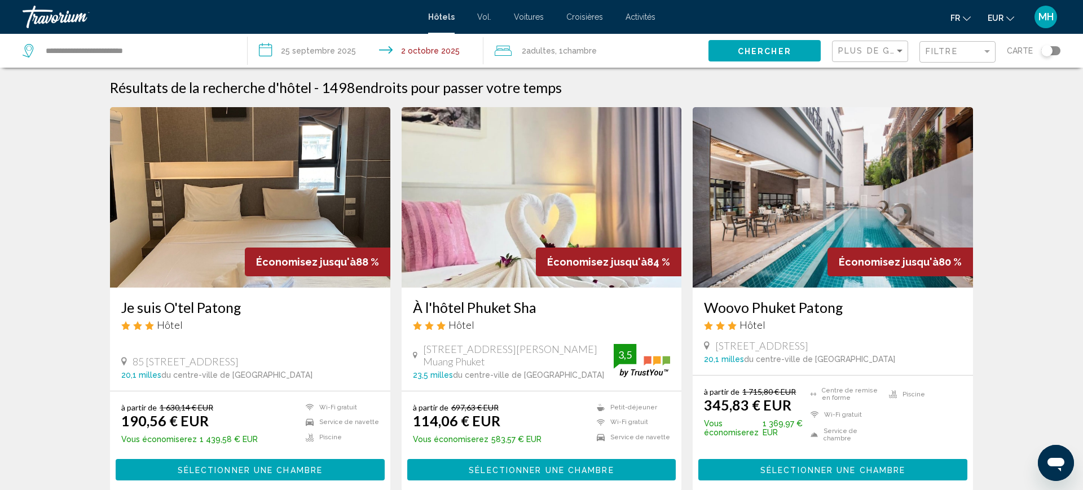
click at [436, 49] on input "**********" at bounding box center [368, 52] width 241 height 37
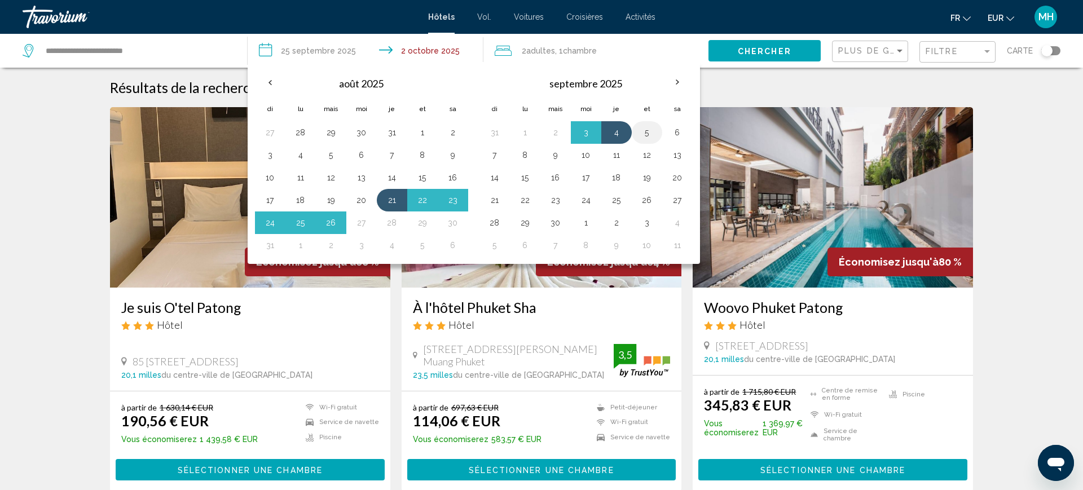
click at [644, 137] on button "5" at bounding box center [647, 133] width 18 height 16
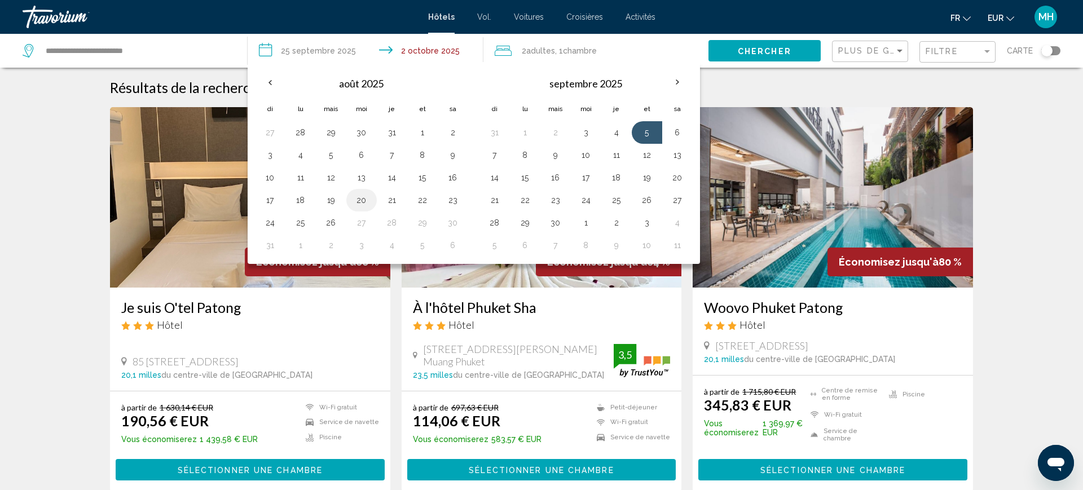
click at [359, 205] on button "20" at bounding box center [362, 200] width 18 height 16
type input "**********"
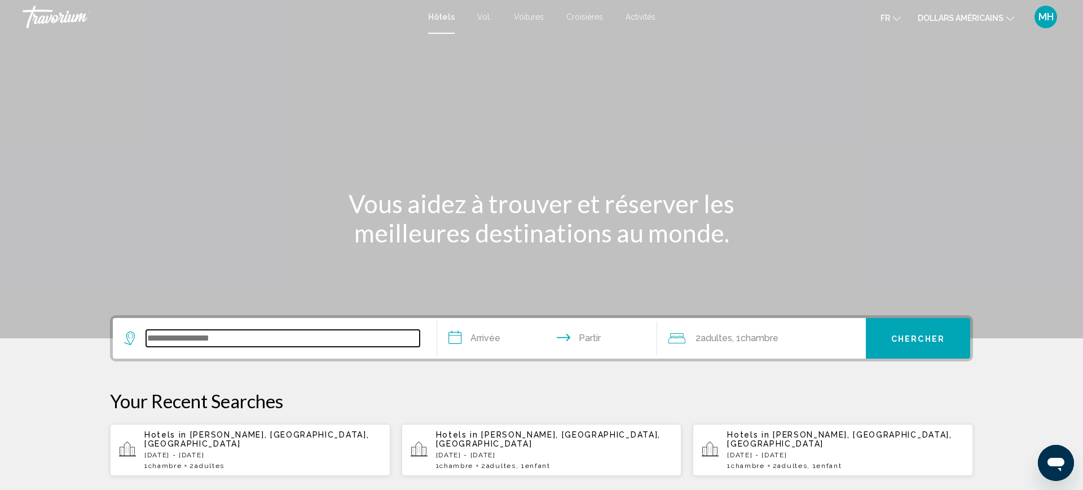
click at [154, 345] on input "Widget de recherche" at bounding box center [283, 338] width 274 height 17
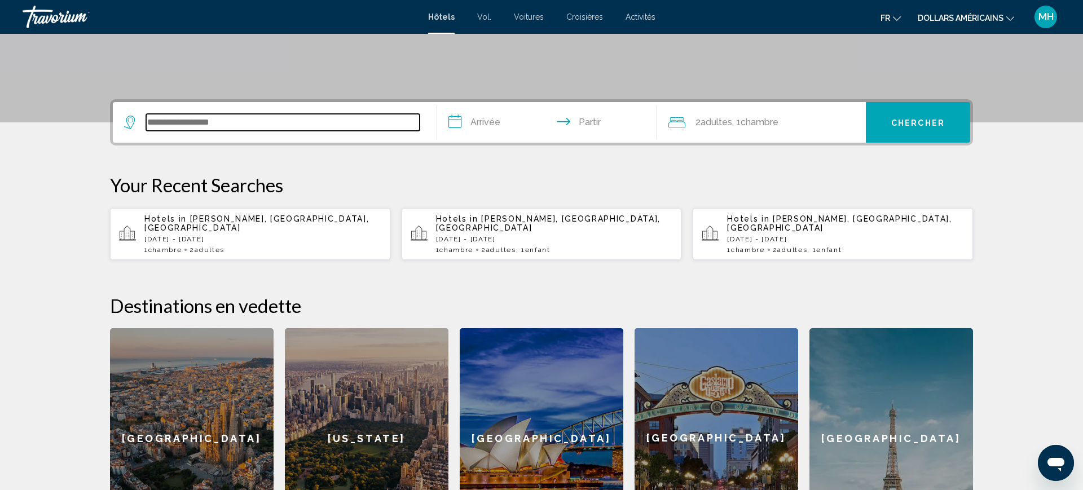
scroll to position [279, 0]
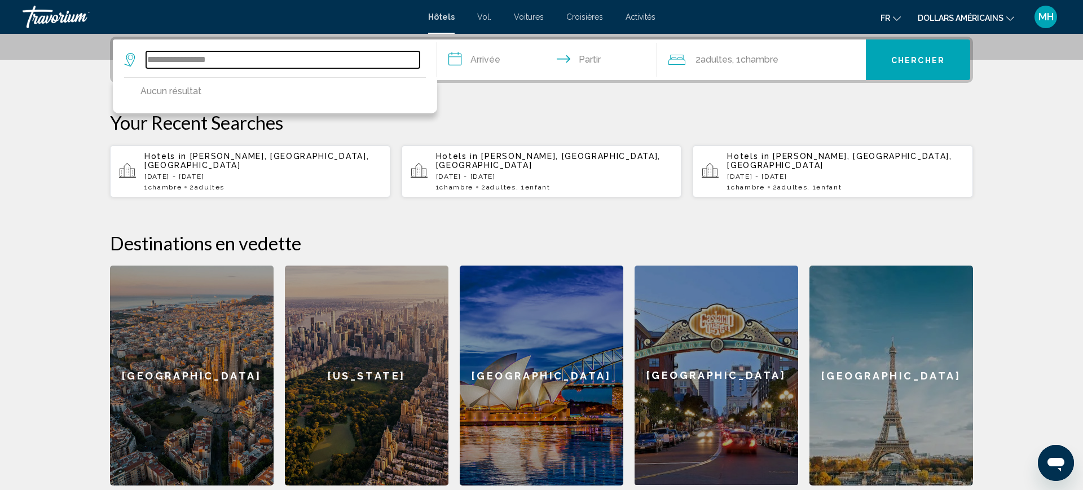
drag, startPoint x: 232, startPoint y: 58, endPoint x: 49, endPoint y: 50, distance: 183.6
click at [49, 50] on section "**********" at bounding box center [541, 103] width 1083 height 765
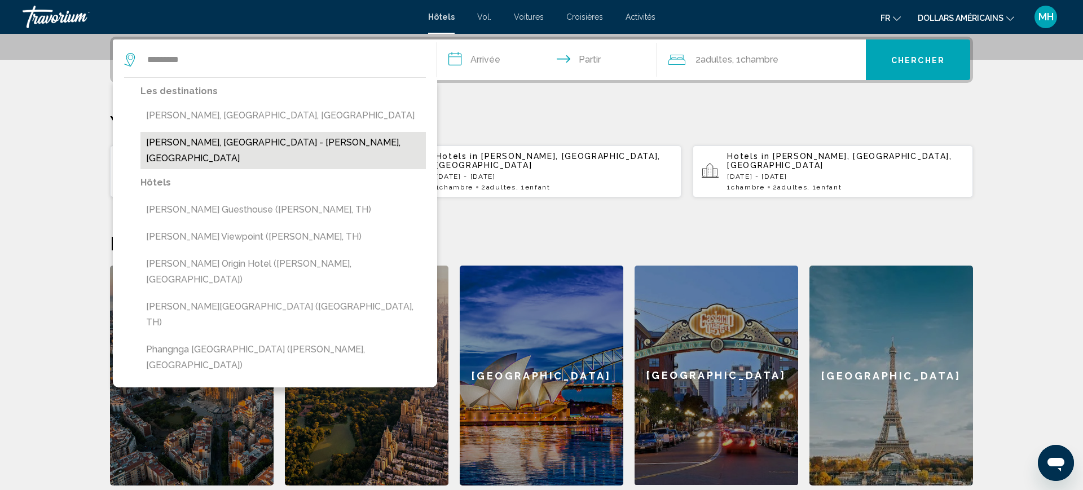
click at [208, 149] on button "[PERSON_NAME], [GEOGRAPHIC_DATA] - [PERSON_NAME], [GEOGRAPHIC_DATA]" at bounding box center [284, 150] width 286 height 37
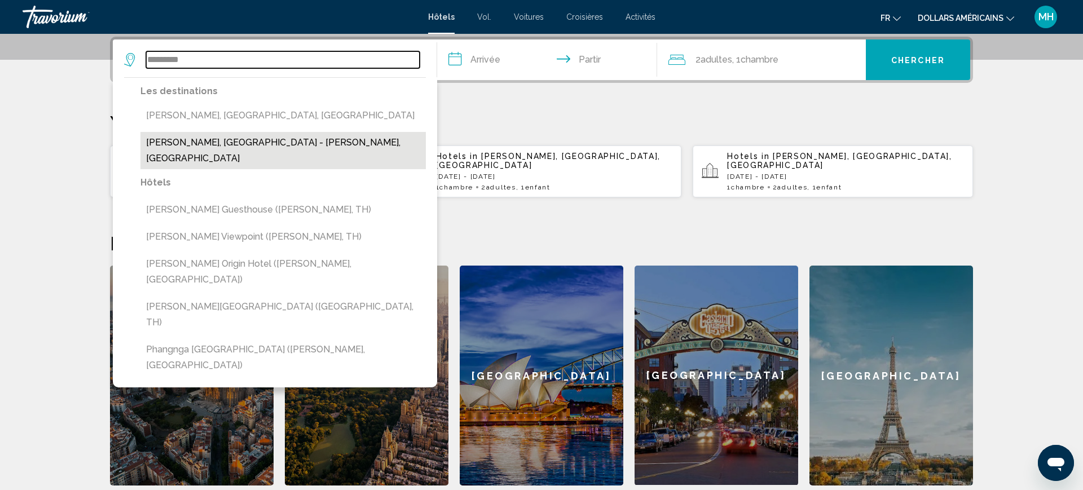
type input "**********"
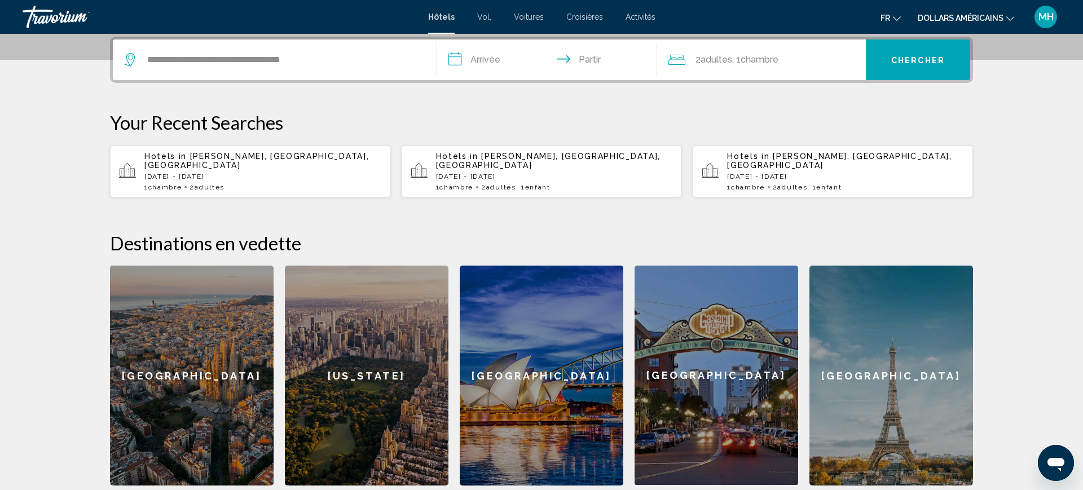
click at [484, 66] on input "**********" at bounding box center [549, 62] width 225 height 44
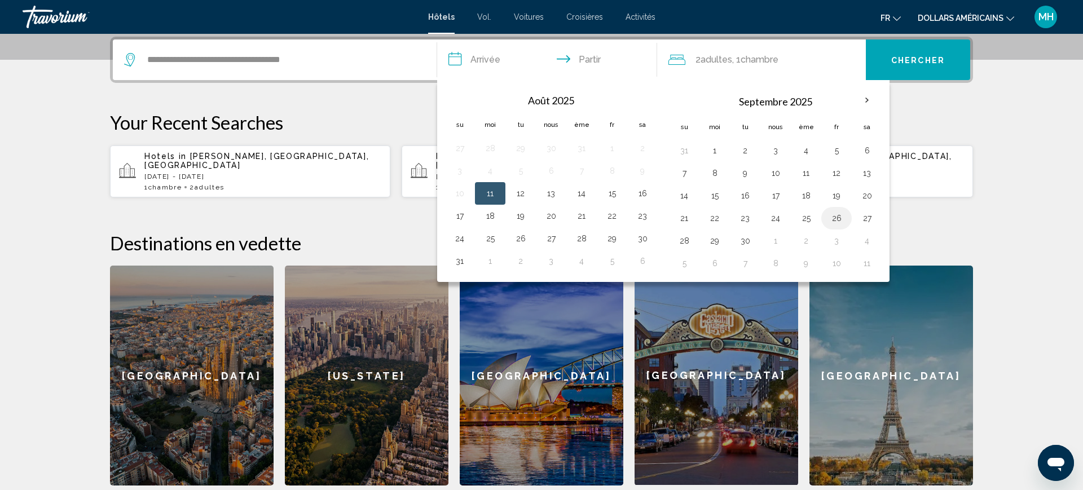
click at [832, 218] on button "26" at bounding box center [837, 218] width 18 height 16
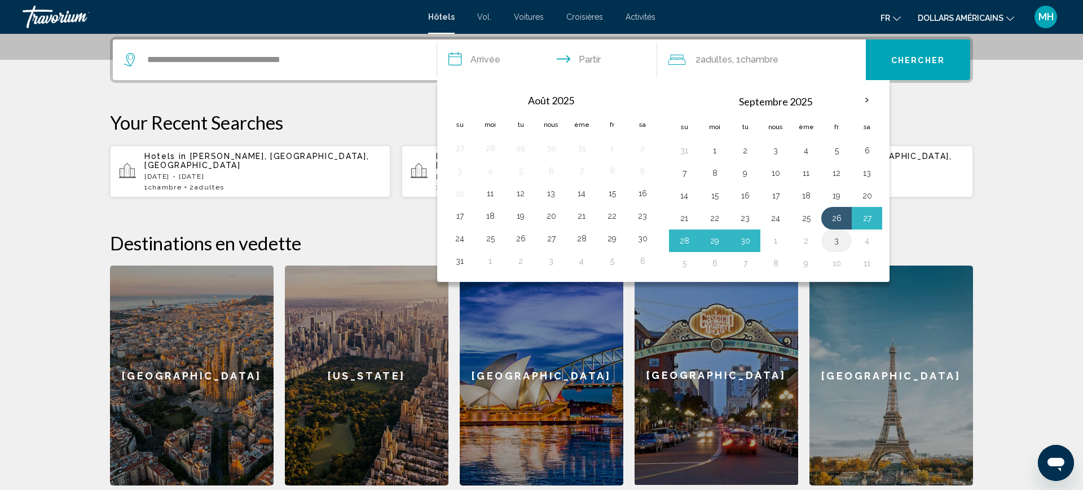
click at [839, 244] on button "3" at bounding box center [837, 241] width 18 height 16
type input "**********"
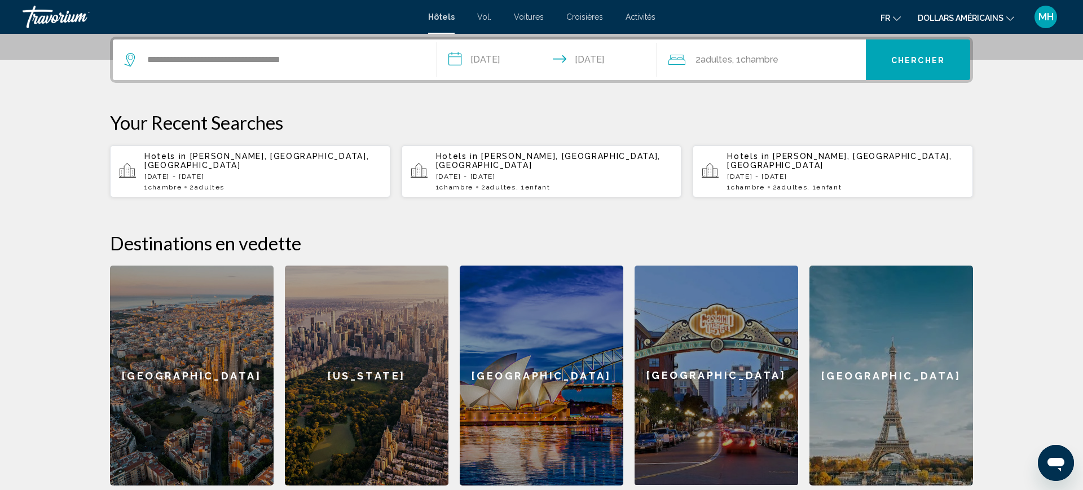
click at [875, 56] on button "Chercher" at bounding box center [918, 60] width 104 height 41
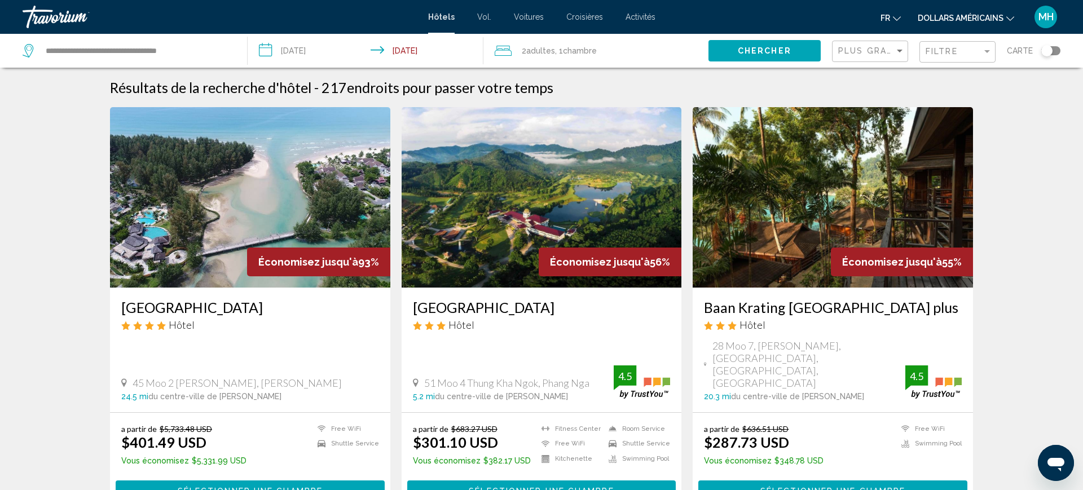
click at [970, 17] on font "dollars américains" at bounding box center [961, 18] width 86 height 9
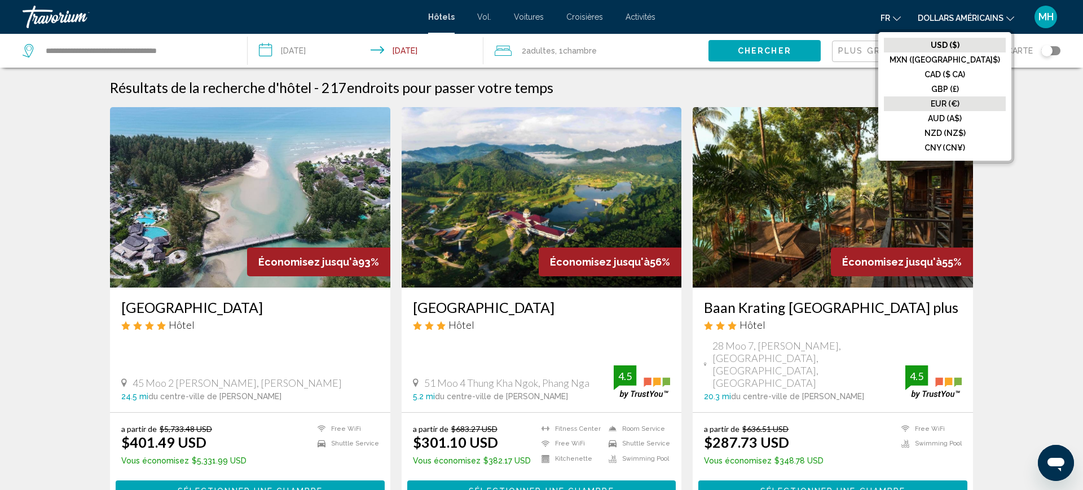
click at [967, 108] on button "EUR (€)" at bounding box center [945, 103] width 122 height 15
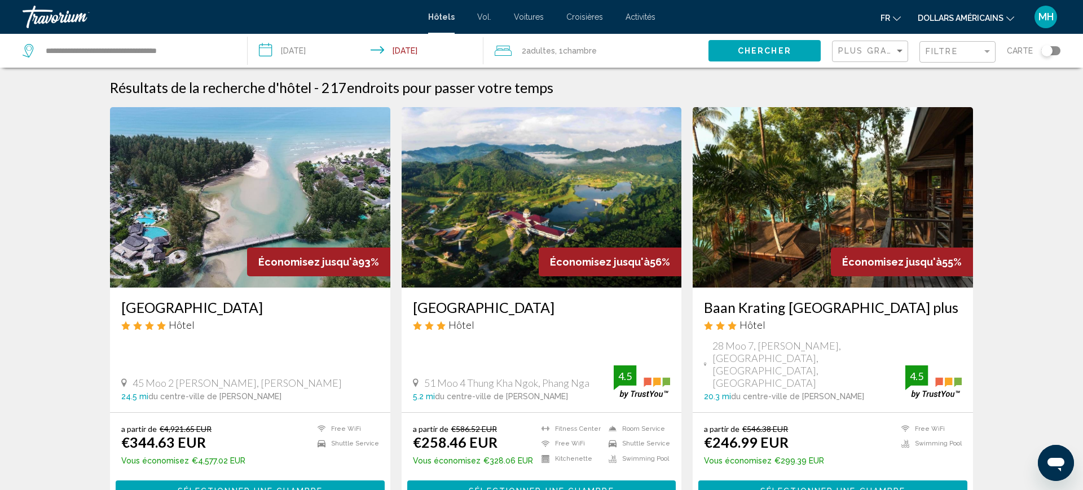
click at [958, 17] on font "dollars américains" at bounding box center [961, 18] width 86 height 9
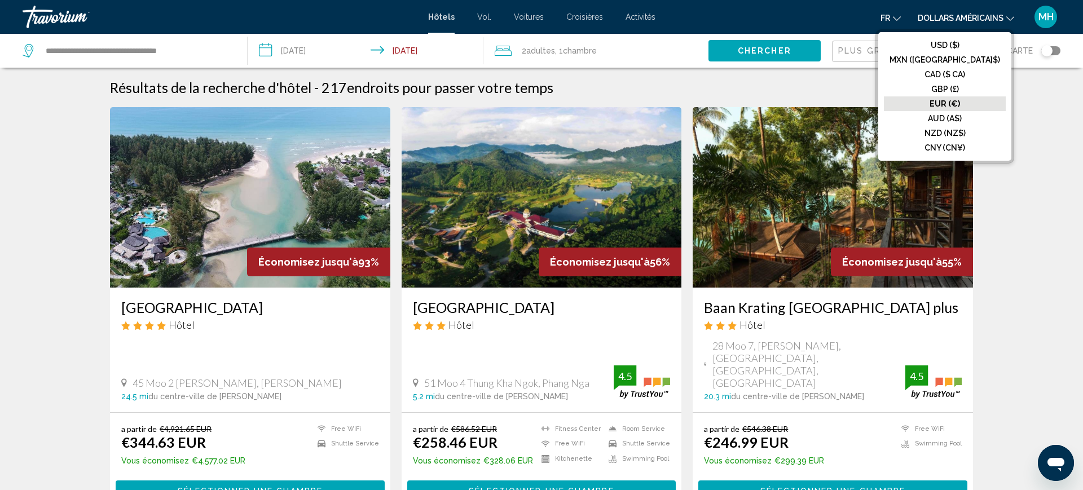
click at [949, 106] on button "EUR (€)" at bounding box center [945, 103] width 122 height 15
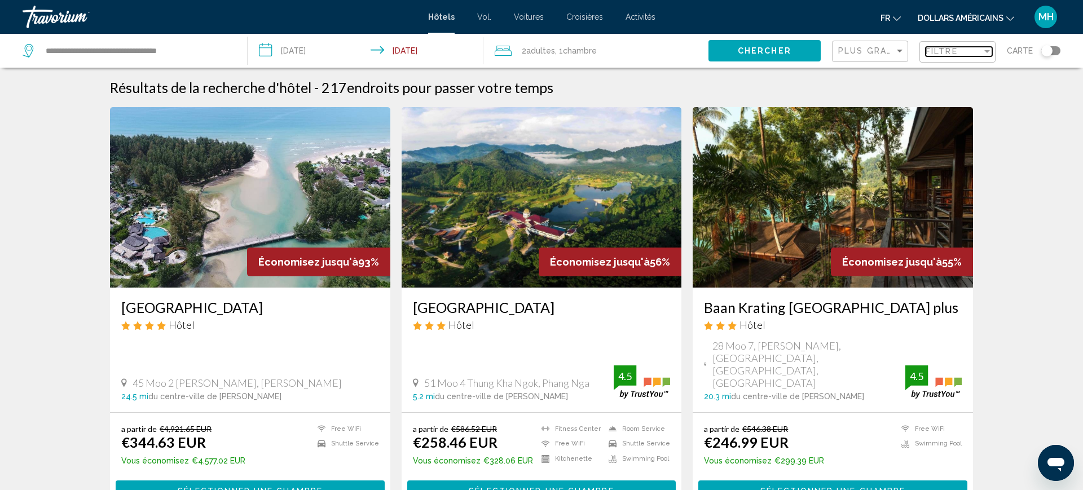
click at [936, 50] on span "Filtre" at bounding box center [942, 51] width 32 height 9
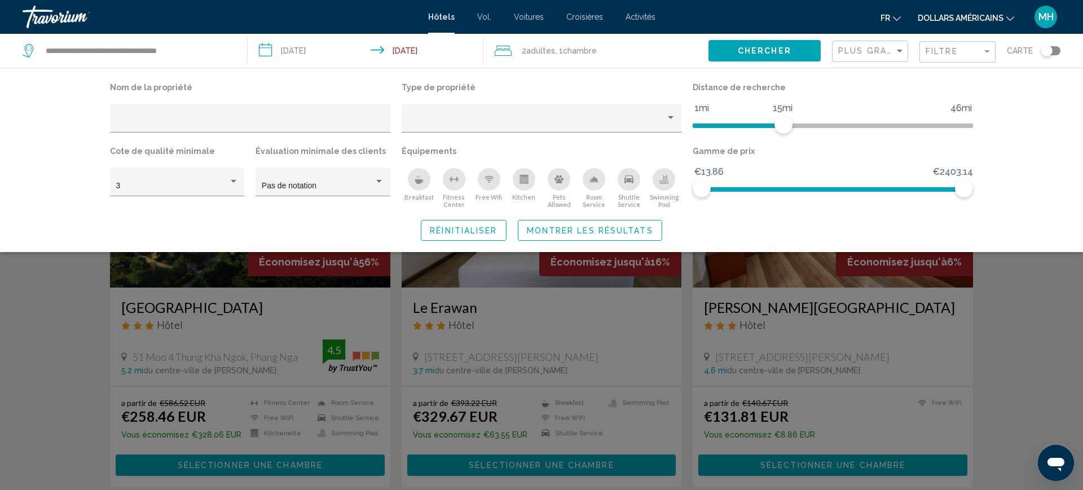
click at [411, 174] on div "Breakfast" at bounding box center [419, 179] width 23 height 23
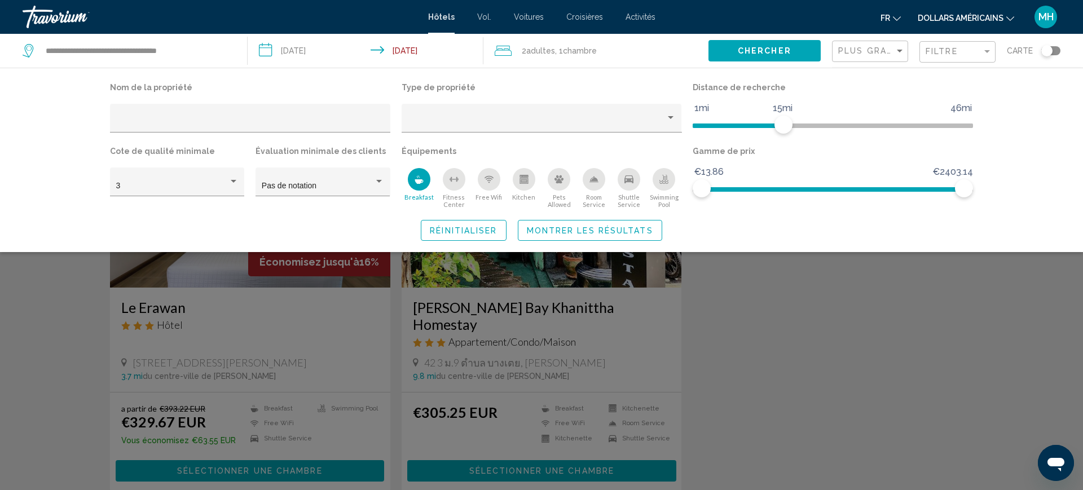
click at [568, 227] on span "Montrer les résultats" at bounding box center [590, 230] width 126 height 9
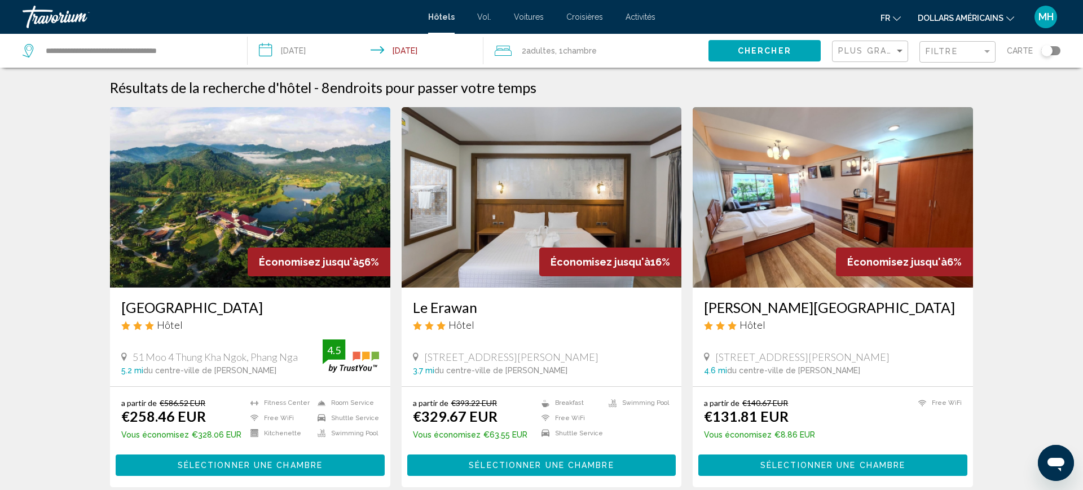
click at [302, 52] on input "**********" at bounding box center [368, 52] width 241 height 37
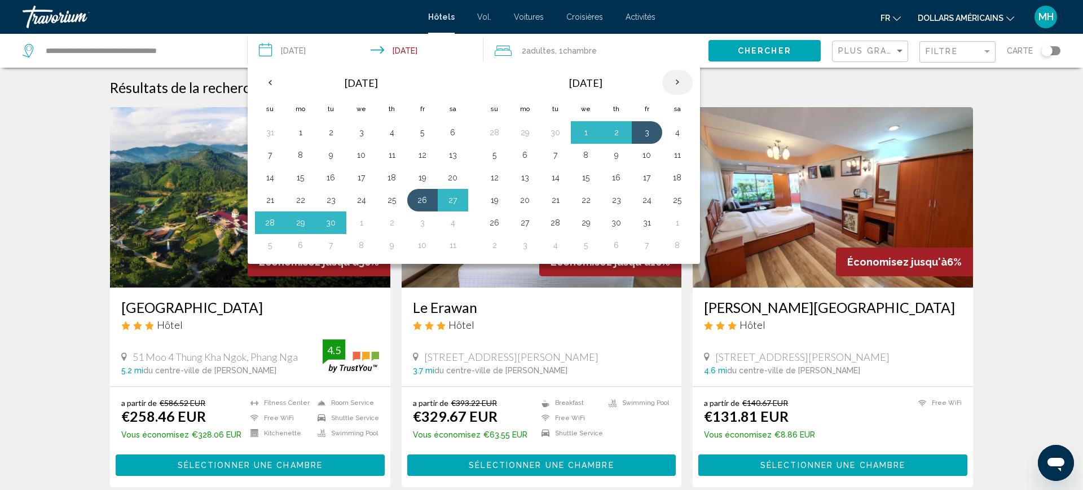
click at [686, 87] on th "Next month" at bounding box center [677, 82] width 30 height 25
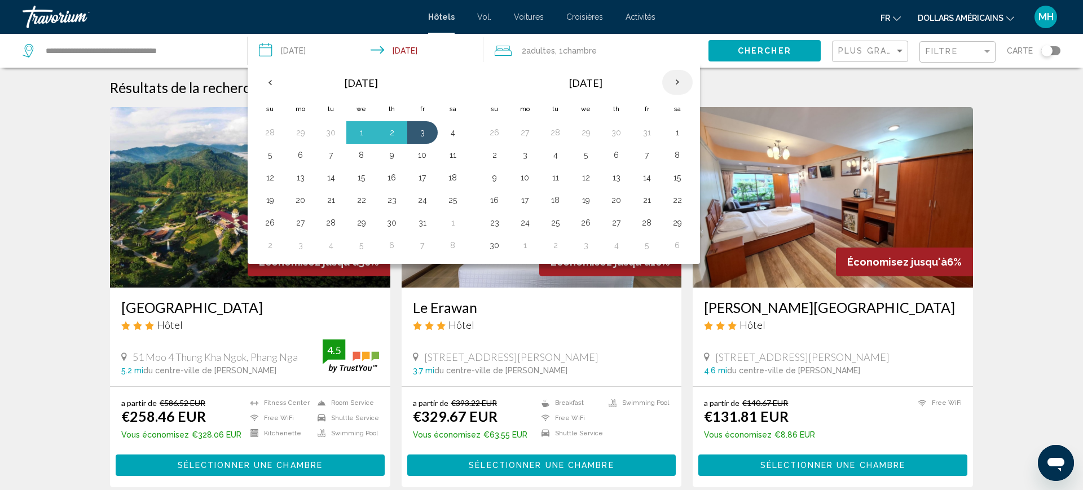
click at [675, 76] on th "Next month" at bounding box center [677, 82] width 30 height 25
click at [672, 77] on th "Next month" at bounding box center [677, 82] width 30 height 25
click at [673, 81] on th "Next month" at bounding box center [677, 82] width 30 height 25
click at [614, 177] on button "12" at bounding box center [617, 178] width 18 height 16
click at [615, 200] on button "19" at bounding box center [617, 200] width 18 height 16
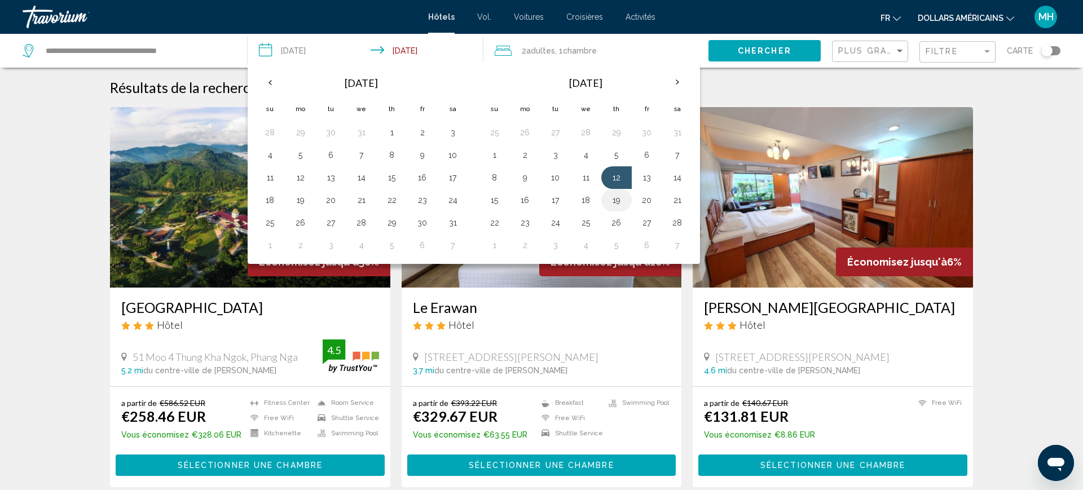
type input "**********"
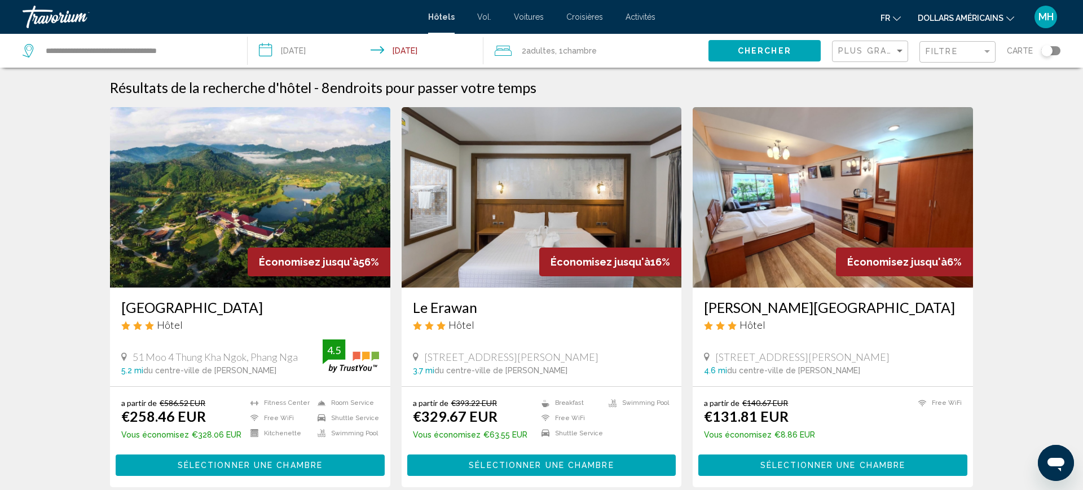
click at [735, 41] on button "Chercher" at bounding box center [765, 50] width 112 height 21
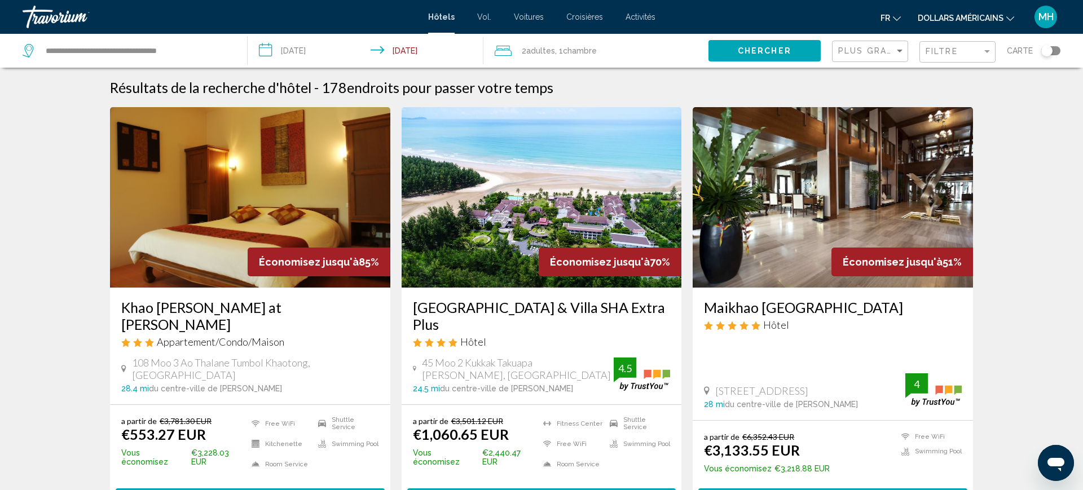
click at [955, 16] on font "dollars américains" at bounding box center [961, 18] width 86 height 9
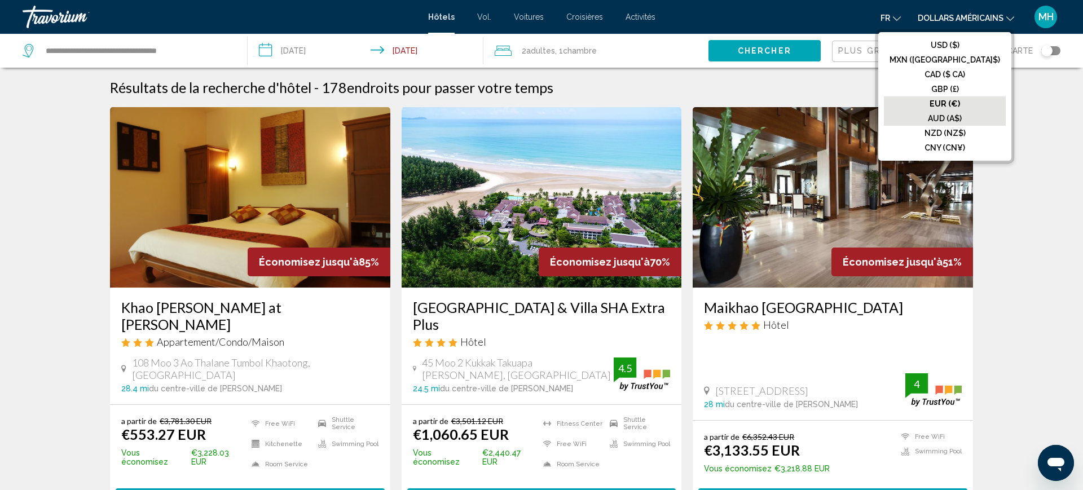
click at [957, 111] on button "AUD (A$)" at bounding box center [945, 118] width 122 height 15
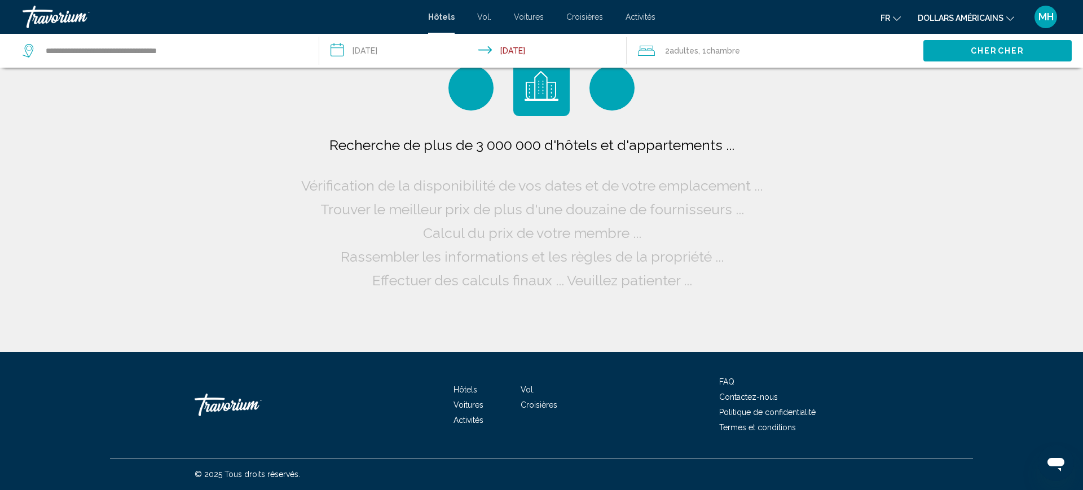
click at [963, 22] on font "dollars américains" at bounding box center [961, 18] width 86 height 9
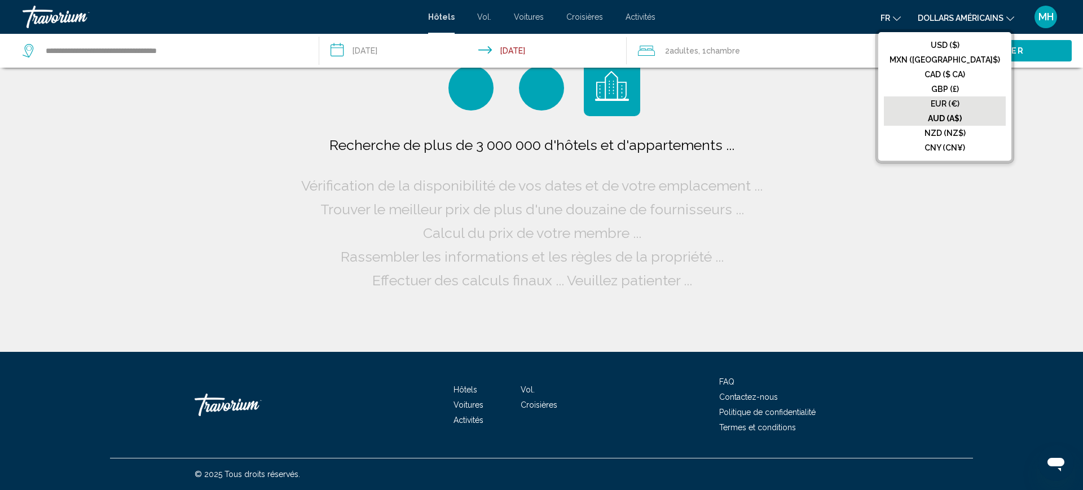
click at [951, 108] on button "EUR (€)" at bounding box center [945, 103] width 122 height 15
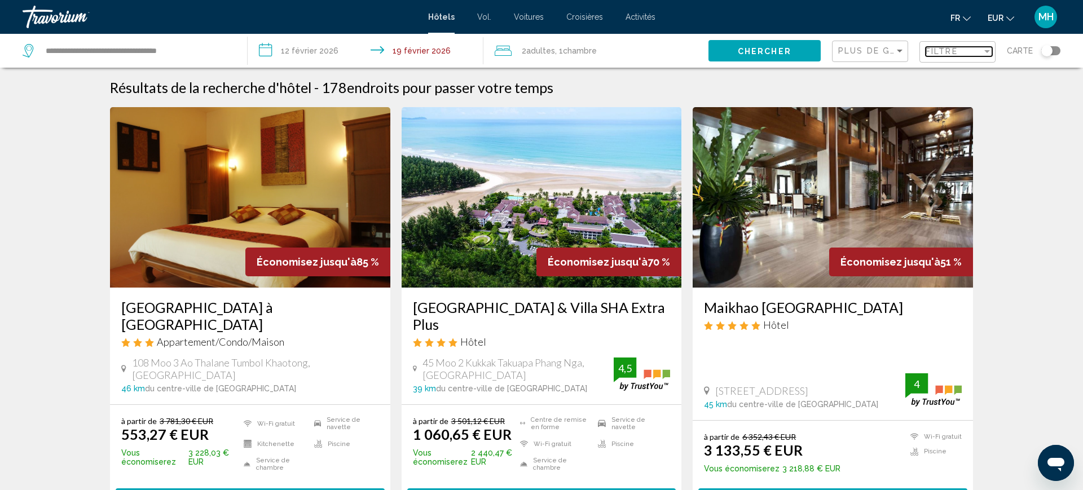
click at [978, 47] on div "Filtre" at bounding box center [954, 51] width 56 height 9
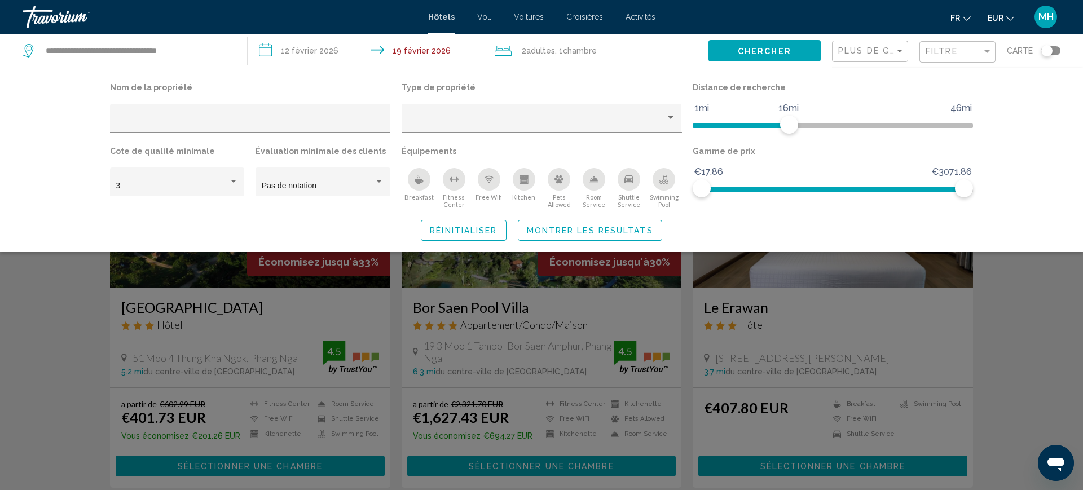
click at [419, 177] on icon "Breakfast" at bounding box center [419, 179] width 9 height 9
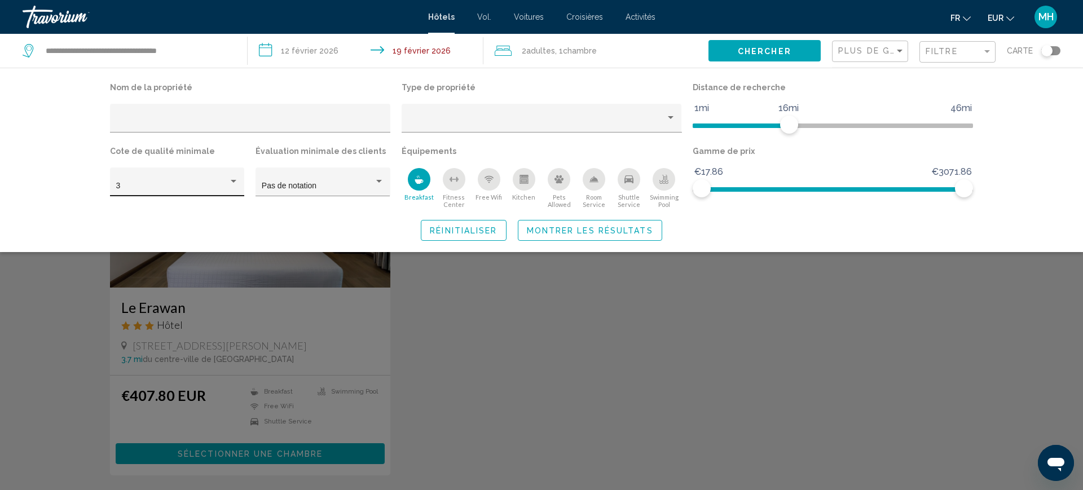
click at [232, 182] on div "Hotel Filters" at bounding box center [234, 181] width 6 height 3
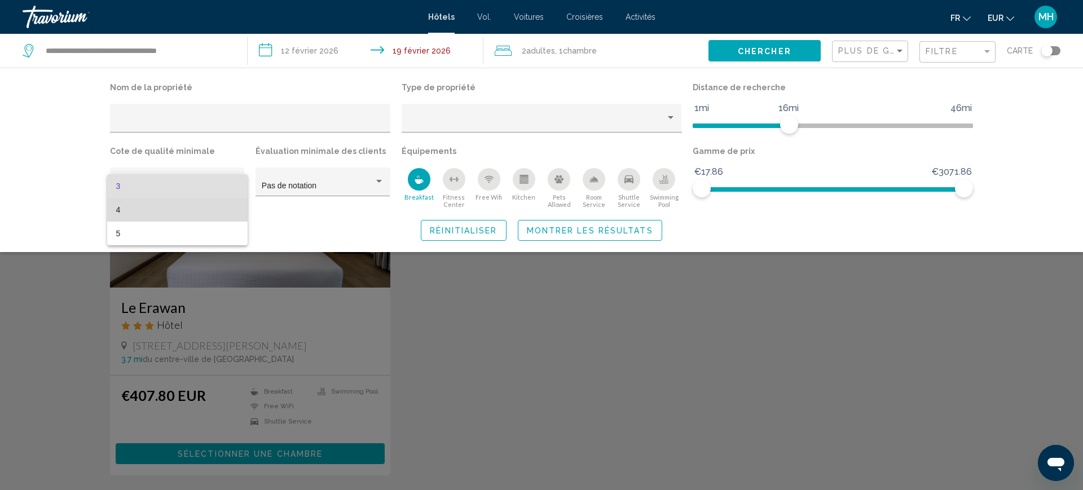
click at [190, 214] on span "4" at bounding box center [177, 210] width 122 height 24
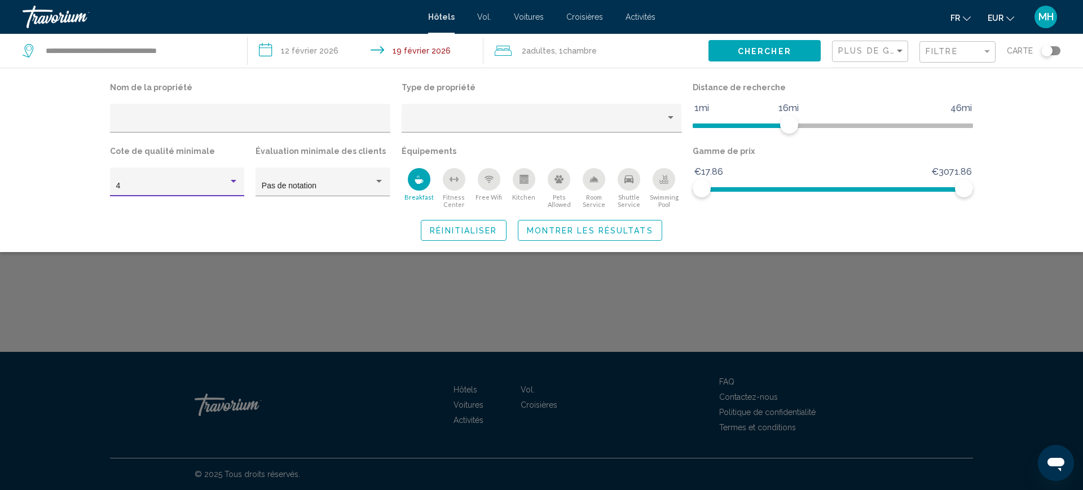
click at [593, 226] on span "Montrer les résultats" at bounding box center [590, 230] width 126 height 9
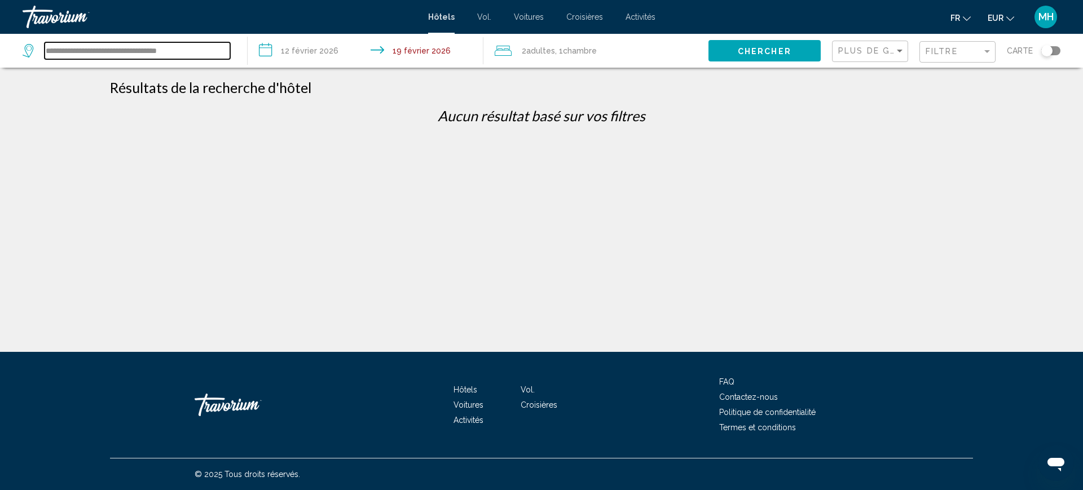
click at [182, 53] on input "**********" at bounding box center [138, 50] width 186 height 17
click at [788, 43] on button "Chercher" at bounding box center [765, 50] width 112 height 21
click at [186, 46] on input "**********" at bounding box center [138, 50] width 186 height 17
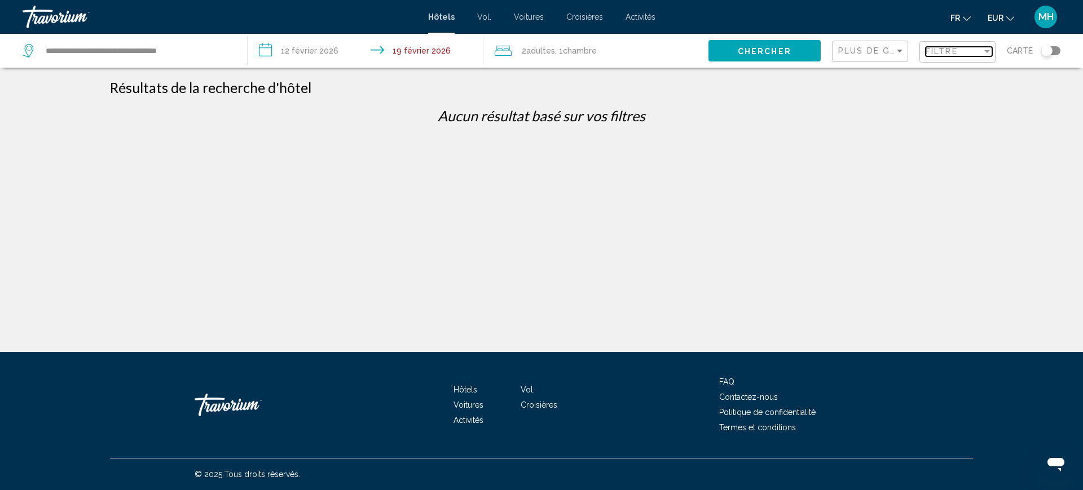
click at [958, 51] on font "Filtre" at bounding box center [942, 51] width 32 height 9
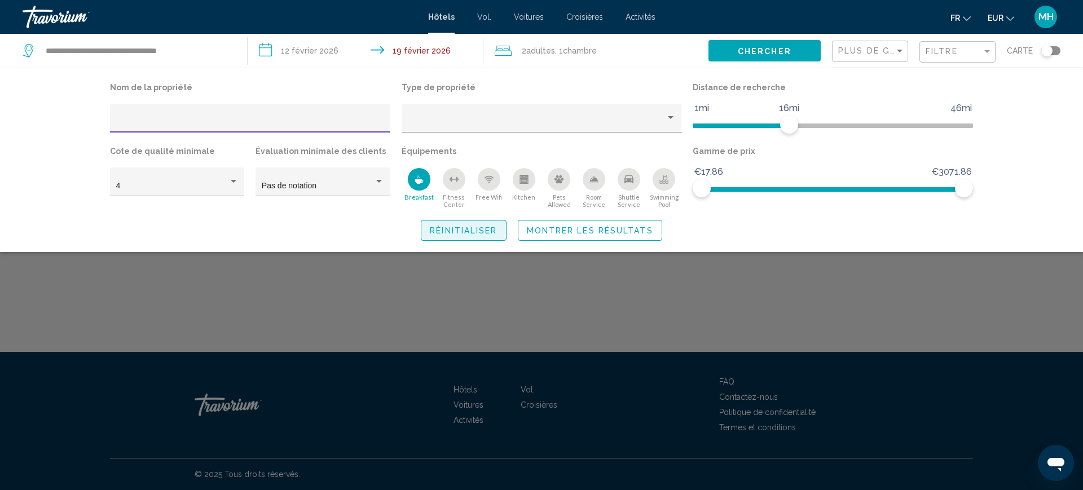
click at [480, 231] on span "Réinitialiser" at bounding box center [463, 230] width 67 height 9
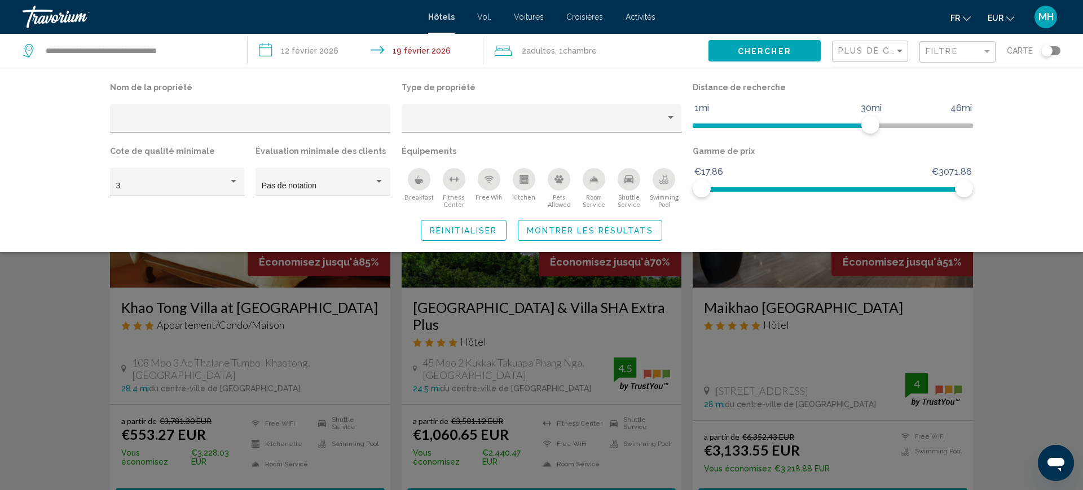
click at [783, 51] on font "Chercher" at bounding box center [765, 51] width 54 height 9
click at [780, 52] on font "Chercher" at bounding box center [765, 51] width 54 height 9
click at [564, 230] on span "Montrer les résultats" at bounding box center [590, 230] width 126 height 9
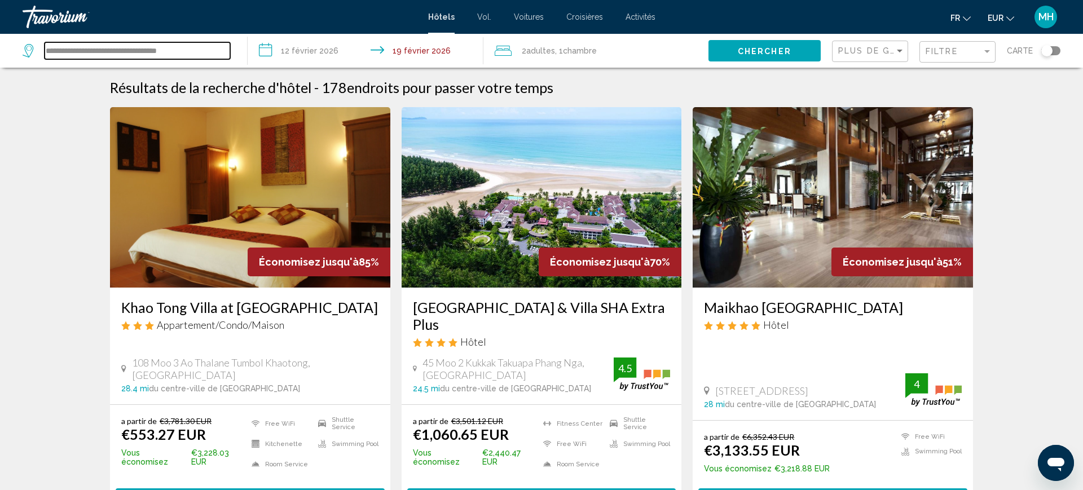
click at [181, 47] on input "**********" at bounding box center [138, 50] width 186 height 17
click at [165, 50] on input "**********" at bounding box center [138, 50] width 186 height 17
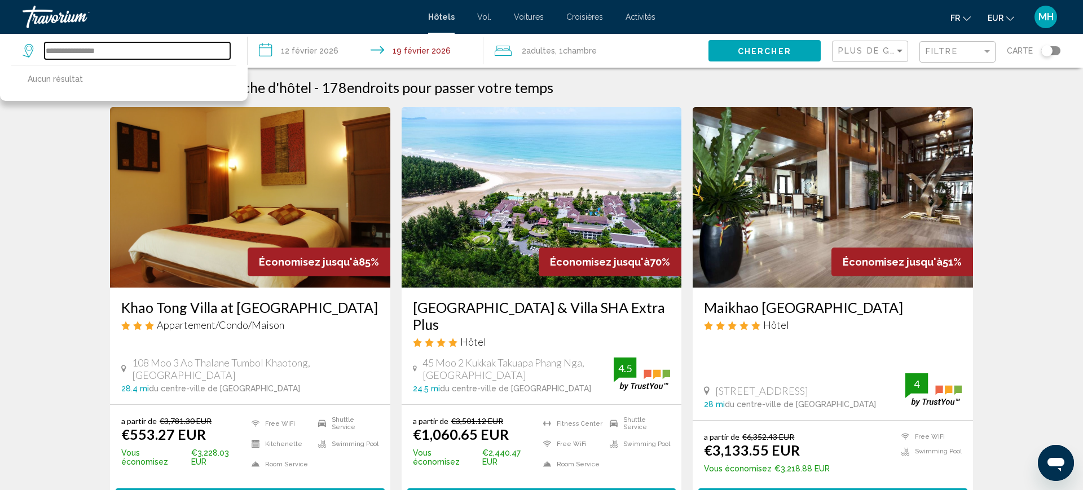
click at [124, 46] on input "**********" at bounding box center [138, 50] width 186 height 17
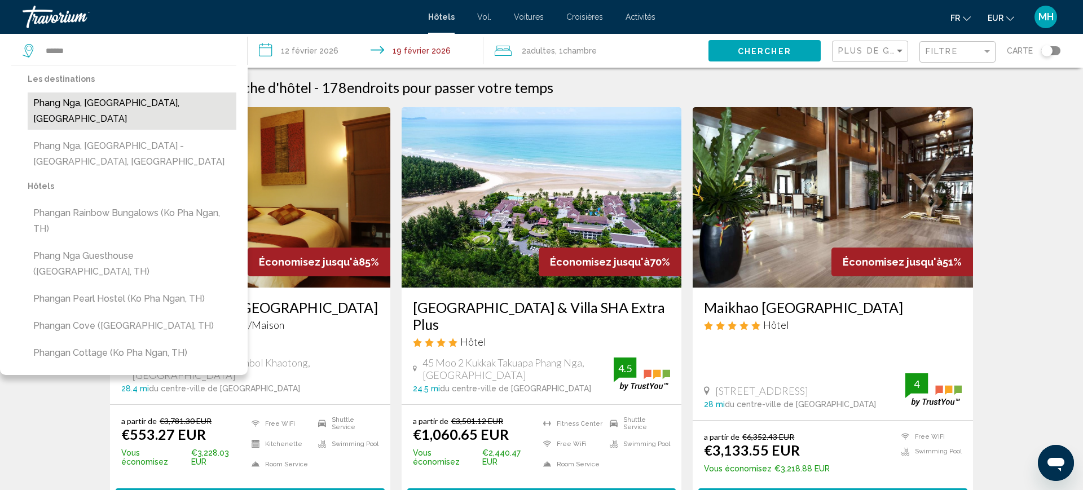
click at [85, 100] on button "Phang Nga, [GEOGRAPHIC_DATA], [GEOGRAPHIC_DATA]" at bounding box center [132, 111] width 209 height 37
type input "**********"
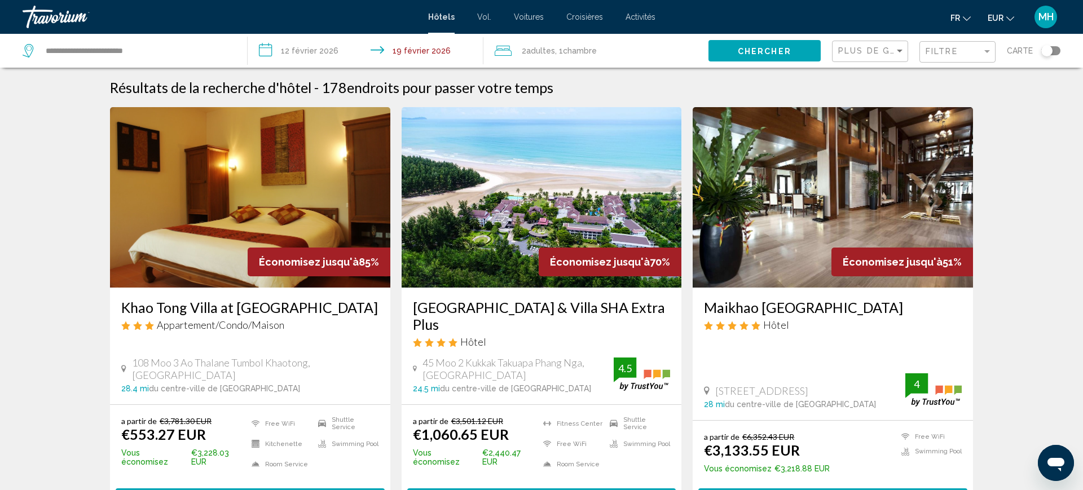
click at [798, 54] on button "Chercher" at bounding box center [765, 50] width 112 height 21
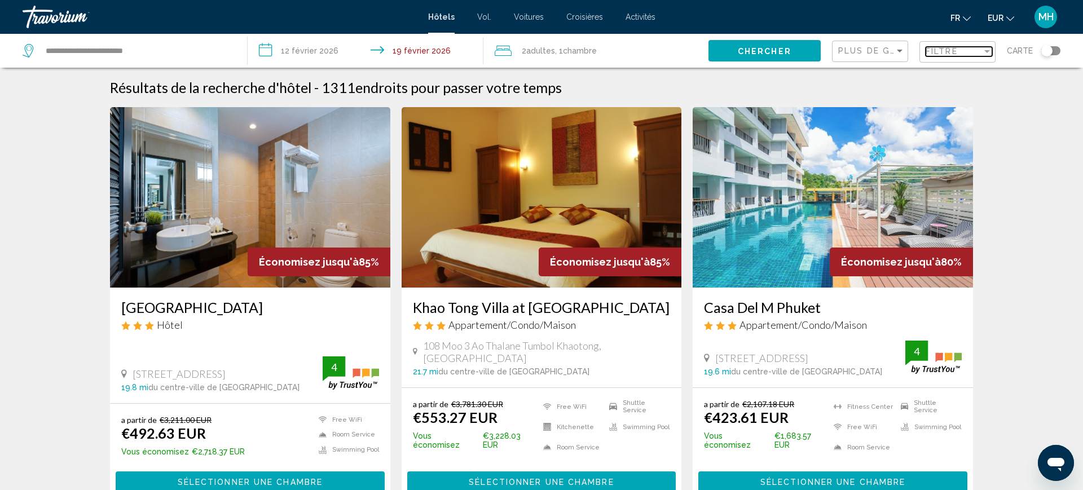
click at [975, 53] on div "Filtre" at bounding box center [954, 51] width 56 height 9
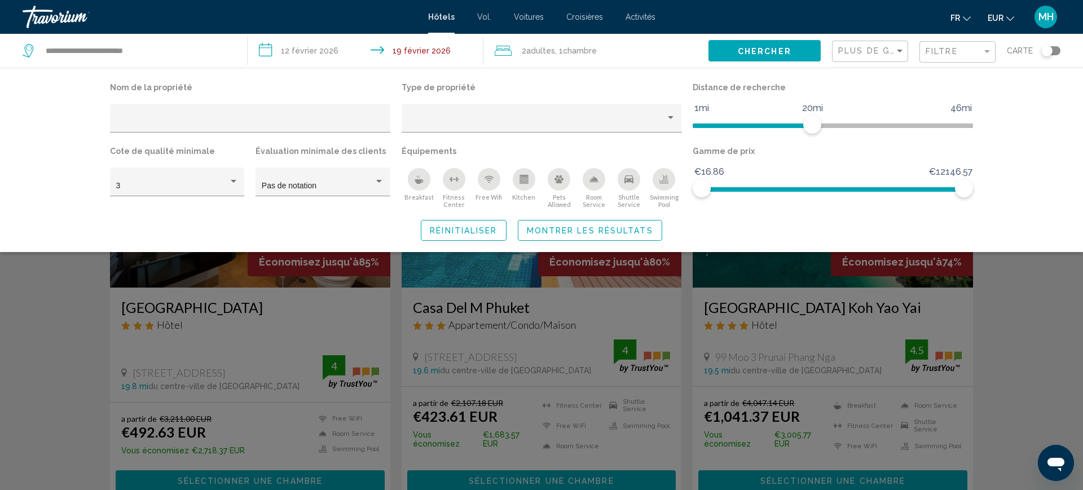
click at [425, 174] on div "Breakfast" at bounding box center [419, 179] width 23 height 23
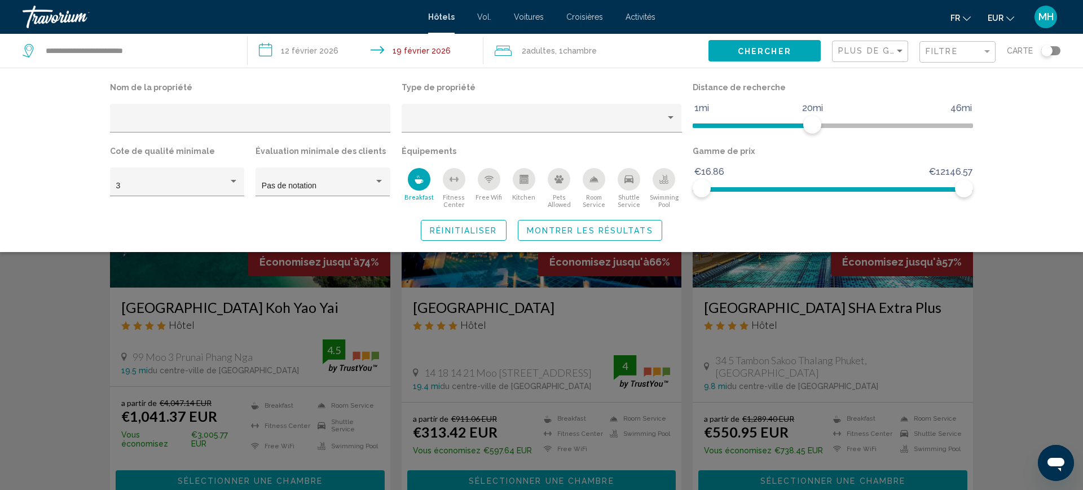
click at [607, 229] on span "Montrer les résultats" at bounding box center [590, 230] width 126 height 9
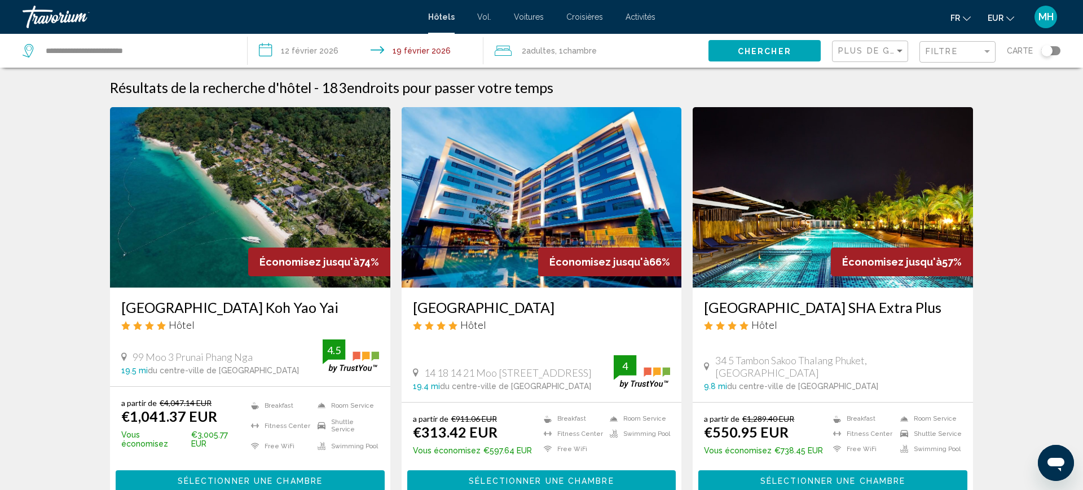
click at [293, 210] on img "Contenu principal" at bounding box center [250, 197] width 280 height 181
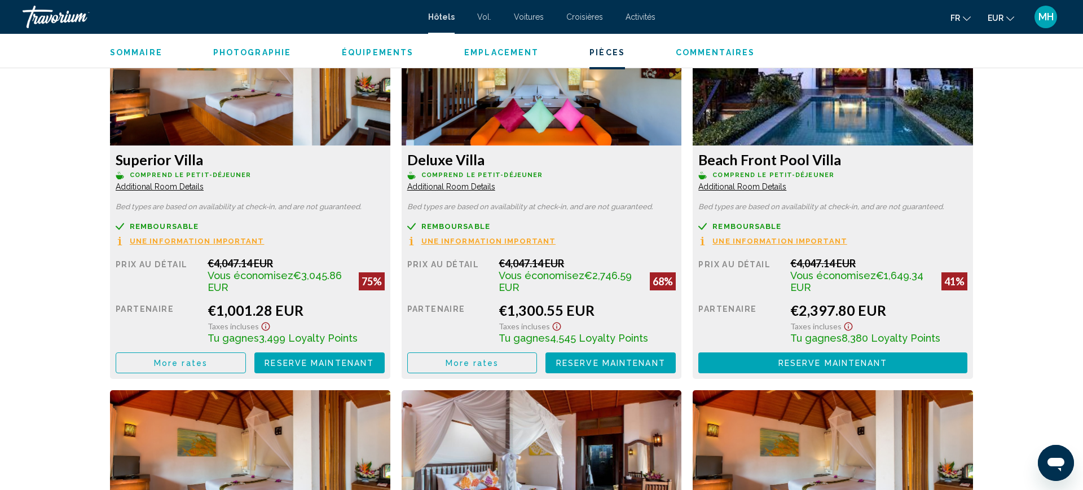
scroll to position [1595, 0]
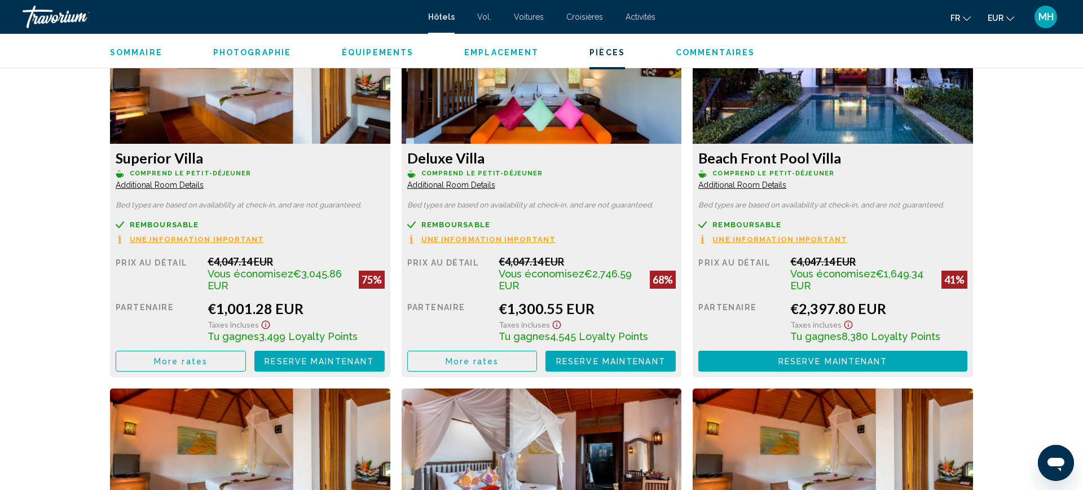
click at [216, 359] on button "More rates" at bounding box center [181, 361] width 130 height 21
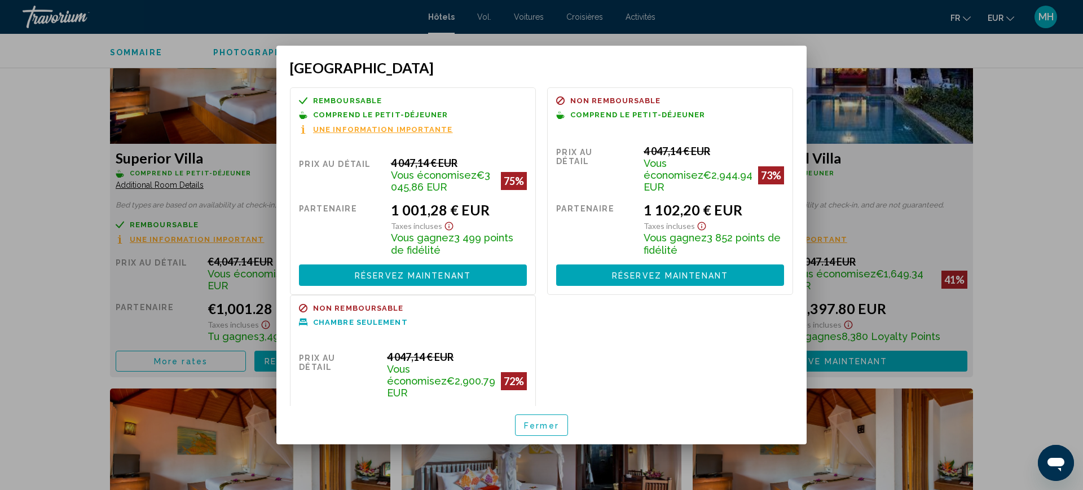
click at [42, 279] on div at bounding box center [541, 245] width 1083 height 490
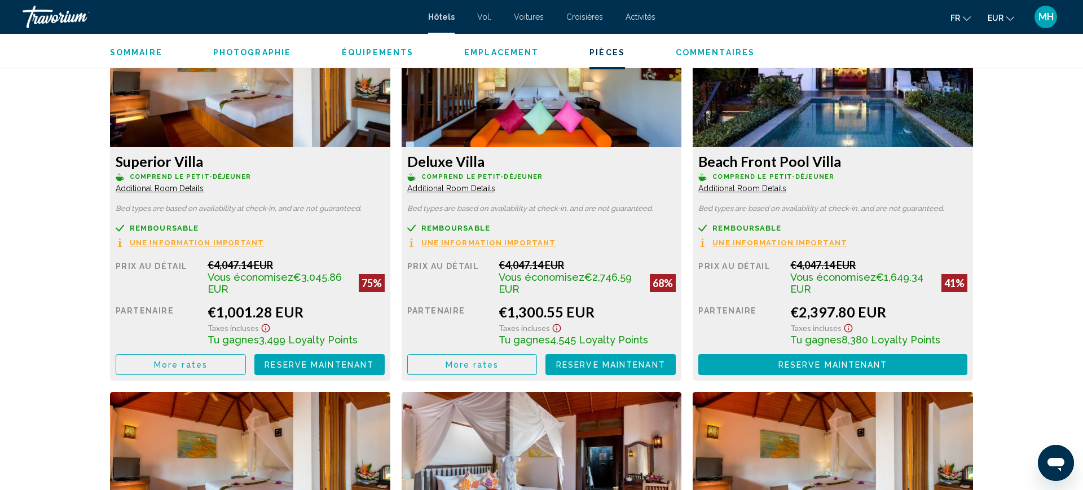
scroll to position [1592, 0]
click at [168, 362] on span "More rates" at bounding box center [181, 364] width 54 height 9
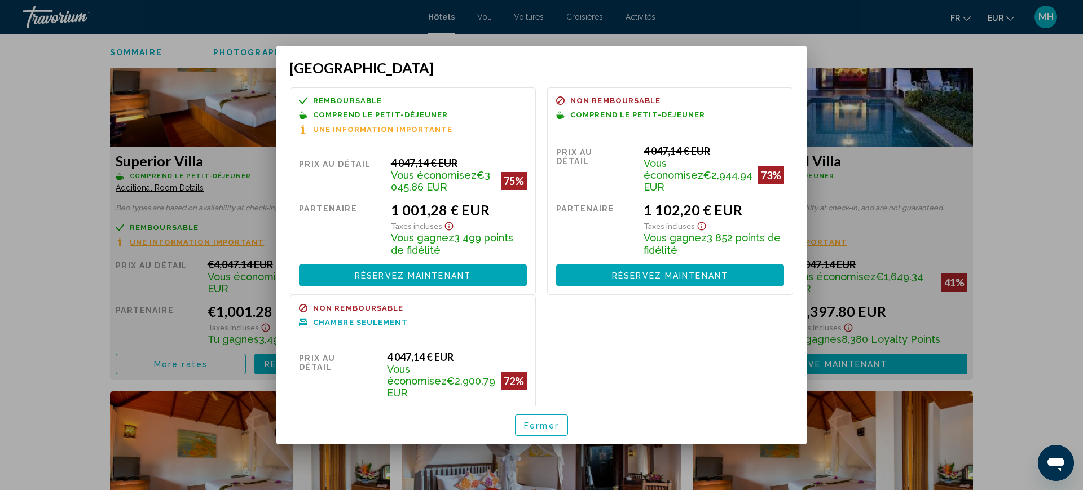
click at [190, 130] on div at bounding box center [541, 245] width 1083 height 490
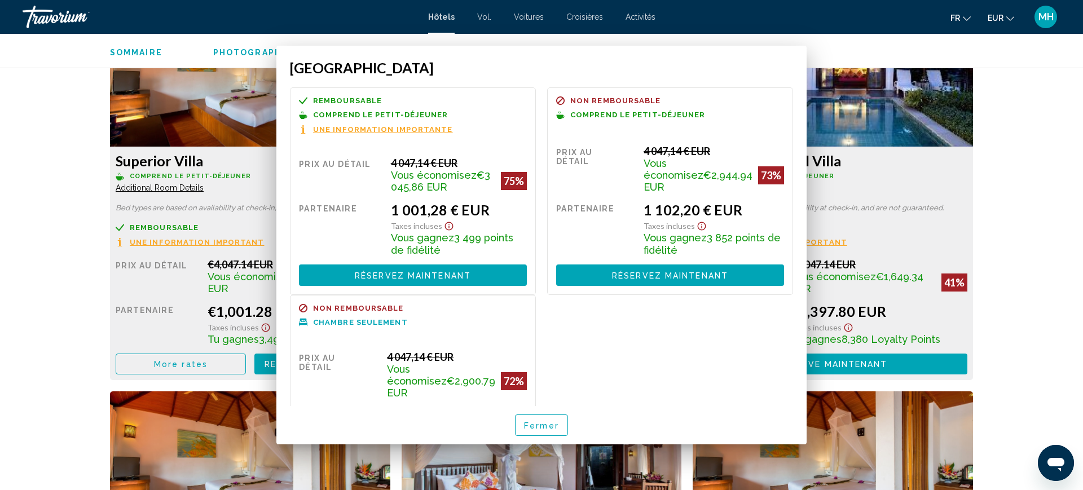
scroll to position [1592, 0]
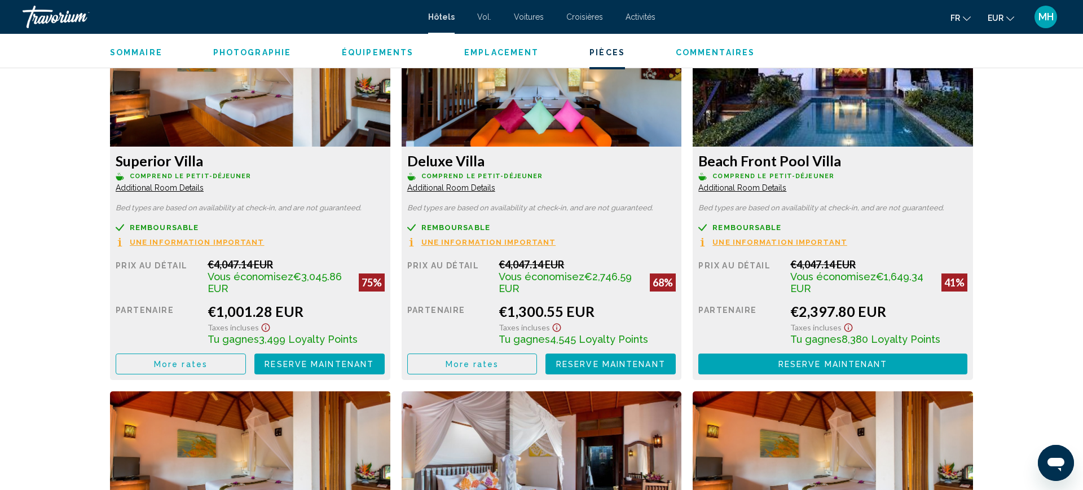
click at [202, 115] on img "Contenu principal" at bounding box center [250, 76] width 280 height 141
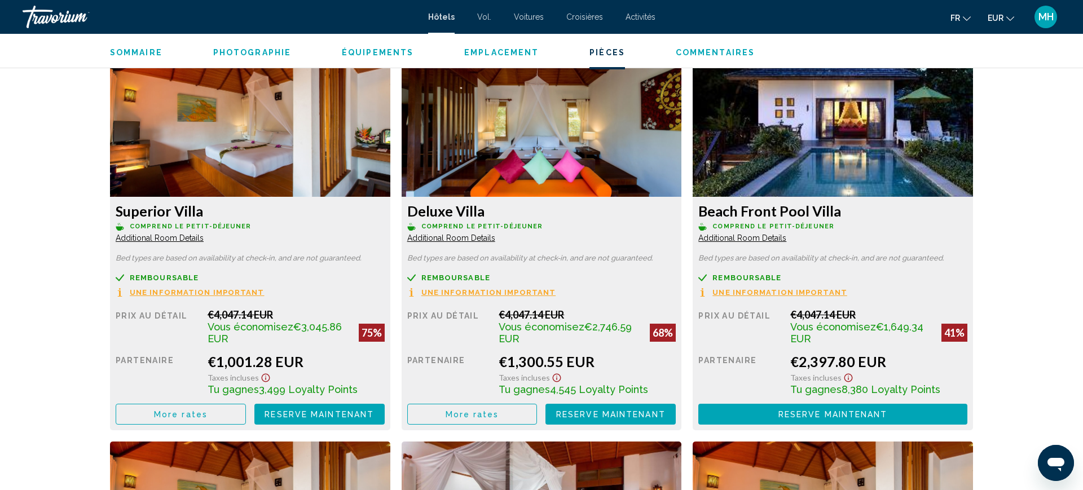
scroll to position [1484, 0]
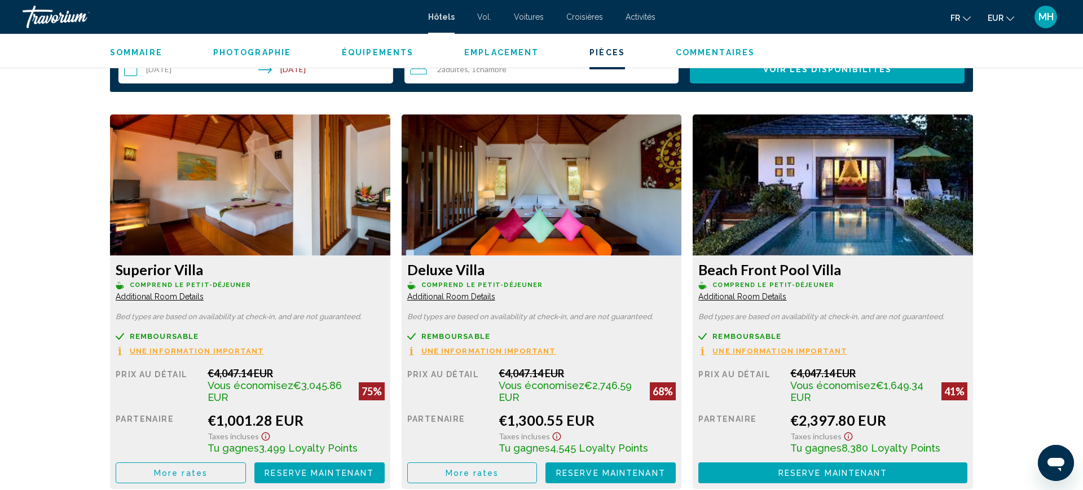
click at [339, 177] on img "Contenu principal" at bounding box center [250, 185] width 280 height 141
click at [278, 269] on h3 "Superior Villa" at bounding box center [250, 269] width 269 height 17
click at [271, 169] on img "Contenu principal" at bounding box center [250, 185] width 280 height 141
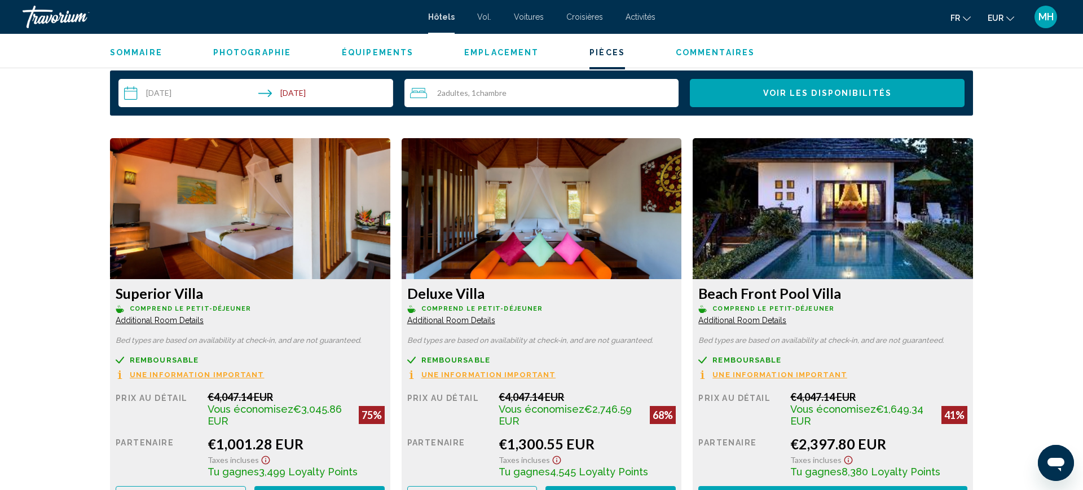
scroll to position [1460, 0]
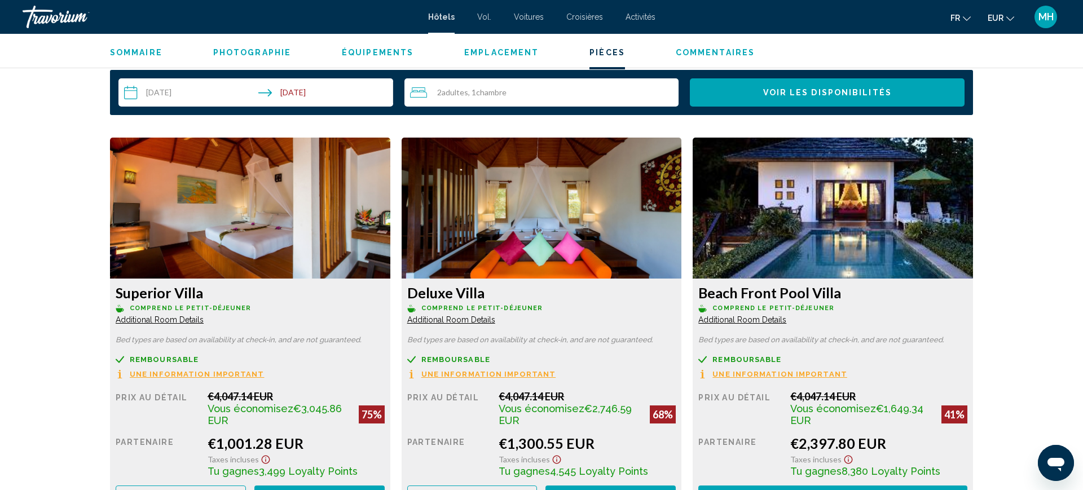
click at [234, 218] on img "Contenu principal" at bounding box center [250, 208] width 280 height 141
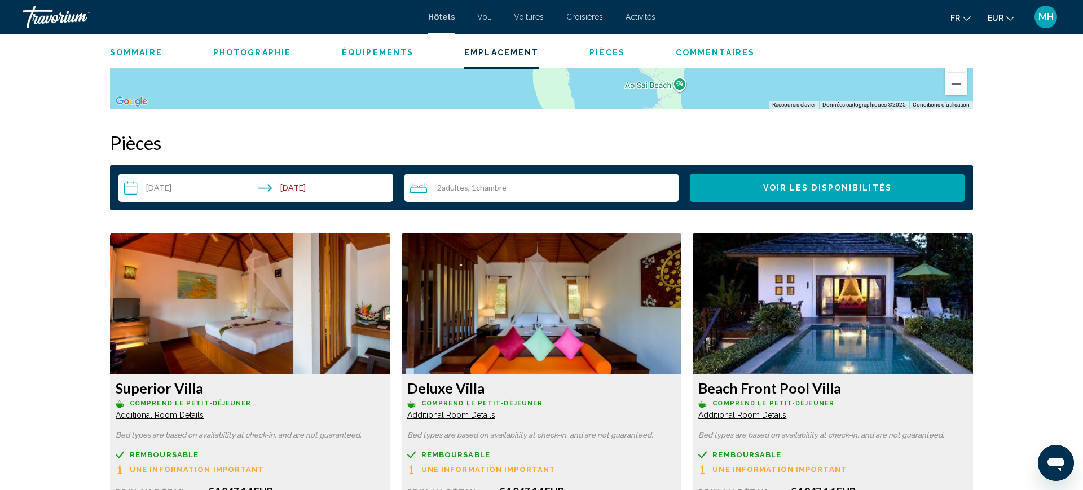
scroll to position [1342, 0]
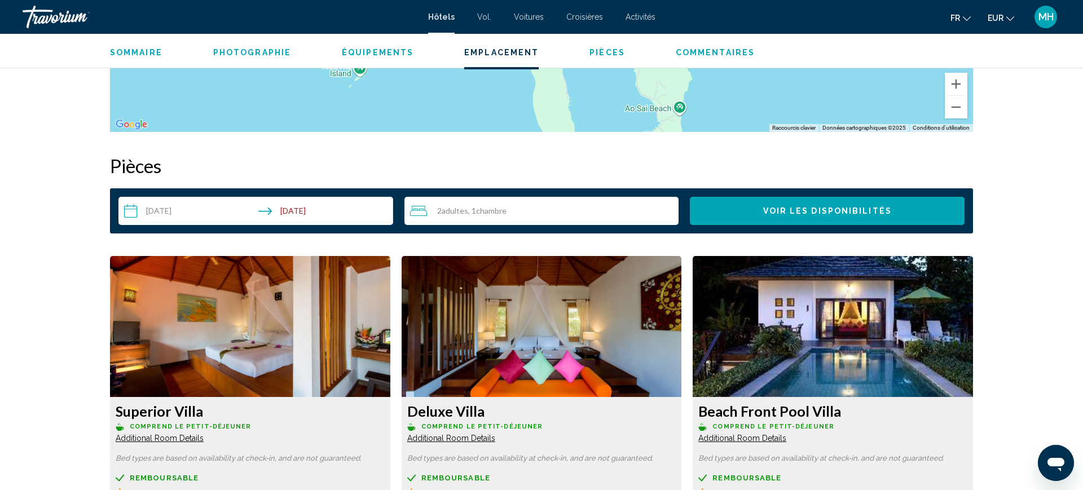
click at [254, 166] on h2 "Pièces" at bounding box center [541, 166] width 863 height 23
click at [47, 353] on div "[GEOGRAPHIC_DATA], , [GEOGRAPHIC_DATA] [GEOGRAPHIC_DATA] Koh Yao Yai 4.5 Adress…" at bounding box center [541, 361] width 1083 height 3338
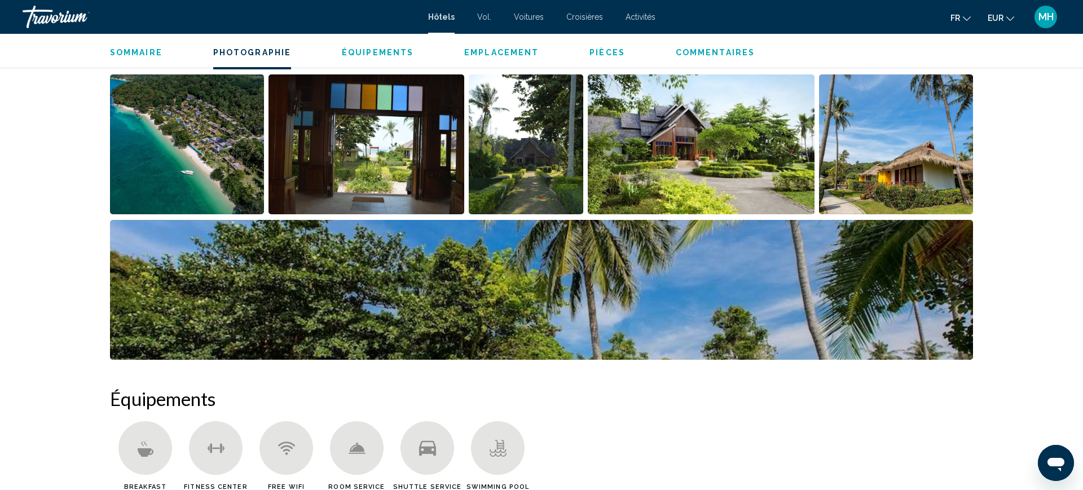
scroll to position [581, 0]
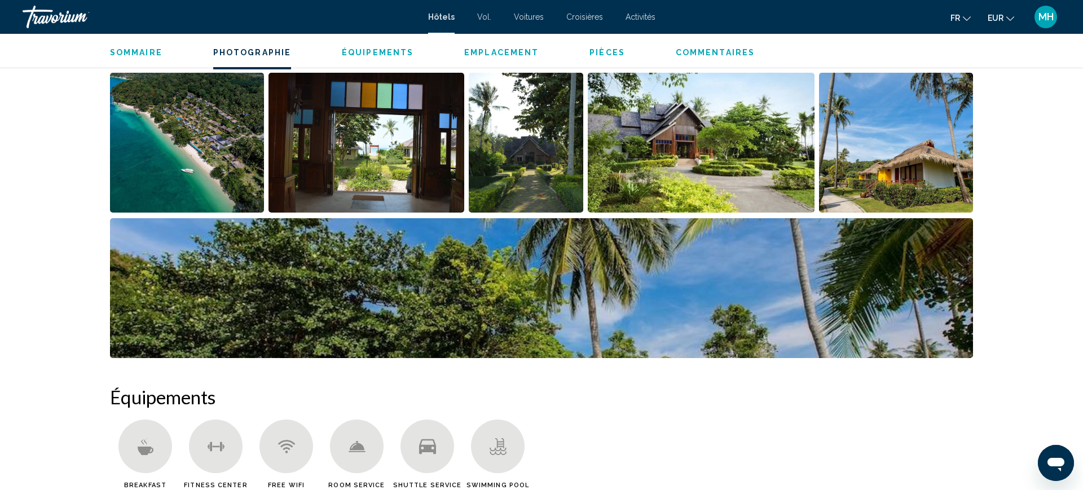
click at [206, 152] on img "Open full-screen image slider" at bounding box center [187, 143] width 154 height 140
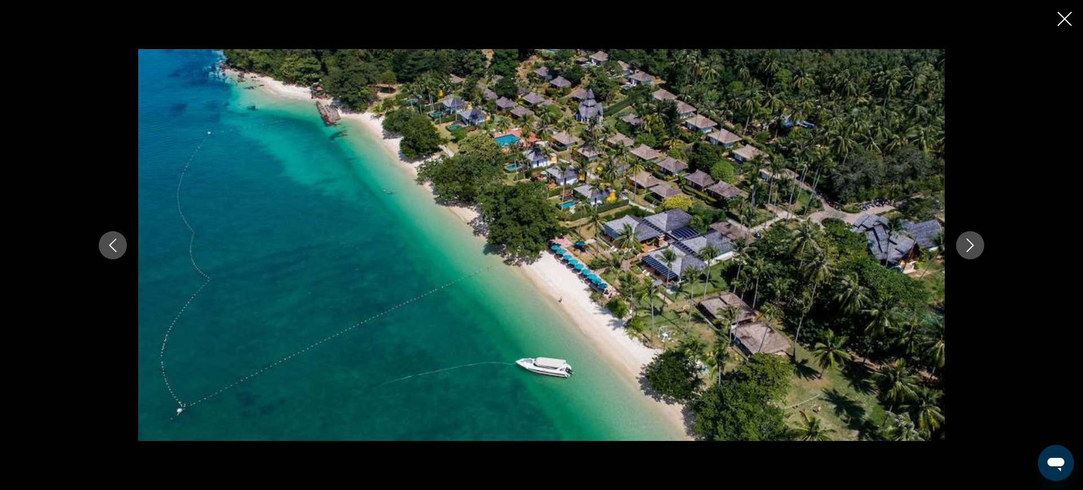
click at [40, 376] on div "Contenu principal" at bounding box center [541, 245] width 1083 height 490
click at [959, 247] on button "Next image" at bounding box center [971, 245] width 28 height 28
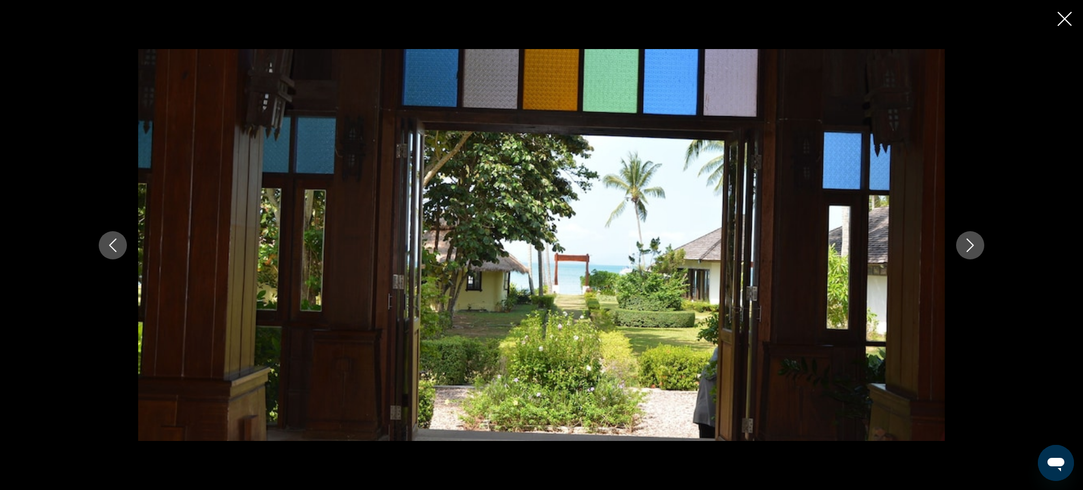
click at [962, 251] on button "Next image" at bounding box center [971, 245] width 28 height 28
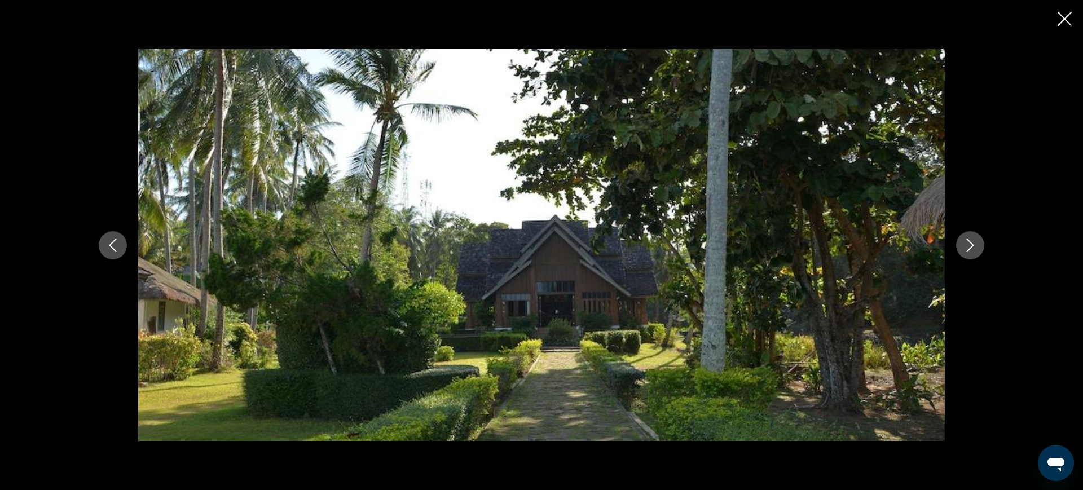
click at [976, 257] on button "Next image" at bounding box center [971, 245] width 28 height 28
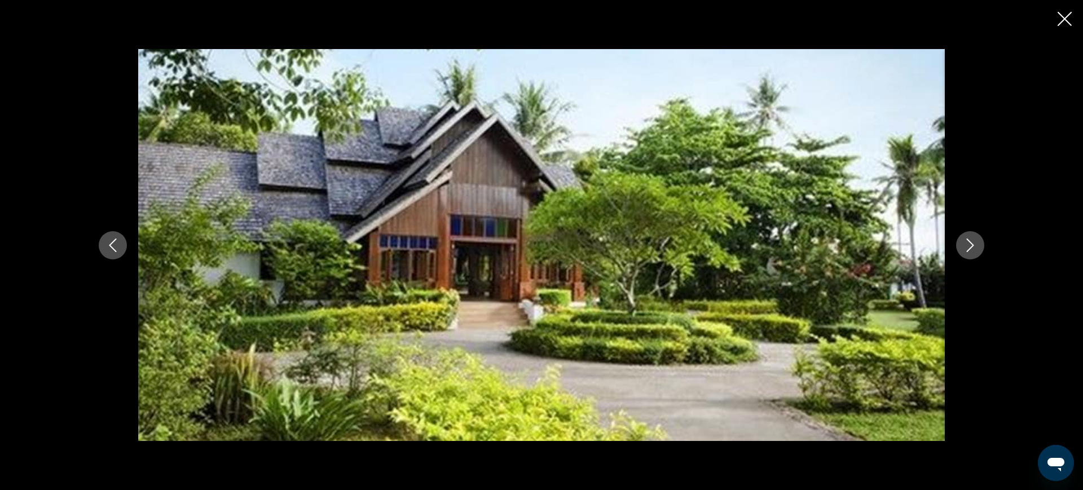
click at [979, 259] on div "Contenu principal" at bounding box center [541, 245] width 909 height 392
click at [966, 250] on icon "Next image" at bounding box center [971, 246] width 14 height 14
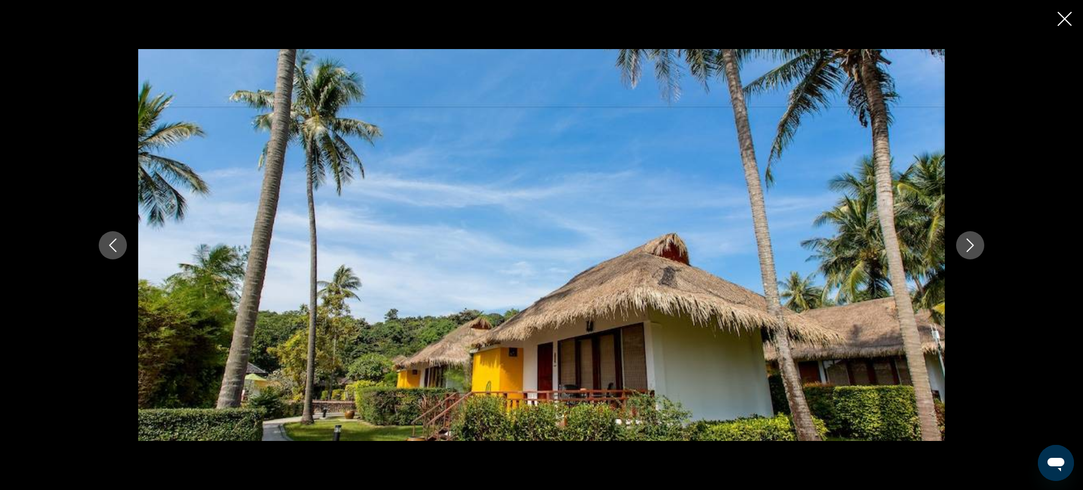
scroll to position [647, 0]
click at [971, 239] on icon "Next image" at bounding box center [971, 246] width 14 height 14
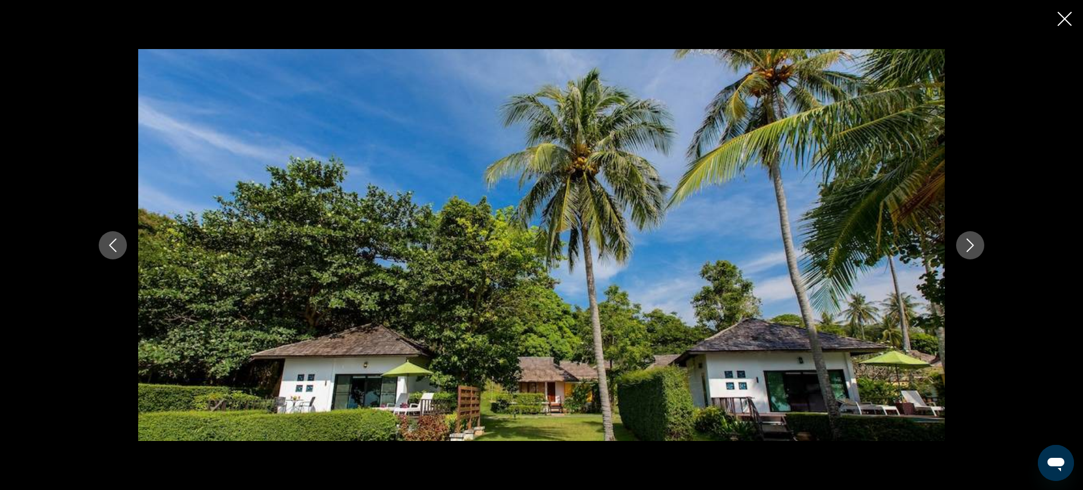
click at [106, 251] on icon "Previous image" at bounding box center [113, 246] width 14 height 14
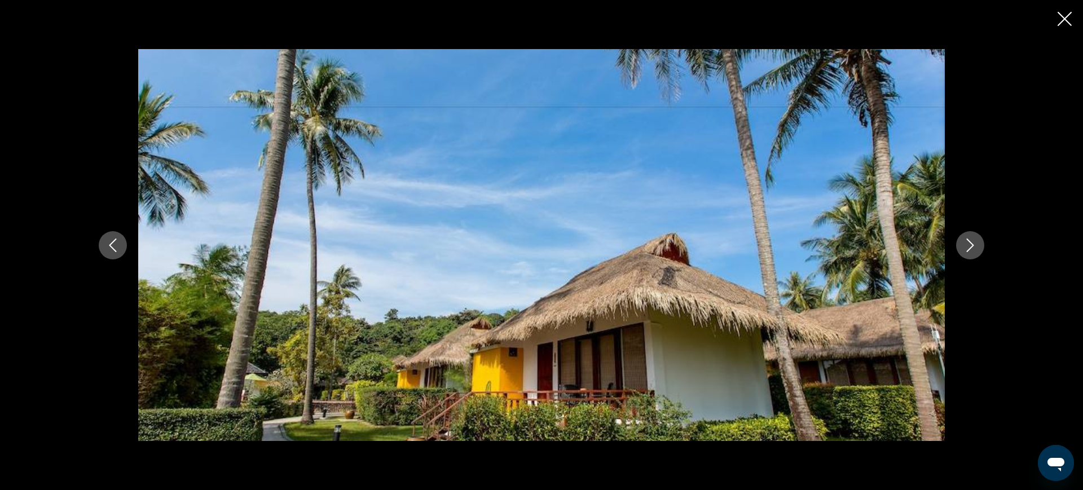
click at [968, 252] on button "Next image" at bounding box center [971, 245] width 28 height 28
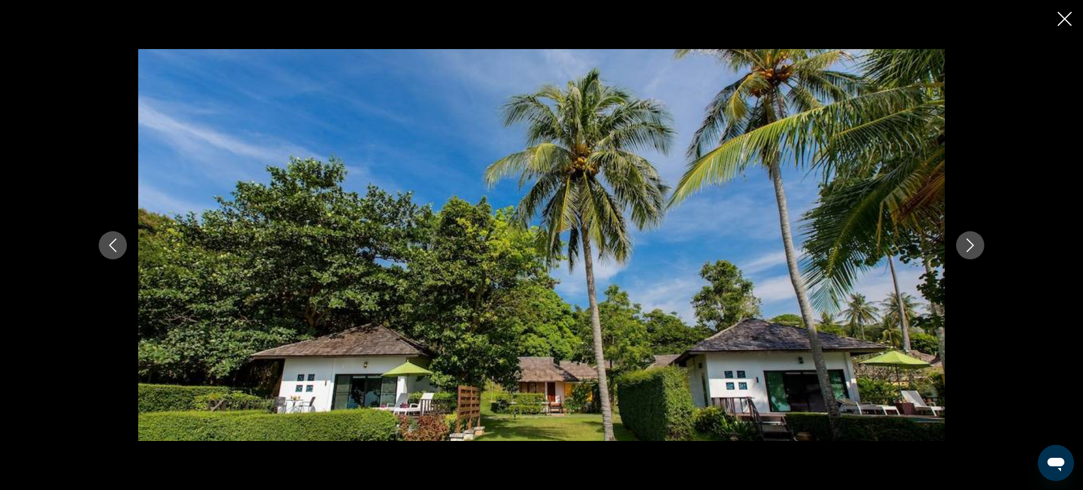
click at [964, 253] on button "Next image" at bounding box center [971, 245] width 28 height 28
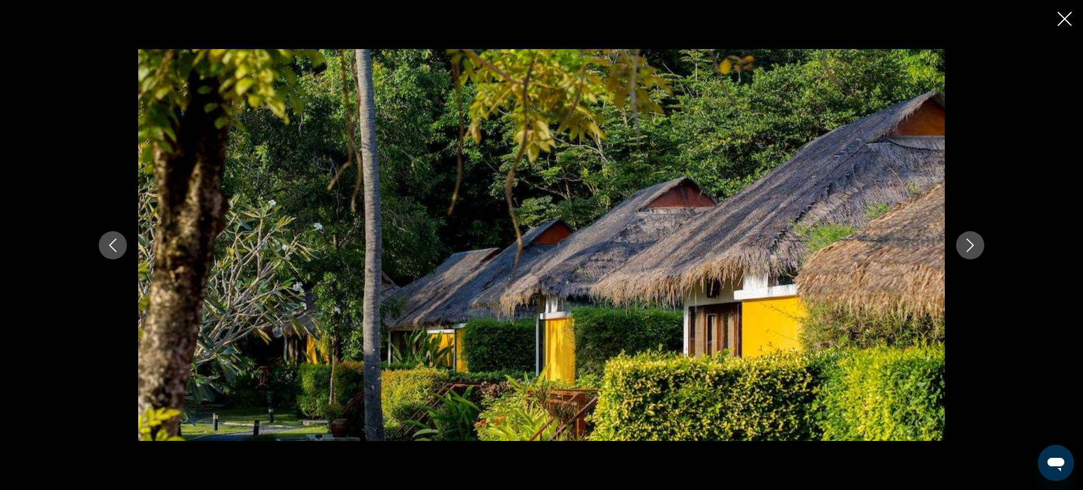
click at [978, 253] on button "Next image" at bounding box center [971, 245] width 28 height 28
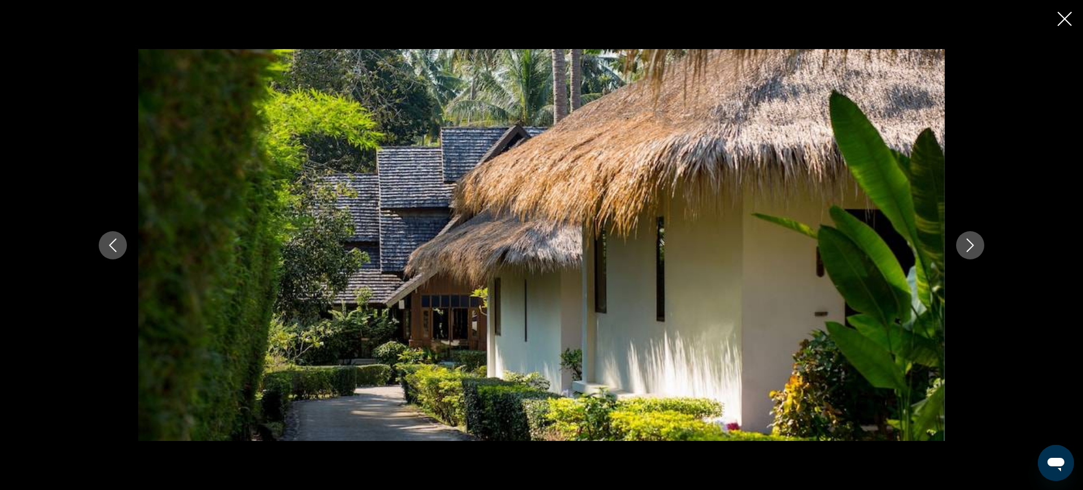
click at [979, 253] on button "Next image" at bounding box center [971, 245] width 28 height 28
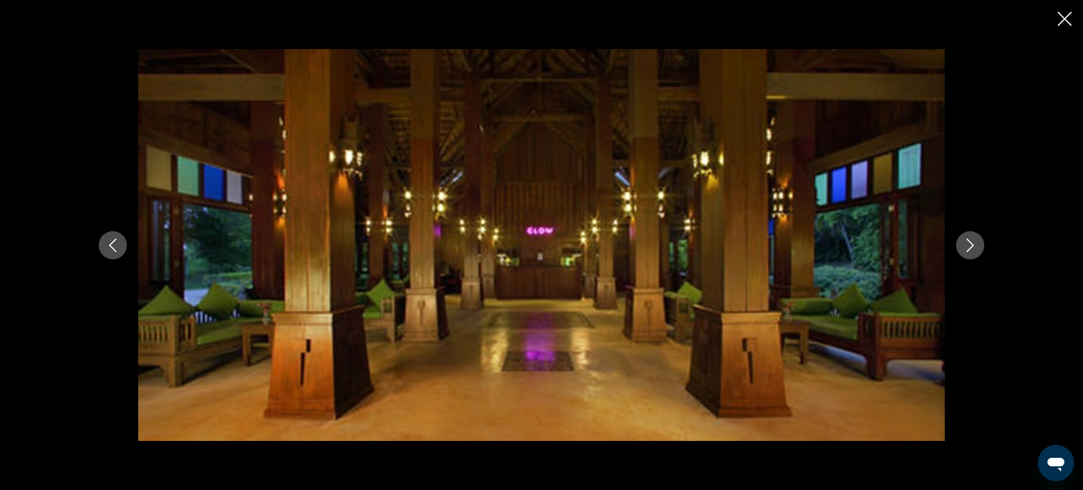
click at [984, 250] on div "Contenu principal" at bounding box center [541, 245] width 909 height 392
click at [971, 248] on icon "Next image" at bounding box center [970, 246] width 7 height 14
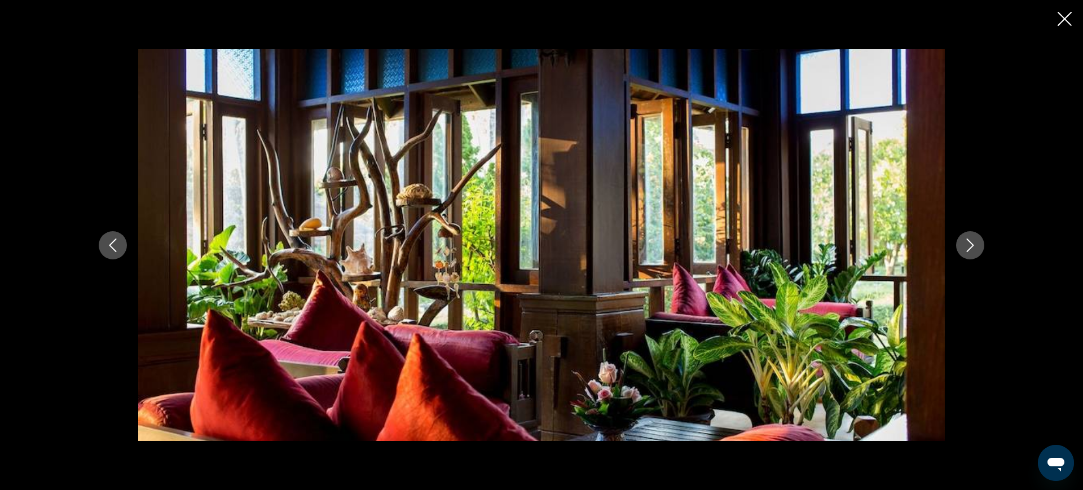
click at [964, 244] on icon "Next image" at bounding box center [971, 246] width 14 height 14
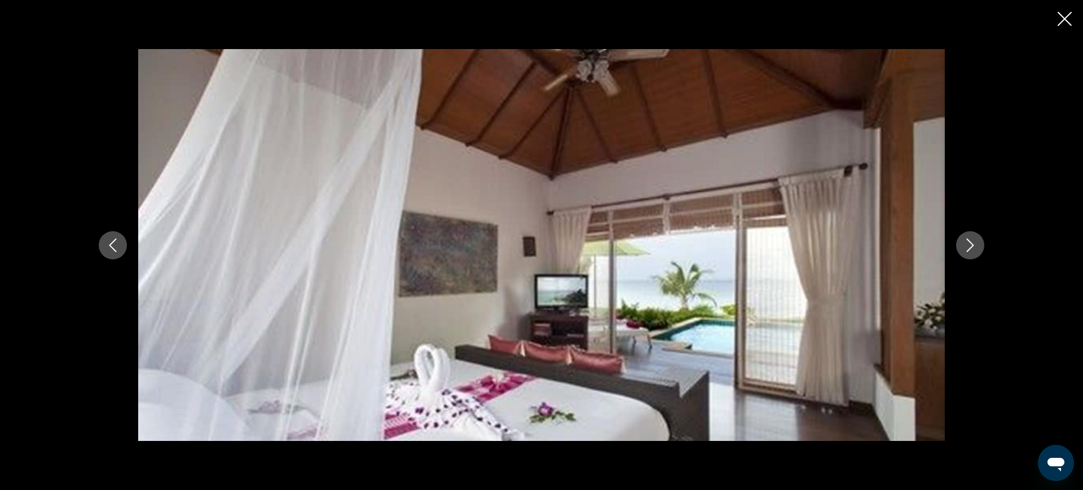
click at [969, 245] on icon "Next image" at bounding box center [971, 246] width 14 height 14
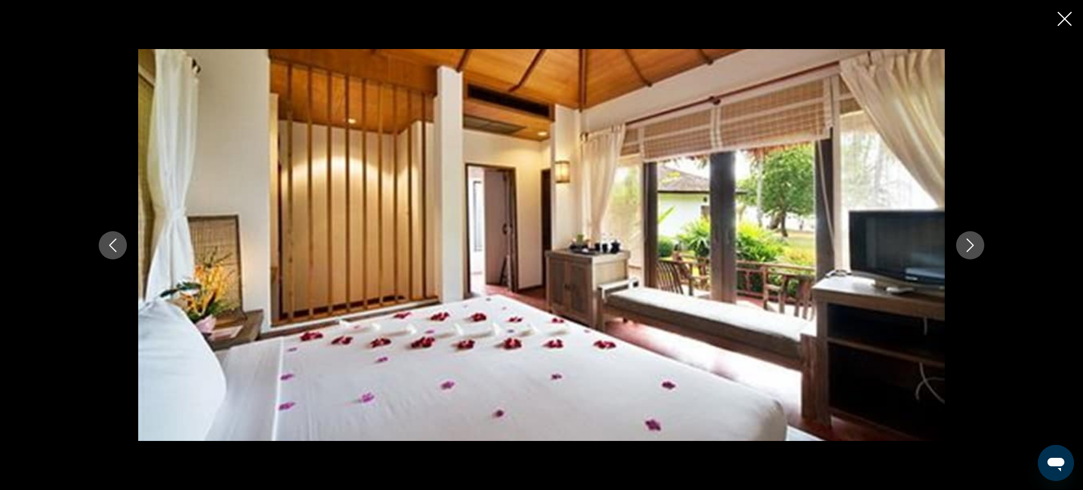
click at [977, 244] on button "Next image" at bounding box center [971, 245] width 28 height 28
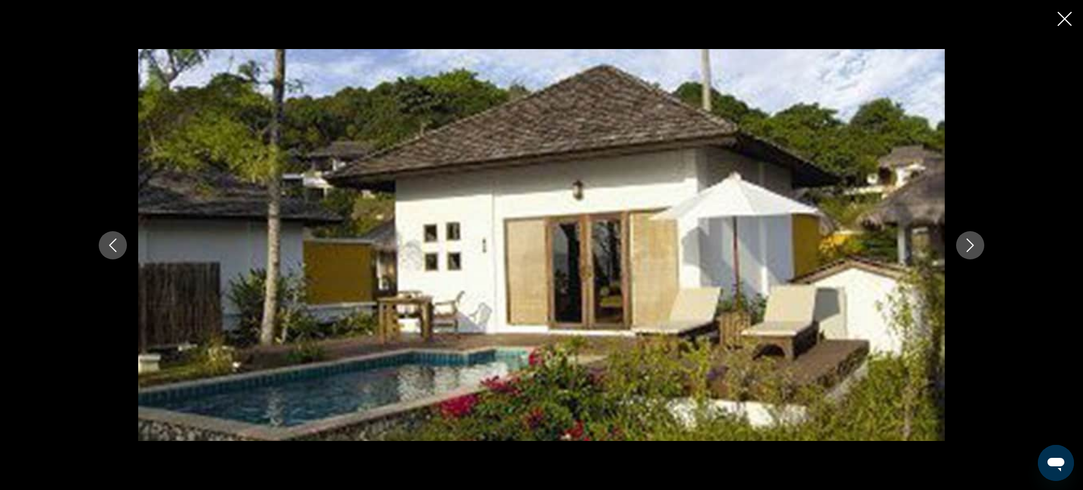
click at [964, 242] on icon "Next image" at bounding box center [971, 246] width 14 height 14
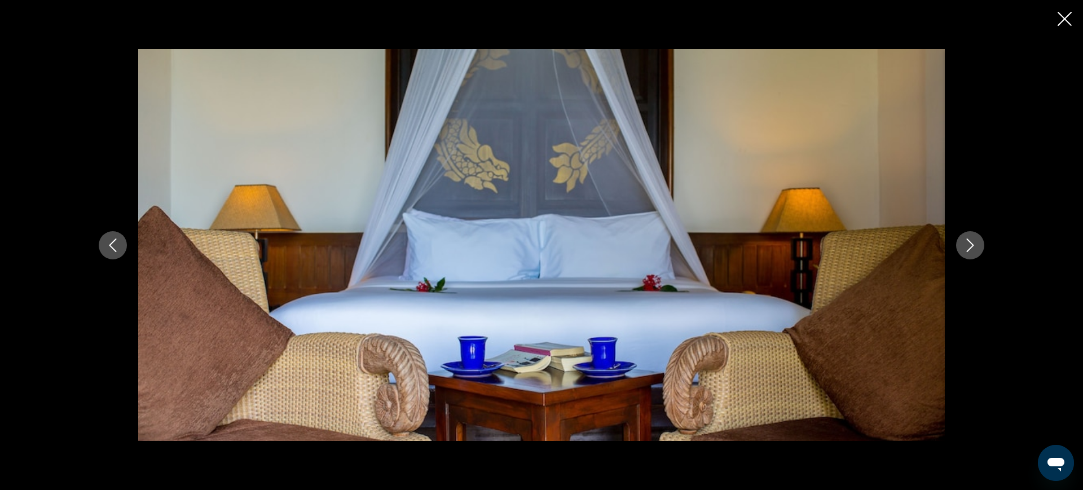
click at [976, 249] on icon "Next image" at bounding box center [971, 246] width 14 height 14
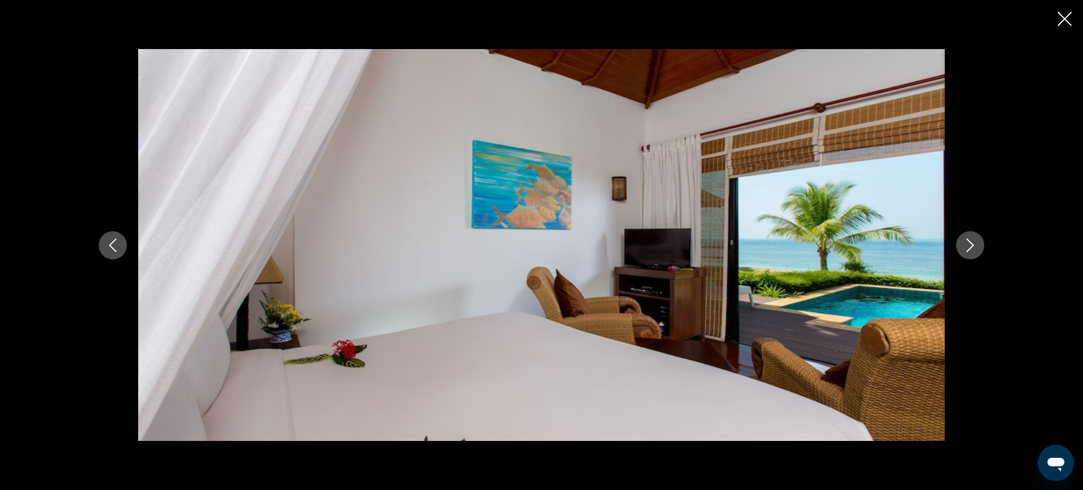
click at [974, 244] on icon "Next image" at bounding box center [971, 246] width 14 height 14
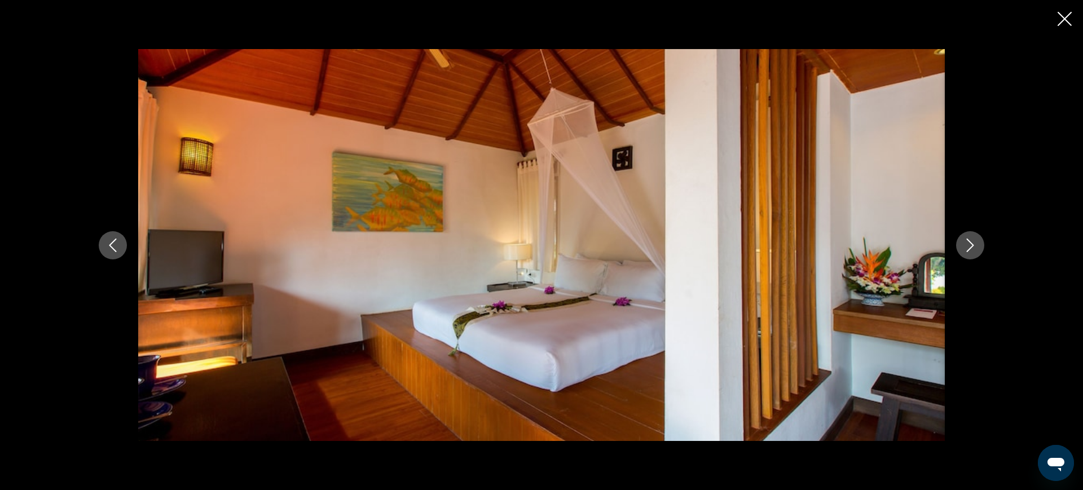
click at [969, 247] on icon "Next image" at bounding box center [971, 246] width 14 height 14
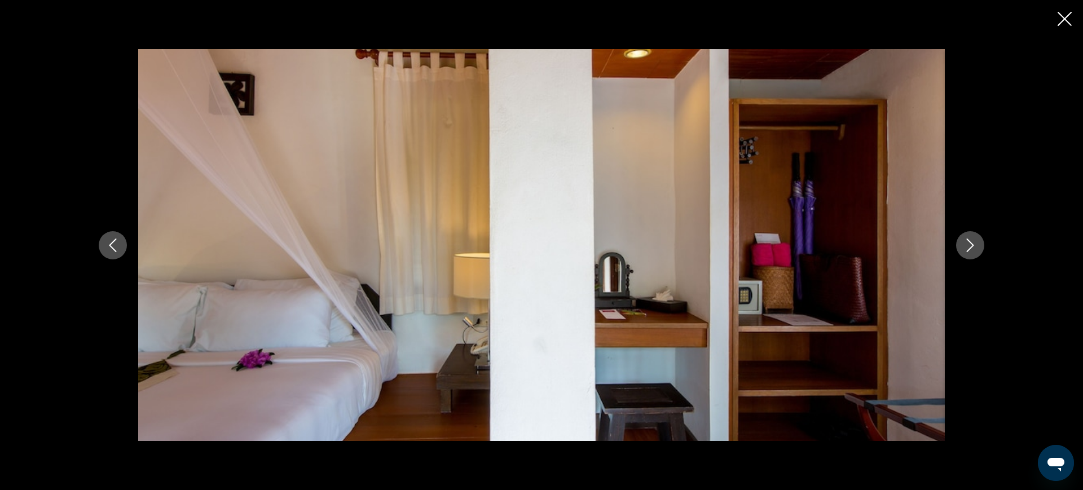
click at [979, 234] on button "Next image" at bounding box center [971, 245] width 28 height 28
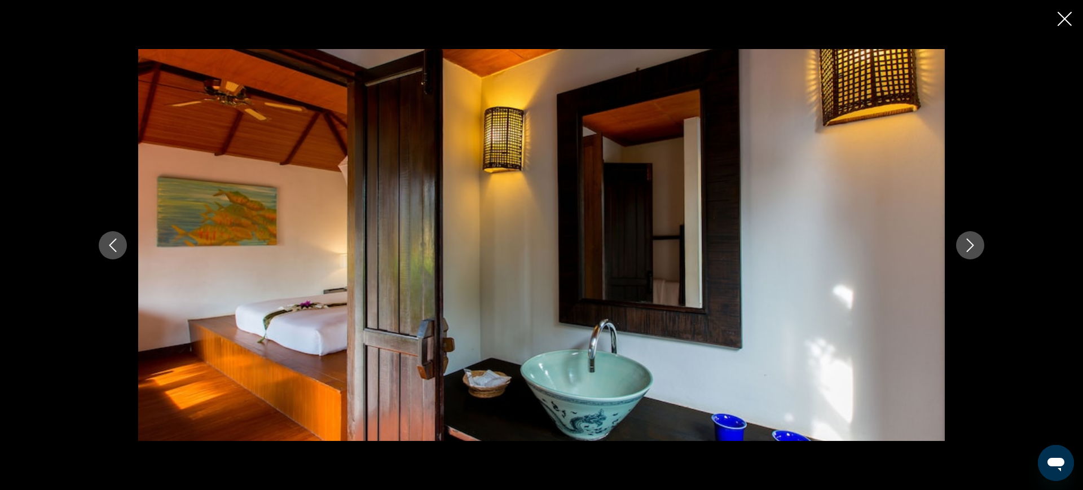
click at [980, 240] on button "Next image" at bounding box center [971, 245] width 28 height 28
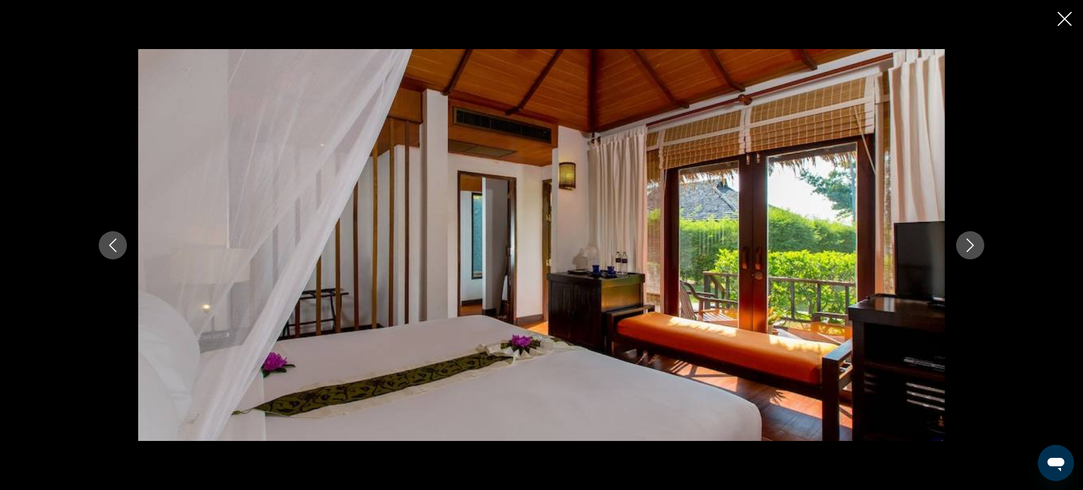
click at [1060, 14] on icon "Close slideshow" at bounding box center [1065, 19] width 14 height 14
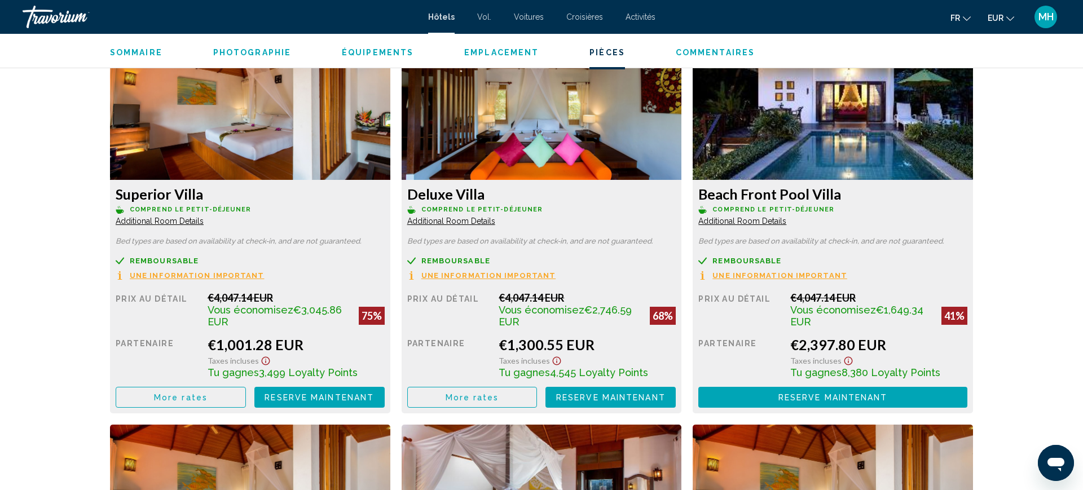
scroll to position [1551, 0]
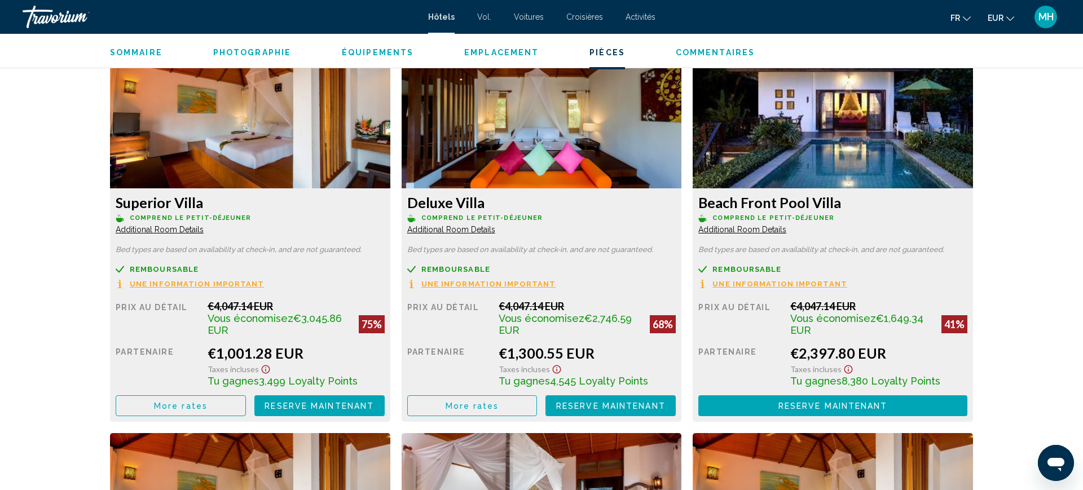
click at [147, 405] on button "More rates" at bounding box center [181, 406] width 130 height 21
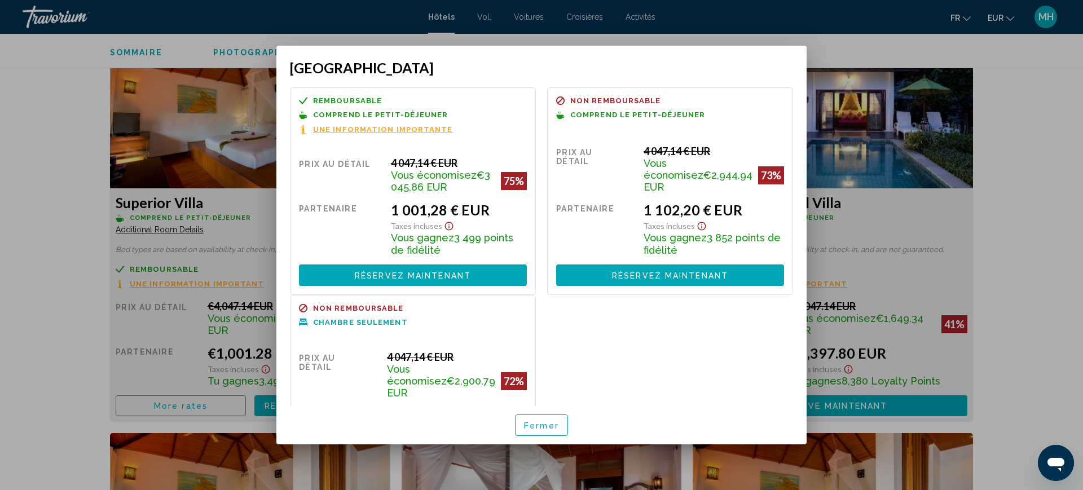
click at [49, 232] on div at bounding box center [541, 245] width 1083 height 490
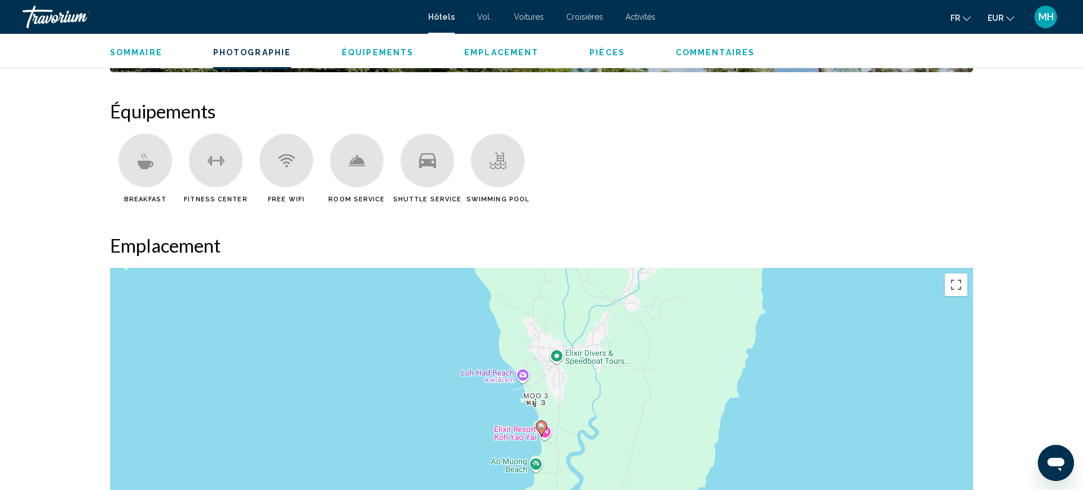
scroll to position [867, 0]
